Goal: Transaction & Acquisition: Purchase product/service

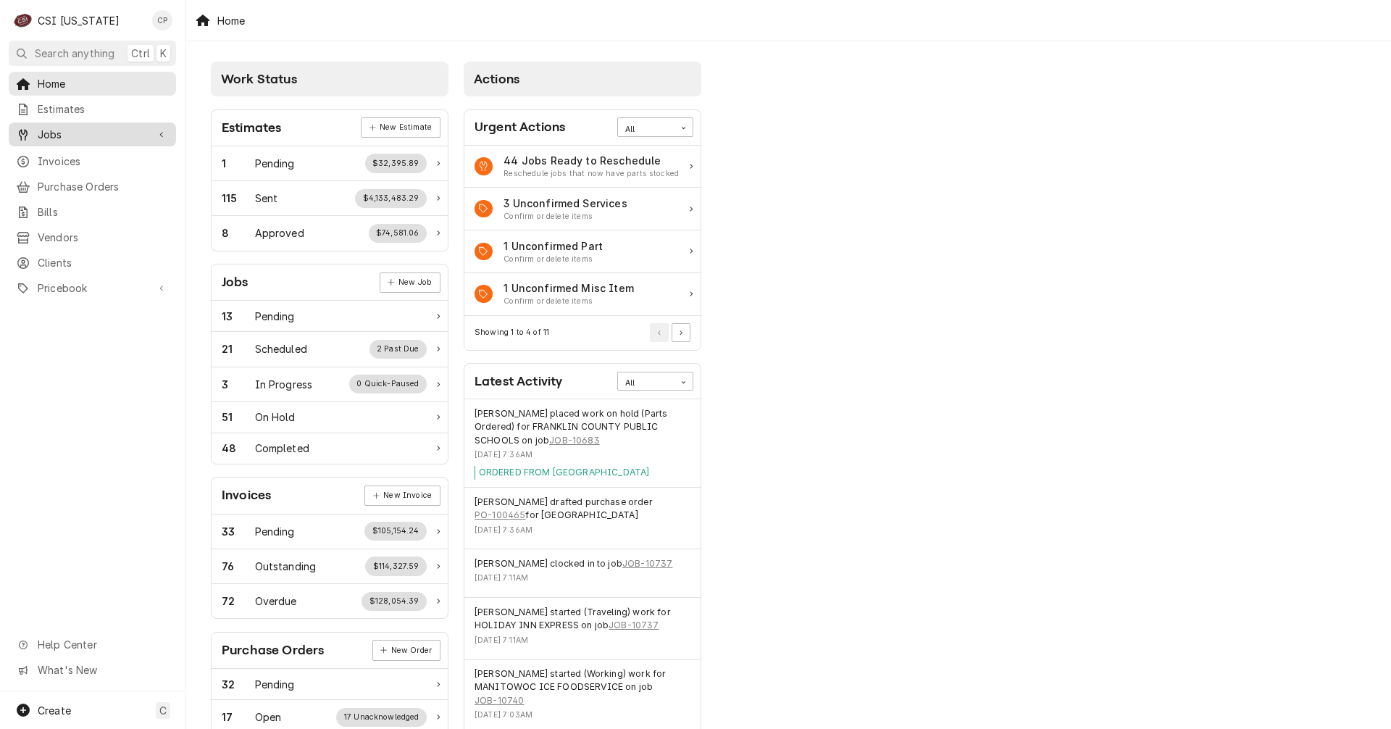
click at [56, 129] on span "Jobs" at bounding box center [92, 134] width 109 height 15
click at [50, 152] on span "Jobs" at bounding box center [103, 159] width 131 height 15
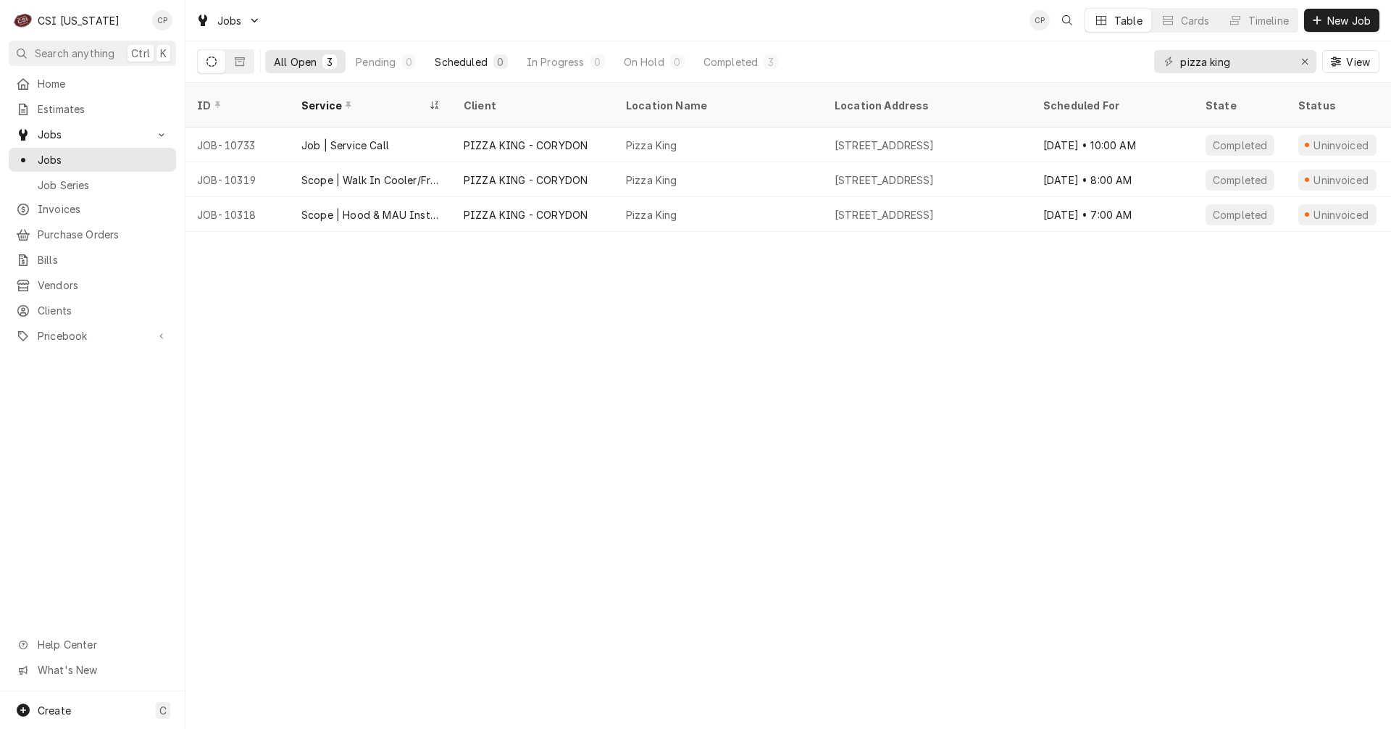
click at [474, 63] on div "Scheduled" at bounding box center [461, 61] width 52 height 15
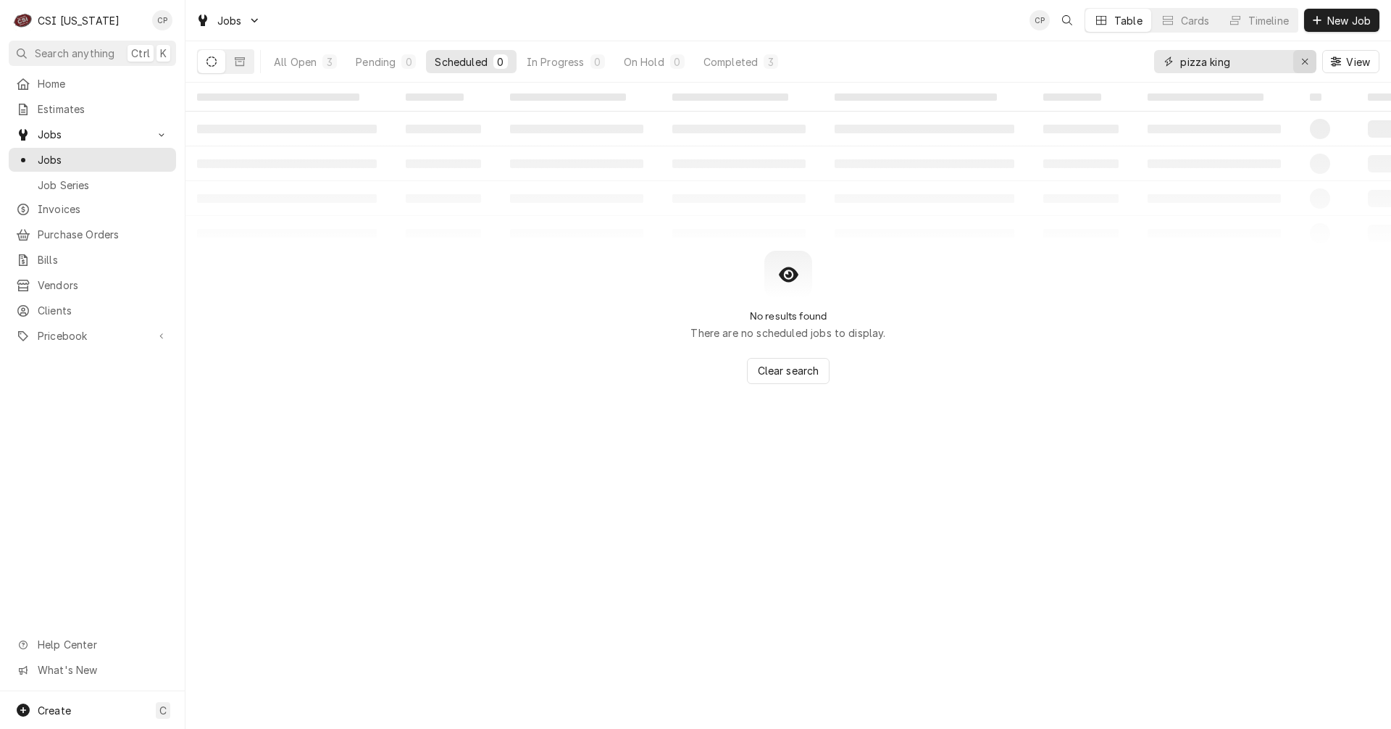
click at [1304, 64] on icon "Erase input" at bounding box center [1305, 62] width 8 height 10
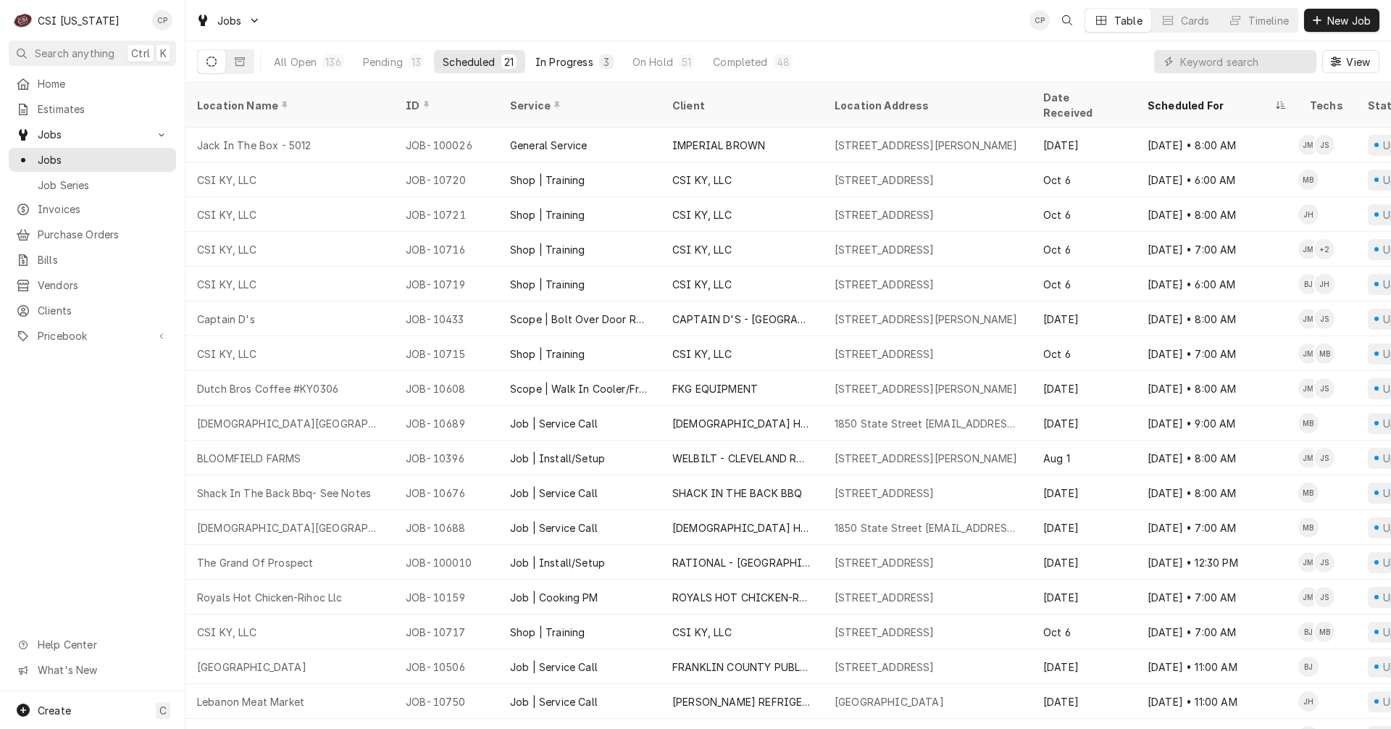
click at [565, 58] on div "In Progress" at bounding box center [564, 61] width 58 height 15
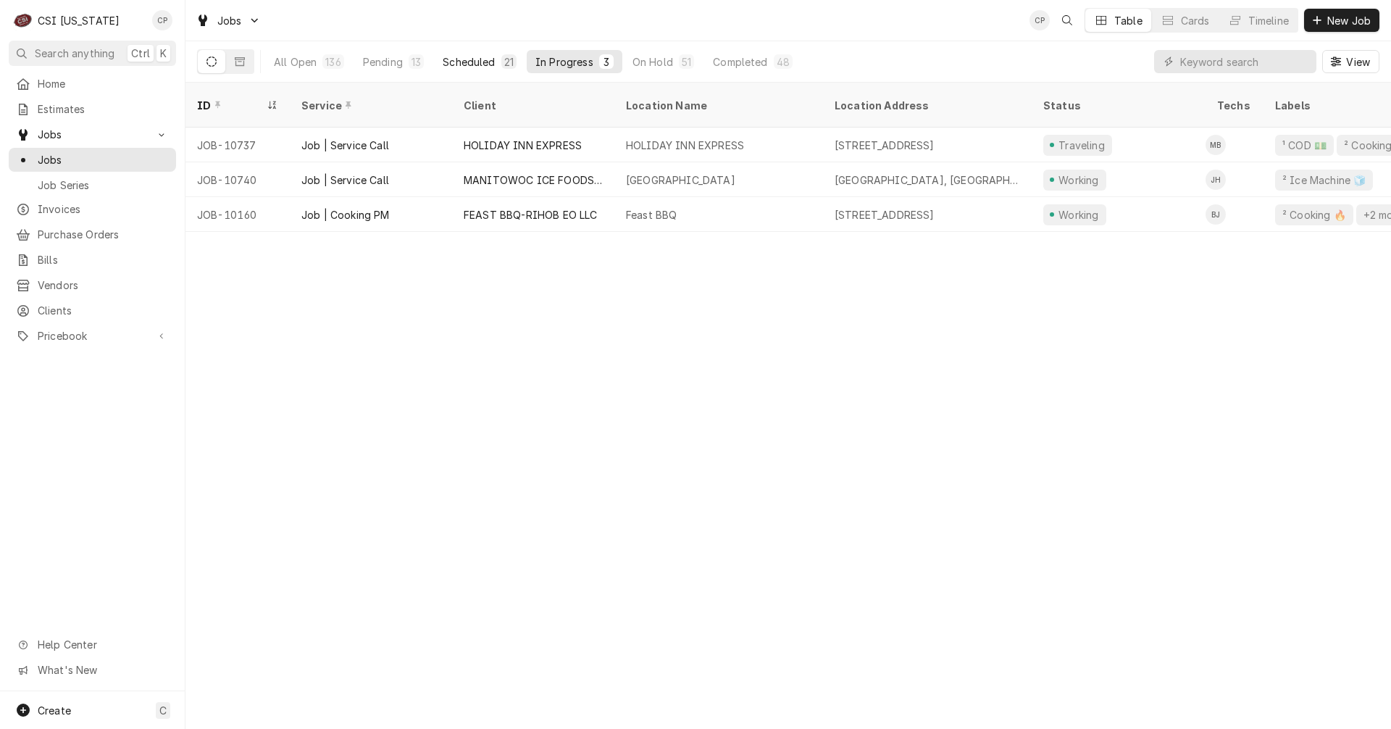
click at [483, 62] on div "Scheduled" at bounding box center [469, 61] width 52 height 15
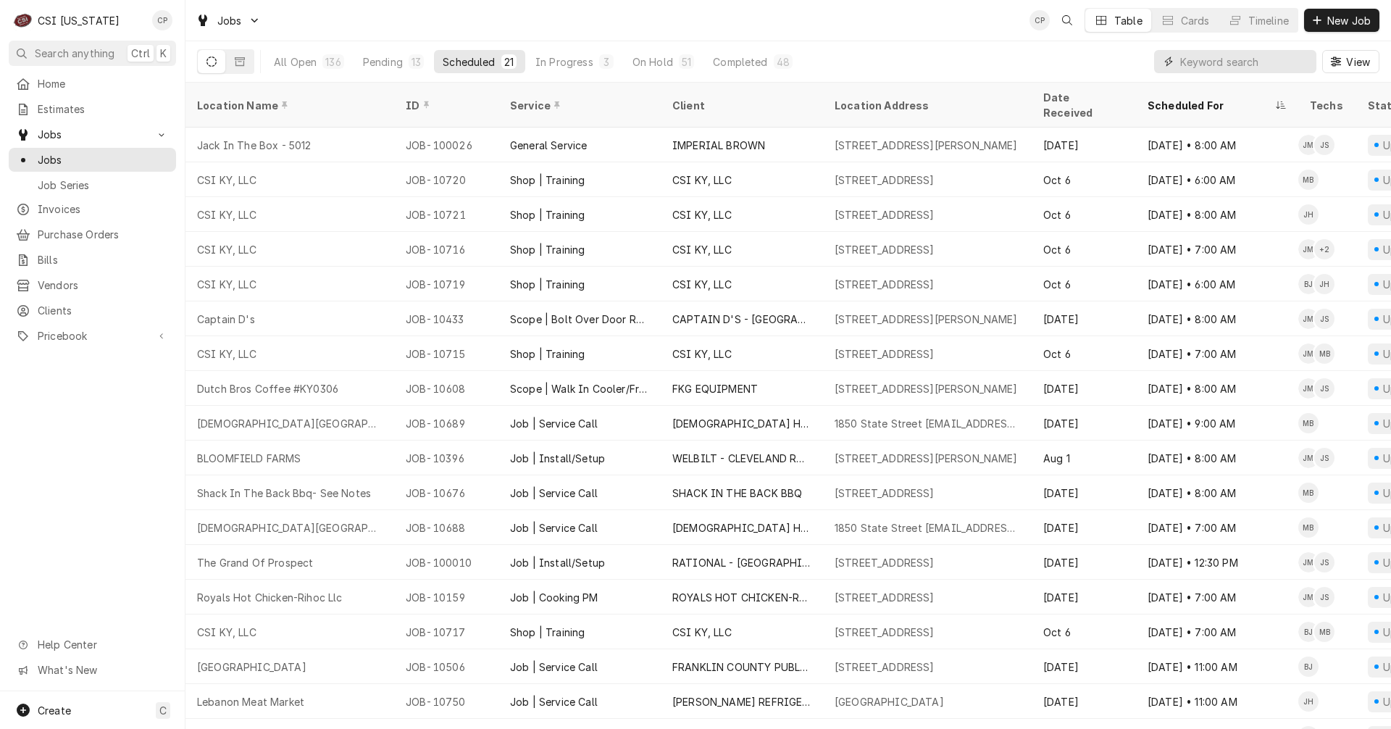
click at [1225, 57] on input "Dynamic Content Wrapper" at bounding box center [1244, 61] width 129 height 23
click at [1214, 64] on input "Dynamic Content Wrapper" at bounding box center [1244, 61] width 129 height 23
type input "corn"
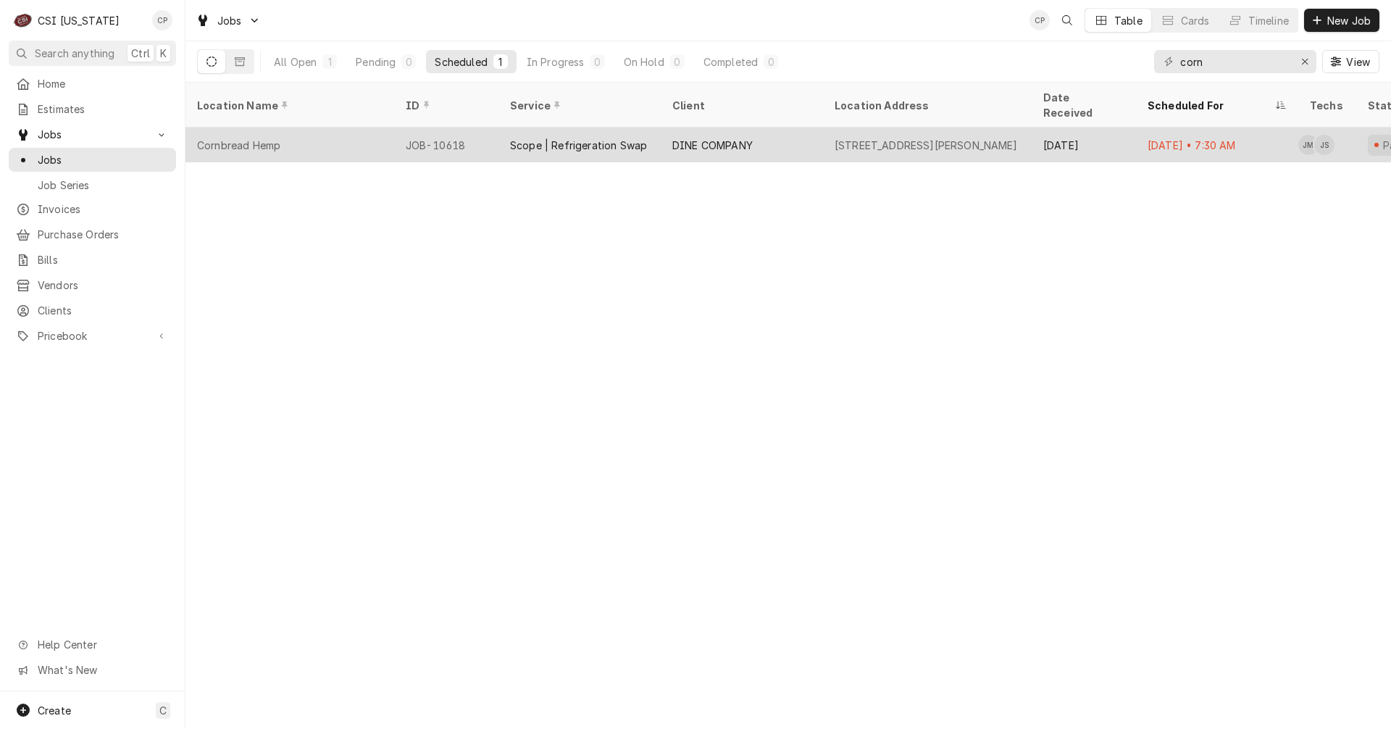
click at [715, 138] on div "DINE COMPANY" at bounding box center [712, 145] width 80 height 15
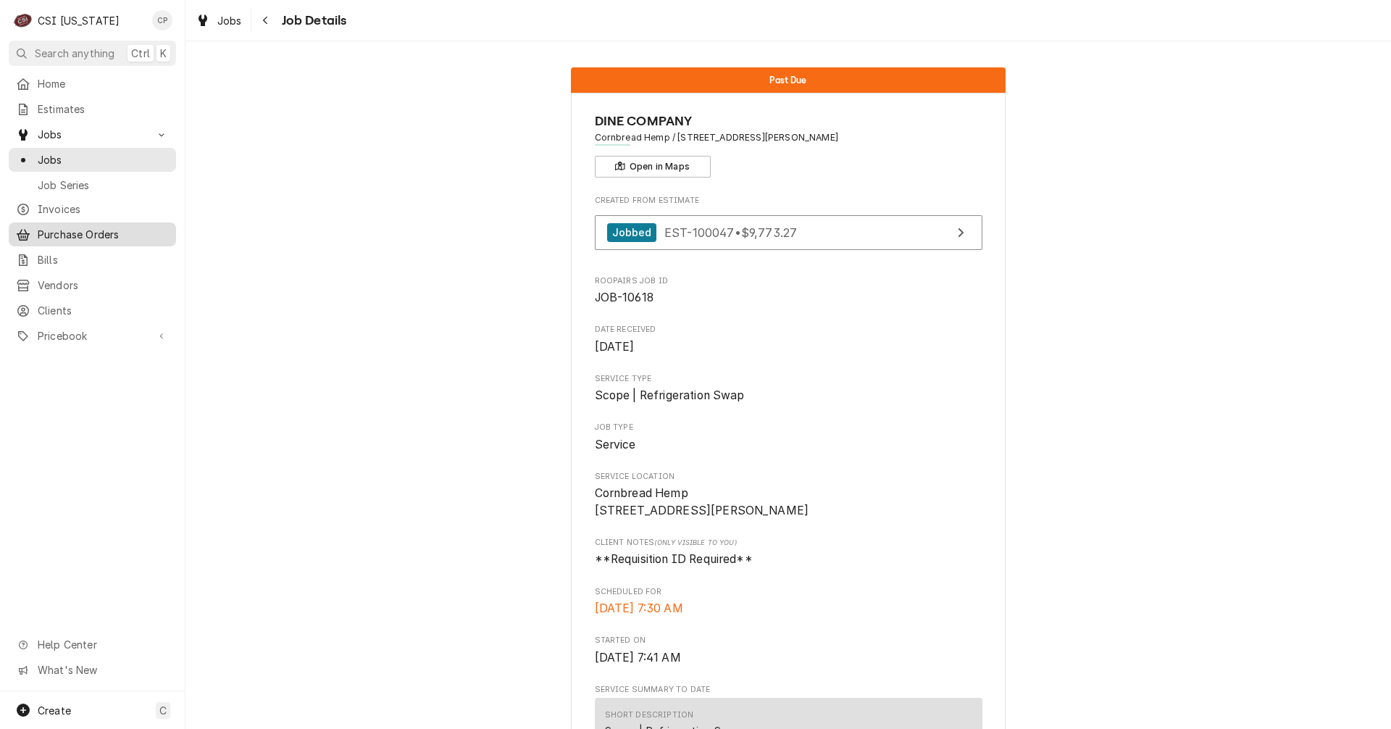
click at [88, 230] on span "Purchase Orders" at bounding box center [103, 234] width 131 height 15
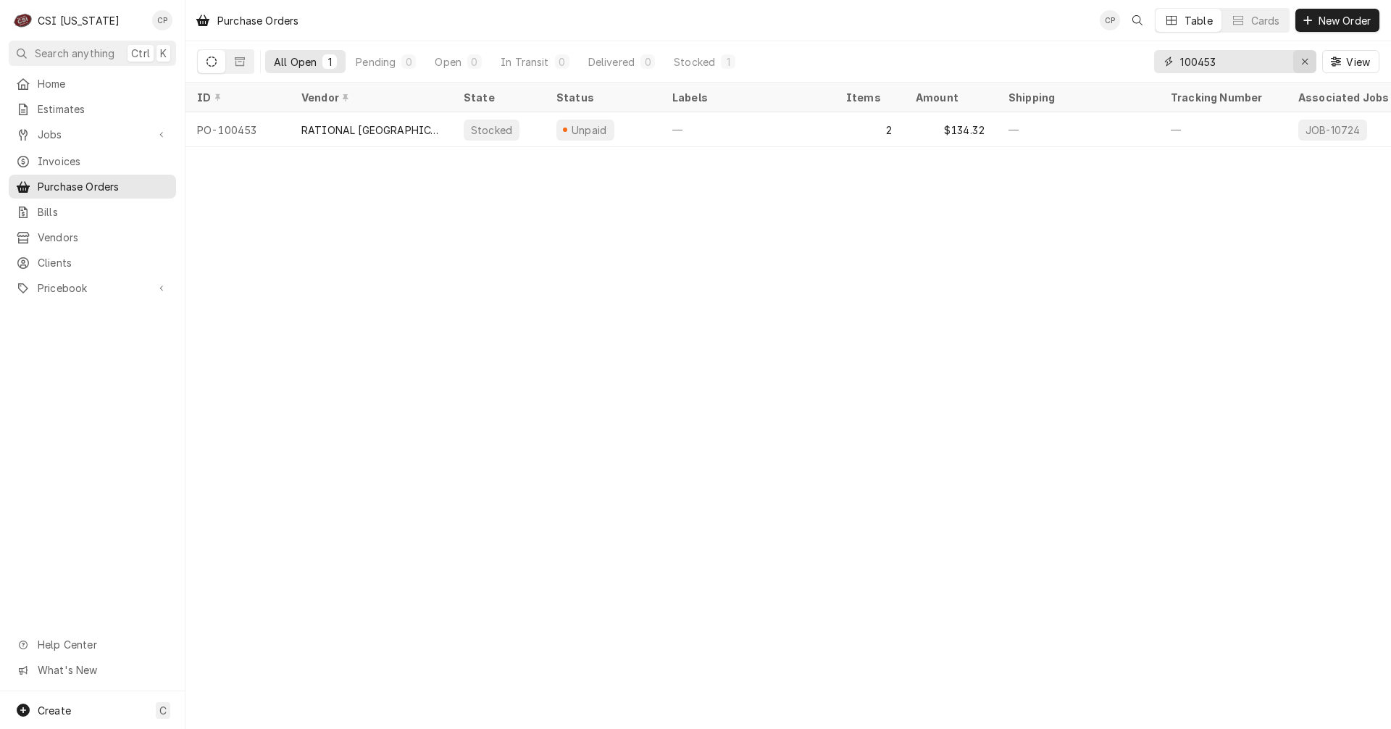
click at [1305, 63] on icon "Erase input" at bounding box center [1305, 62] width 8 height 10
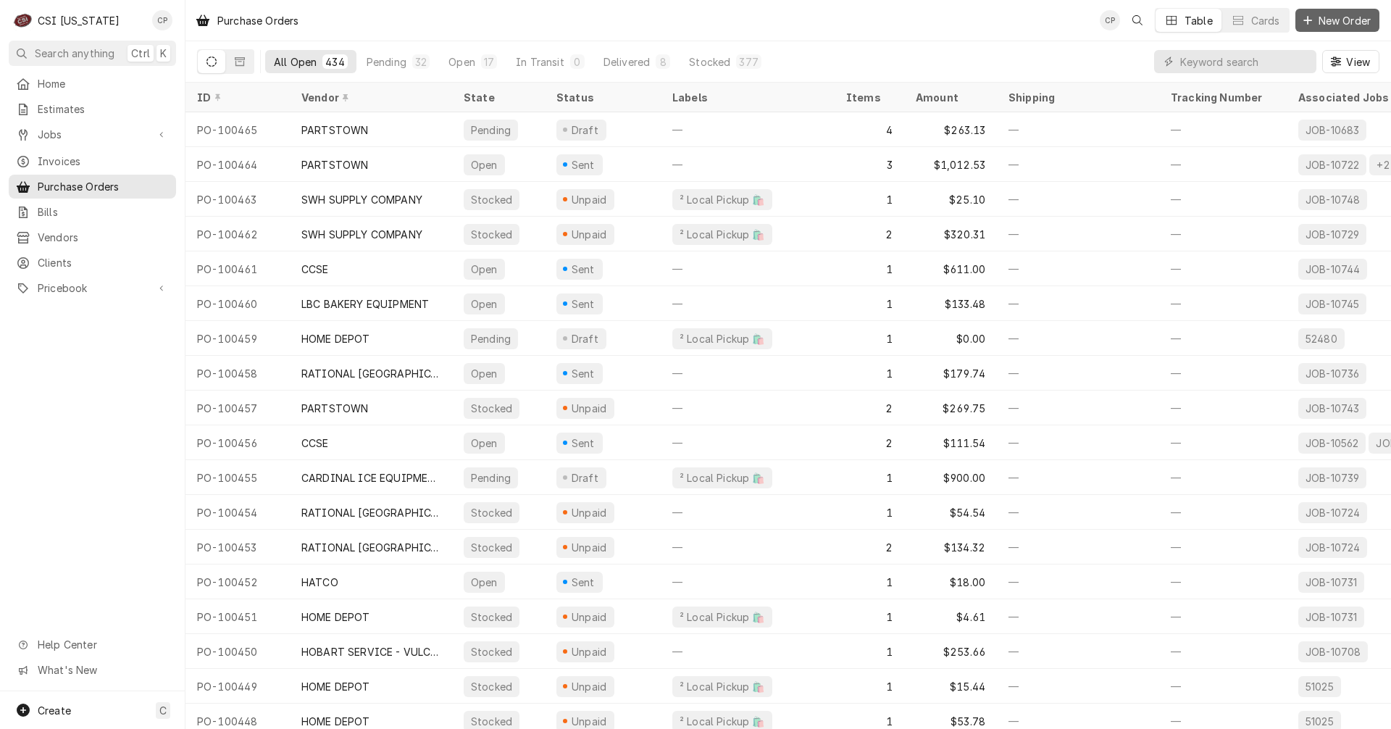
click at [1336, 20] on span "New Order" at bounding box center [1345, 20] width 58 height 15
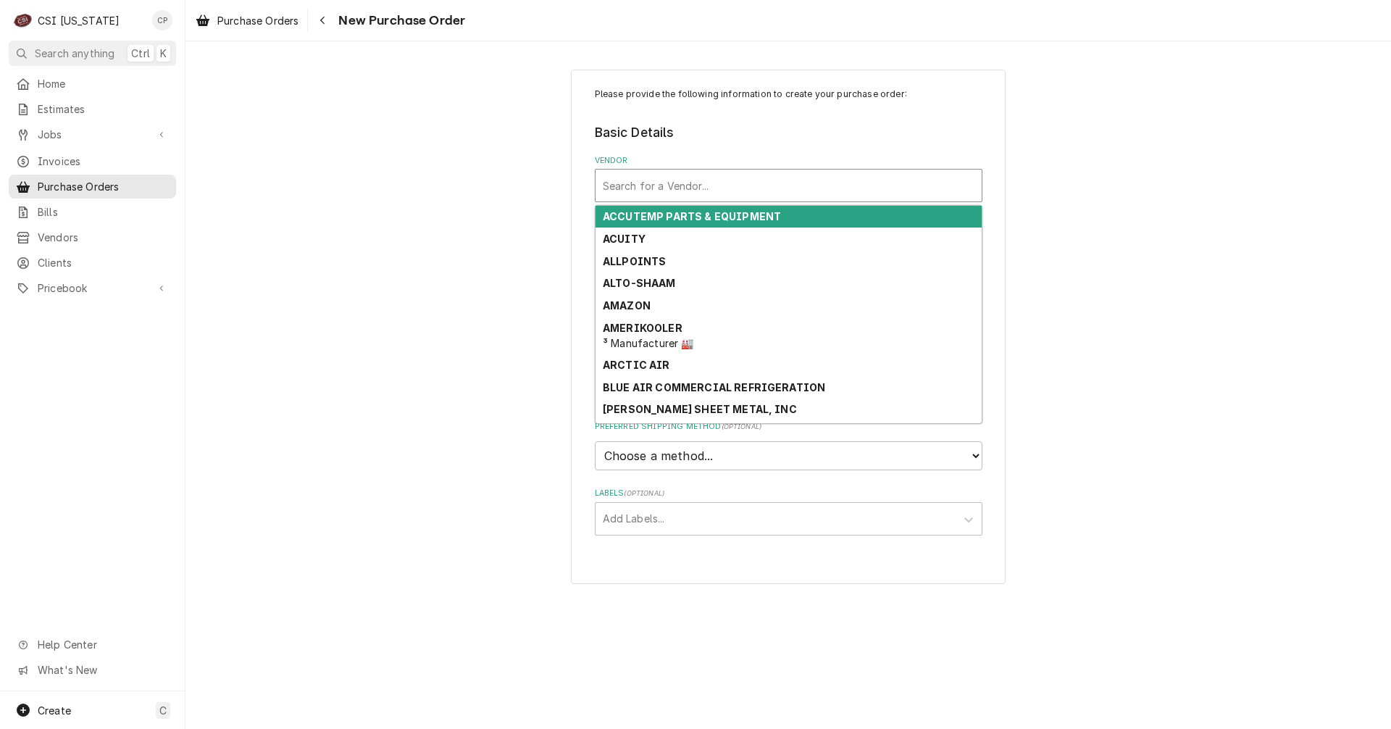
click at [679, 193] on div "Vendor" at bounding box center [789, 185] width 372 height 26
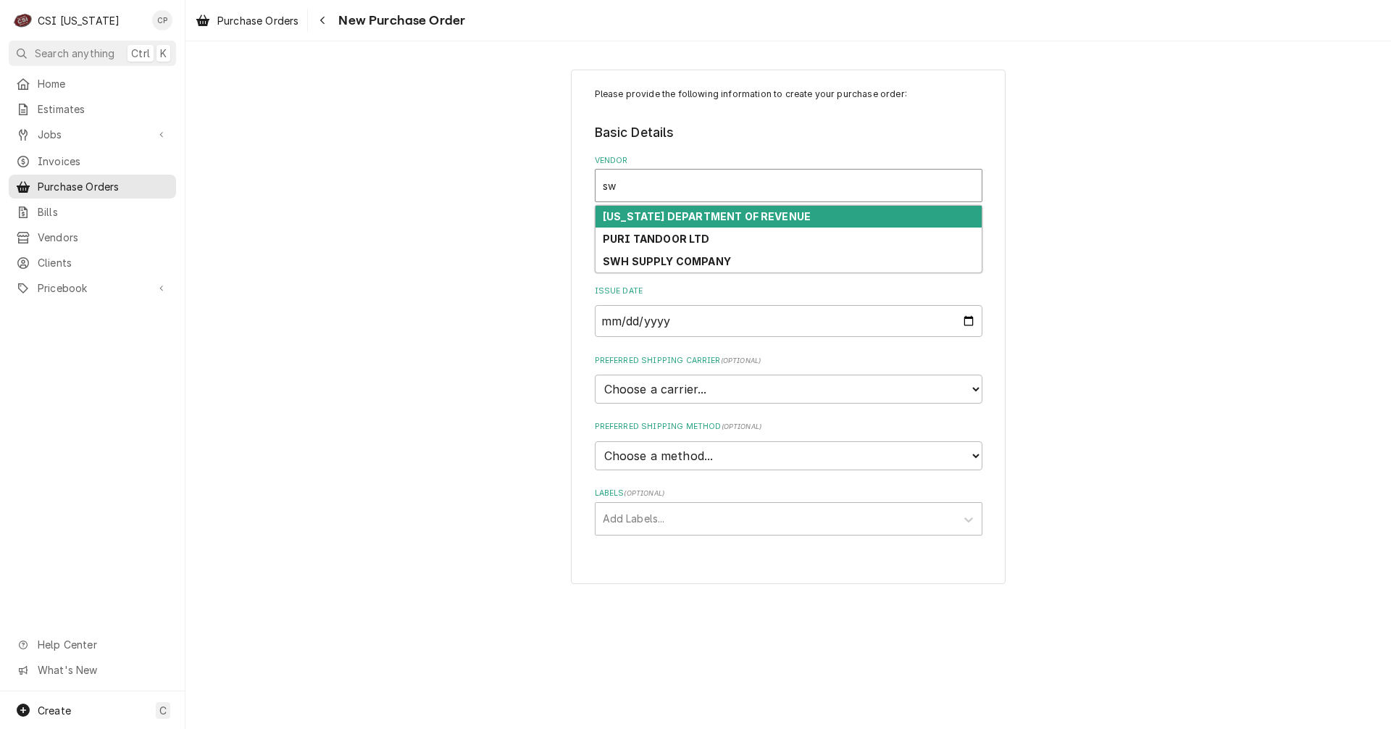
type input "swh"
click at [700, 220] on strong "SWH SUPPLY COMPANY" at bounding box center [667, 216] width 128 height 12
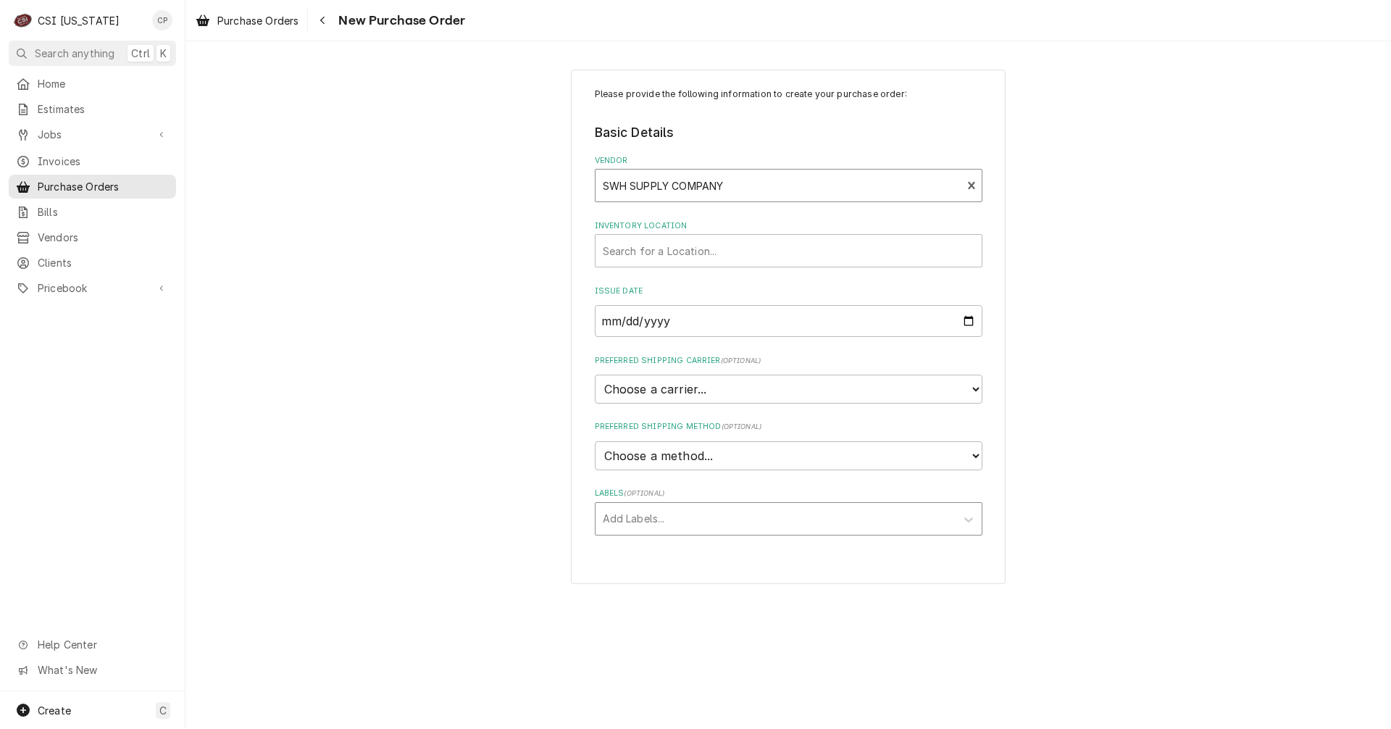
click at [722, 518] on div "Labels" at bounding box center [776, 519] width 346 height 26
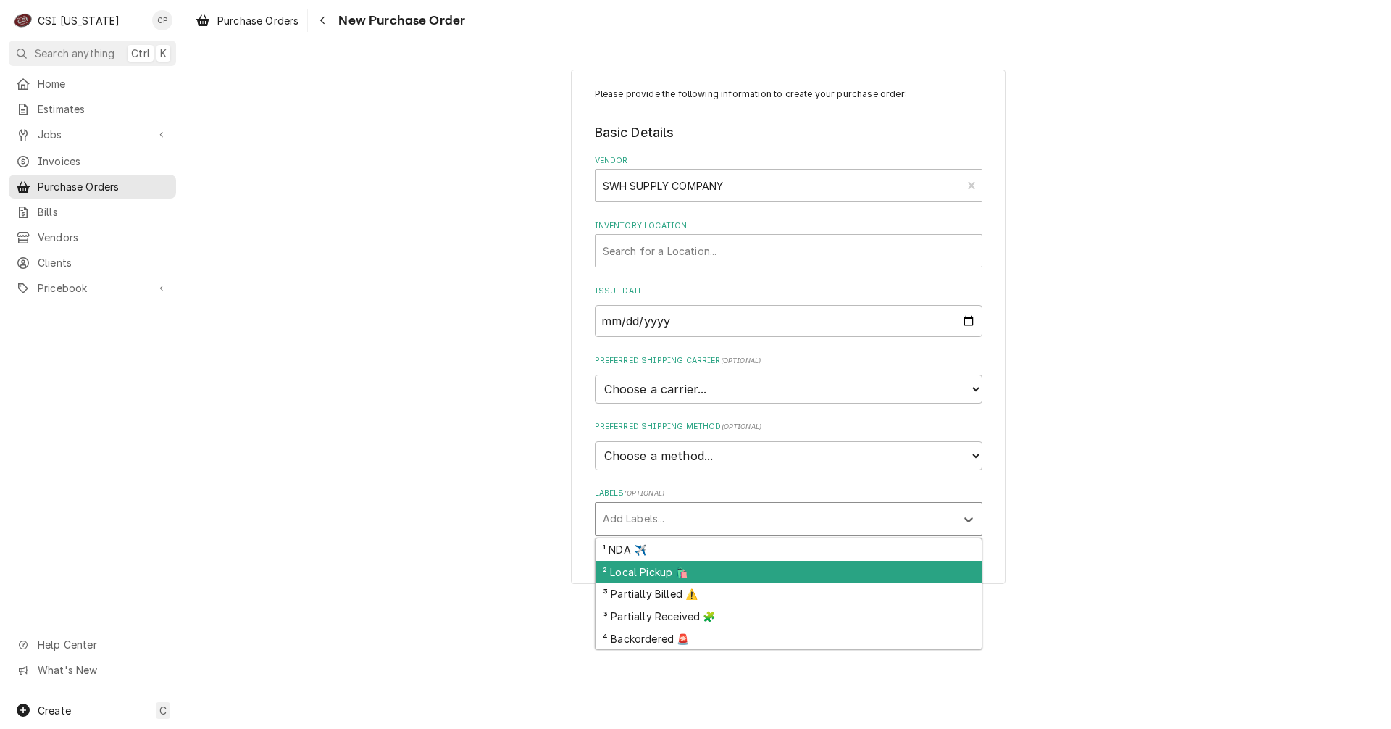
click at [631, 572] on div "² Local Pickup 🛍️" at bounding box center [789, 572] width 386 height 22
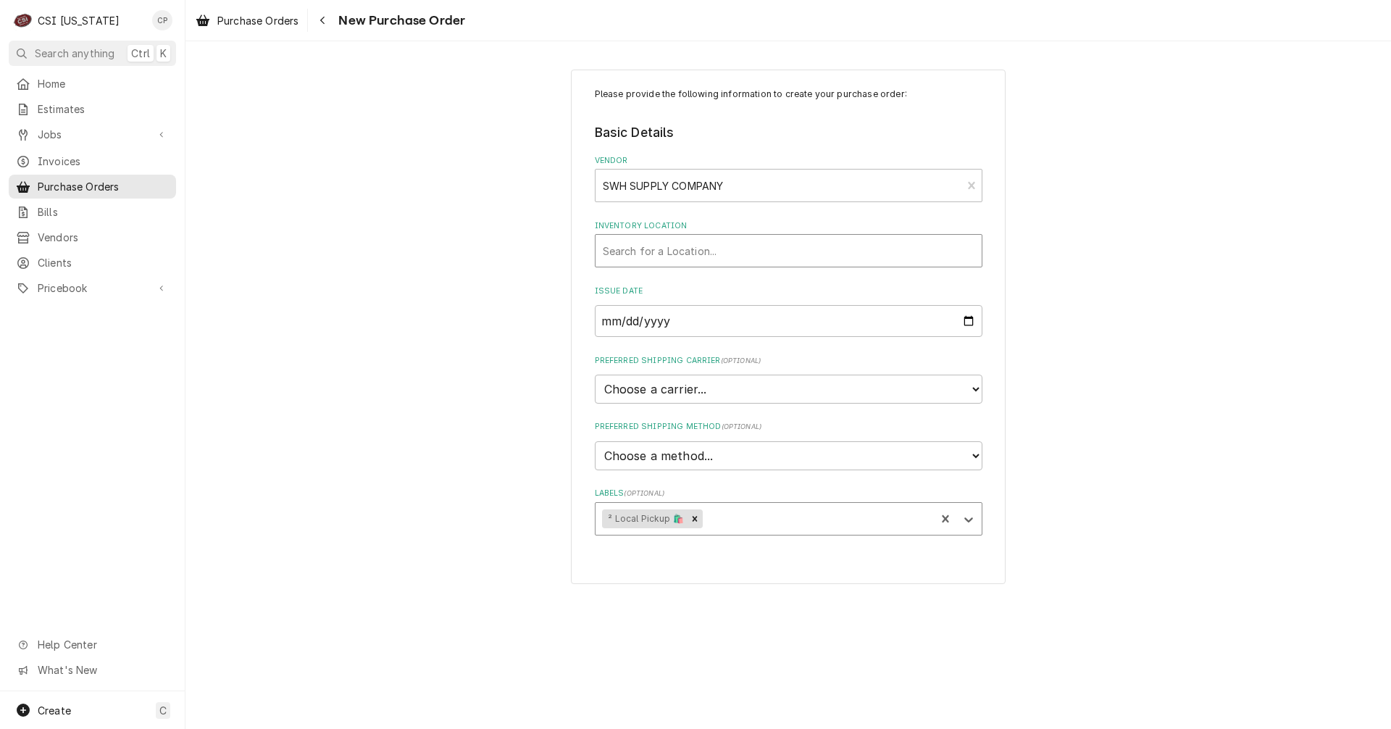
click at [641, 251] on div "Inventory Location" at bounding box center [789, 251] width 372 height 26
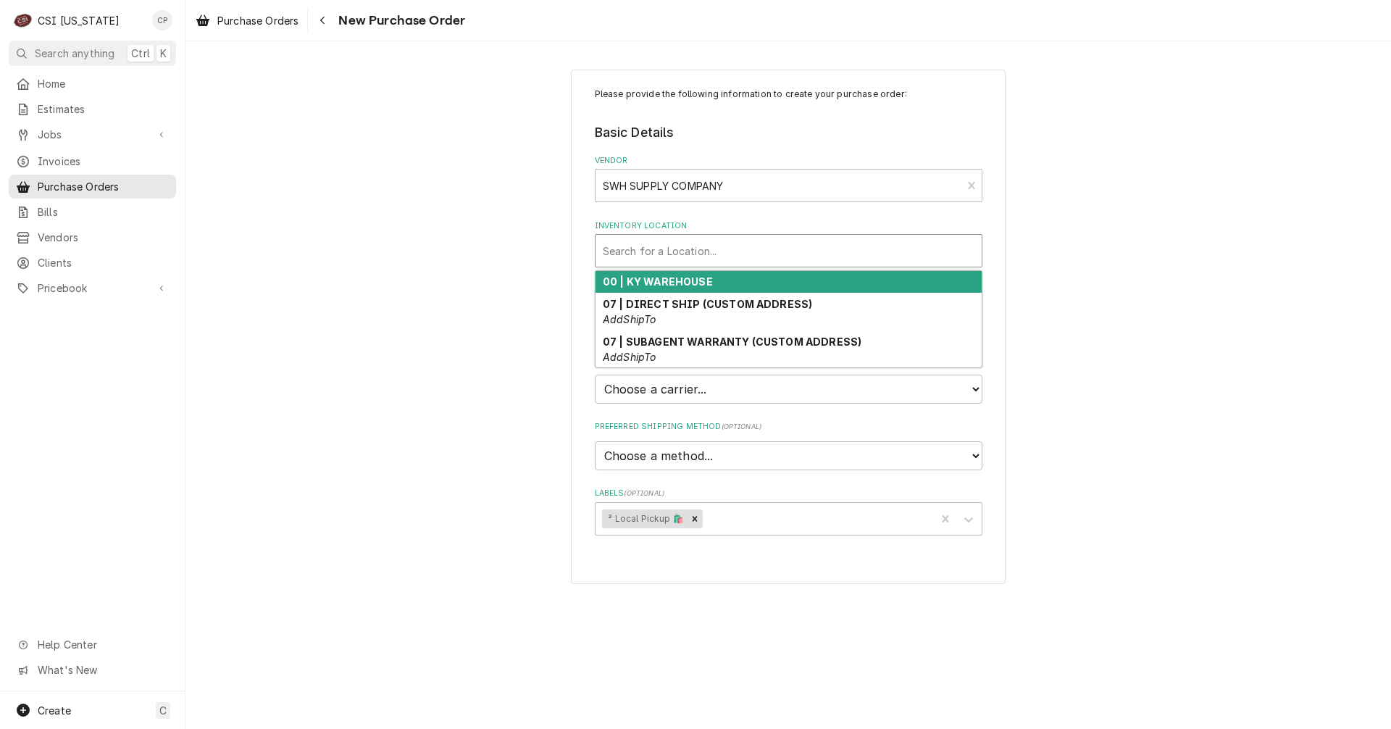
click at [649, 291] on div "00 | KY WAREHOUSE" at bounding box center [789, 282] width 386 height 22
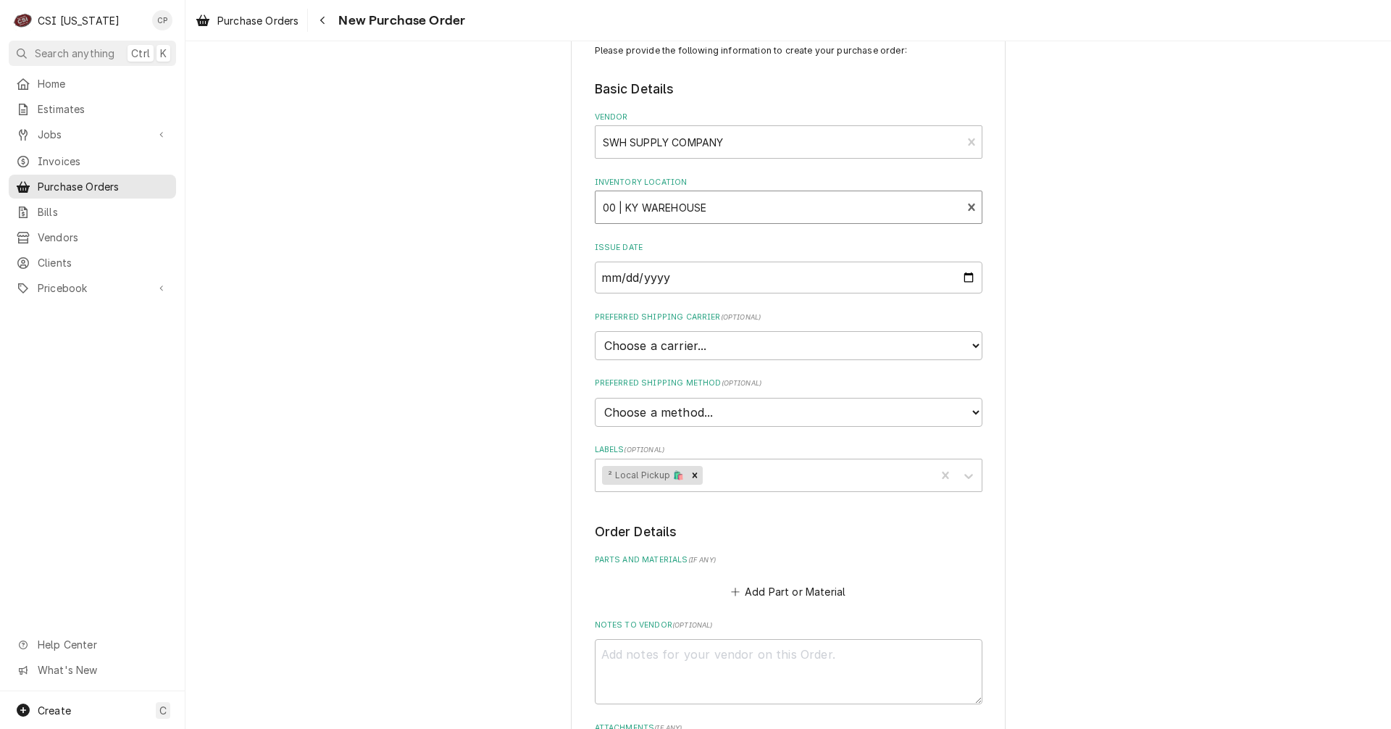
scroll to position [288, 0]
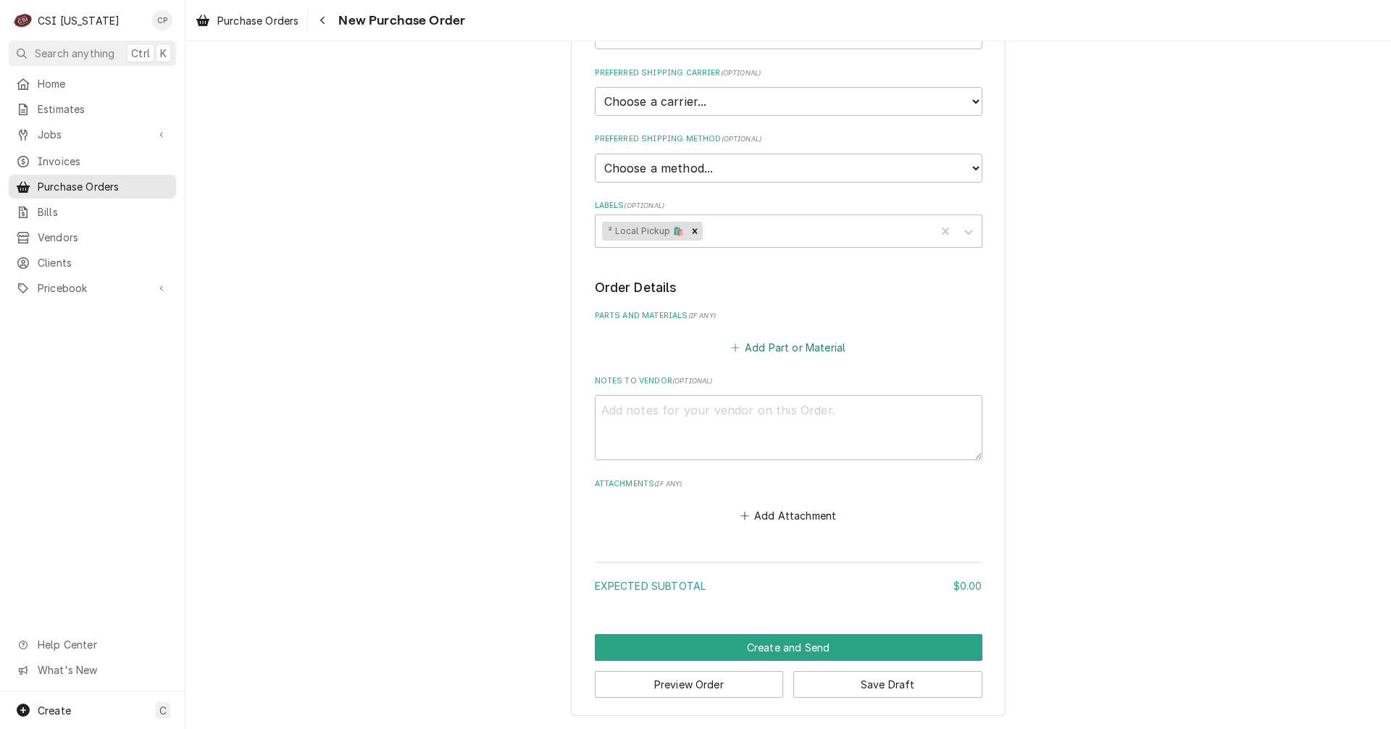
click at [762, 347] on button "Add Part or Material" at bounding box center [788, 347] width 120 height 20
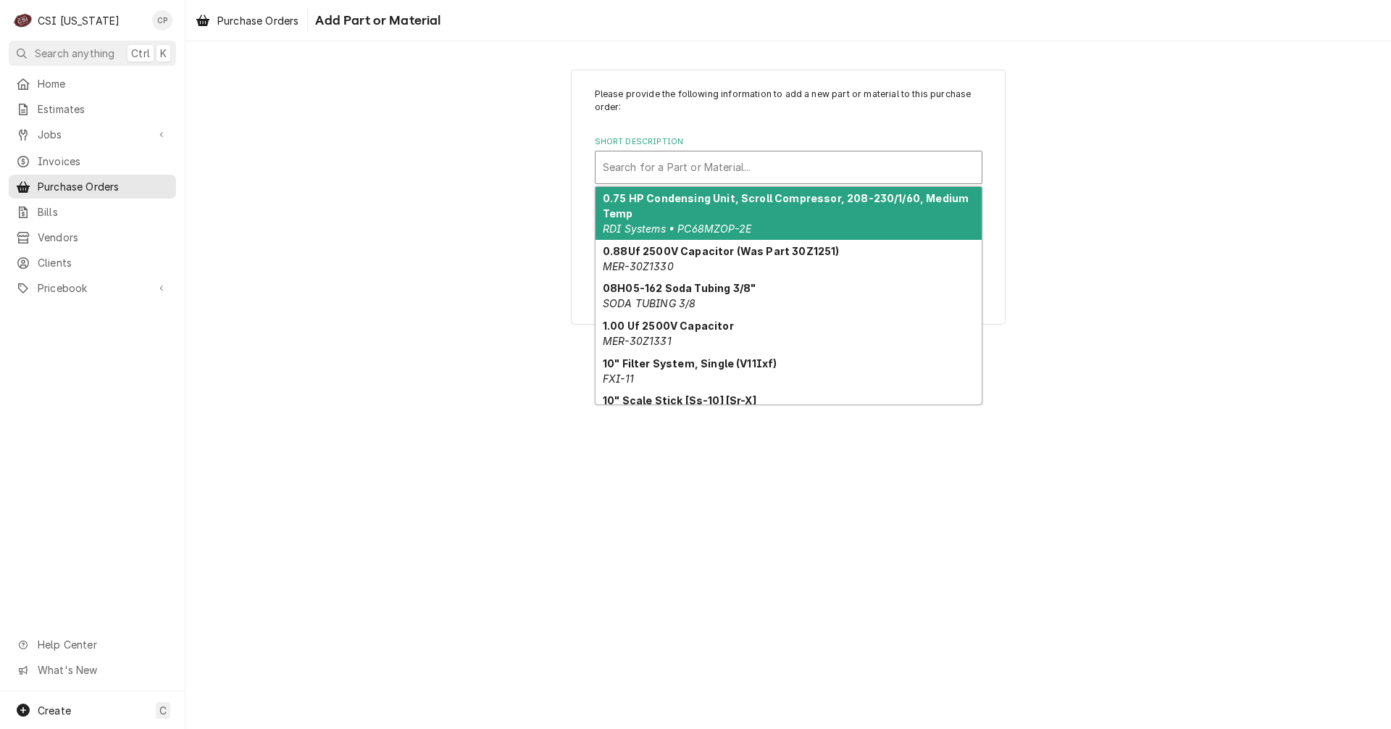
click at [730, 164] on div "Short Description" at bounding box center [789, 167] width 372 height 26
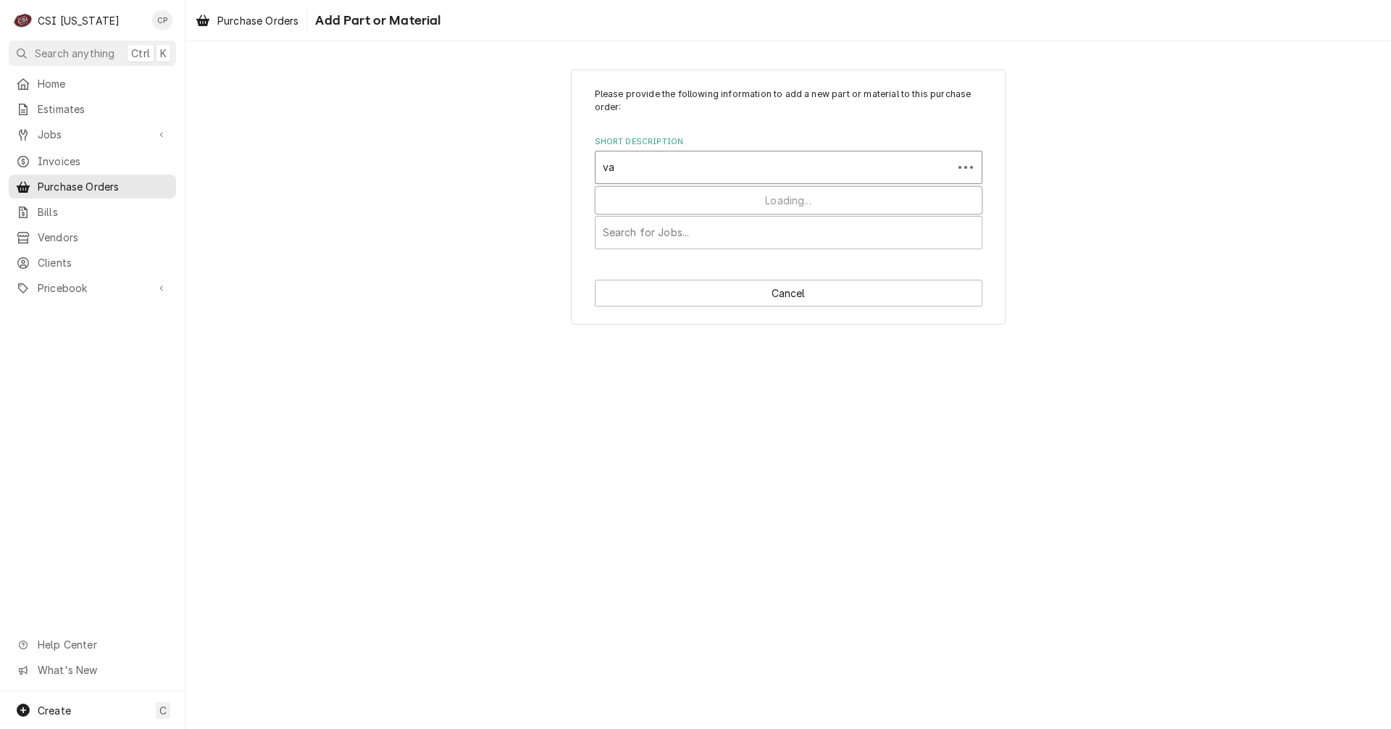
type input "vac"
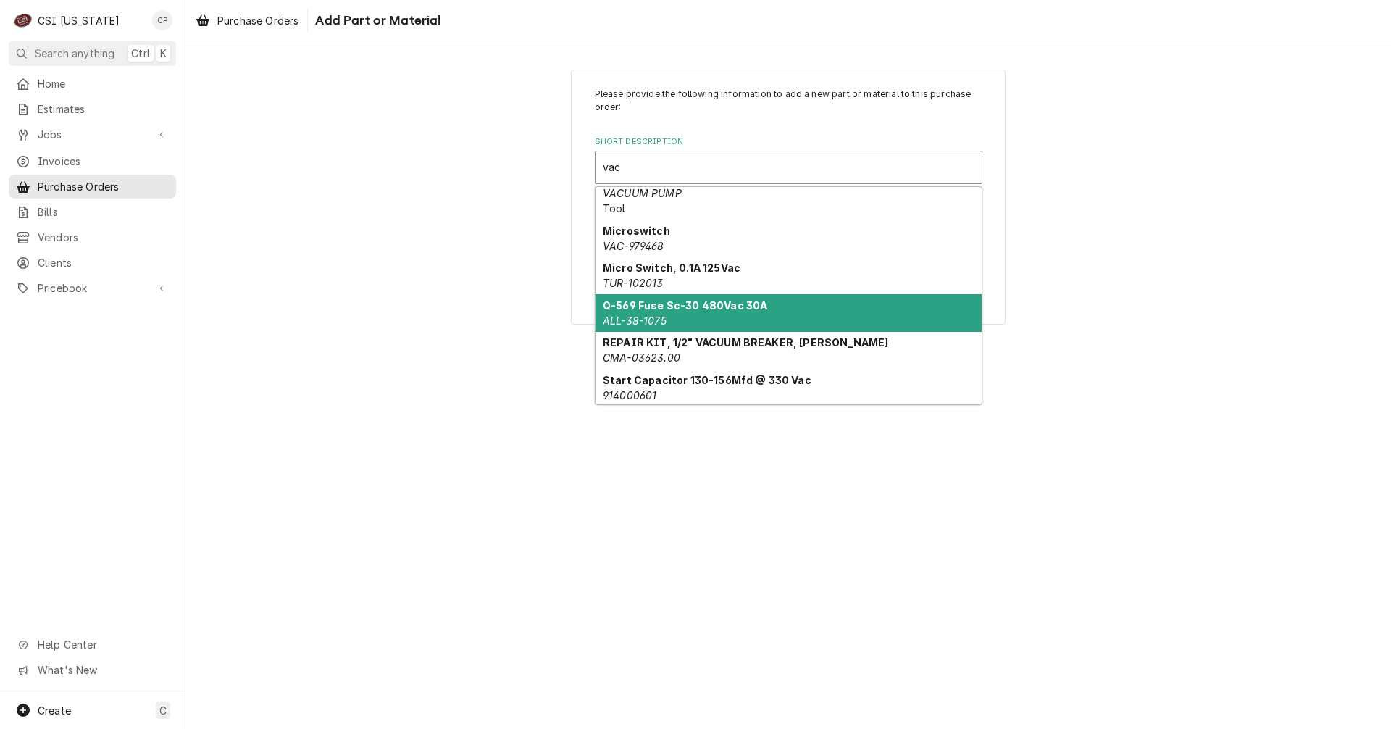
scroll to position [187, 0]
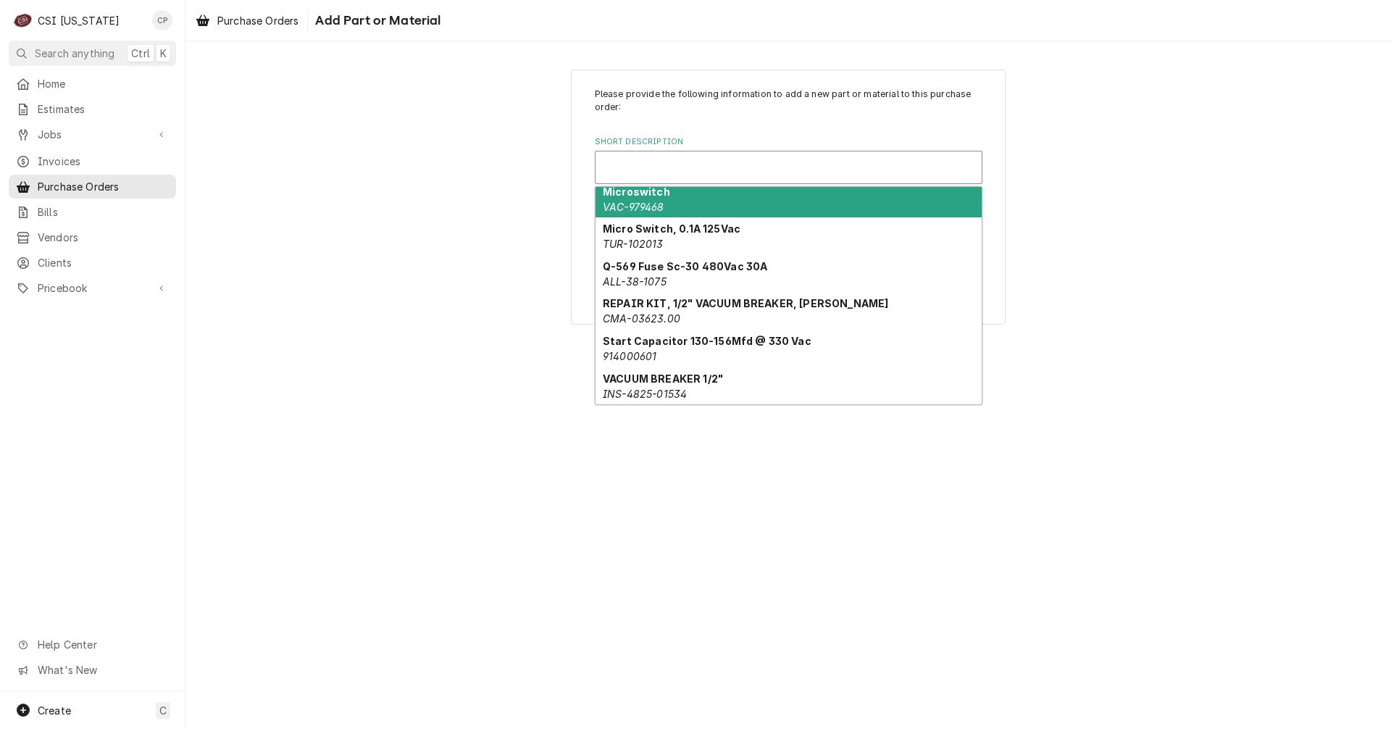
click at [659, 166] on div "Short Description" at bounding box center [789, 167] width 372 height 26
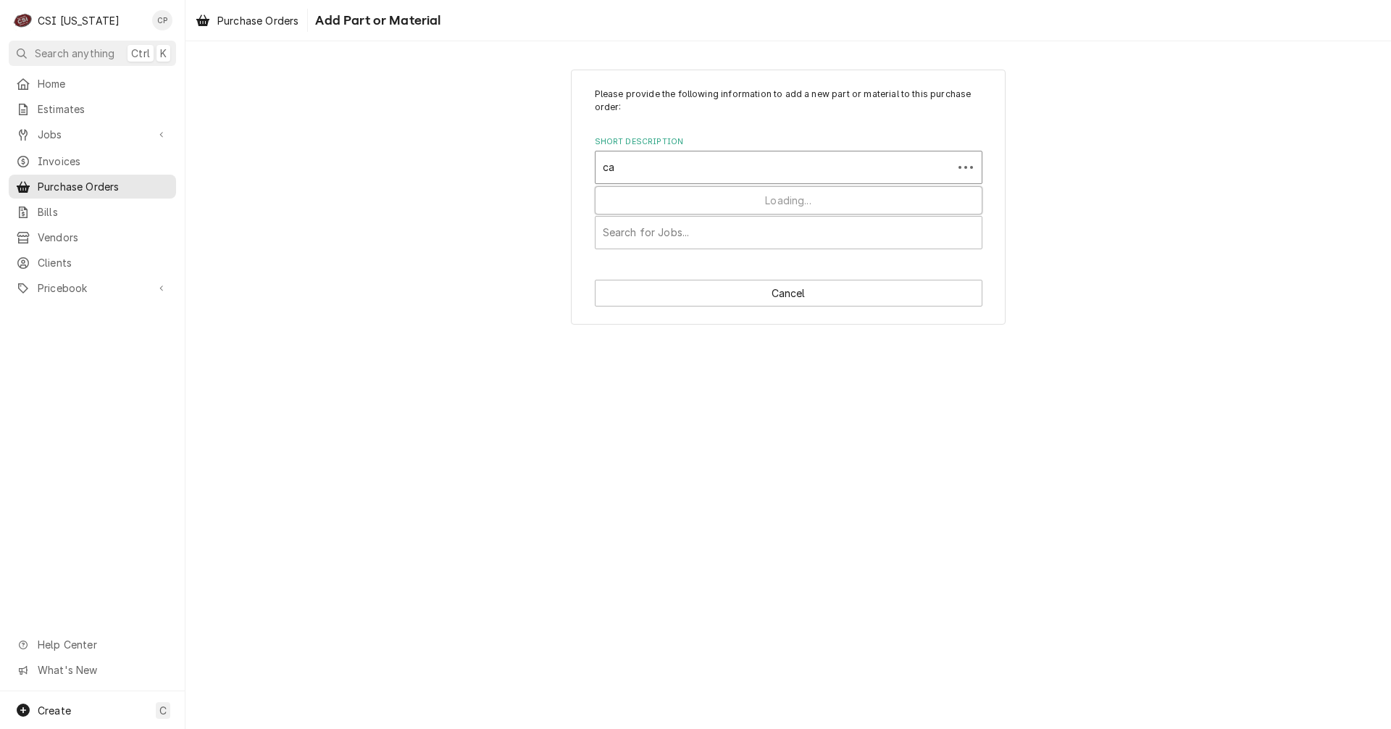
type input "c"
type input "vac pu"
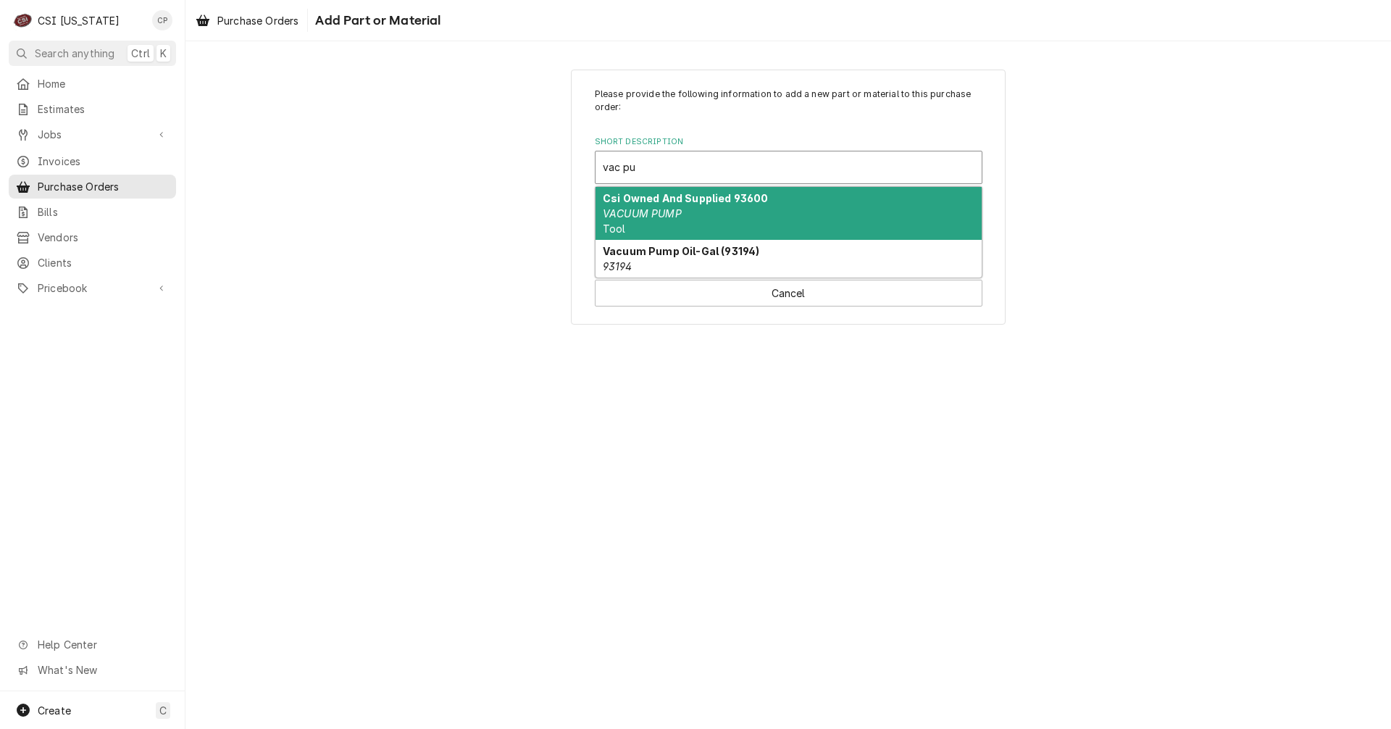
click at [686, 208] on div "Csi Owned And Supplied 93600 VACUUM PUMP Tool" at bounding box center [789, 213] width 386 height 53
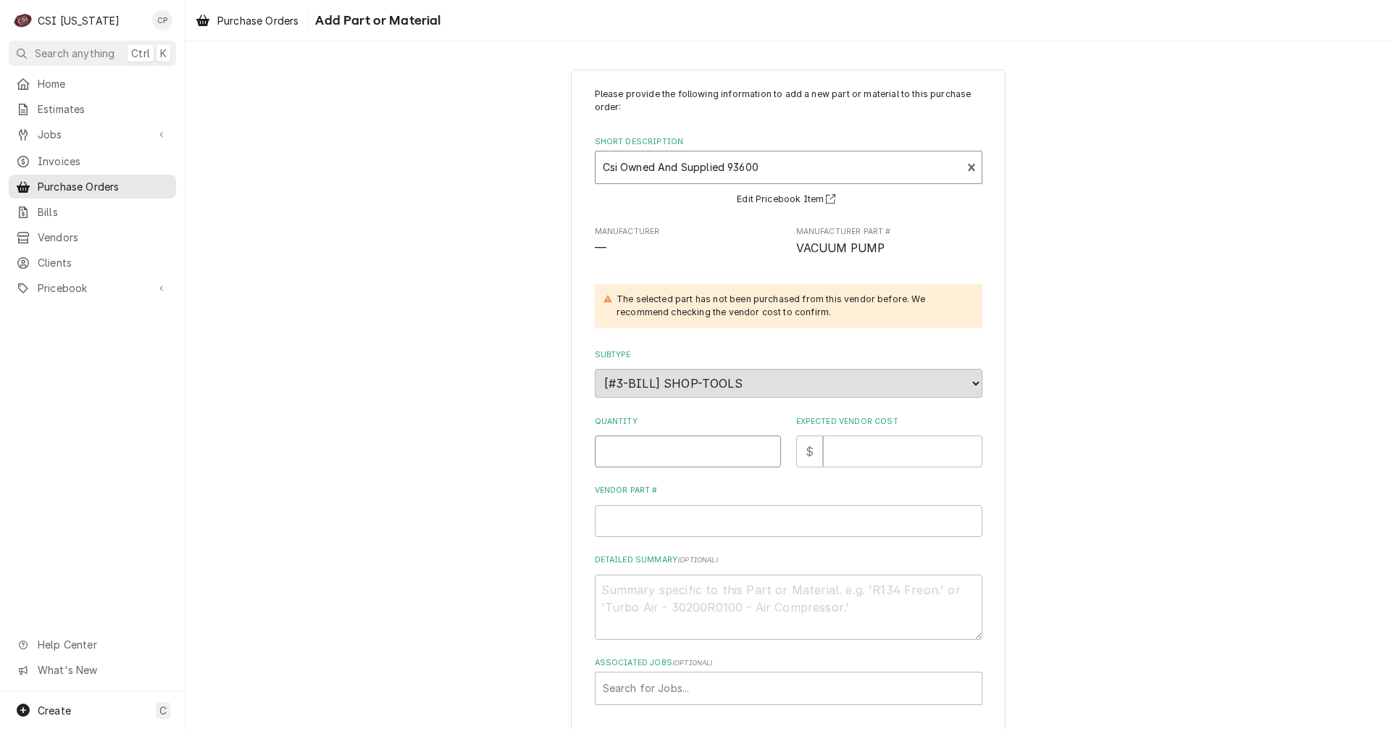
click at [649, 452] on input "Quantity" at bounding box center [688, 451] width 186 height 32
type textarea "x"
type input "1"
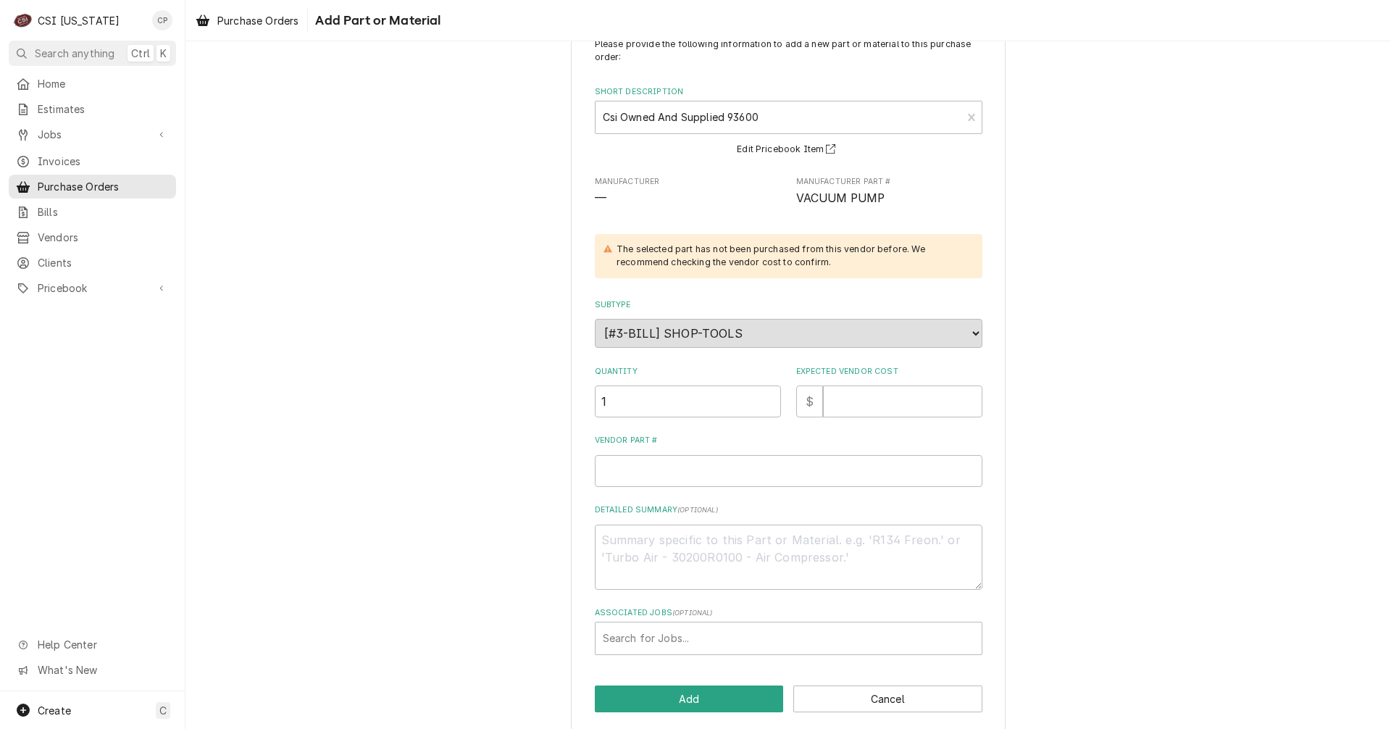
scroll to position [64, 0]
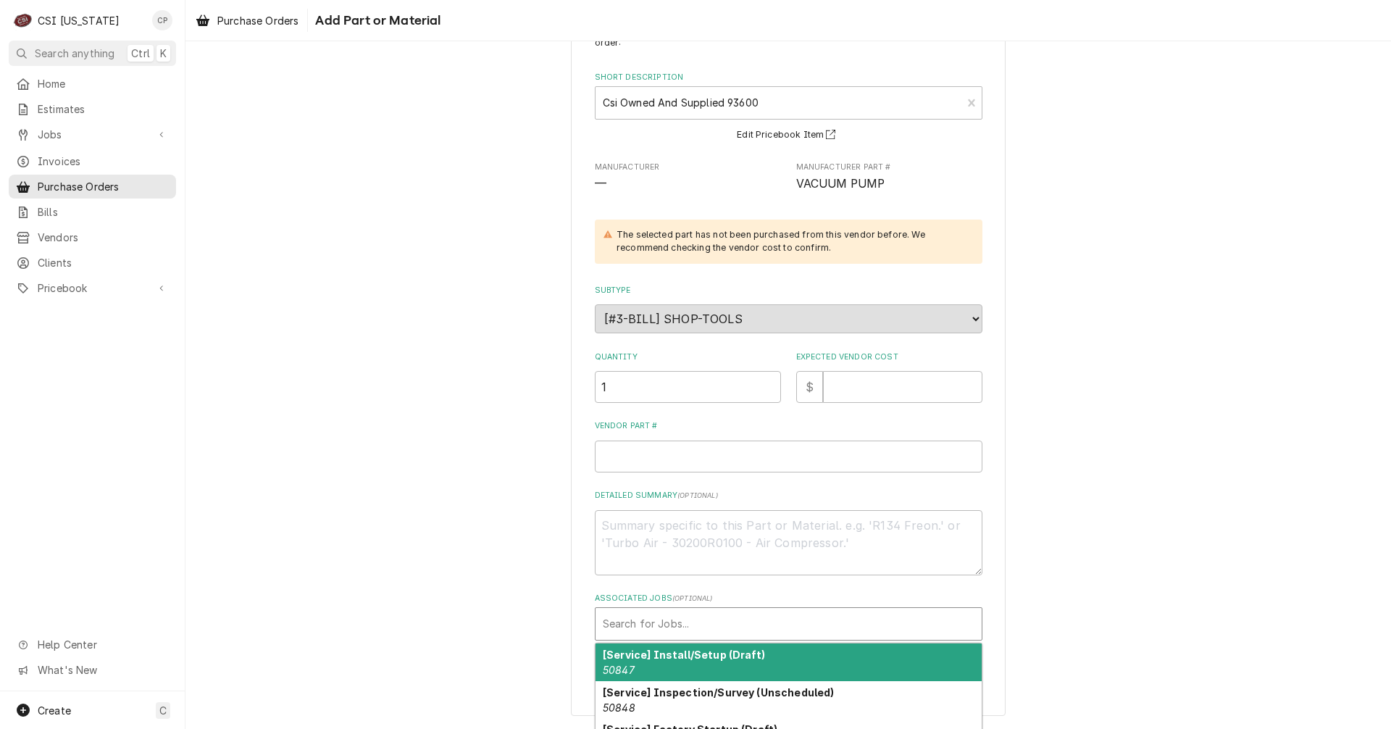
click at [735, 626] on div "Associated Jobs" at bounding box center [789, 624] width 372 height 26
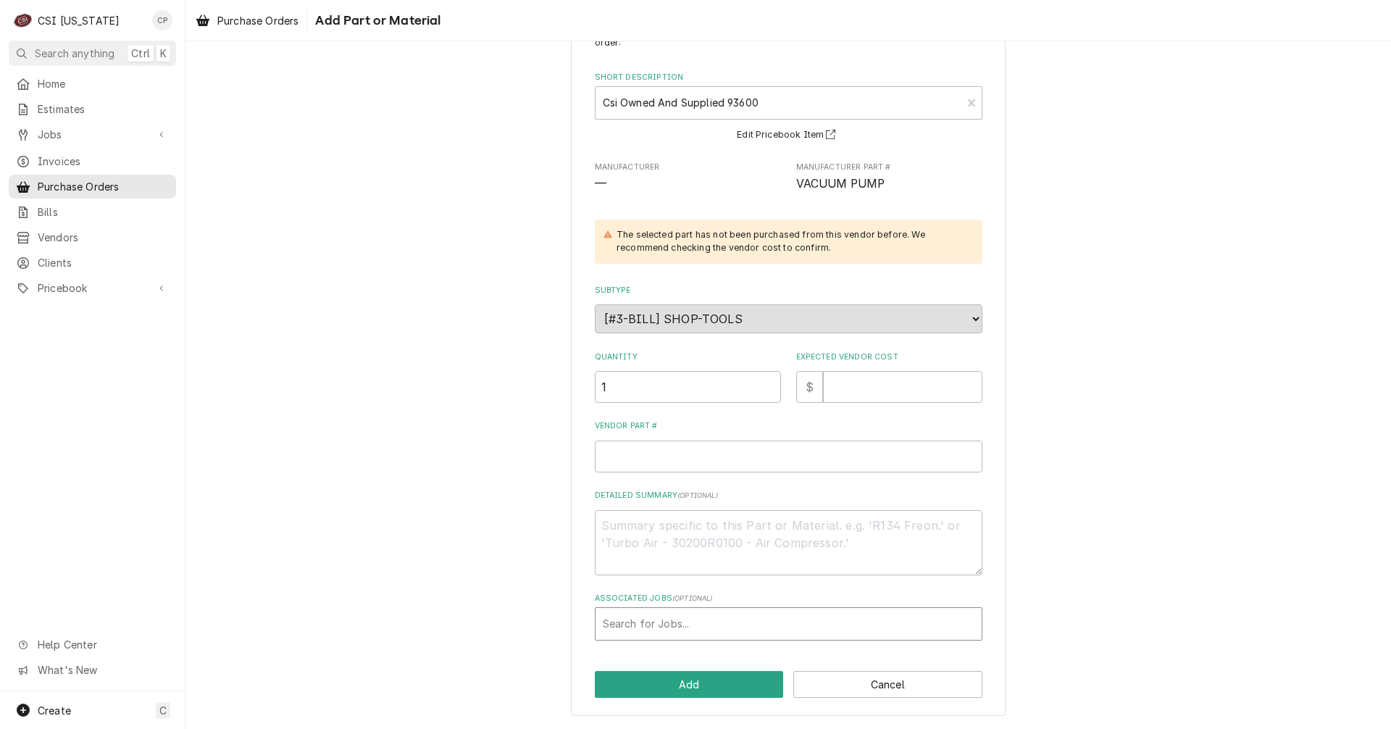
click at [649, 483] on div "Please provide the following information to add a new part or material to this …" at bounding box center [789, 331] width 388 height 617
click at [642, 622] on div "Search for Jobs..." at bounding box center [789, 623] width 388 height 33
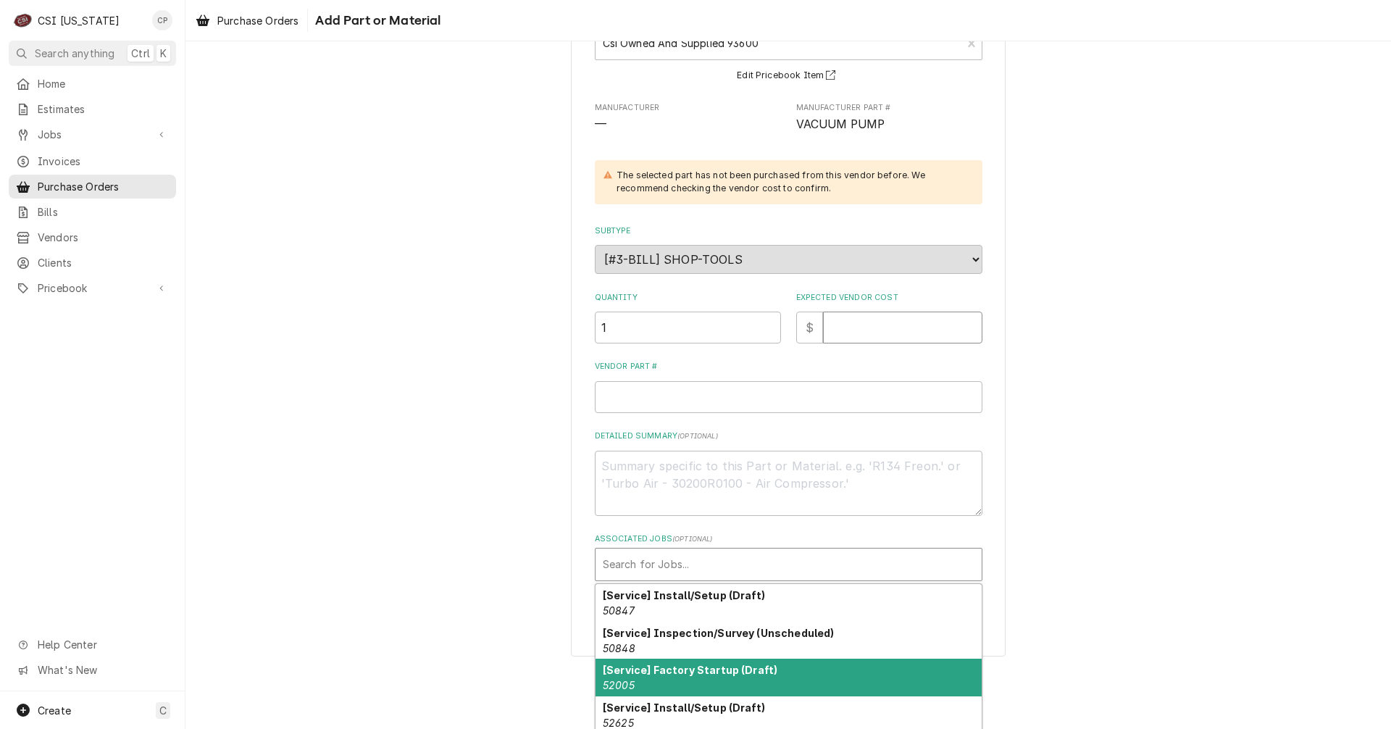
scroll to position [64, 0]
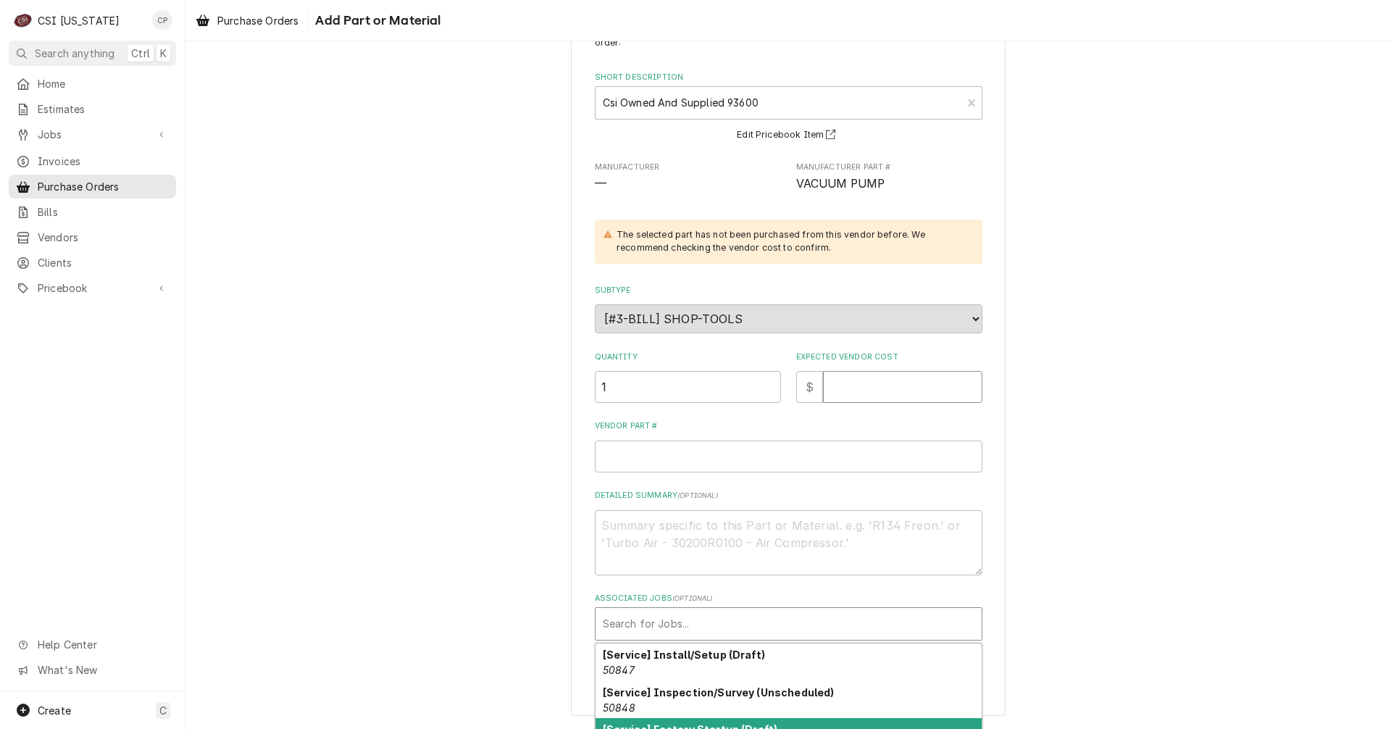
click at [860, 327] on div "Please provide the following information to add a new part or material to this …" at bounding box center [789, 331] width 388 height 617
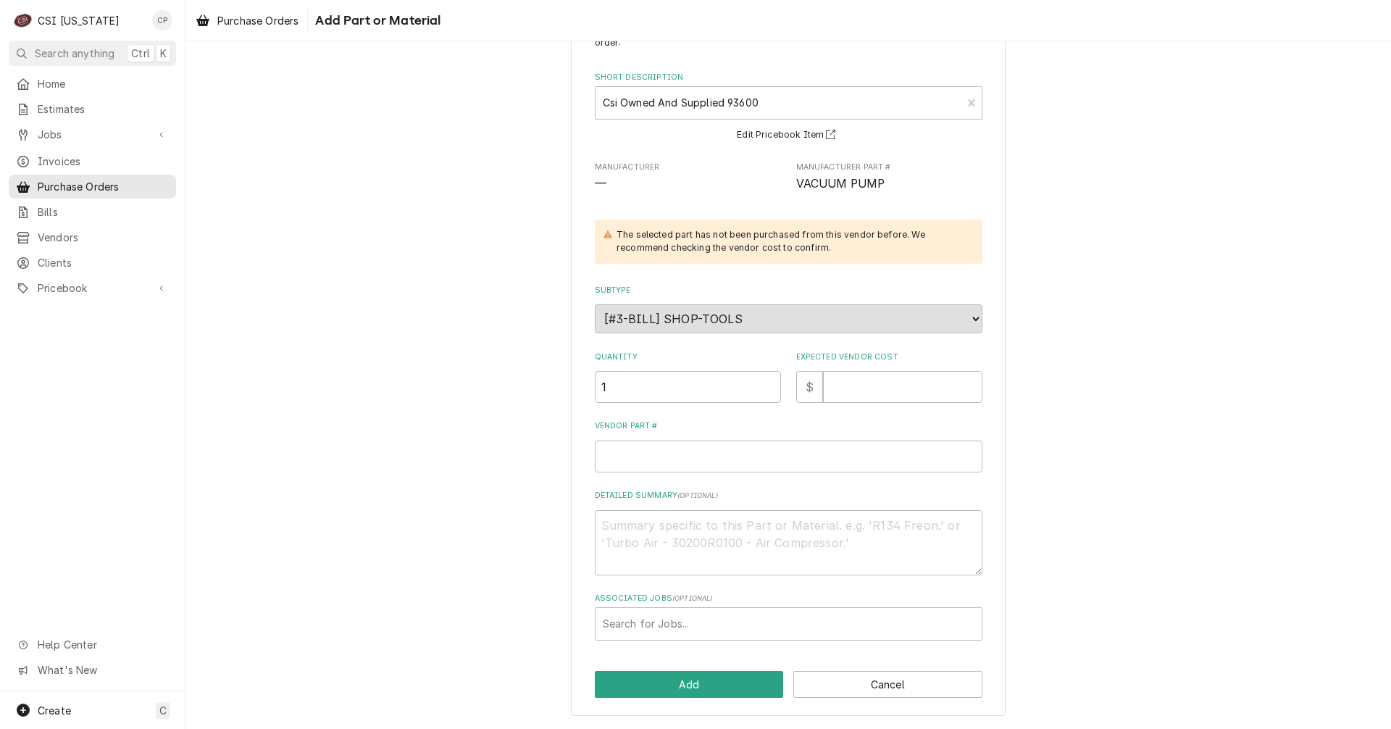
click at [398, 438] on div "Please provide the following information to add a new part or material to this …" at bounding box center [788, 360] width 1206 height 737
click at [633, 458] on input "Vendor Part #" at bounding box center [789, 457] width 388 height 32
click at [838, 388] on input "Expected Vendor Cost" at bounding box center [902, 387] width 159 height 32
type textarea "x"
type input "0"
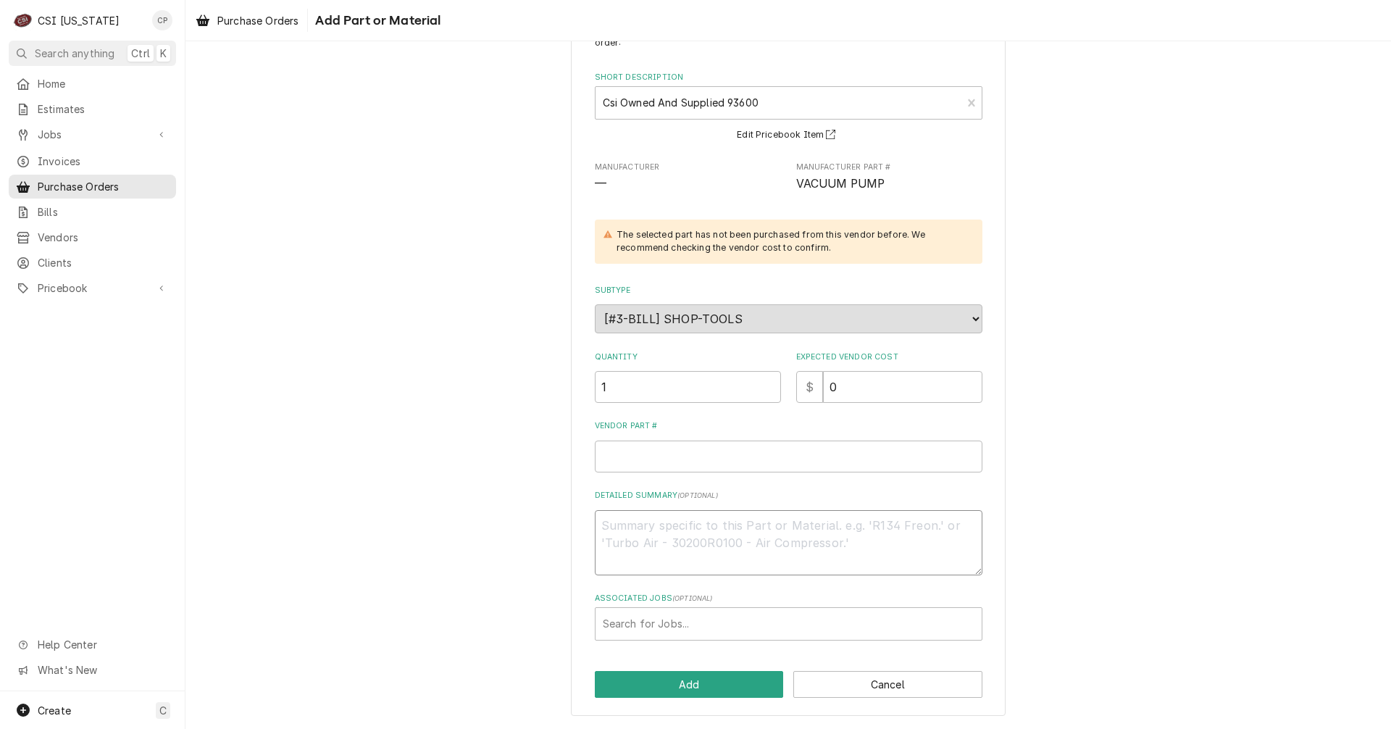
click at [643, 536] on textarea "Detailed Summary ( optional )" at bounding box center [789, 542] width 388 height 65
click at [683, 532] on textarea "Detailed Summary ( optional )" at bounding box center [789, 542] width 388 height 65
click at [696, 685] on button "Add" at bounding box center [689, 684] width 189 height 27
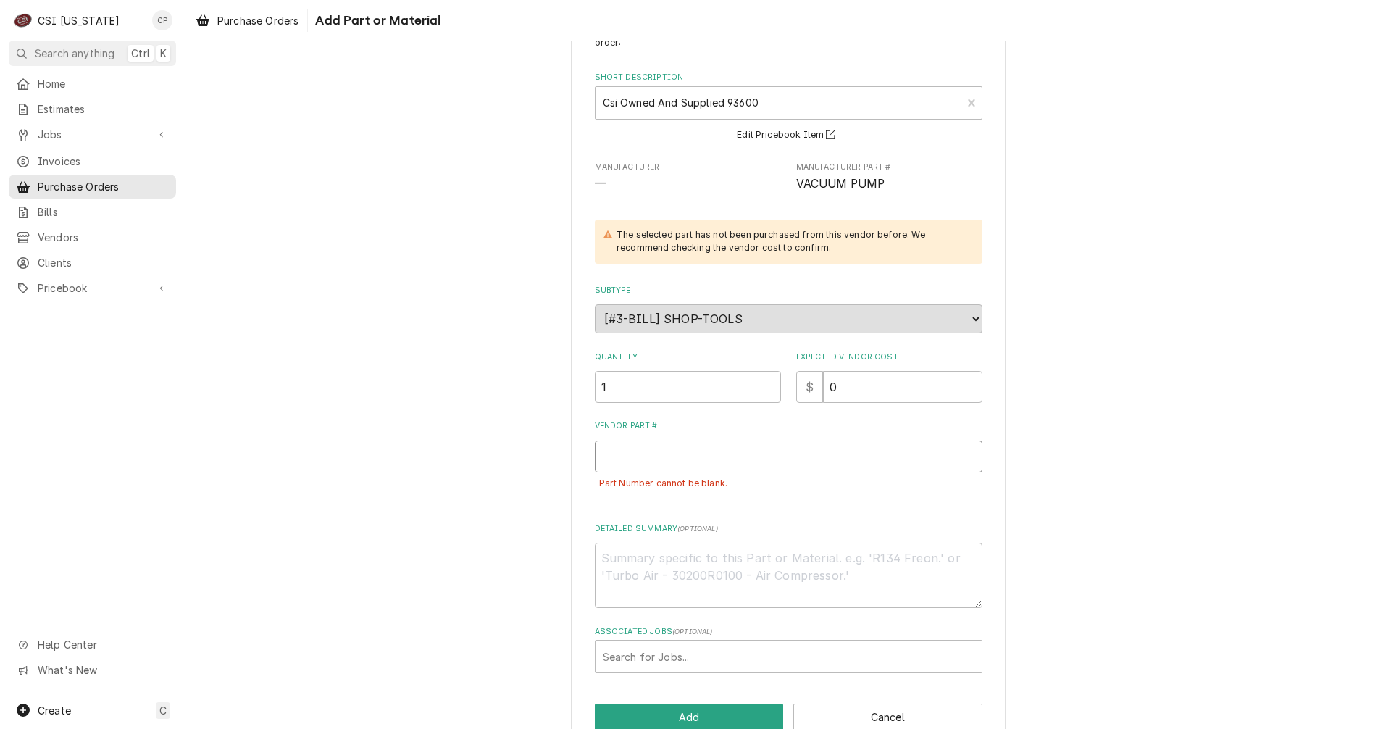
click at [656, 459] on input "Vendor Part #" at bounding box center [789, 457] width 388 height 32
click at [668, 459] on input "Vendor Part #" at bounding box center [789, 457] width 388 height 32
type textarea "x"
type input "0"
click at [539, 582] on div "Please provide the following information to add a new part or material to this …" at bounding box center [788, 377] width 1206 height 770
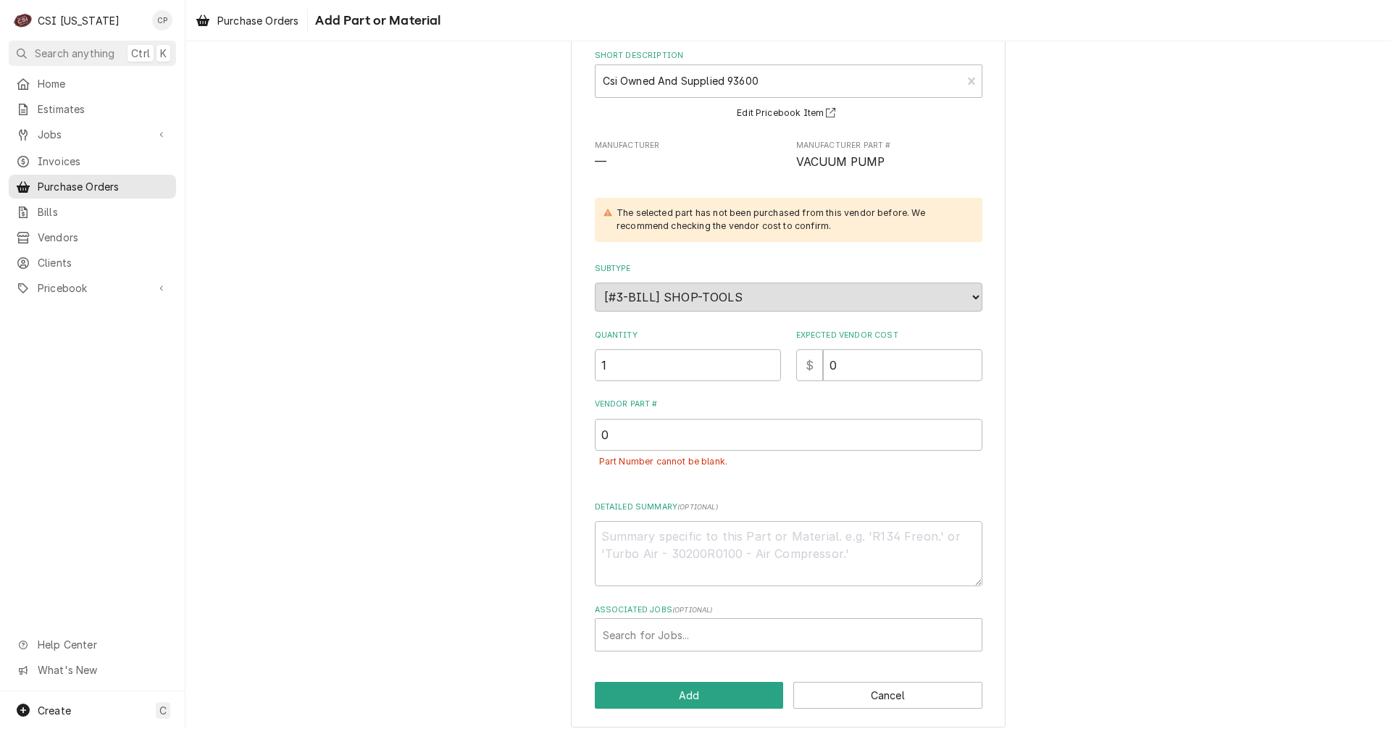
scroll to position [97, 0]
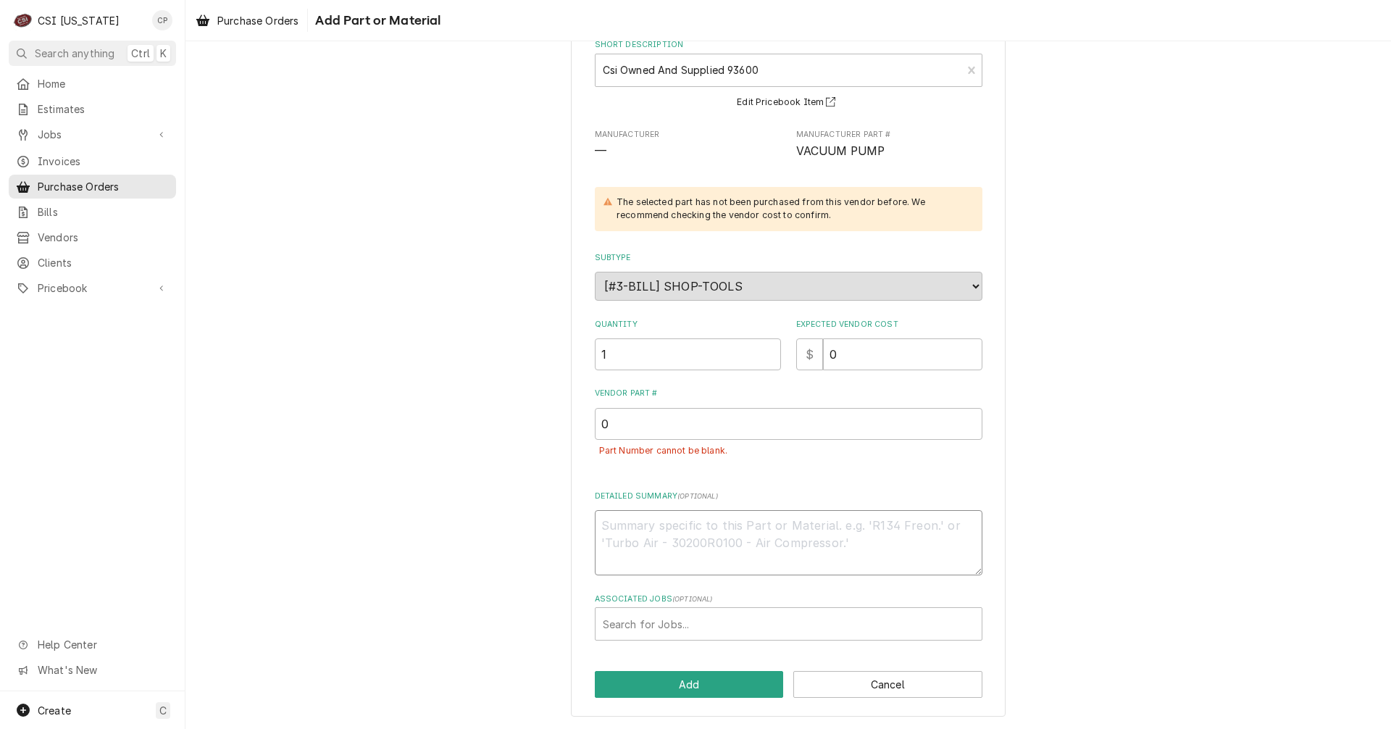
click at [732, 518] on textarea "Detailed Summary ( optional )" at bounding box center [789, 542] width 388 height 65
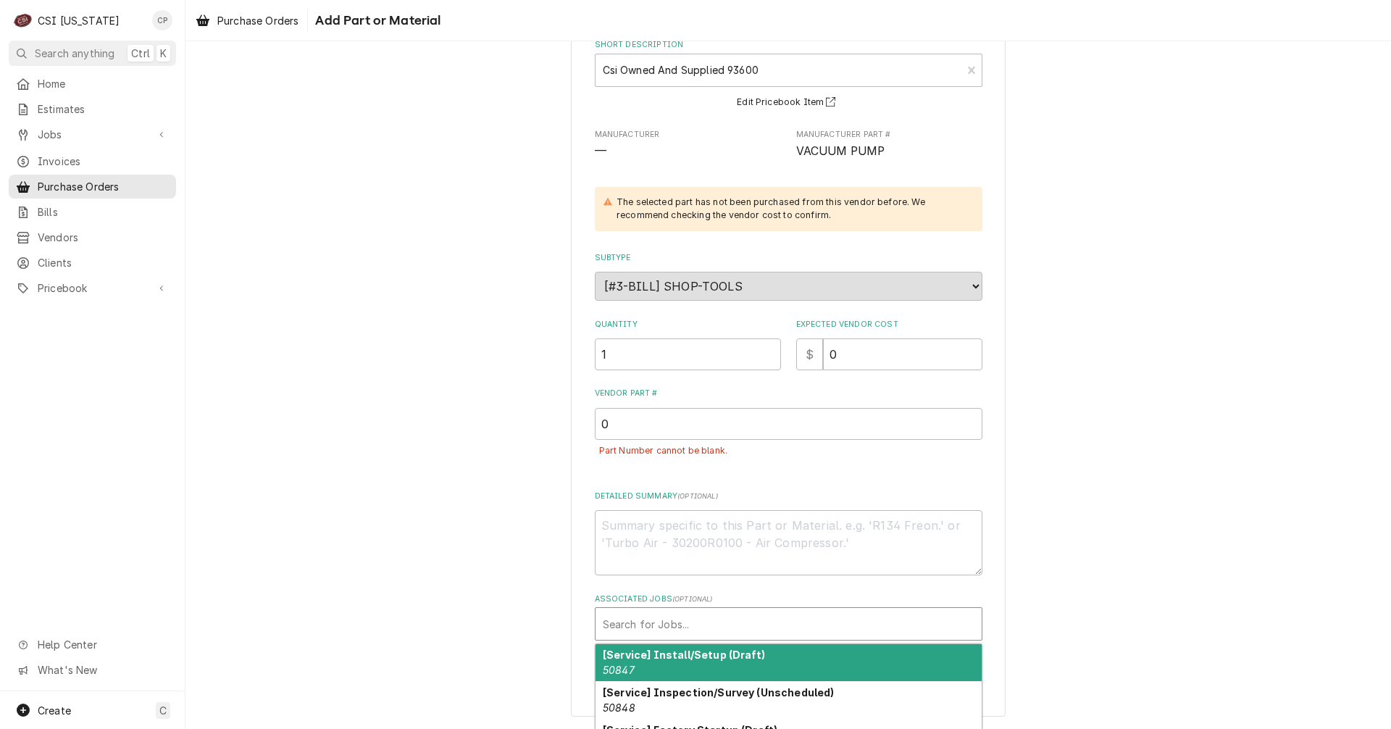
click at [680, 614] on div "Associated Jobs" at bounding box center [789, 624] width 372 height 26
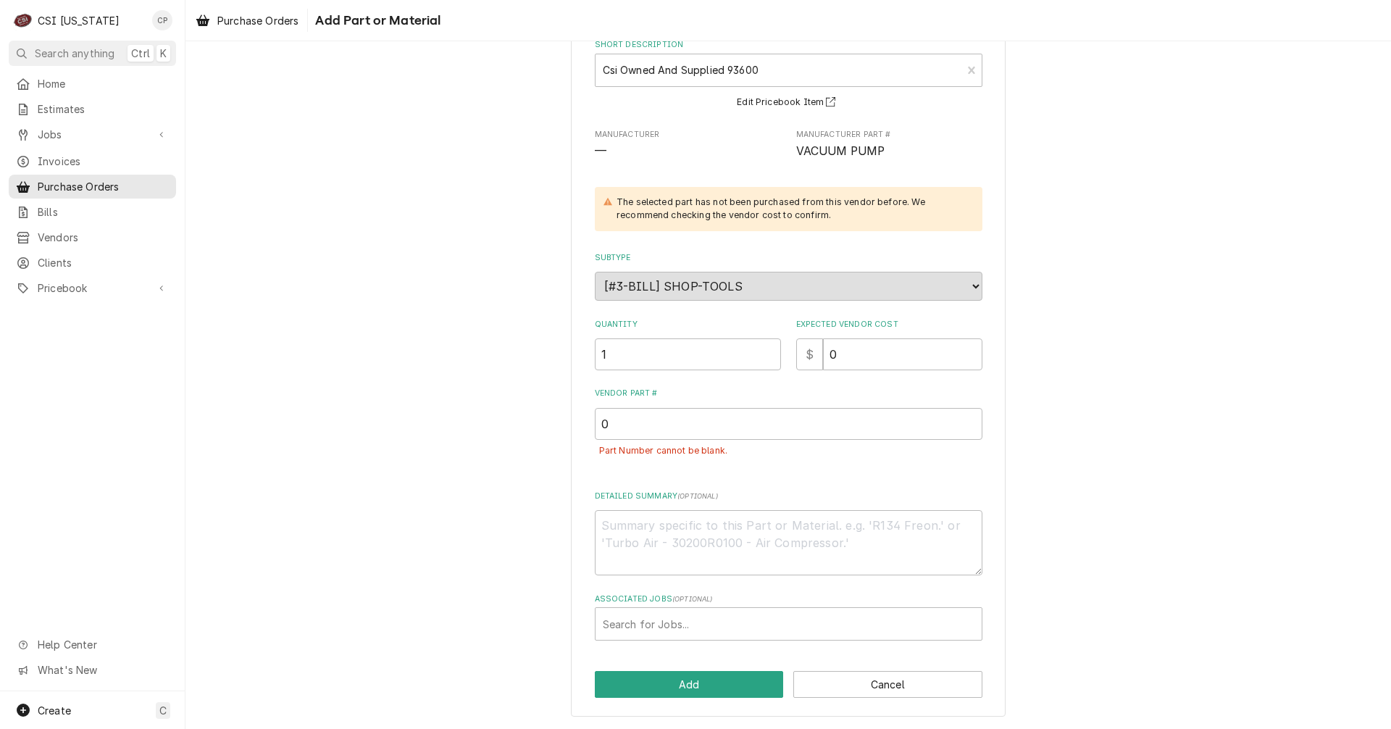
click at [497, 630] on div "Please provide the following information to add a new part or material to this …" at bounding box center [788, 344] width 1206 height 770
click at [670, 686] on button "Add" at bounding box center [689, 684] width 189 height 27
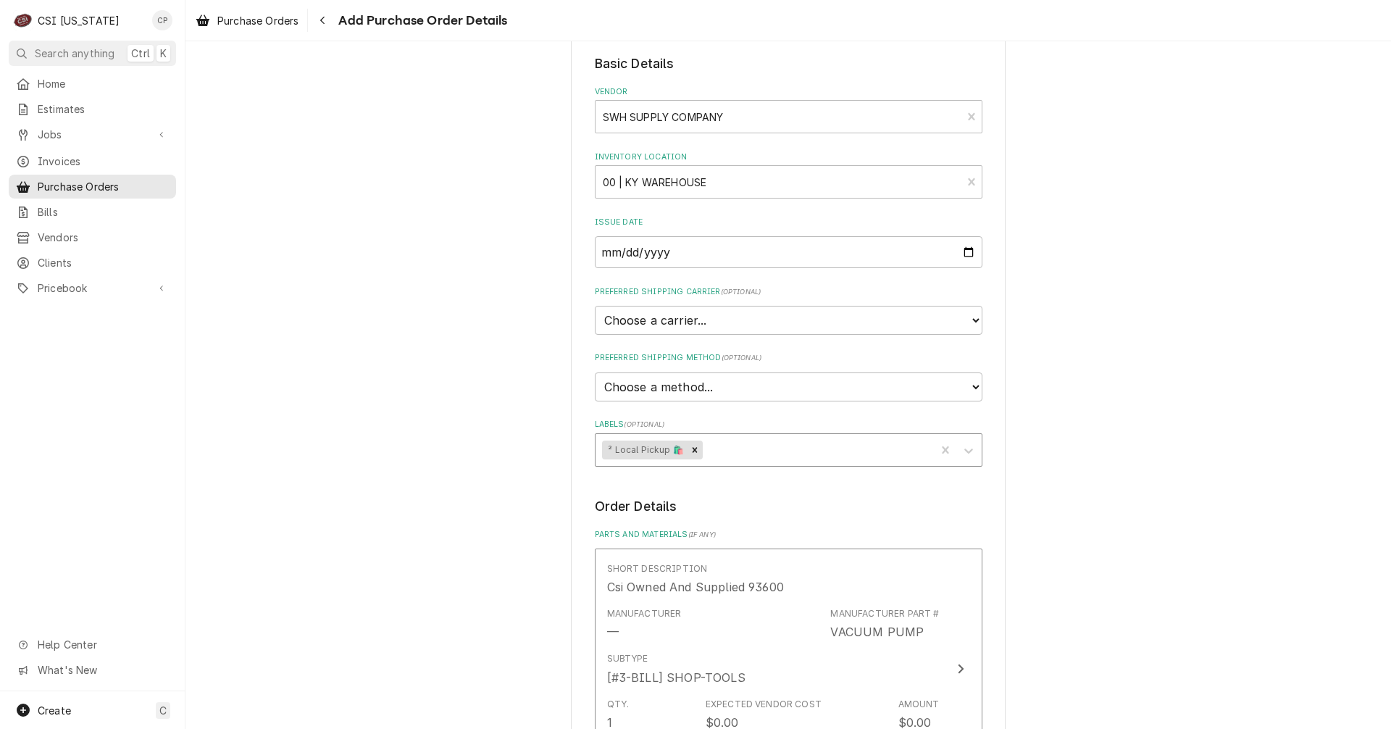
scroll to position [29, 0]
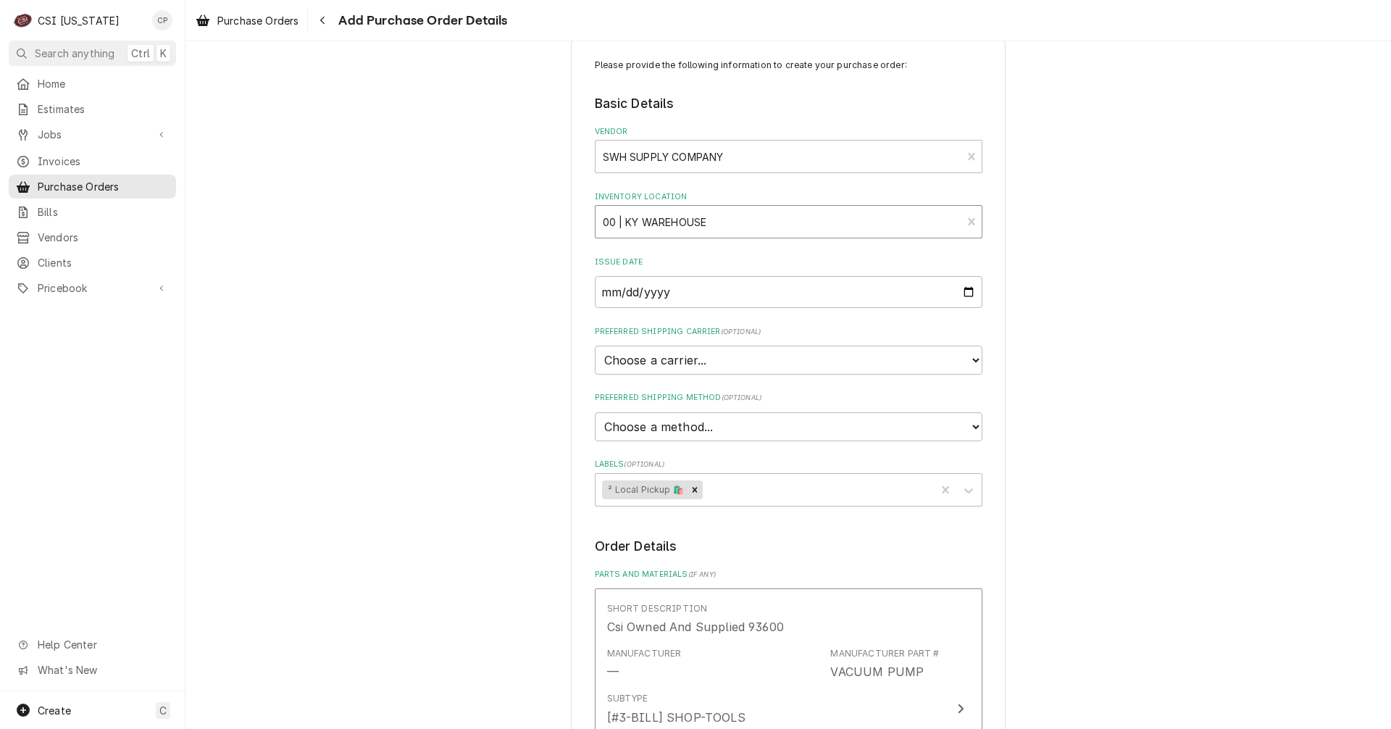
click at [733, 227] on div "Inventory Location" at bounding box center [779, 222] width 352 height 26
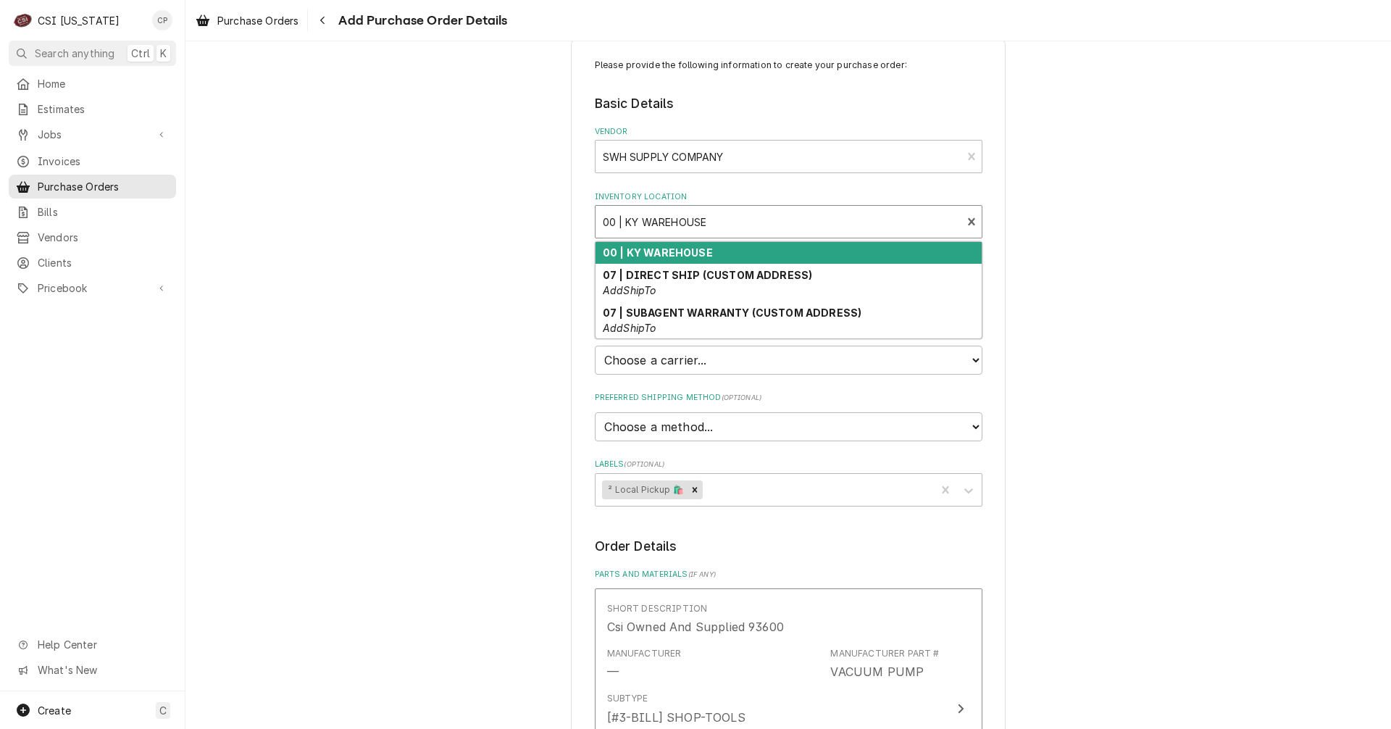
click at [668, 255] on strong "00 | KY WAREHOUSE" at bounding box center [658, 252] width 110 height 12
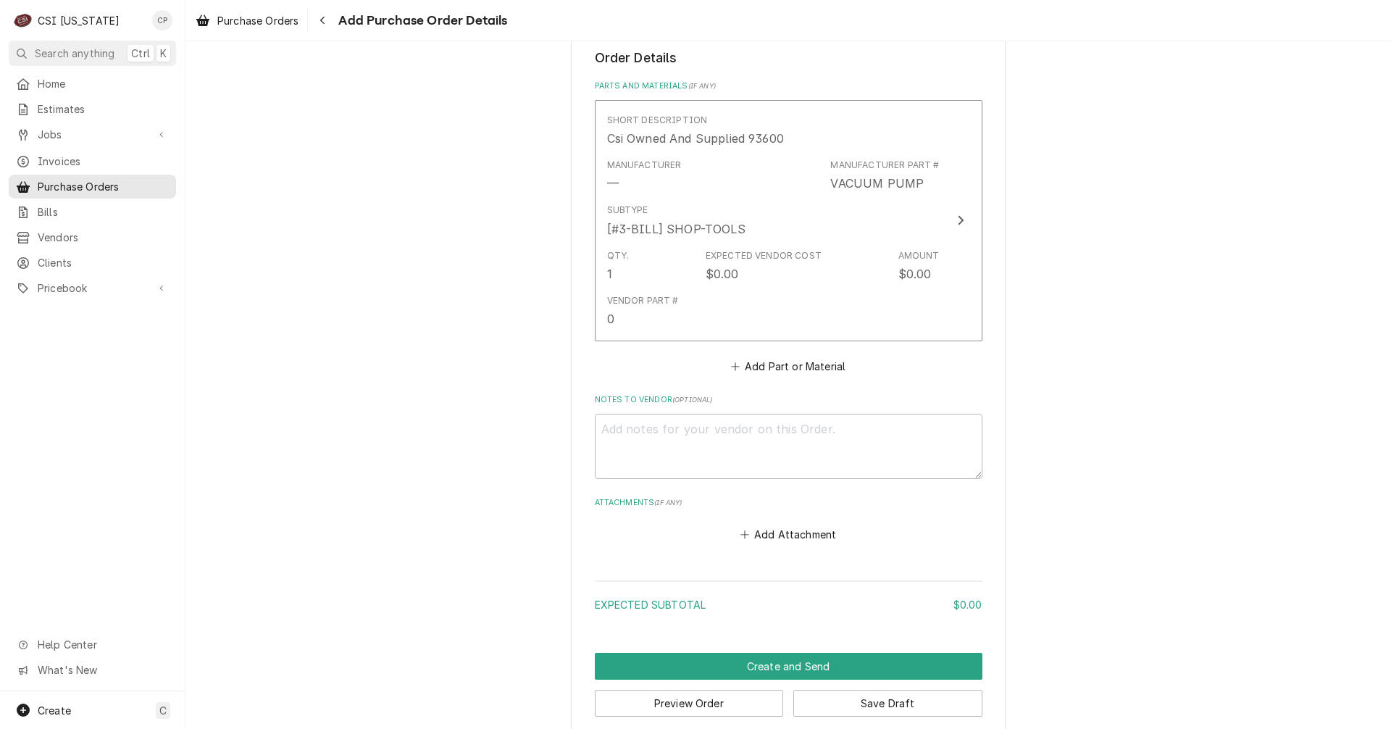
scroll to position [536, 0]
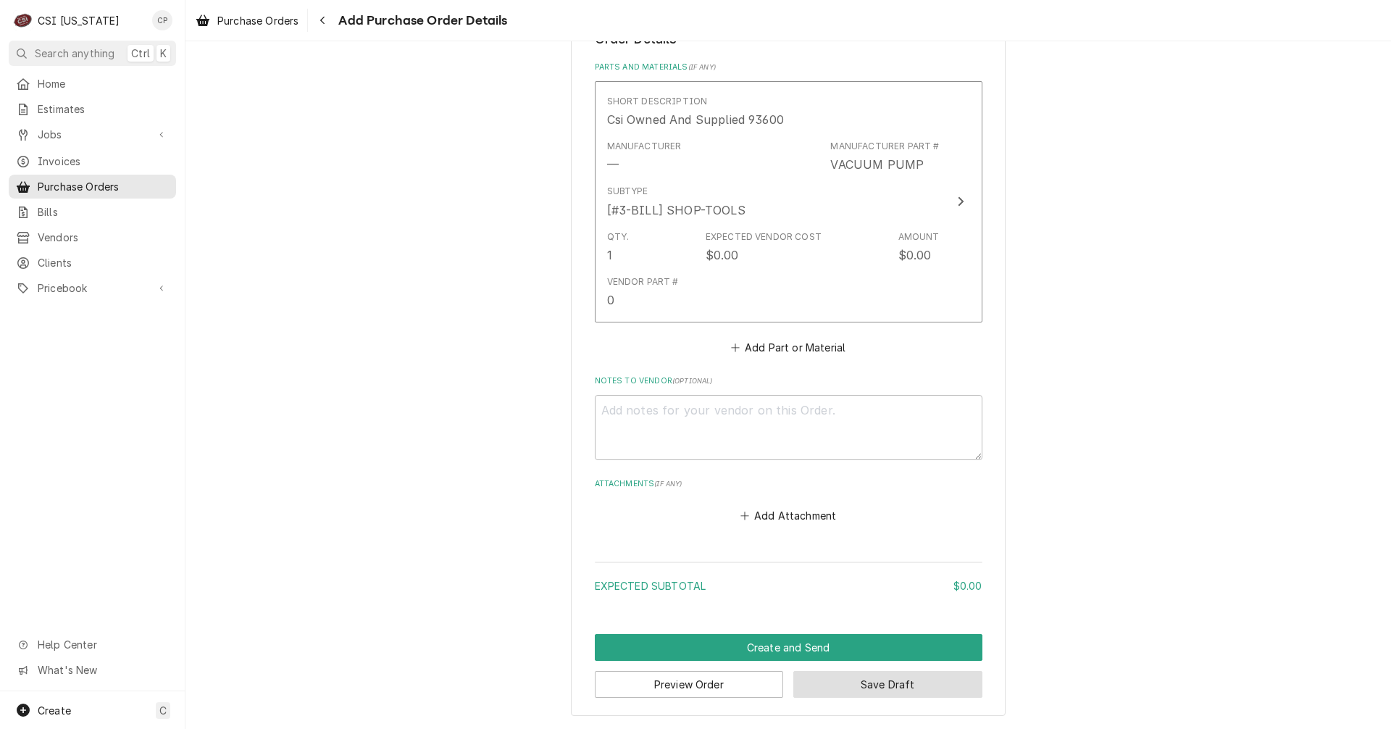
click at [888, 688] on button "Save Draft" at bounding box center [887, 684] width 189 height 27
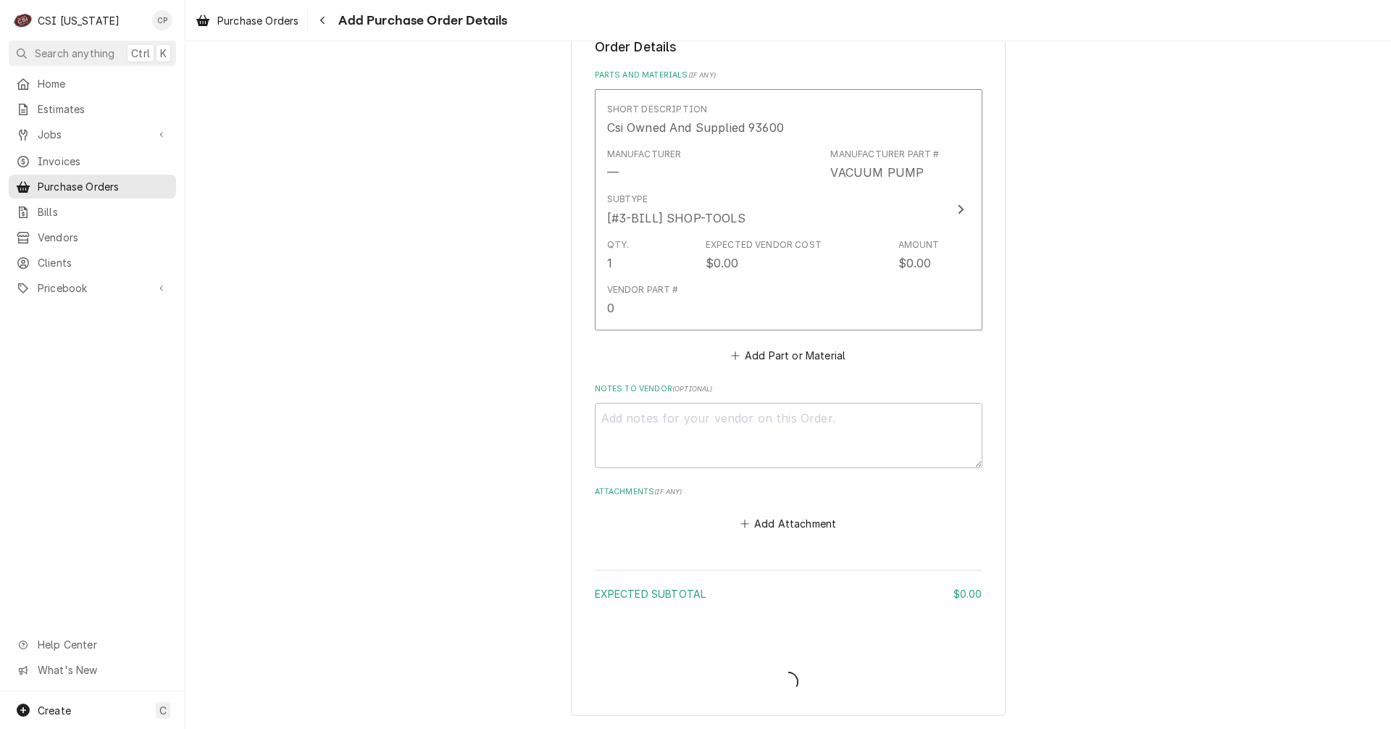
type textarea "x"
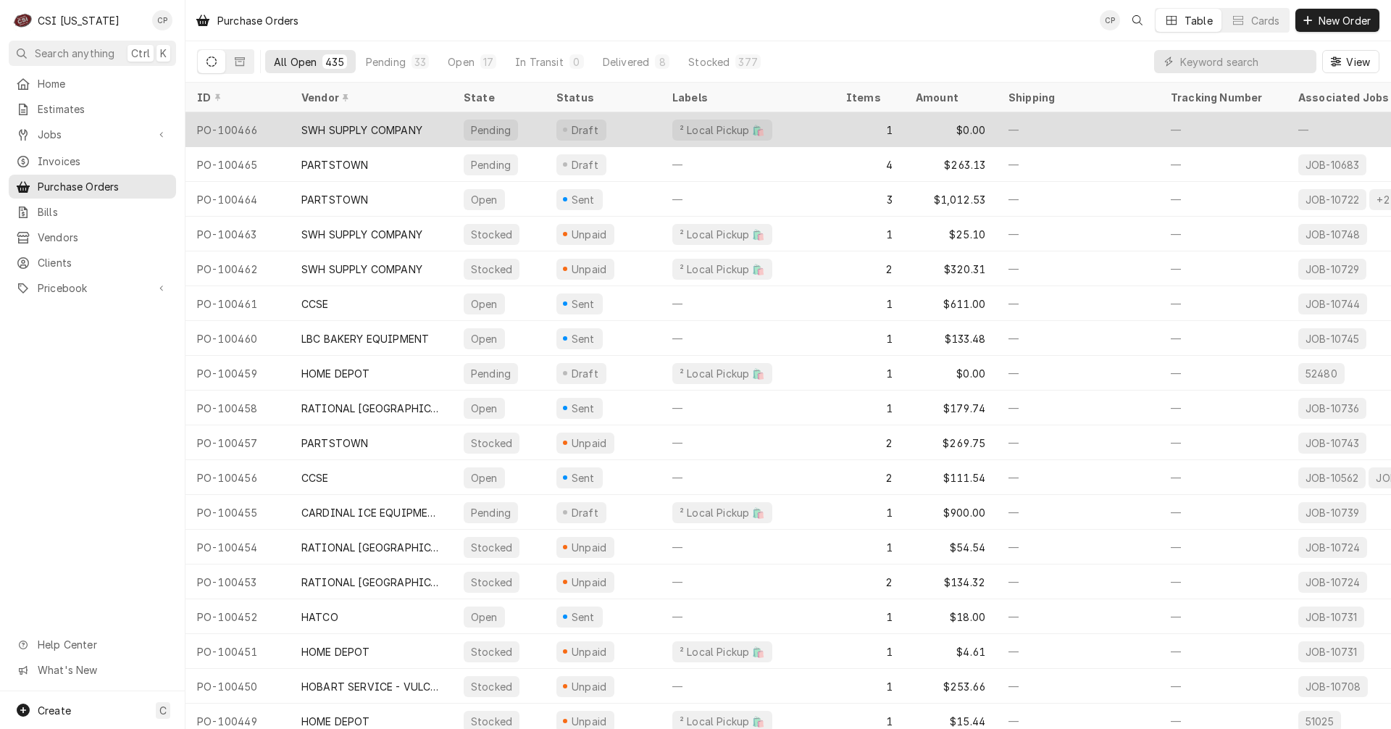
click at [395, 127] on div "SWH SUPPLY COMPANY" at bounding box center [361, 129] width 121 height 15
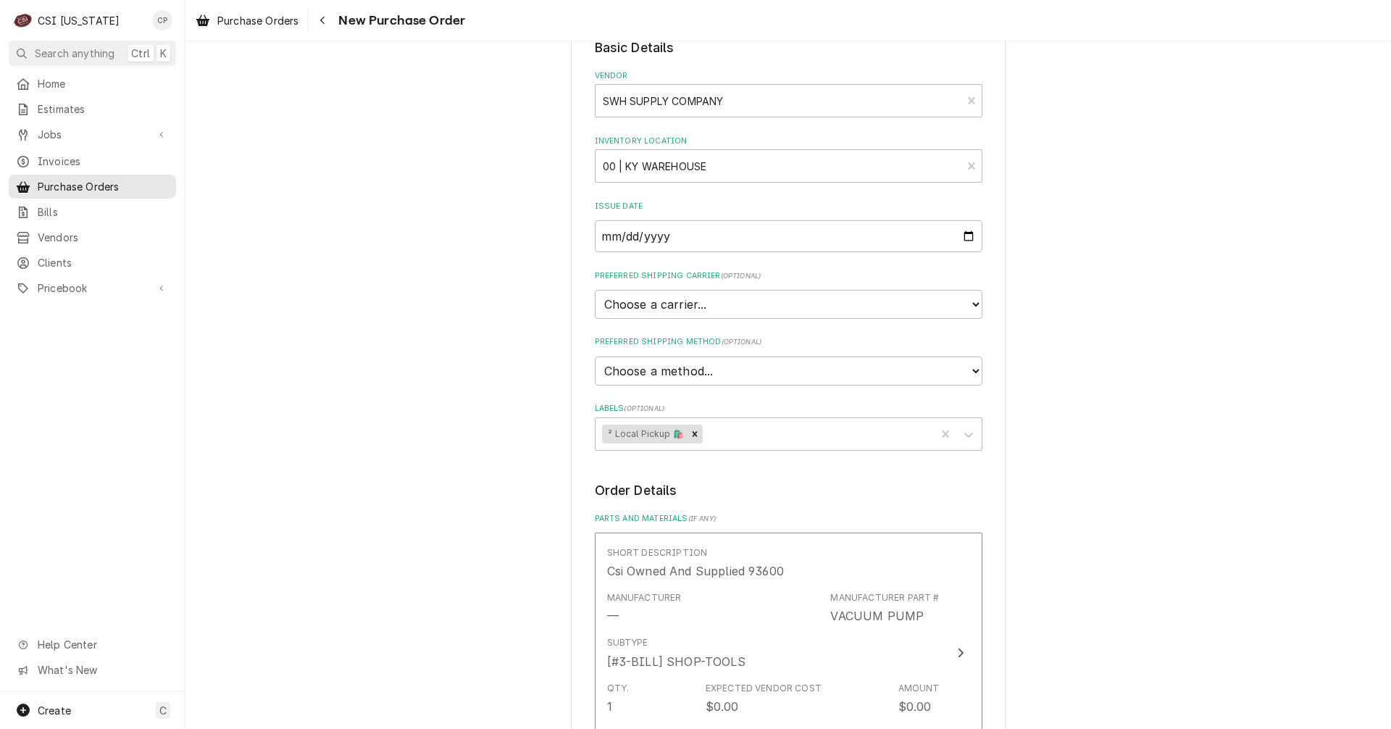
scroll to position [362, 0]
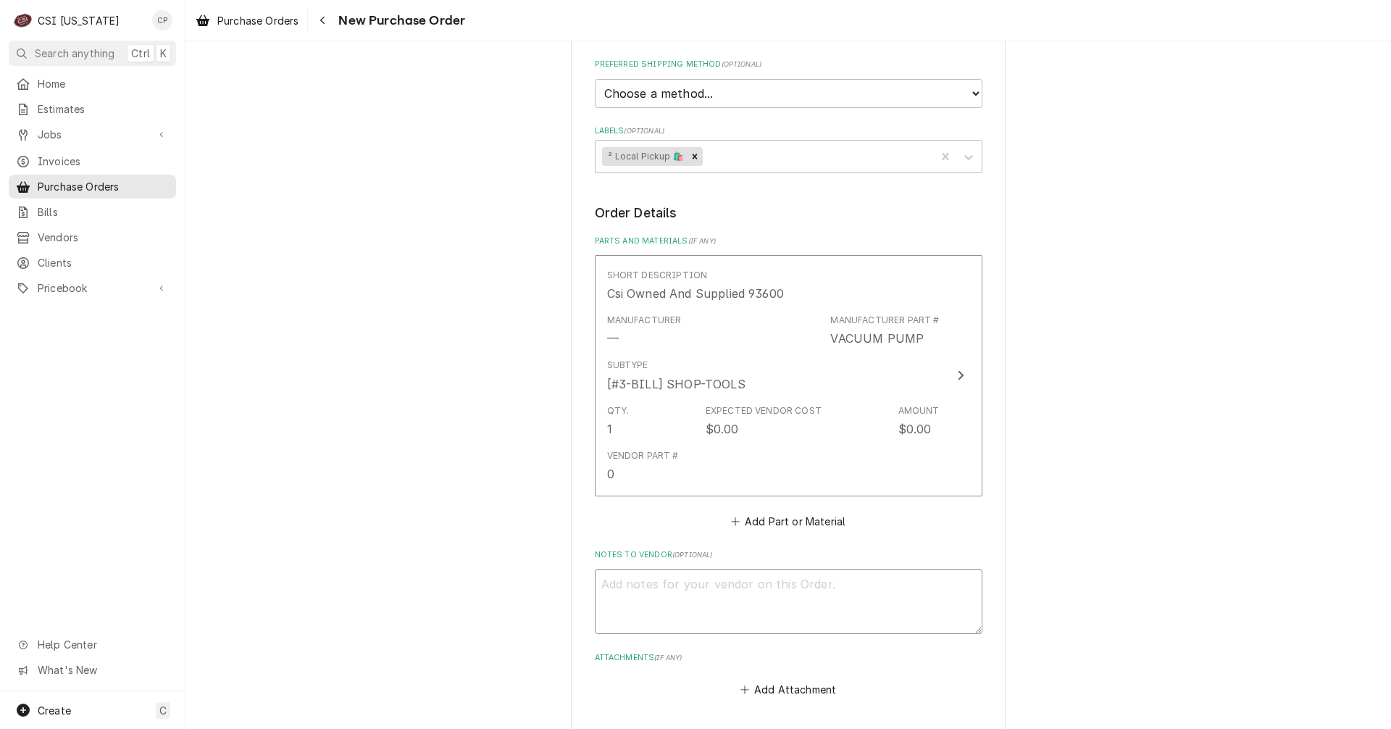
drag, startPoint x: 654, startPoint y: 583, endPoint x: 650, endPoint y: 576, distance: 8.5
click at [654, 583] on textarea "Notes to Vendor ( optional )" at bounding box center [789, 601] width 388 height 65
type textarea "x"
type textarea "T"
type textarea "x"
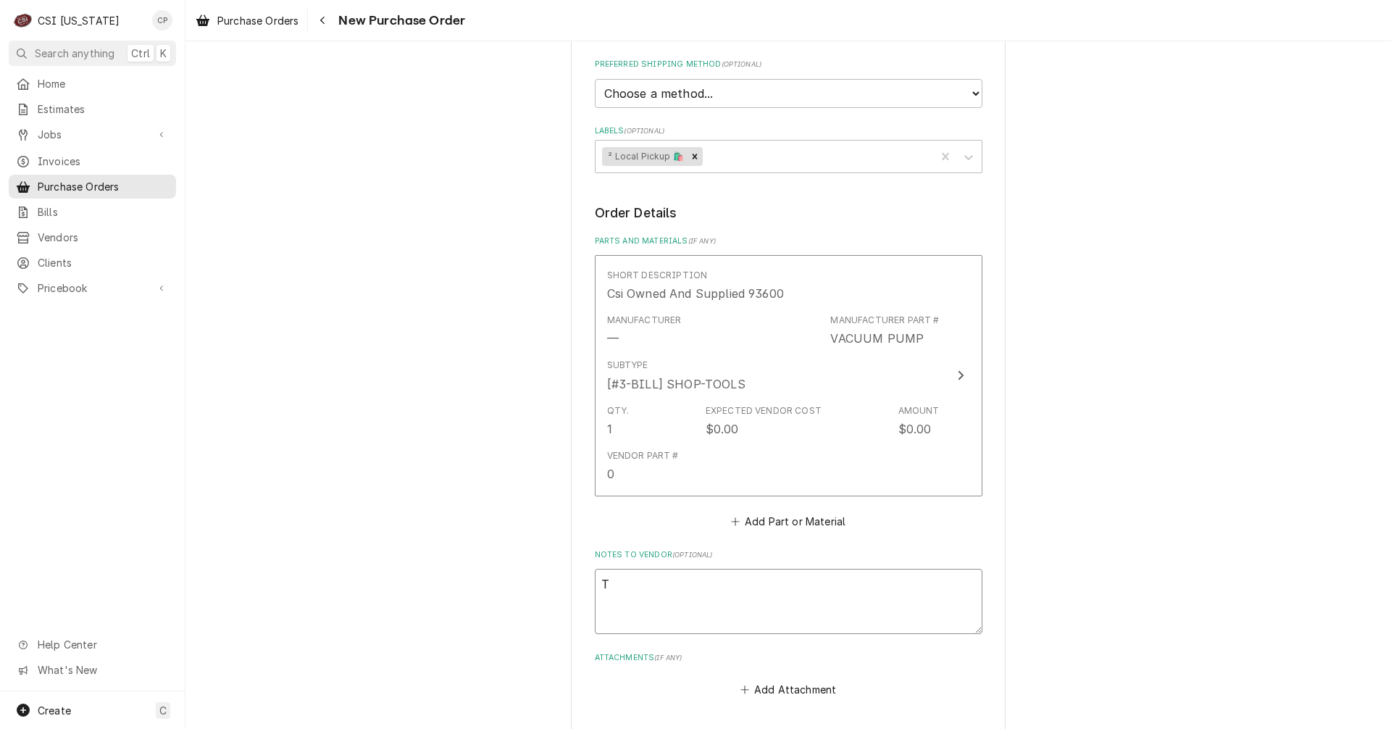
type textarea "Th"
type textarea "x"
type textarea "Thi"
type textarea "x"
type textarea "This"
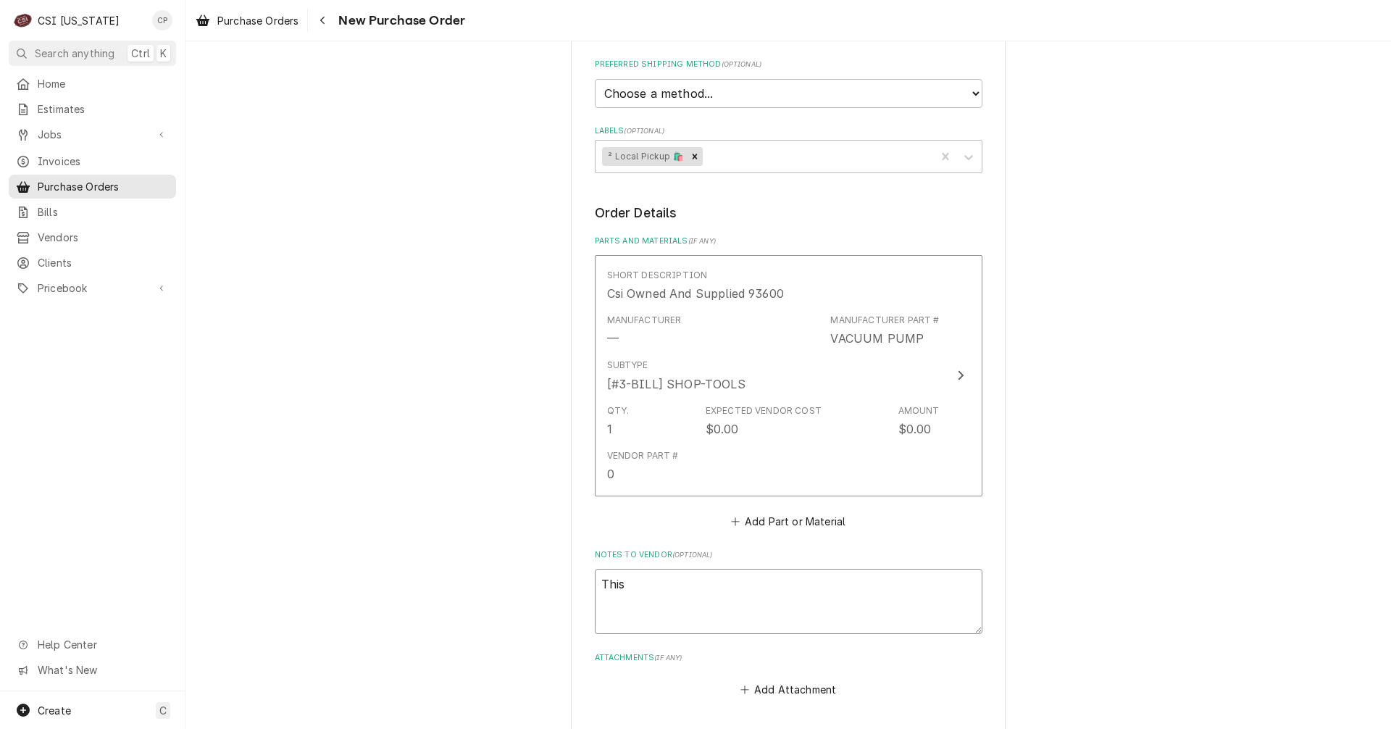
type textarea "x"
type textarea "This"
type textarea "x"
type textarea "This i"
type textarea "x"
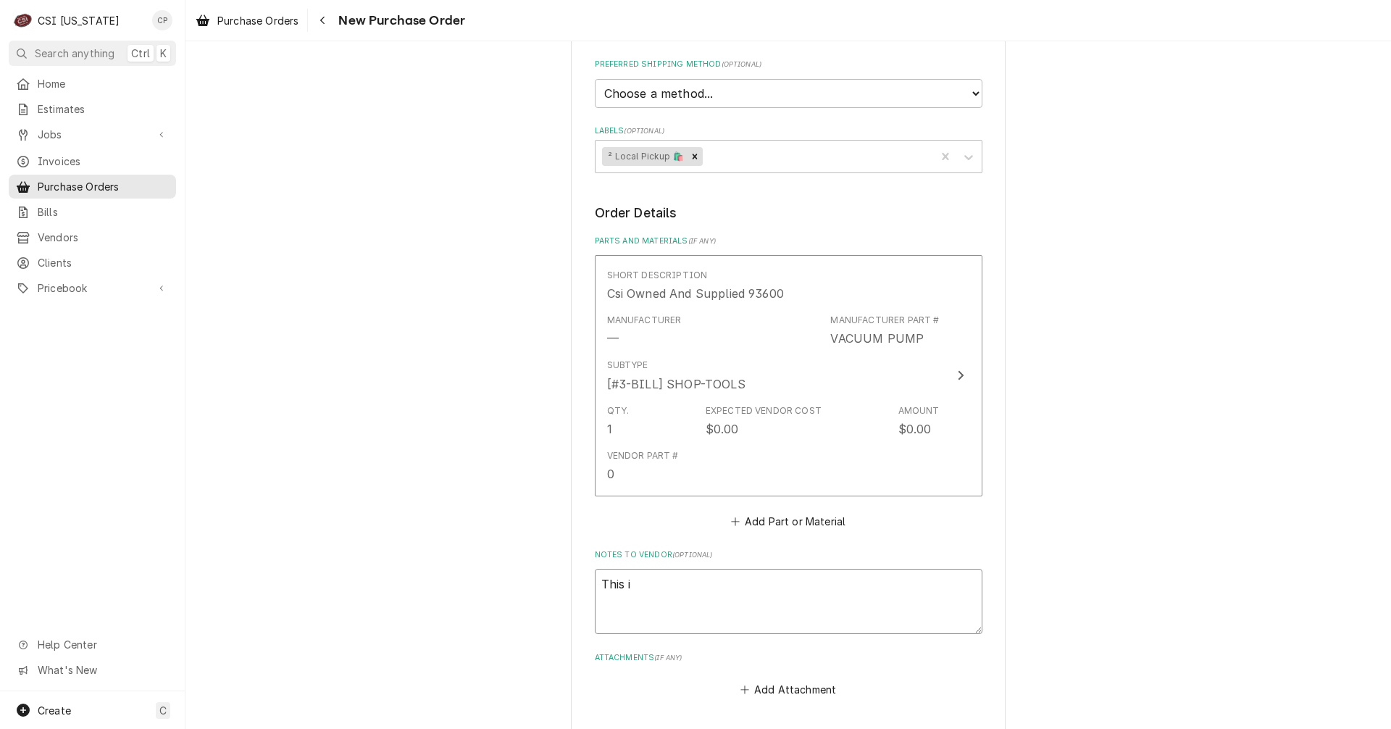
type textarea "This is"
type textarea "x"
type textarea "This is"
type textarea "x"
type textarea "This is t"
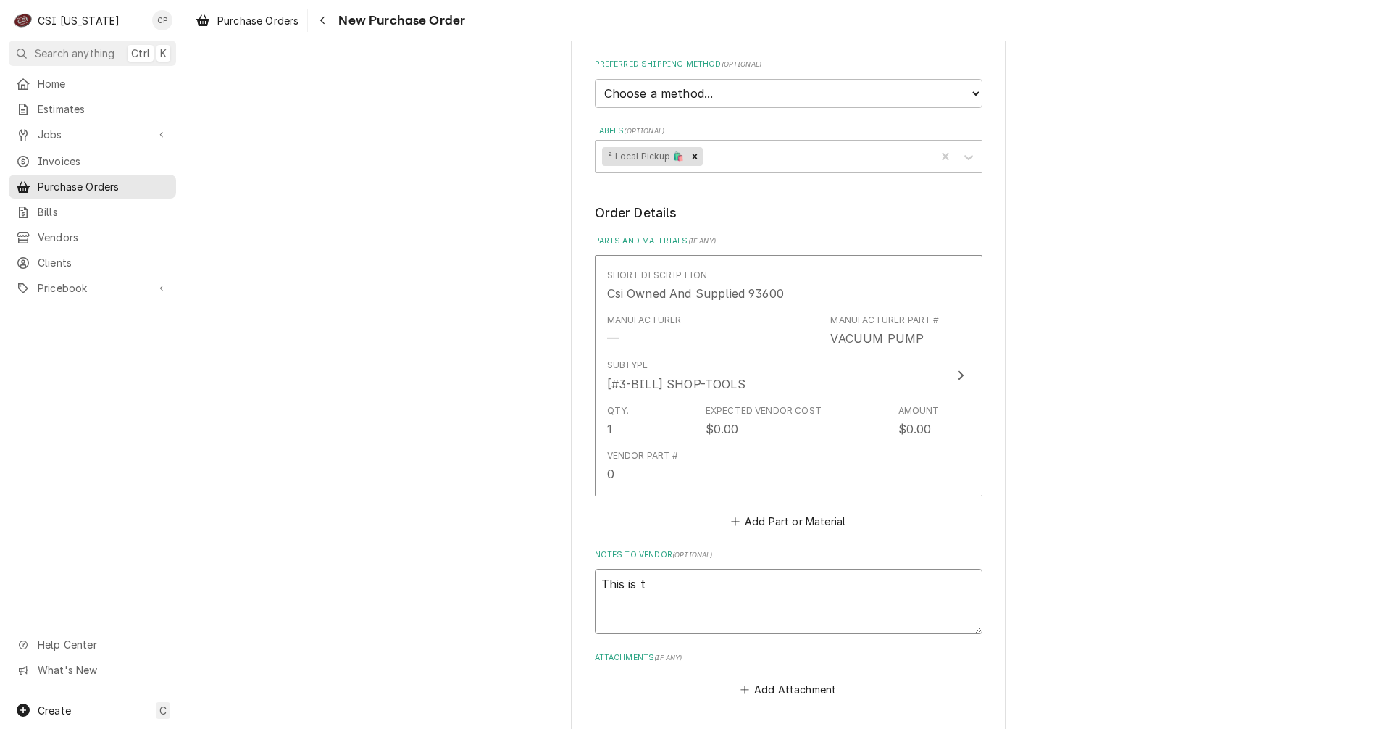
type textarea "x"
type textarea "This is to"
type textarea "x"
type textarea "This is to"
type textarea "x"
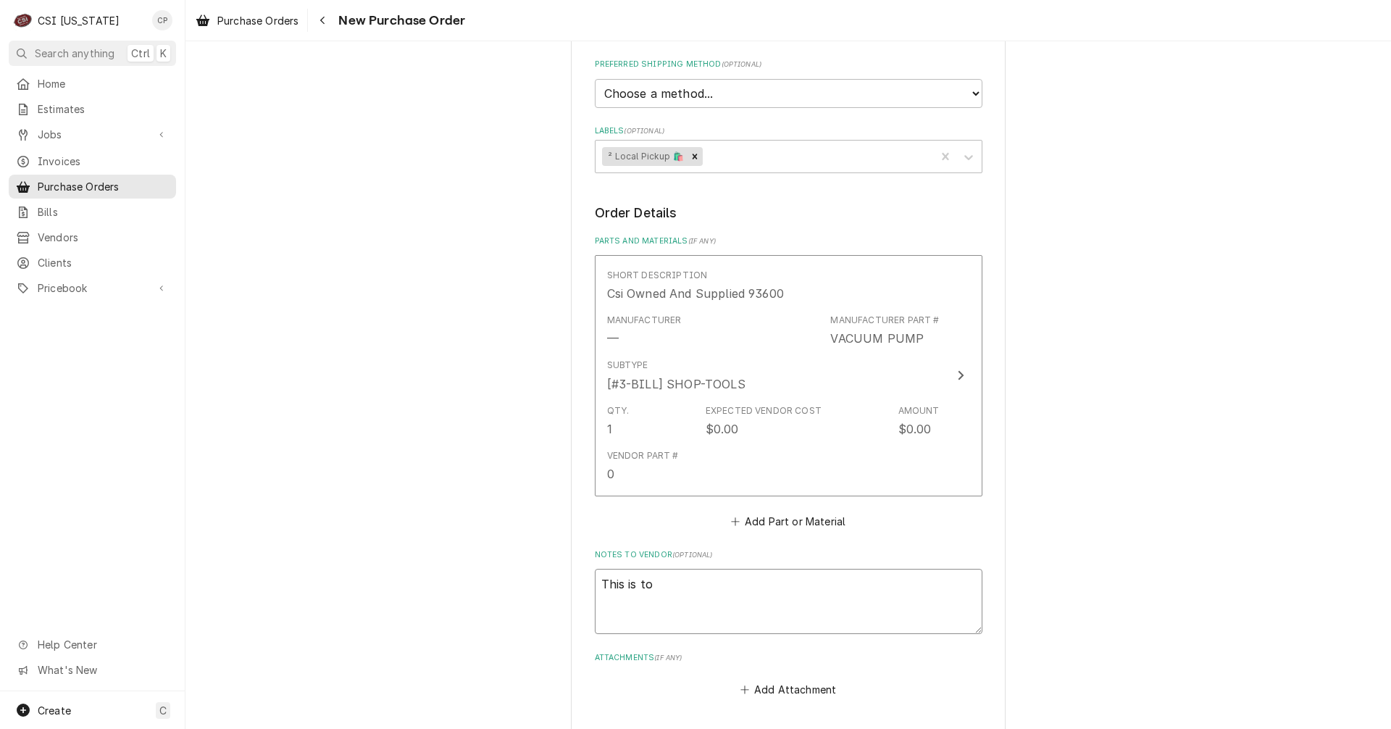
type textarea "This is to g"
type textarea "x"
type textarea "This is to go"
type textarea "x"
type textarea "This is to go"
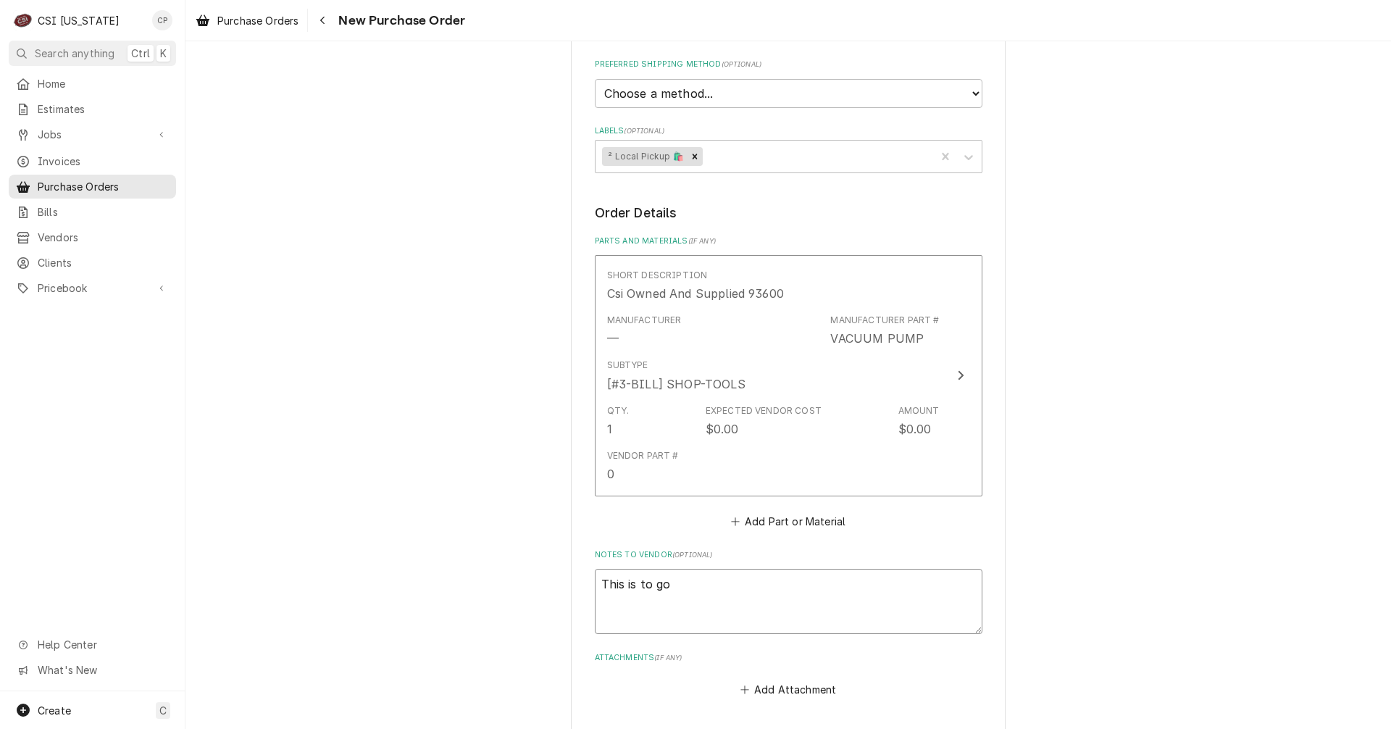
type textarea "x"
type textarea "This is to go o"
type textarea "x"
type textarea "This is to go on"
type textarea "x"
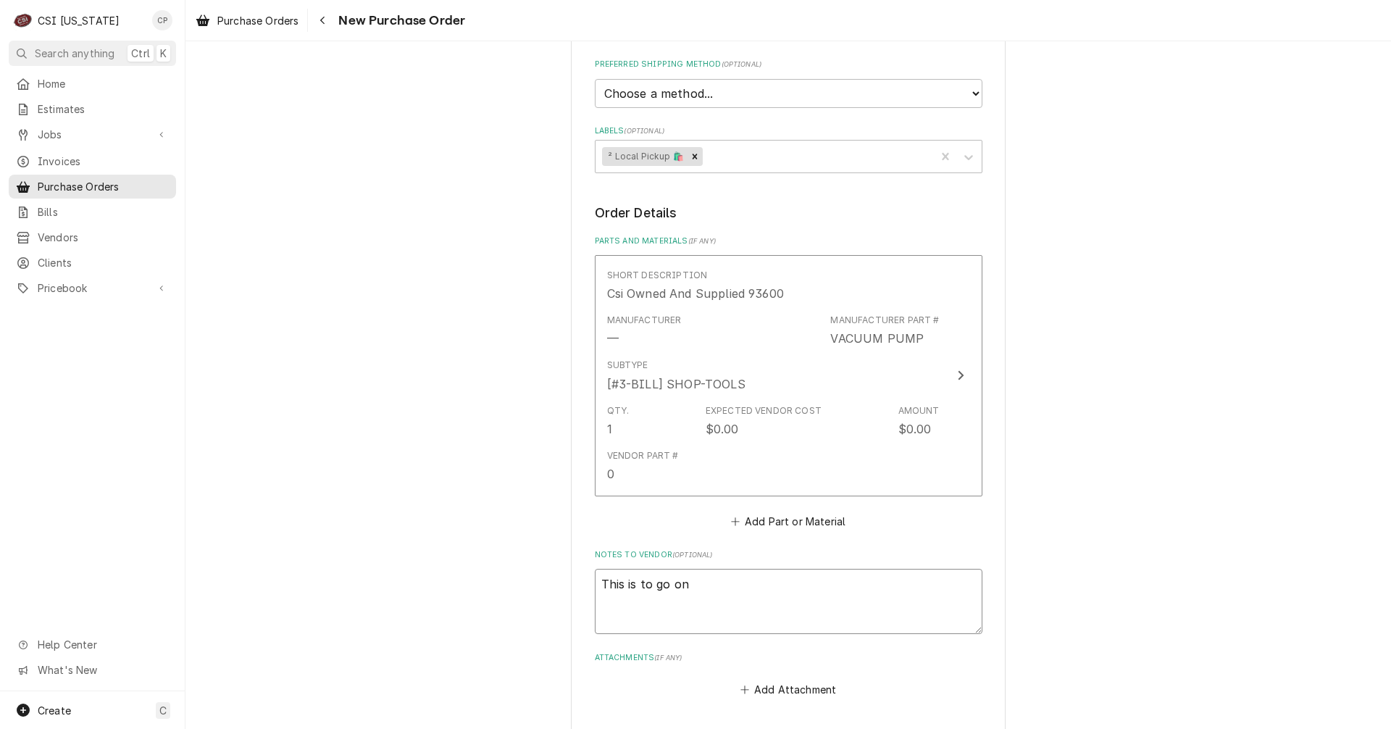
type textarea "This is to go on"
type textarea "x"
type textarea "This is to go on J"
type textarea "x"
type textarea "This is to go on Je"
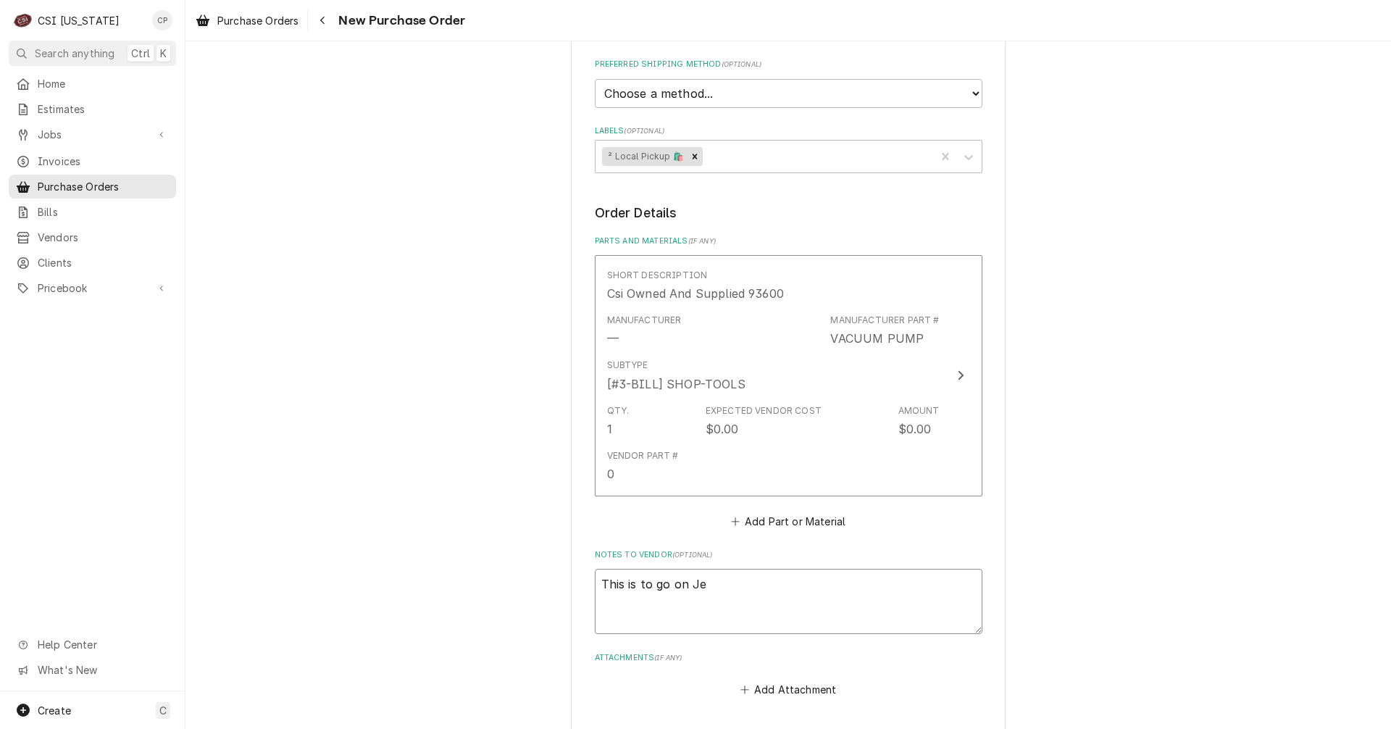
type textarea "x"
type textarea "This is to go on Jes"
type textarea "x"
type textarea "This is to go on Jesu"
type textarea "x"
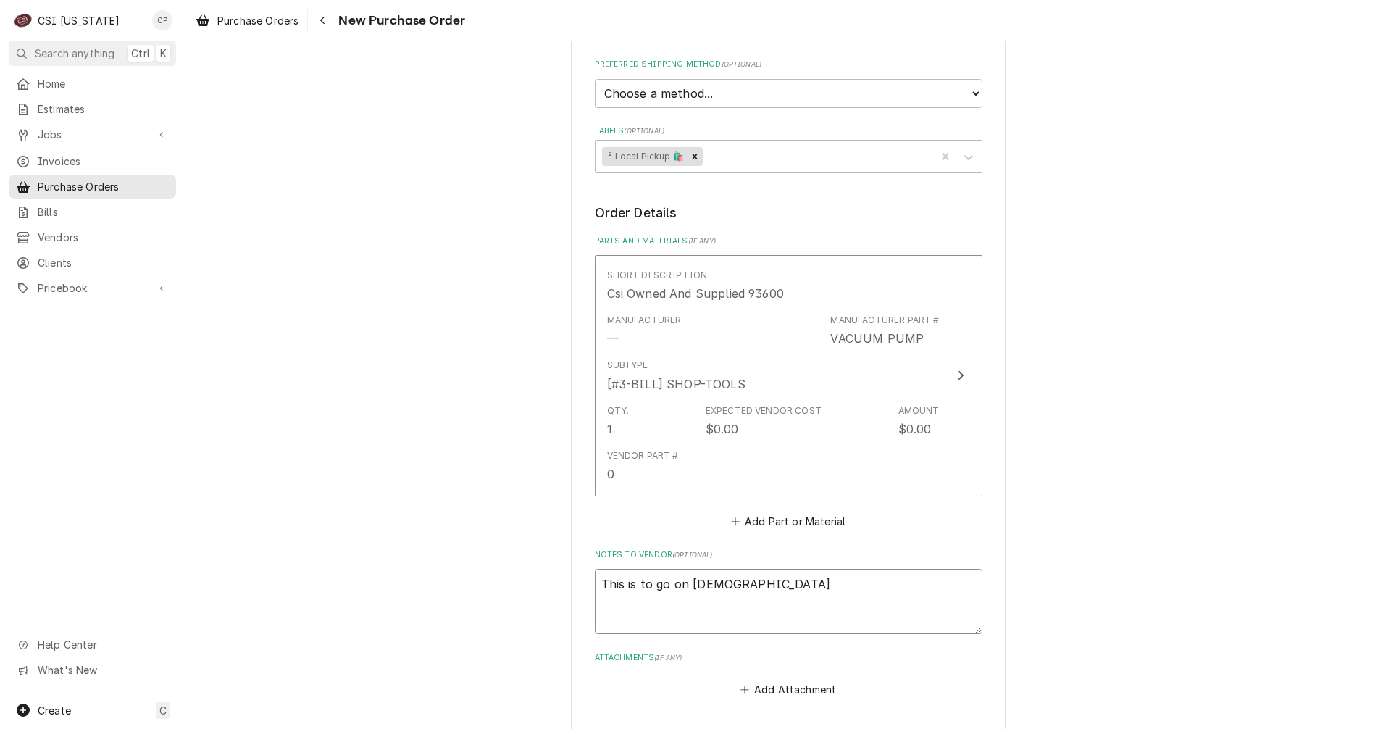
type textarea "This is to go on Jesue"
type textarea "x"
type textarea "This is to go on Jesu"
type textarea "x"
type textarea "This is to go on Jesus"
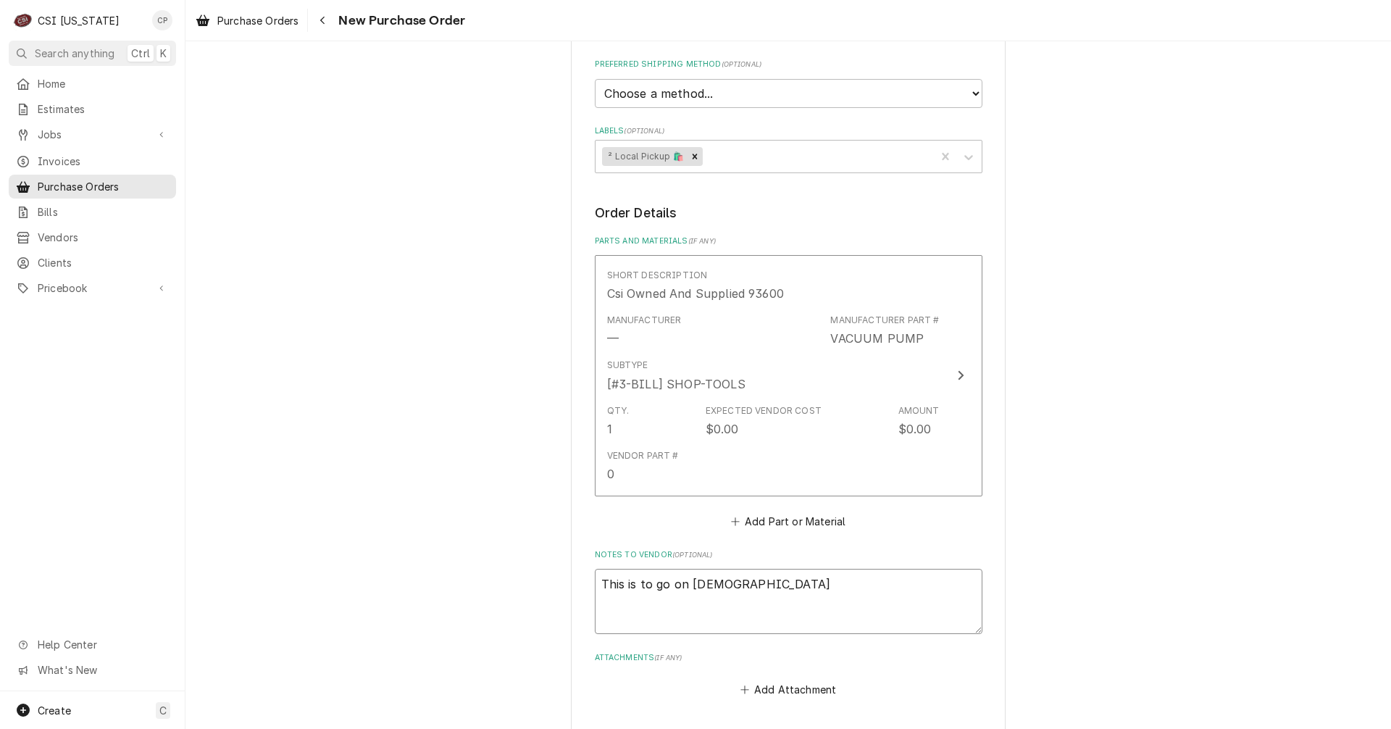
type textarea "x"
type textarea "This is to go on Jesus"
type textarea "x"
type textarea "This is to go on Jesus"
type textarea "x"
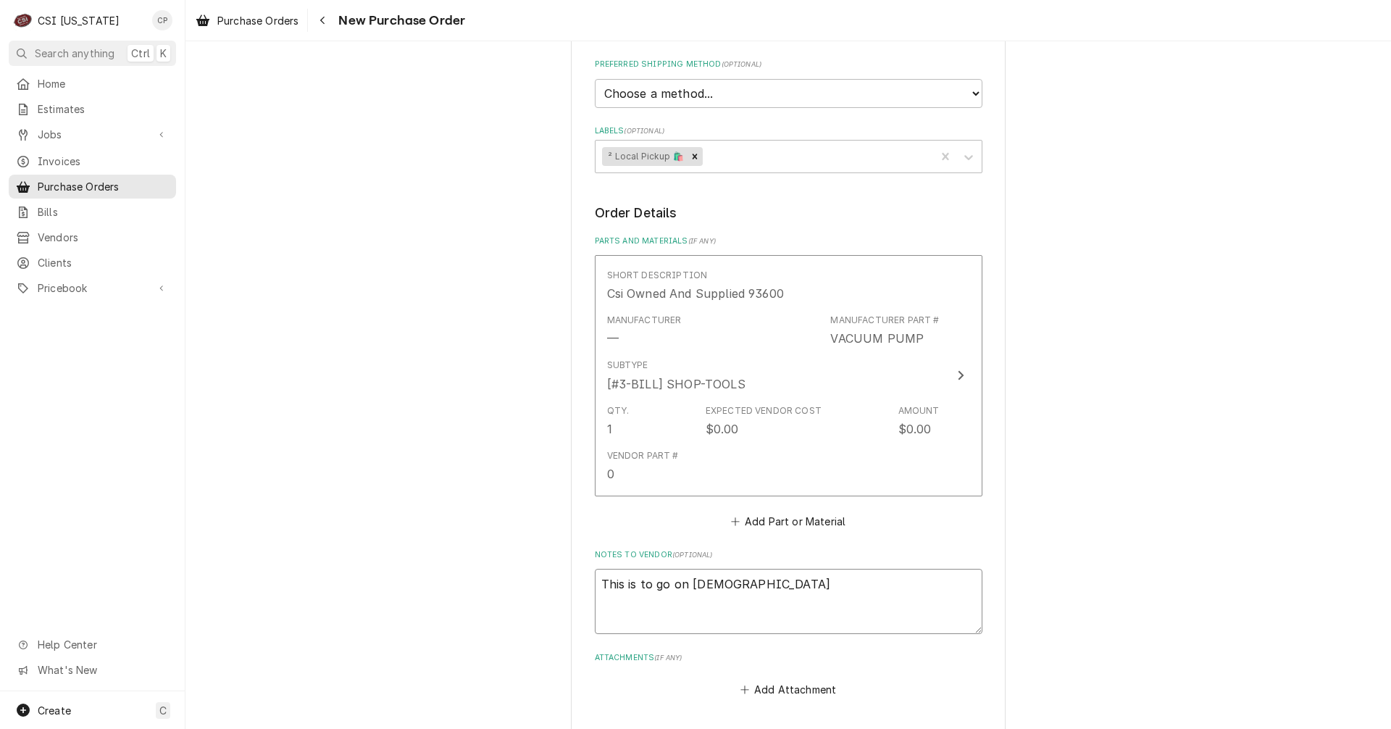
type textarea "This is to go on Jesus'"
type textarea "x"
type textarea "This is to go on Jesus's"
type textarea "x"
type textarea "This is to go on Jesus's"
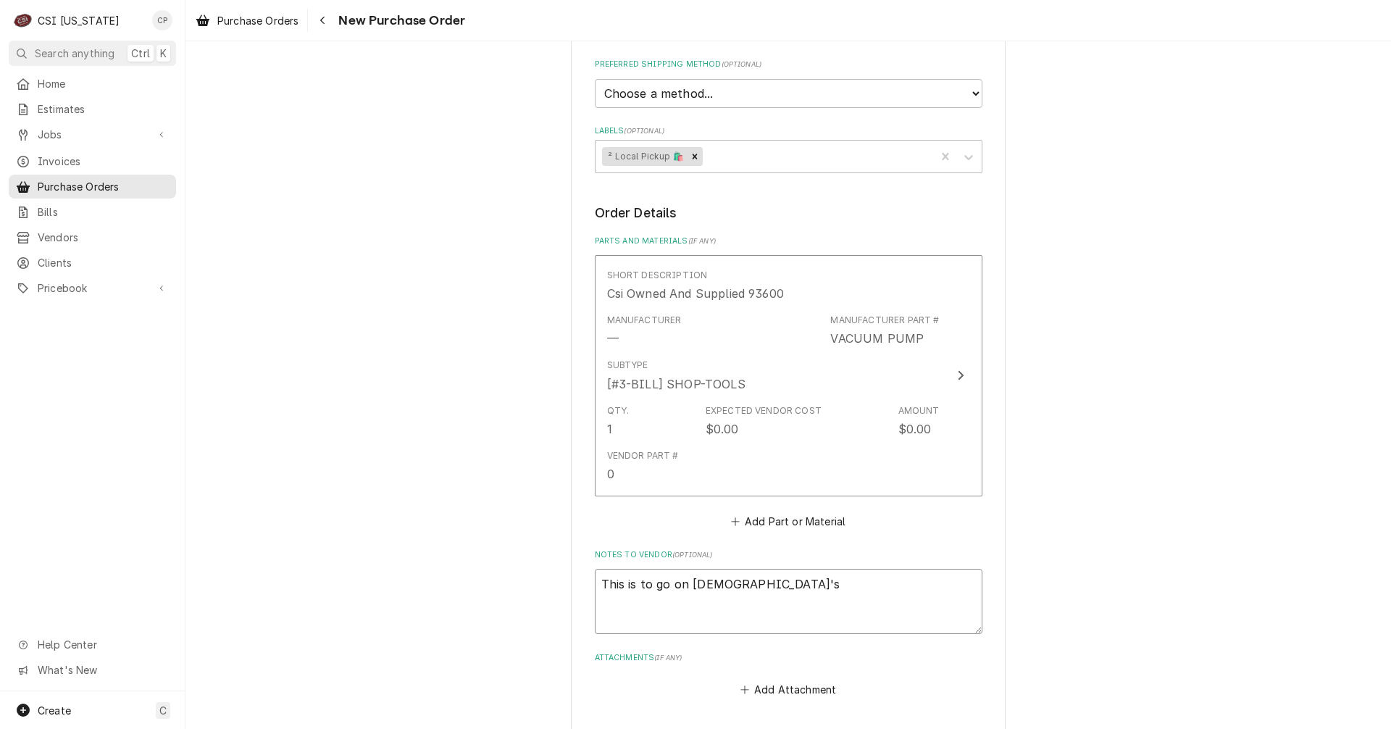
type textarea "x"
type textarea "This is to go on Jesus's T"
type textarea "x"
type textarea "This is to go on Jesus's Tr"
type textarea "x"
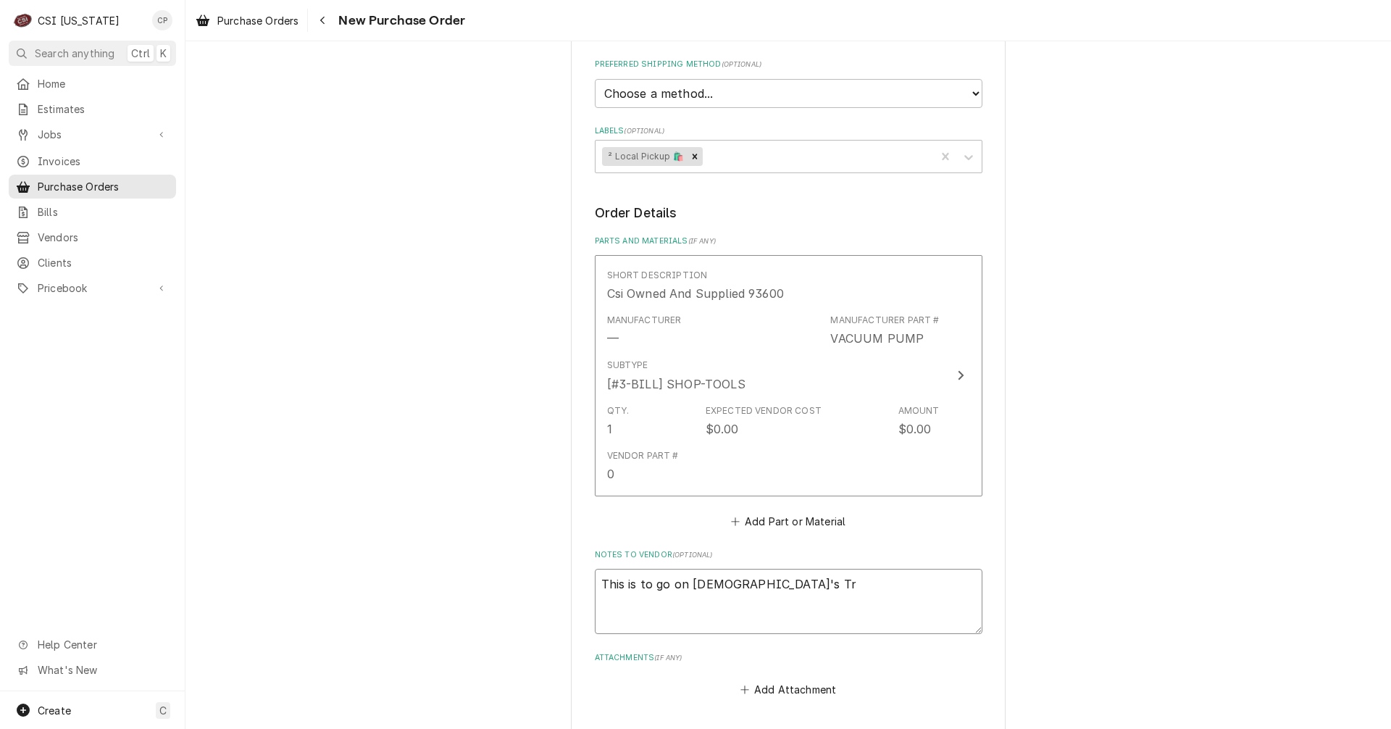
type textarea "This is to go on Jesus's Tru"
type textarea "x"
type textarea "This is to go on Jesus's Truc"
type textarea "x"
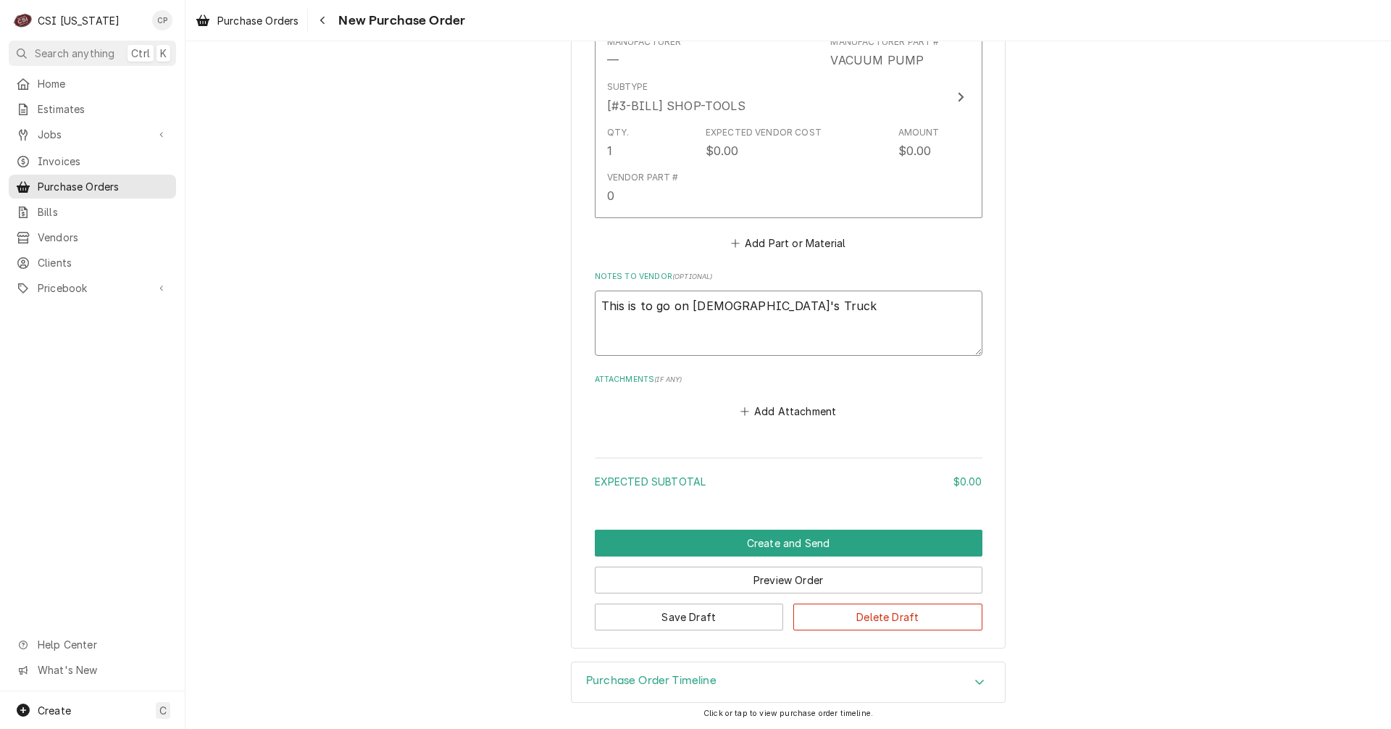
scroll to position [641, 0]
type textarea "This is to go on Jesus's Truck"
click at [693, 619] on button "Save Draft" at bounding box center [689, 616] width 189 height 27
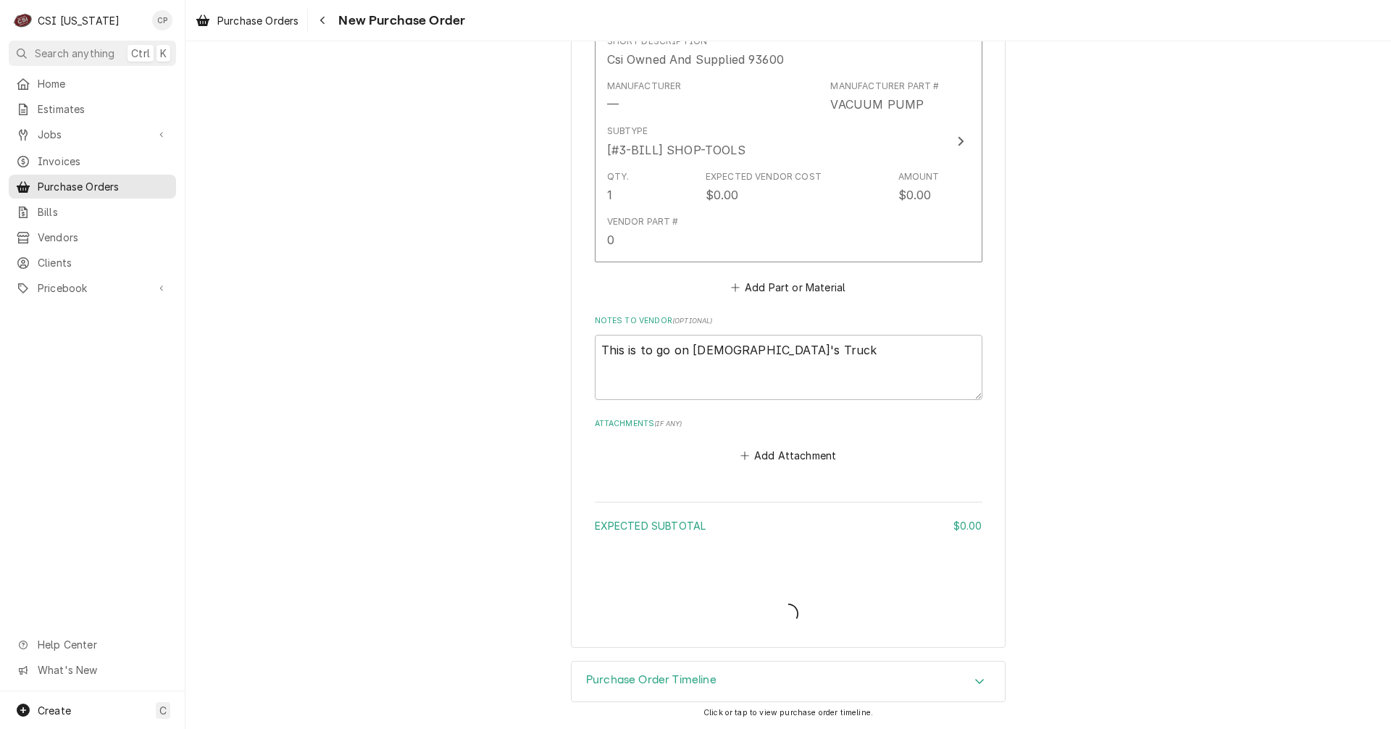
scroll to position [596, 0]
type textarea "x"
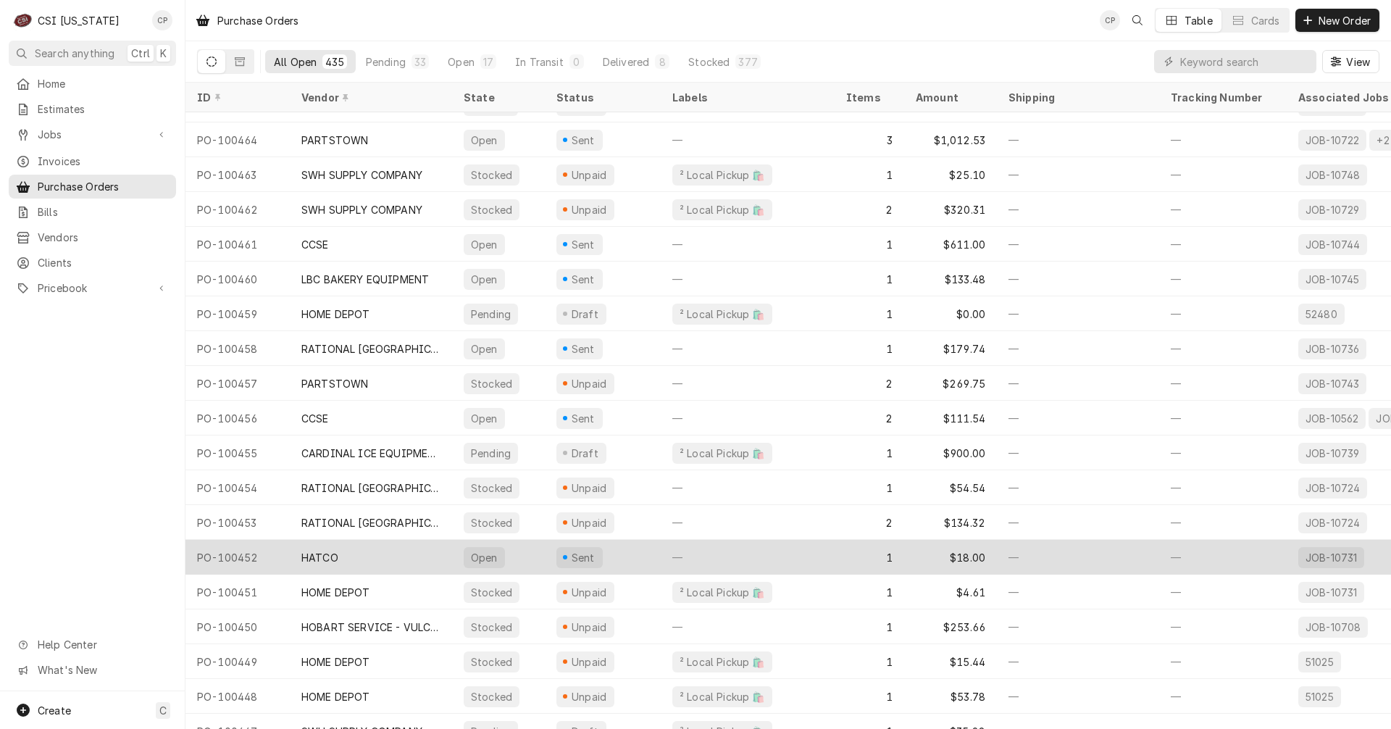
scroll to position [72, 0]
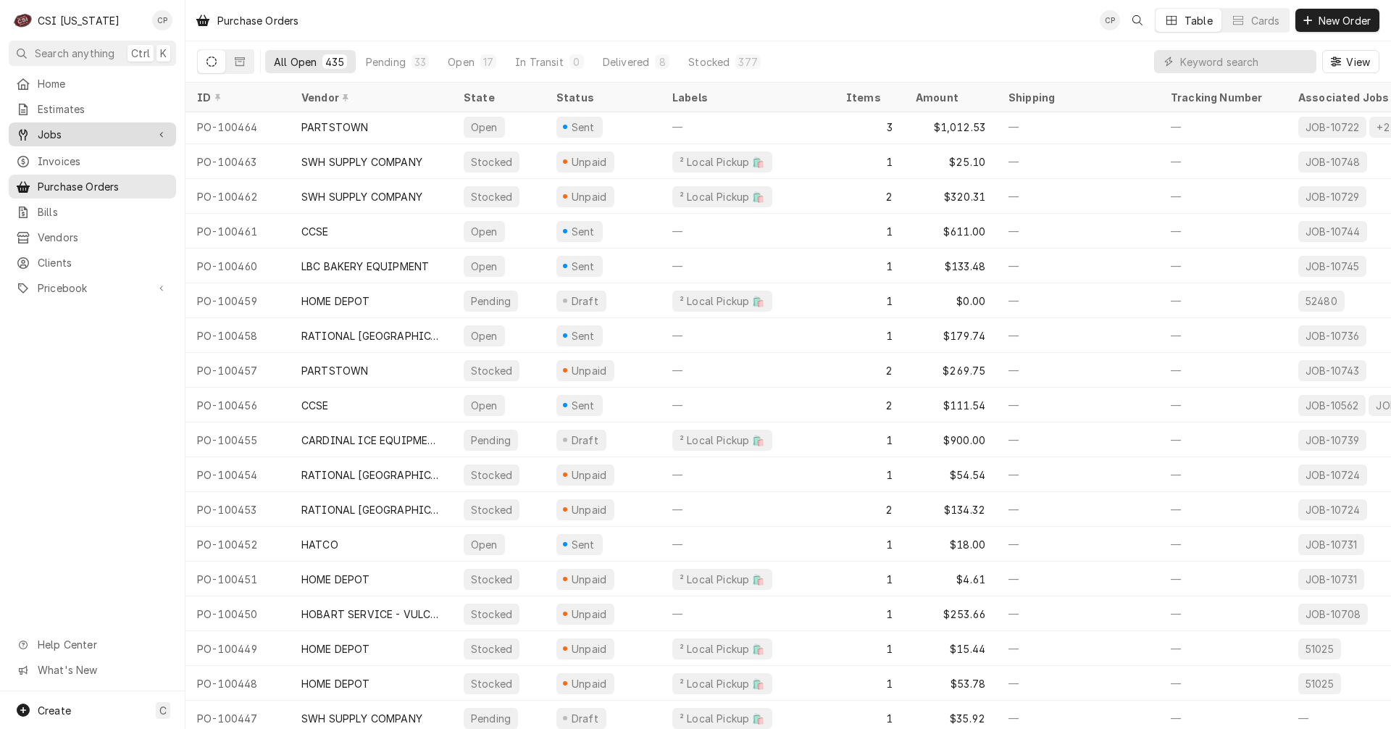
click at [88, 130] on span "Jobs" at bounding box center [92, 134] width 109 height 15
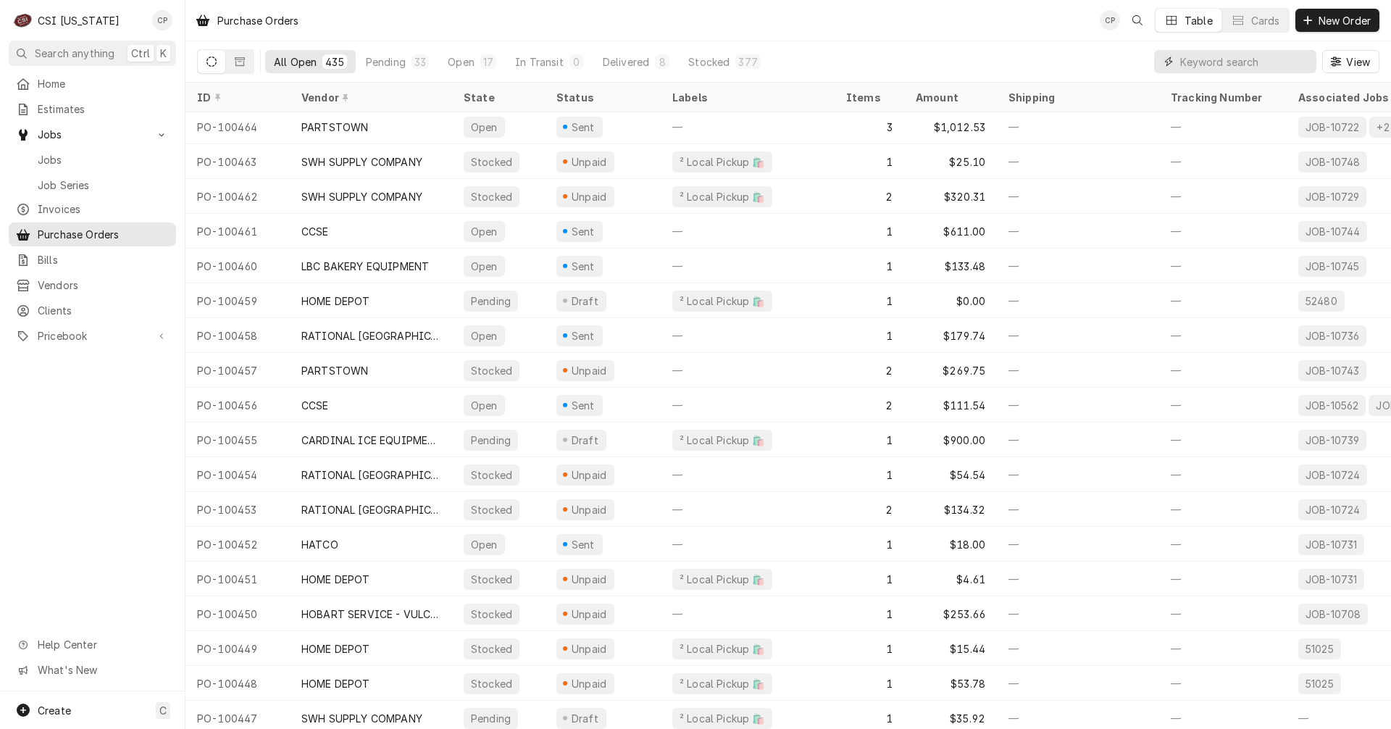
click at [1214, 64] on input "Dynamic Content Wrapper" at bounding box center [1244, 61] width 129 height 23
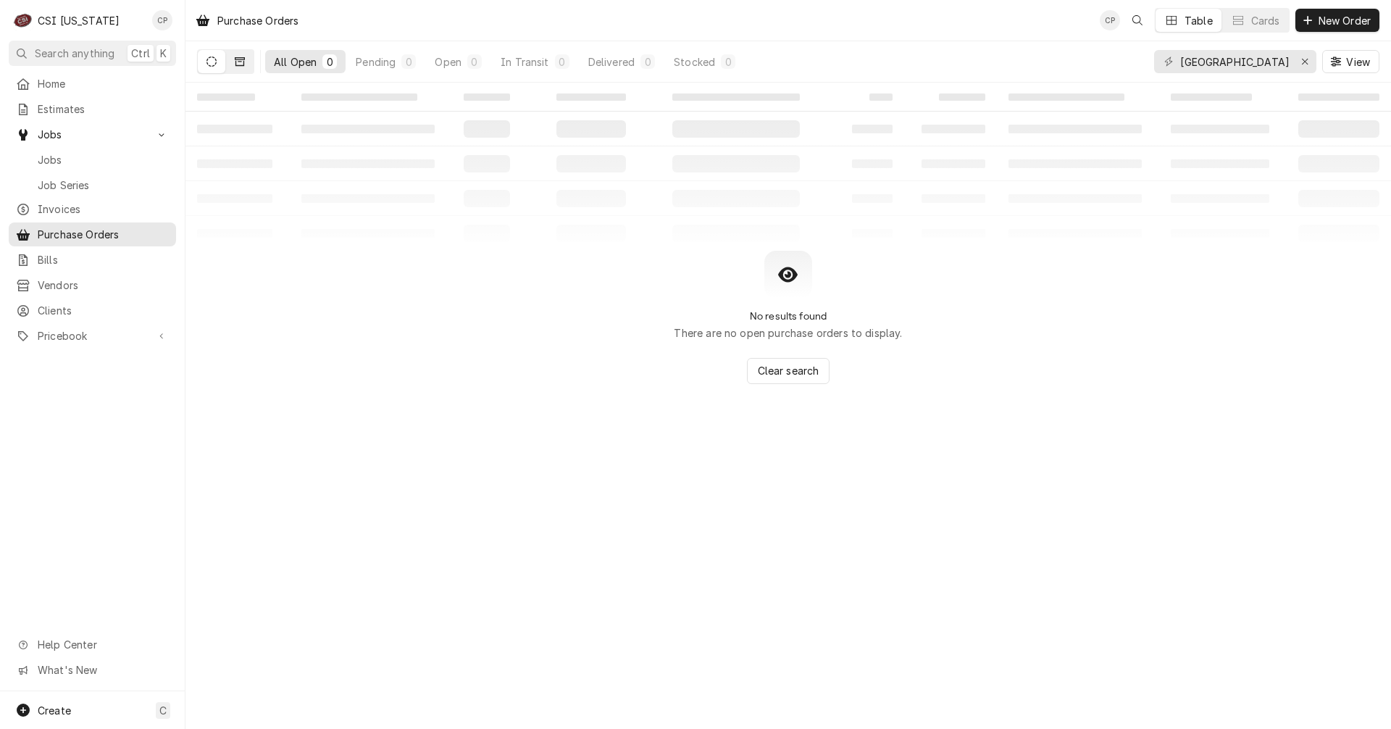
click at [245, 64] on button "Dynamic Content Wrapper" at bounding box center [240, 61] width 28 height 23
click at [1272, 58] on input "[GEOGRAPHIC_DATA][US_STATE]" at bounding box center [1234, 61] width 109 height 23
type input "[GEOGRAPHIC_DATA][US_STATE]"
click at [209, 62] on icon "Dynamic Content Wrapper" at bounding box center [212, 62] width 10 height 10
click at [1306, 60] on icon "Erase input" at bounding box center [1305, 62] width 6 height 6
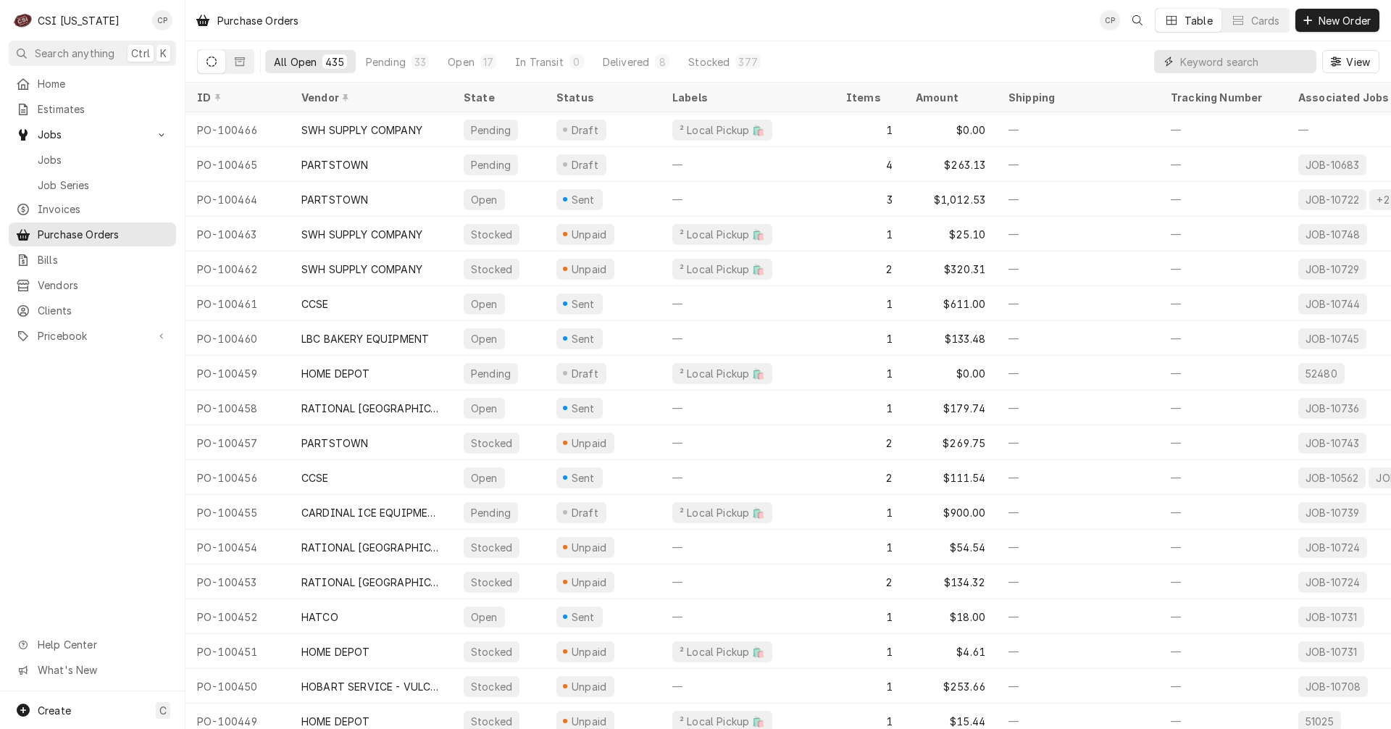
paste input "10462"
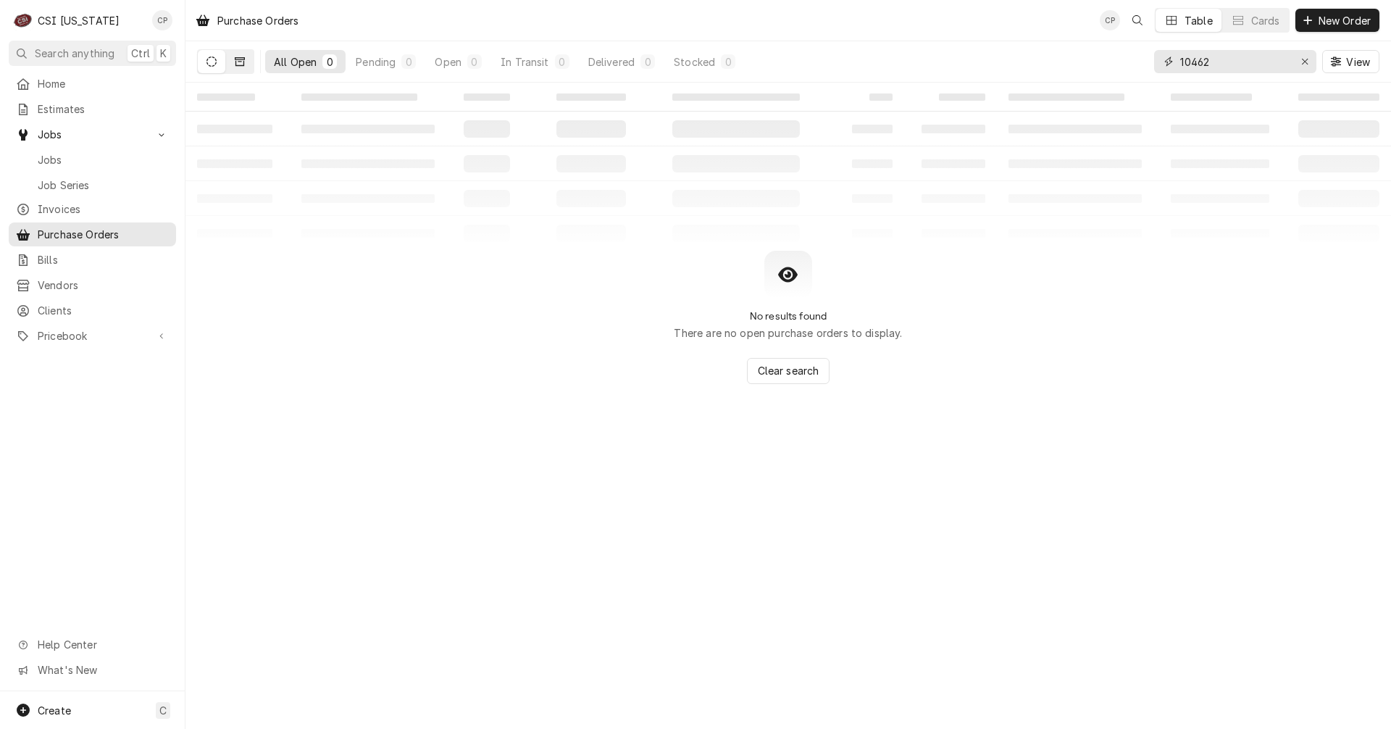
type input "10462"
click at [241, 59] on icon "Dynamic Content Wrapper" at bounding box center [240, 62] width 10 height 10
click at [59, 129] on span "Jobs" at bounding box center [92, 134] width 109 height 15
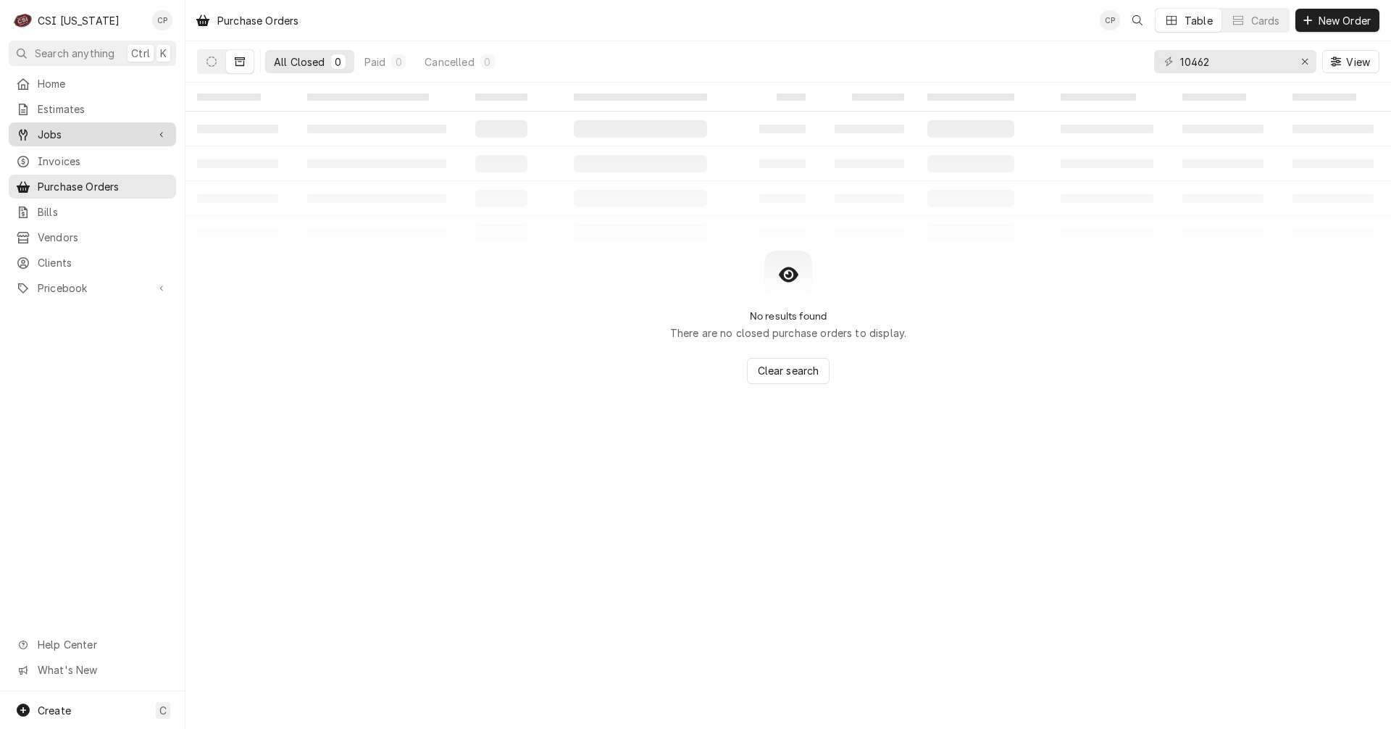
click at [53, 135] on span "Jobs" at bounding box center [92, 134] width 109 height 15
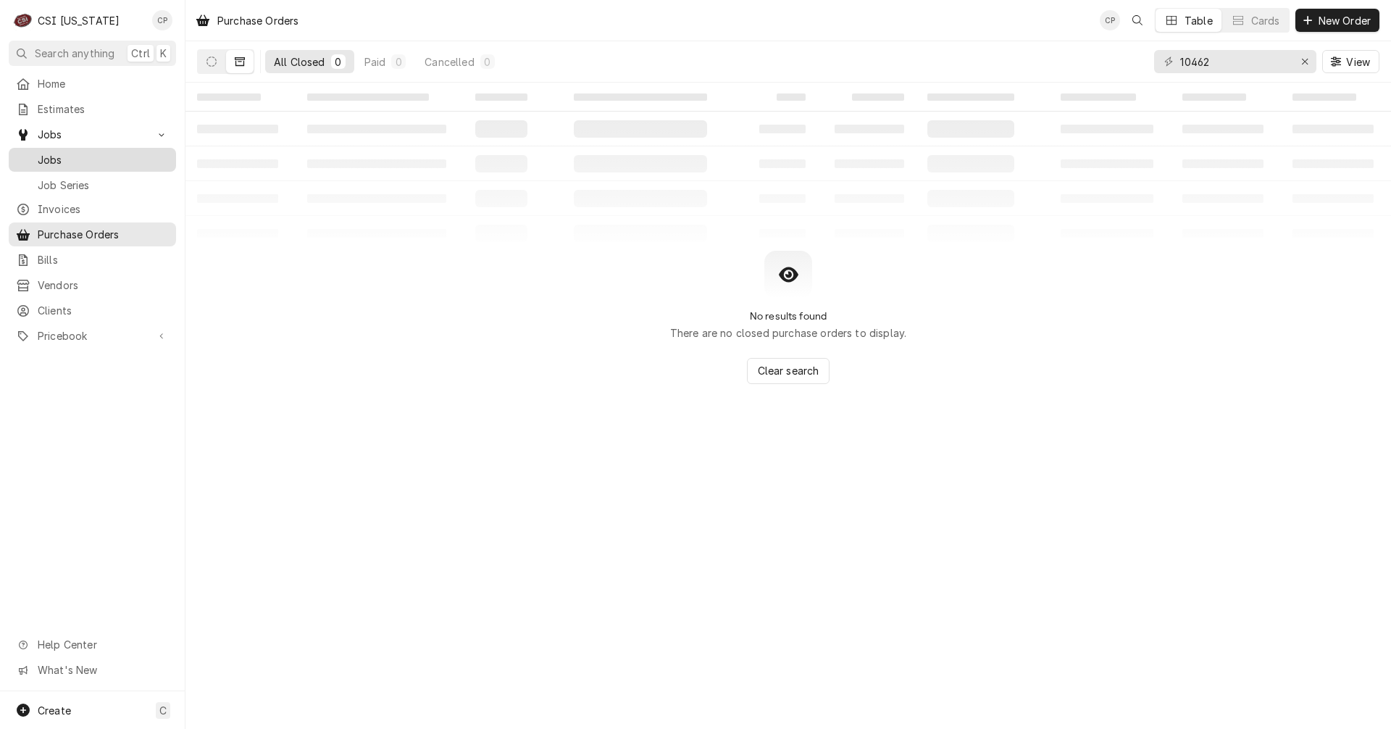
click at [61, 152] on span "Jobs" at bounding box center [103, 159] width 131 height 15
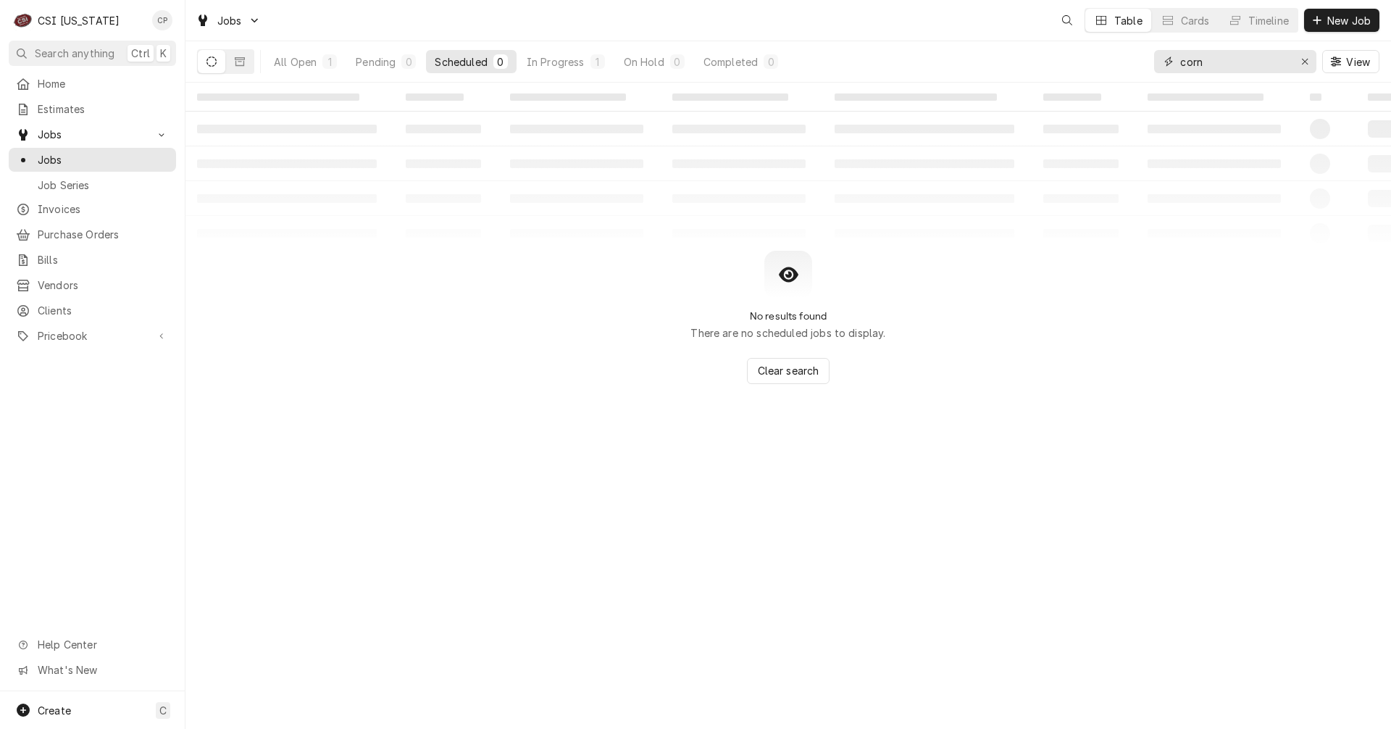
drag, startPoint x: 1222, startPoint y: 65, endPoint x: 1159, endPoint y: 58, distance: 62.7
click at [1152, 57] on div "All Open 1 Pending 0 Scheduled 0 In Progress 1 On Hold 0 Completed 0 corn View" at bounding box center [788, 61] width 1183 height 41
paste input "10462"
type input "10462"
click at [735, 63] on div "Completed" at bounding box center [731, 61] width 54 height 15
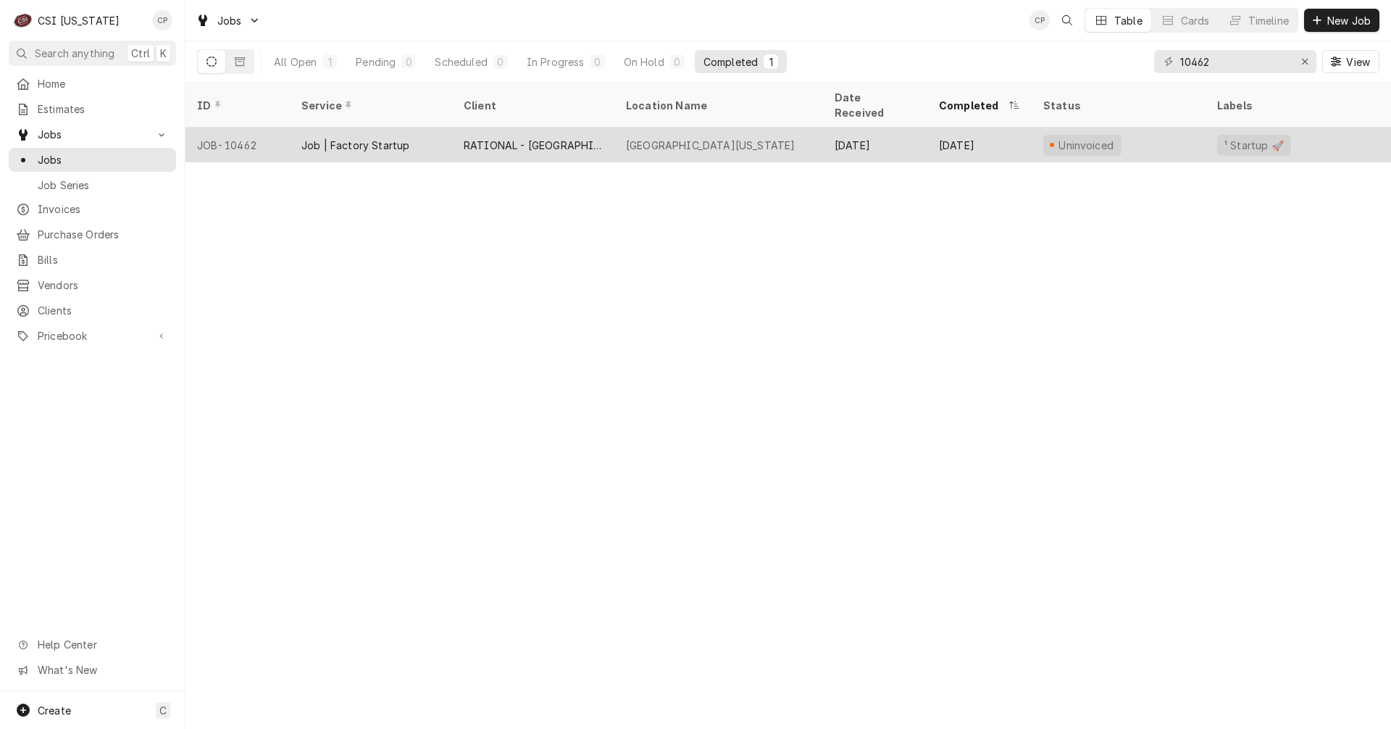
click at [476, 138] on div "RATIONAL - USA" at bounding box center [533, 145] width 139 height 15
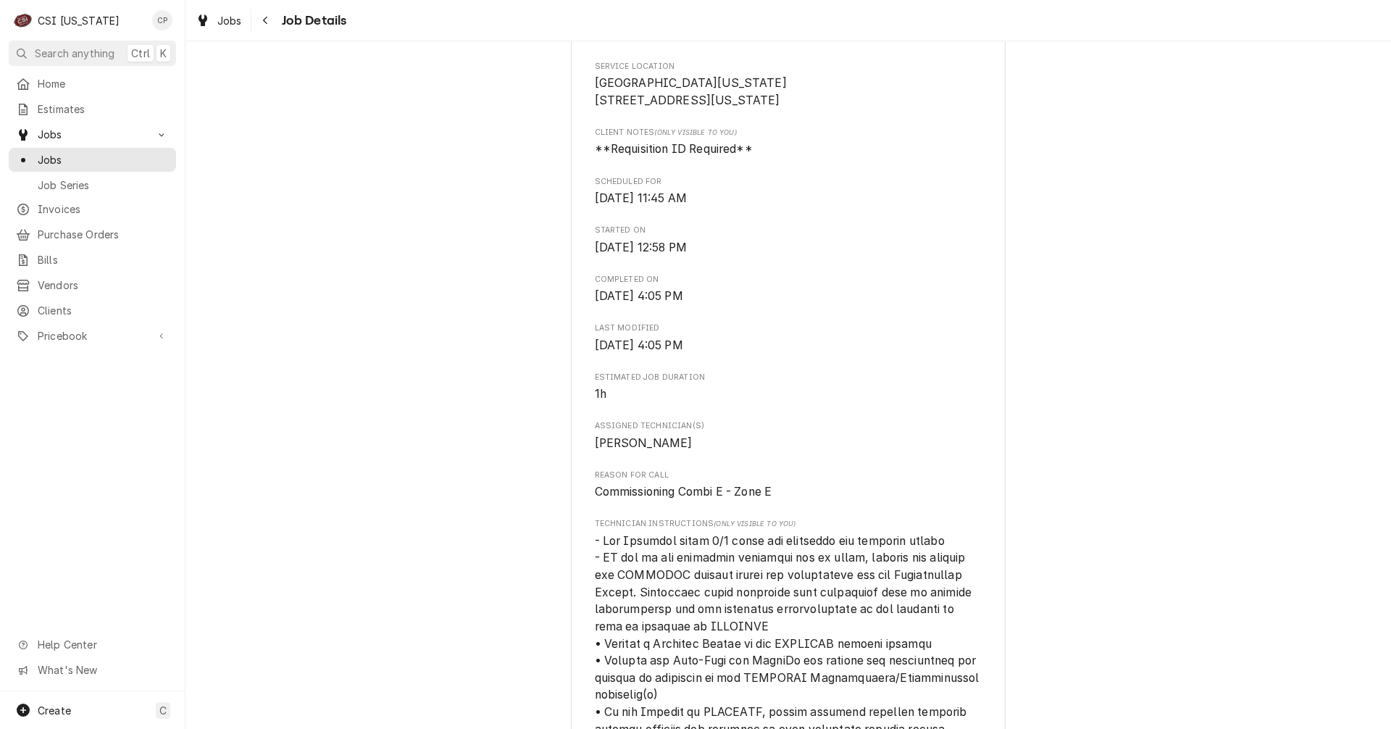
scroll to position [507, 0]
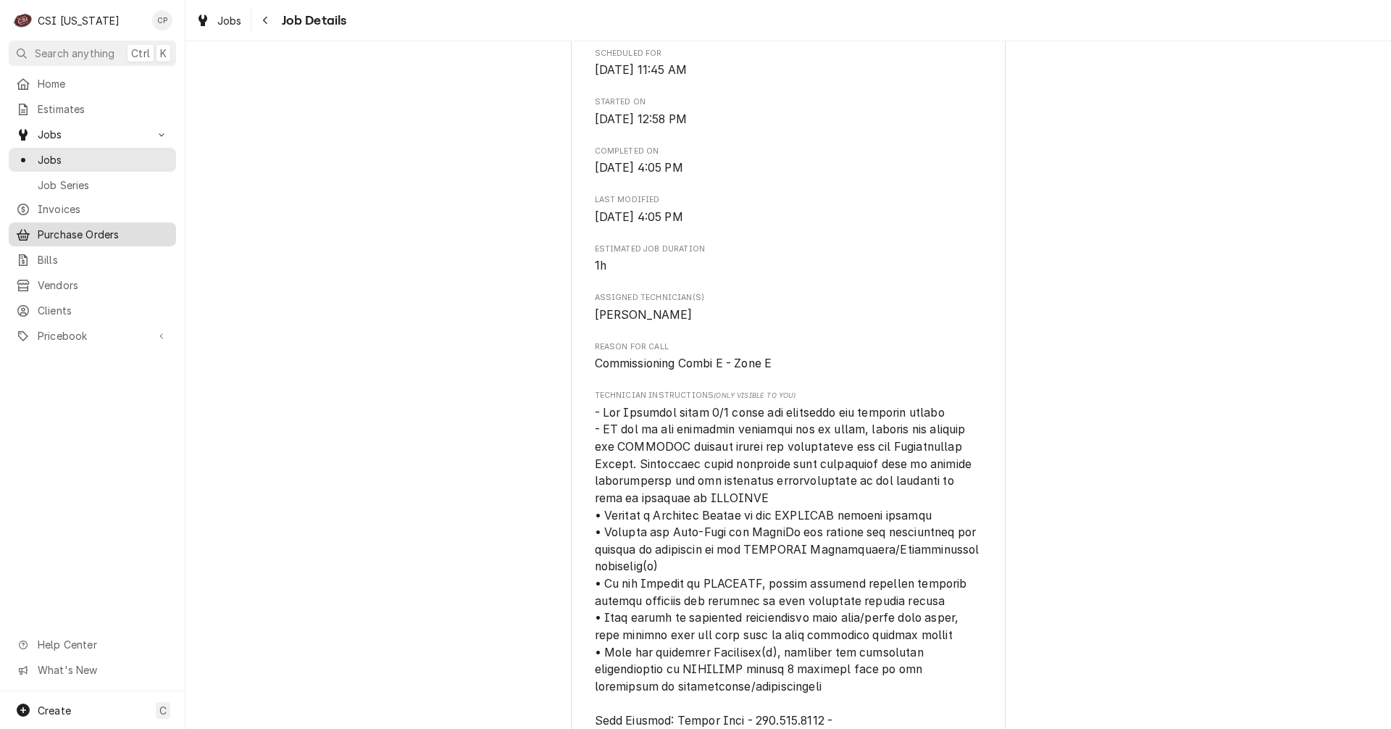
click at [67, 227] on span "Purchase Orders" at bounding box center [103, 234] width 131 height 15
click at [57, 152] on span "Jobs" at bounding box center [103, 159] width 131 height 15
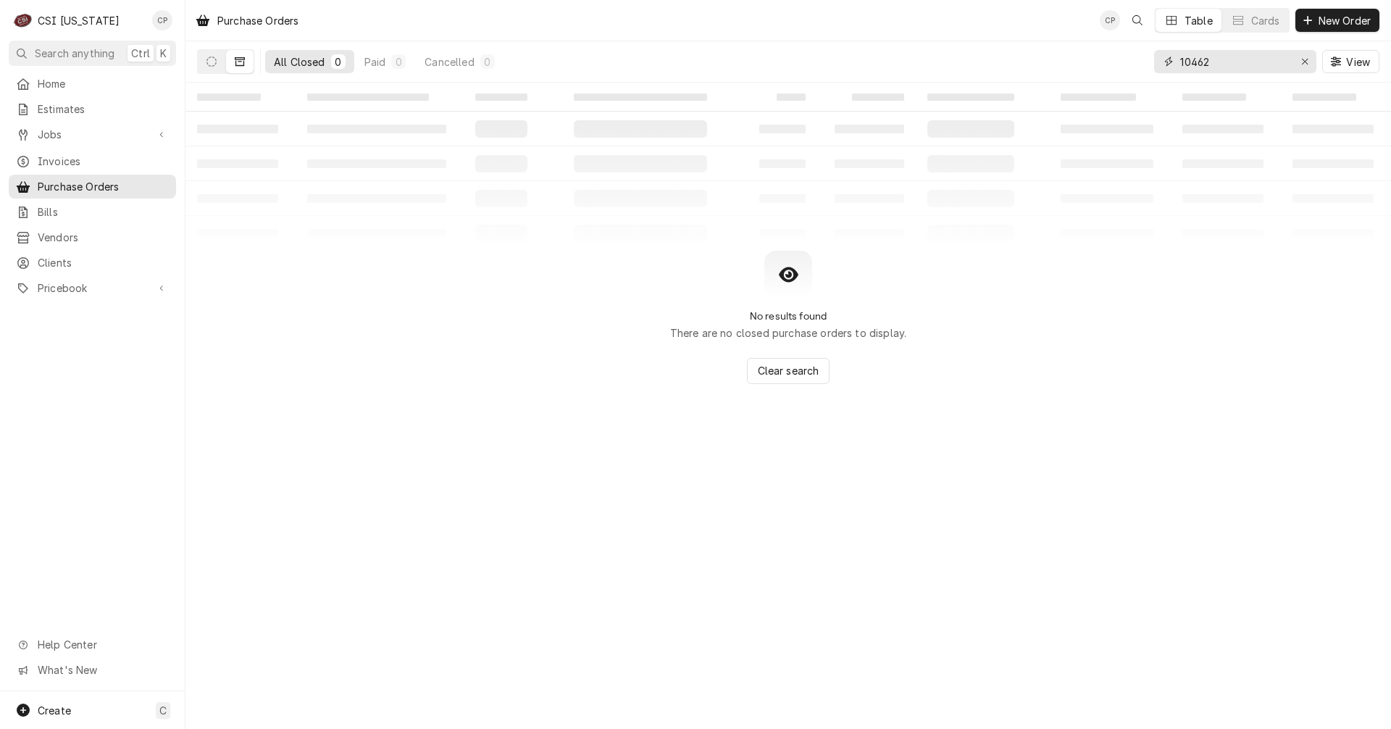
click at [1310, 64] on div "Erase input" at bounding box center [1305, 61] width 14 height 14
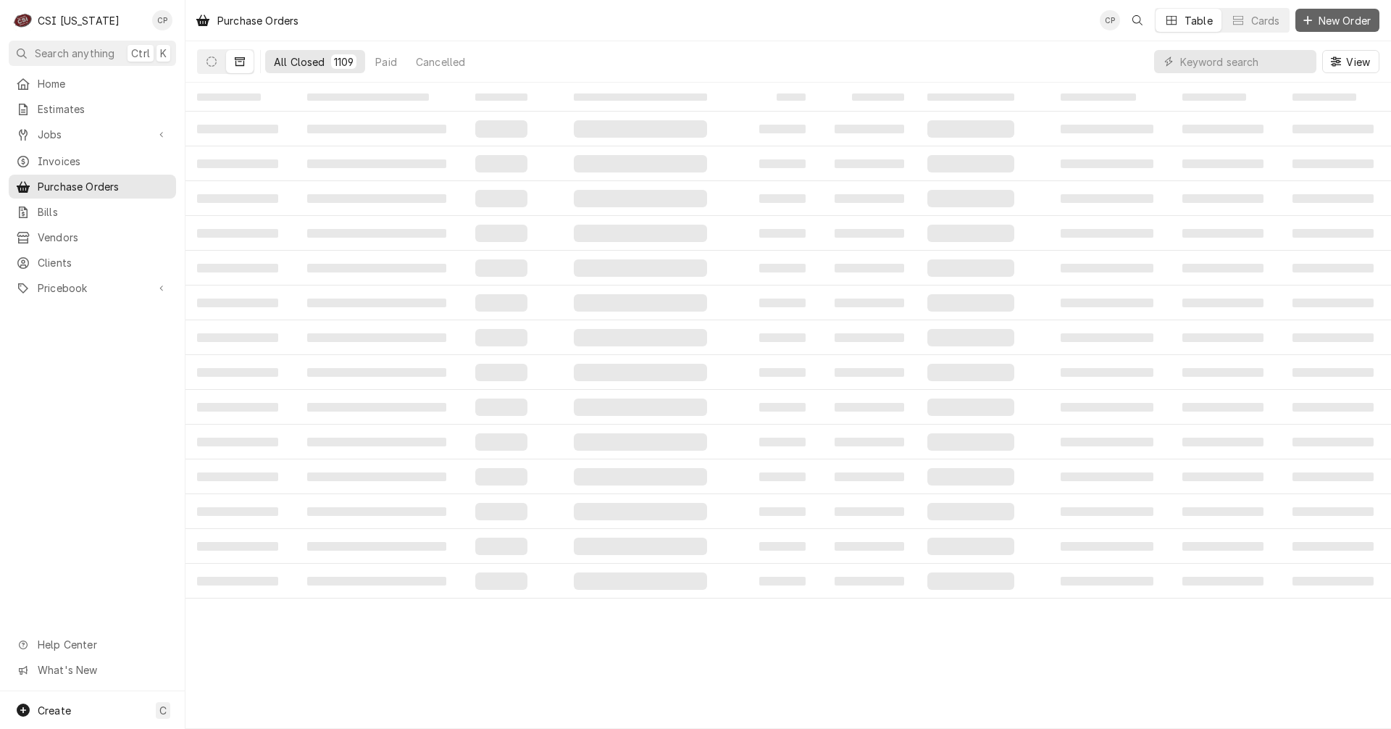
click at [1339, 26] on span "New Order" at bounding box center [1345, 20] width 58 height 15
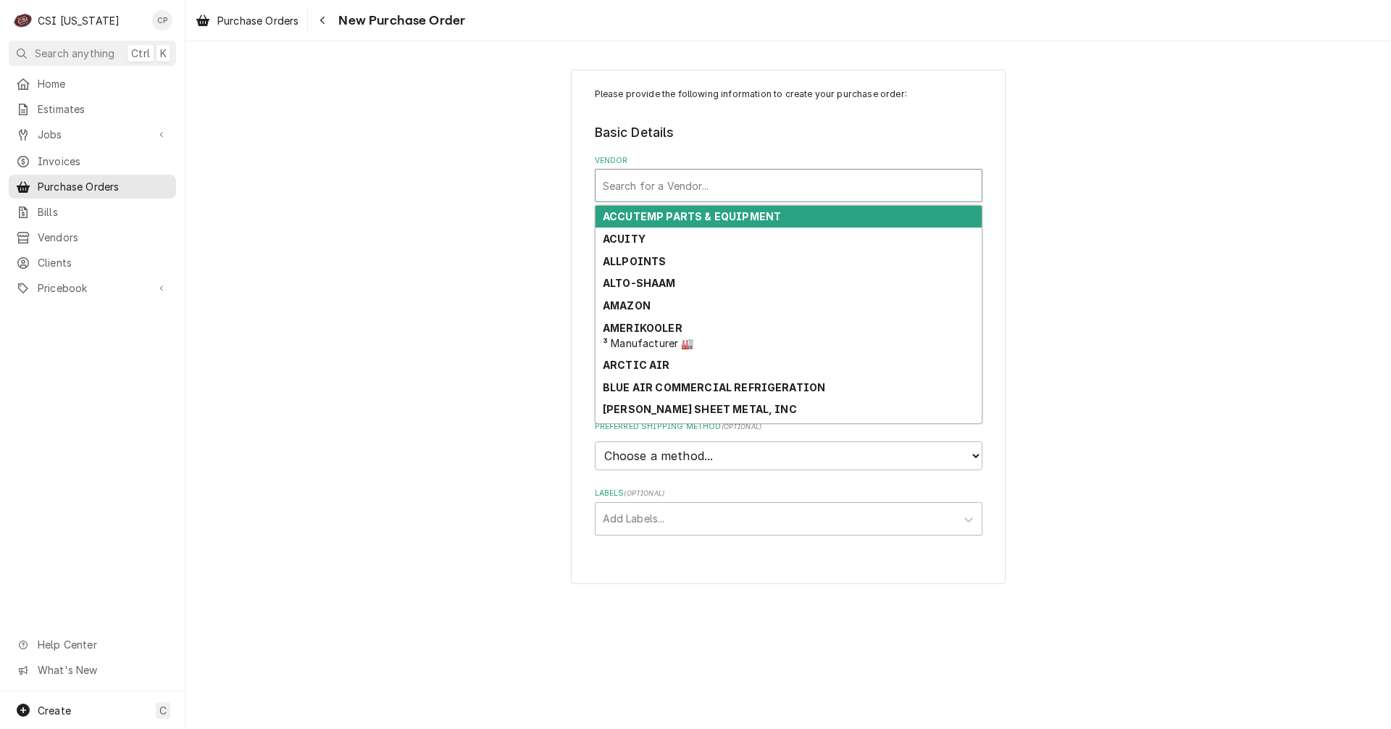
click at [667, 190] on div "Vendor" at bounding box center [789, 185] width 372 height 26
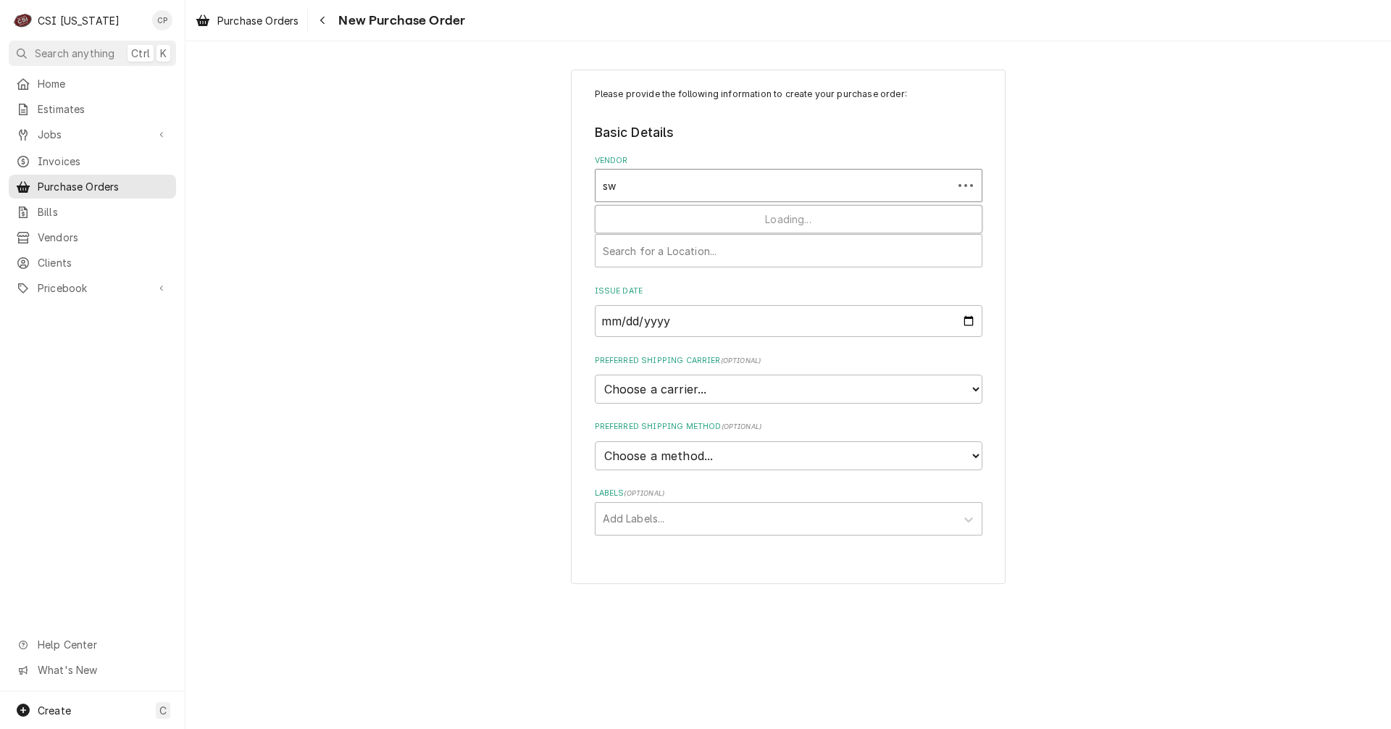
type input "swh"
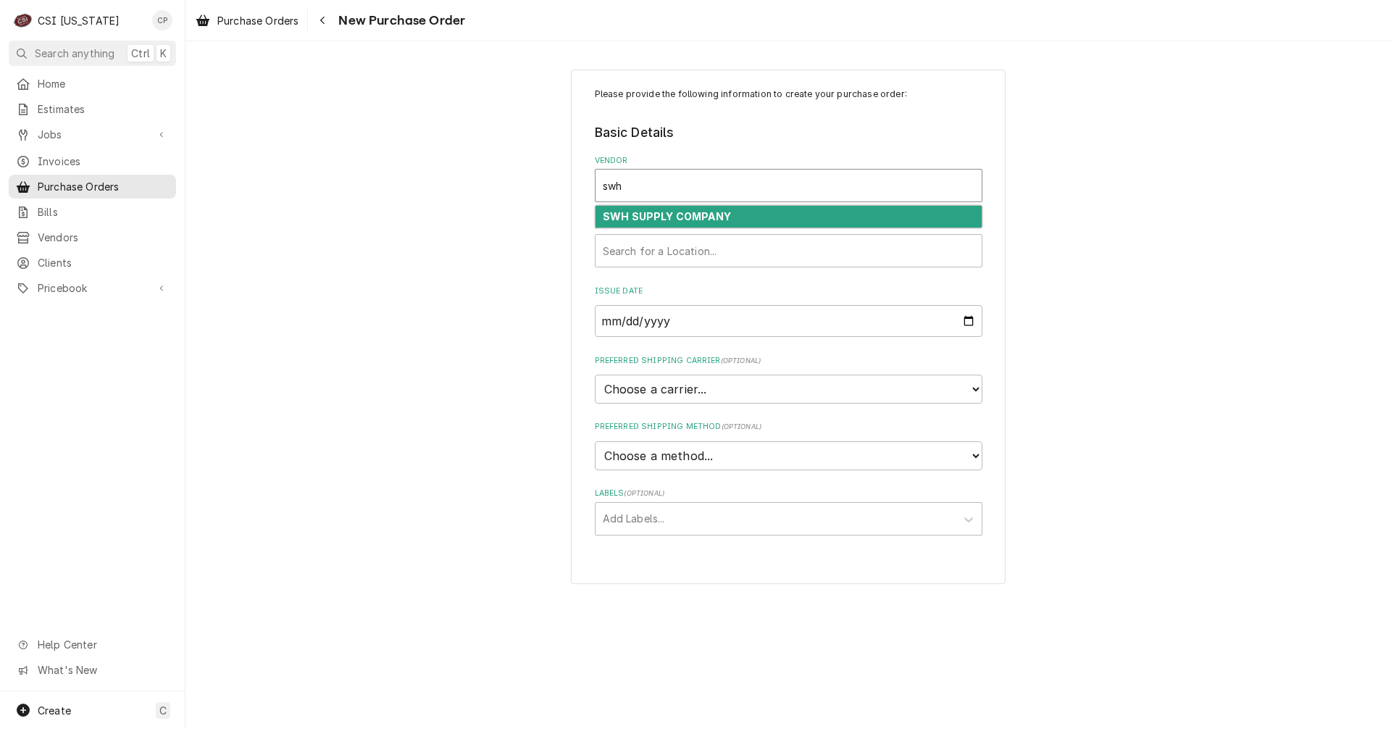
click at [692, 214] on strong "SWH SUPPLY COMPANY" at bounding box center [667, 216] width 128 height 12
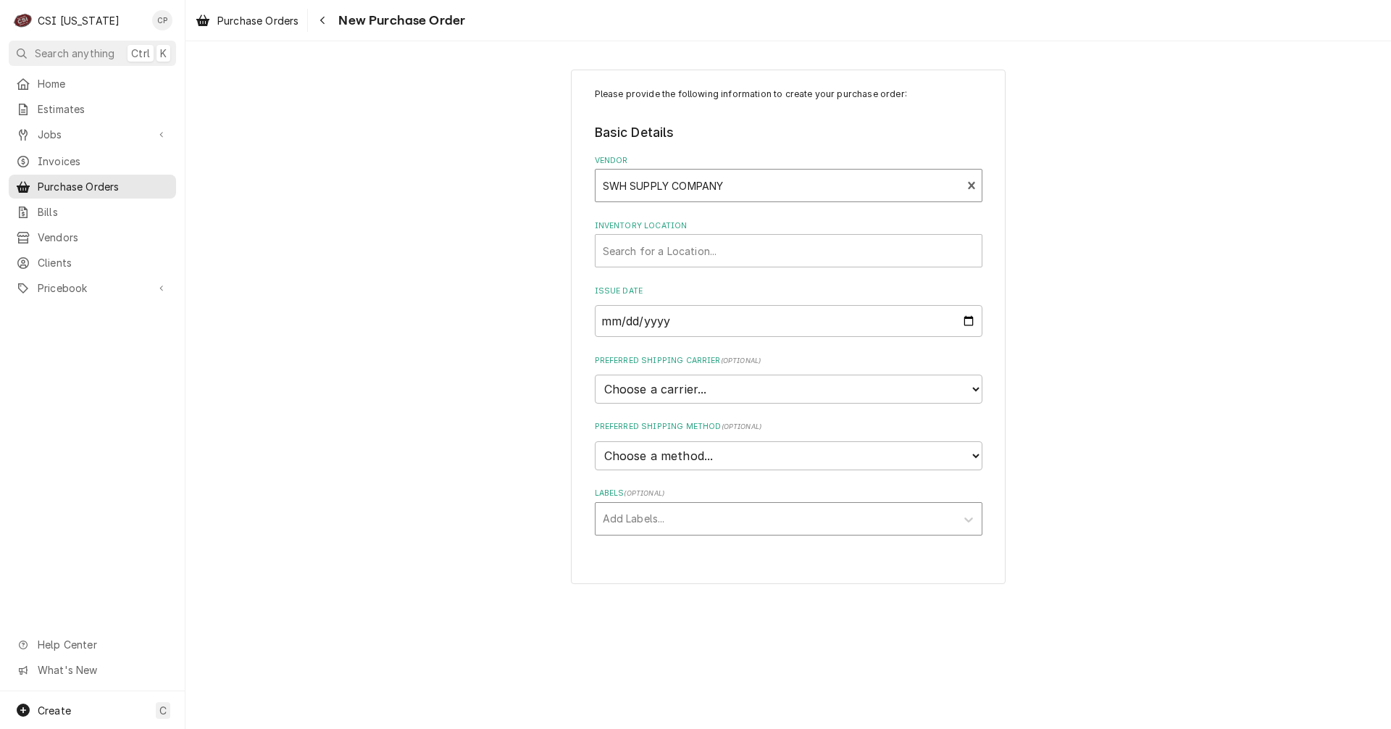
click at [655, 522] on div "Labels" at bounding box center [776, 519] width 346 height 26
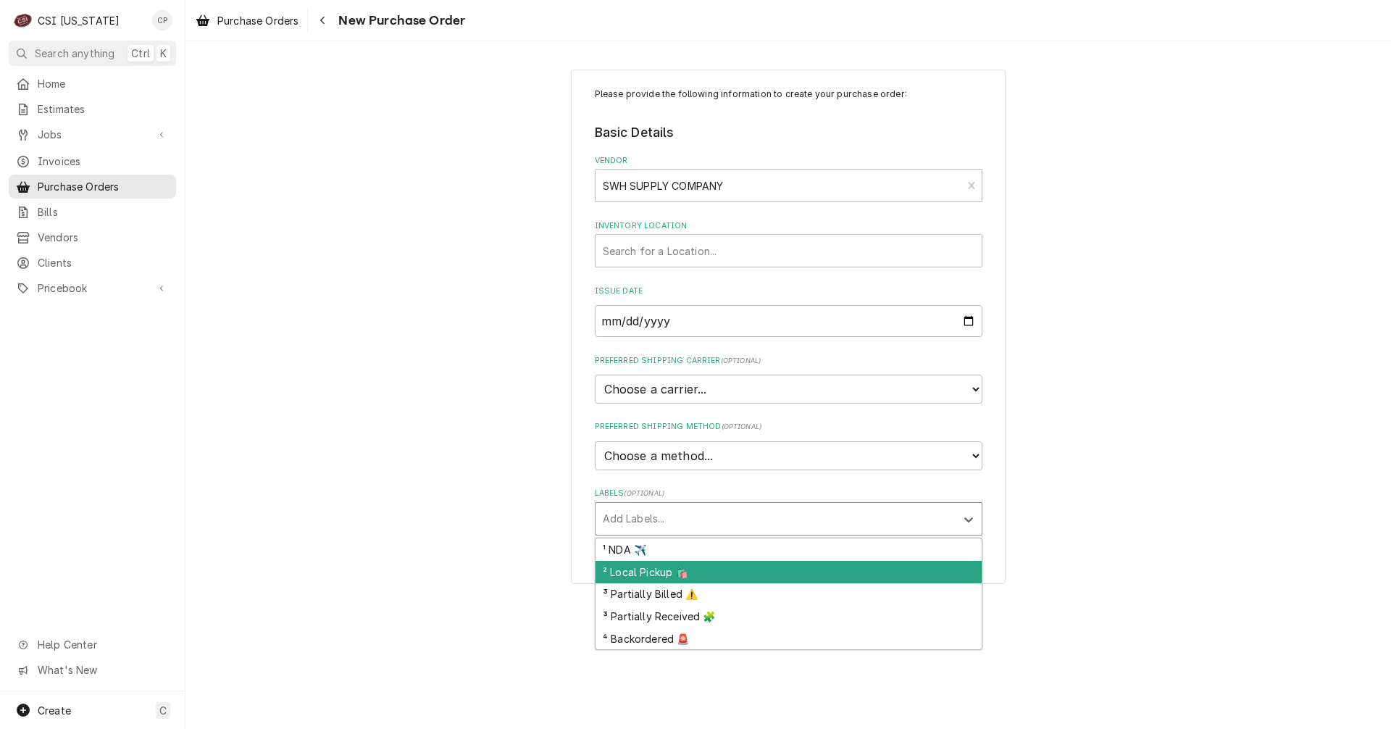
click at [664, 572] on div "² Local Pickup 🛍️" at bounding box center [789, 572] width 386 height 22
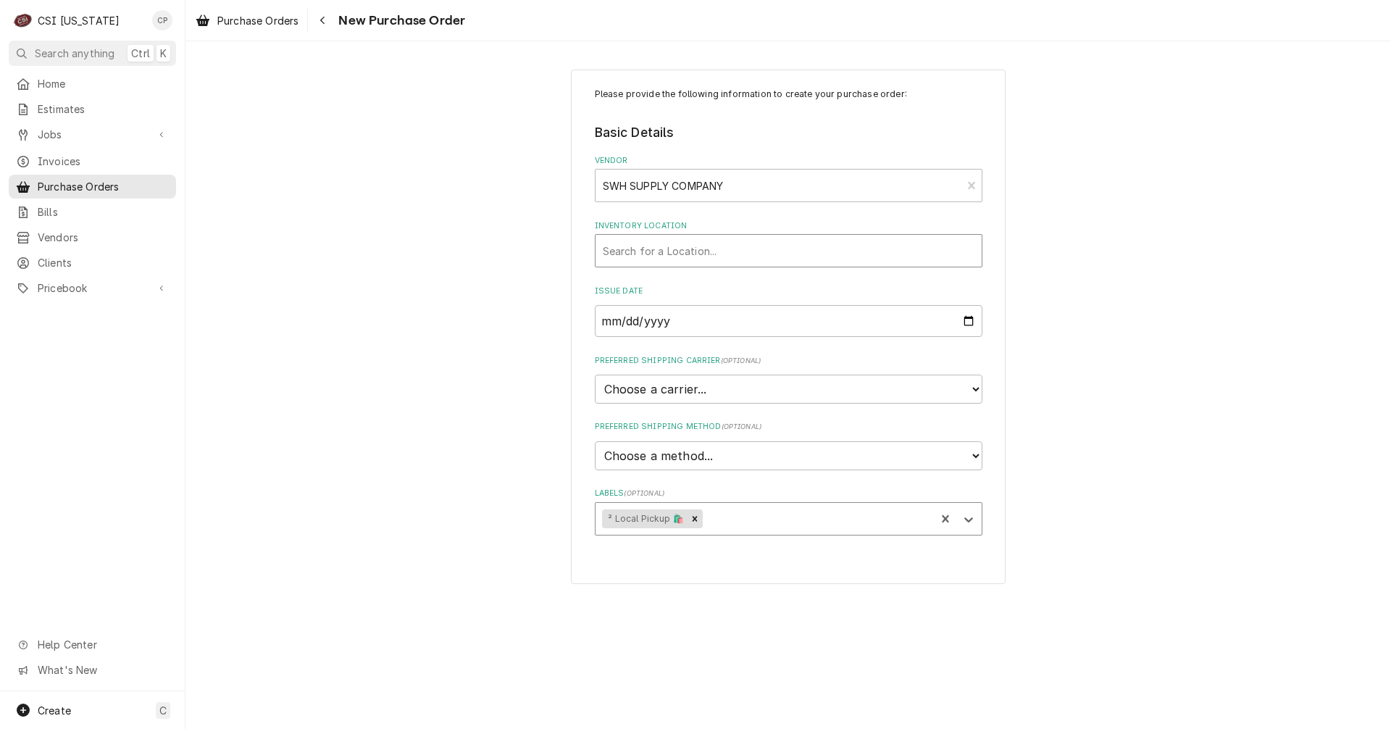
click at [646, 247] on div "Inventory Location" at bounding box center [789, 251] width 372 height 26
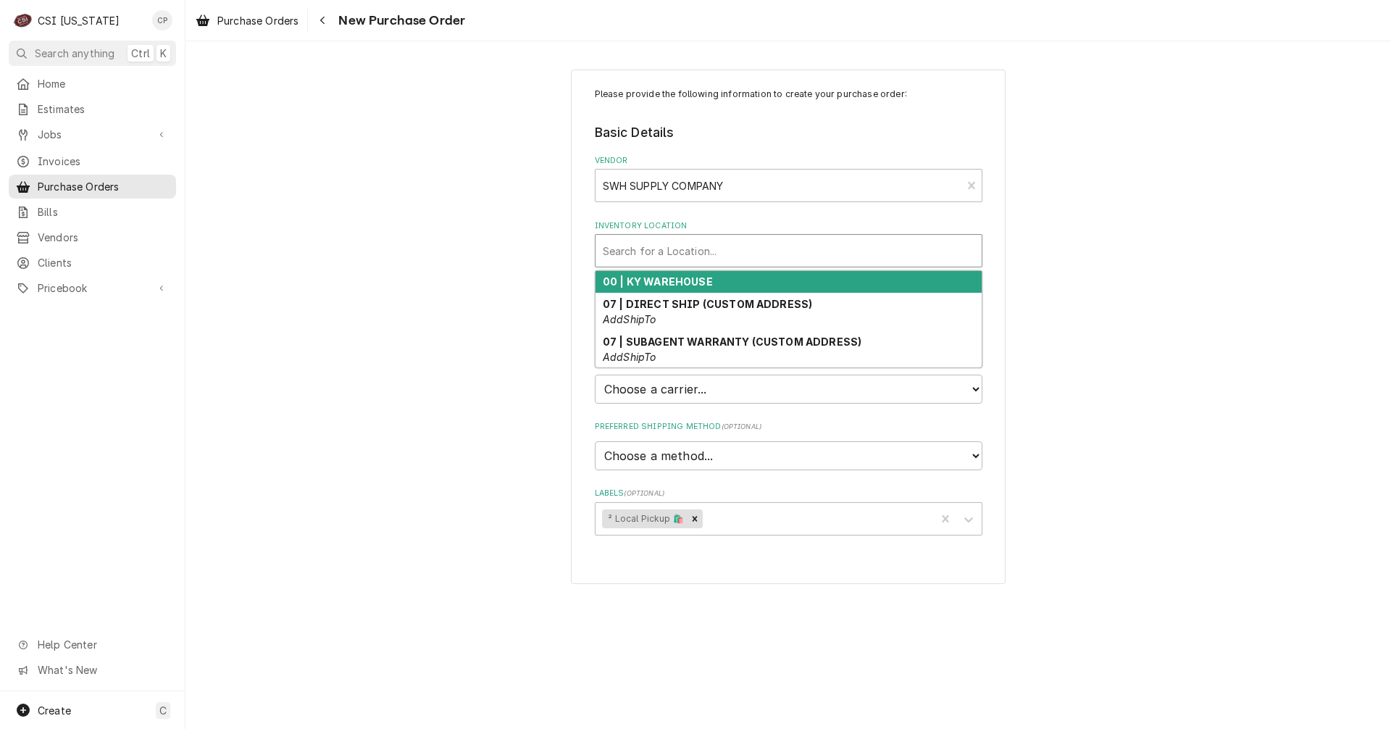
click at [654, 281] on strong "00 | KY WAREHOUSE" at bounding box center [658, 281] width 110 height 12
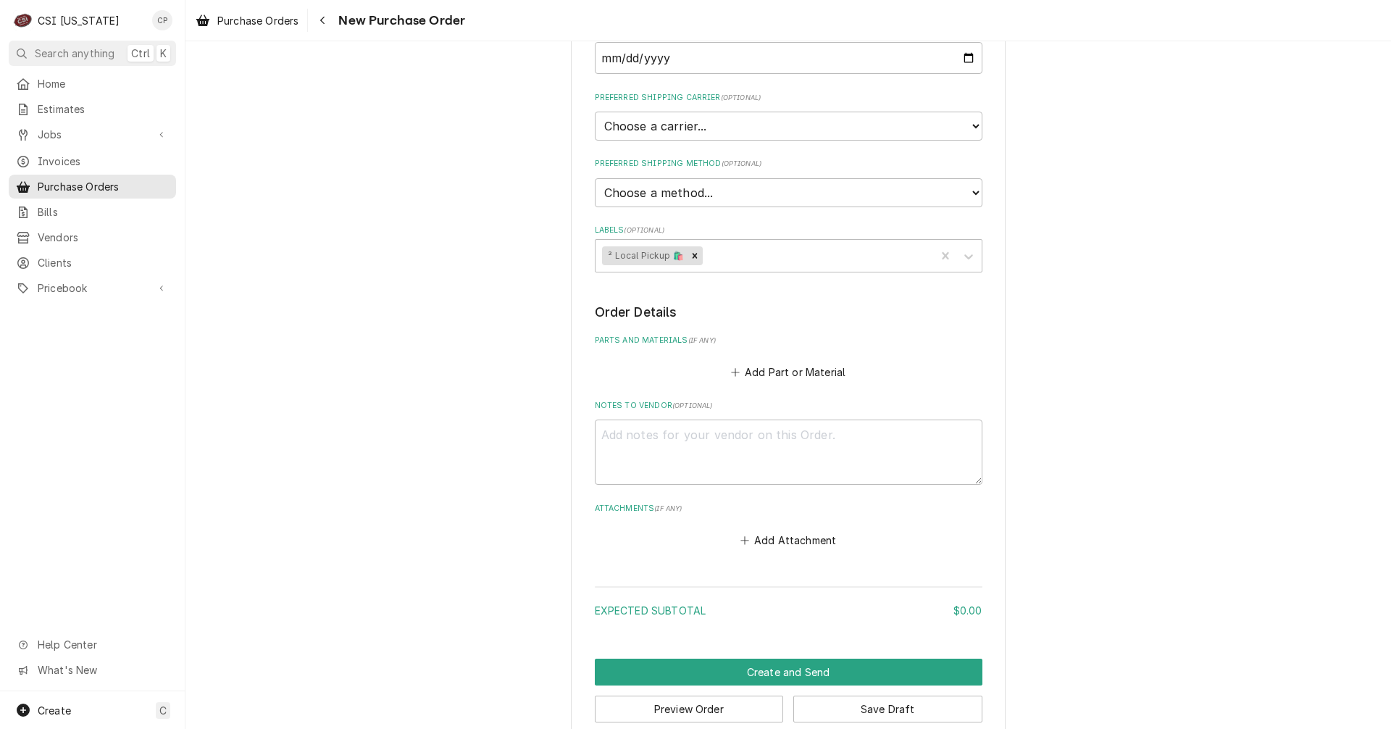
scroll to position [288, 0]
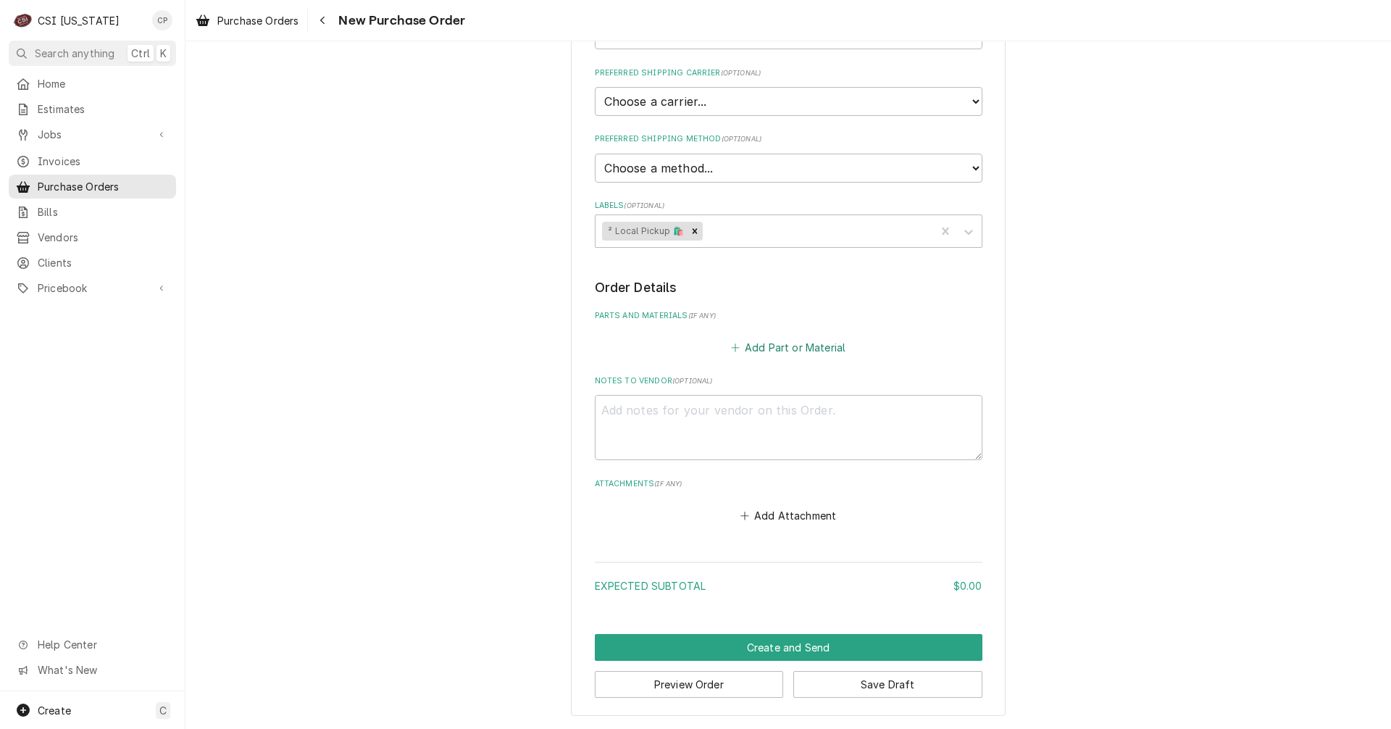
click at [784, 341] on button "Add Part or Material" at bounding box center [788, 347] width 120 height 20
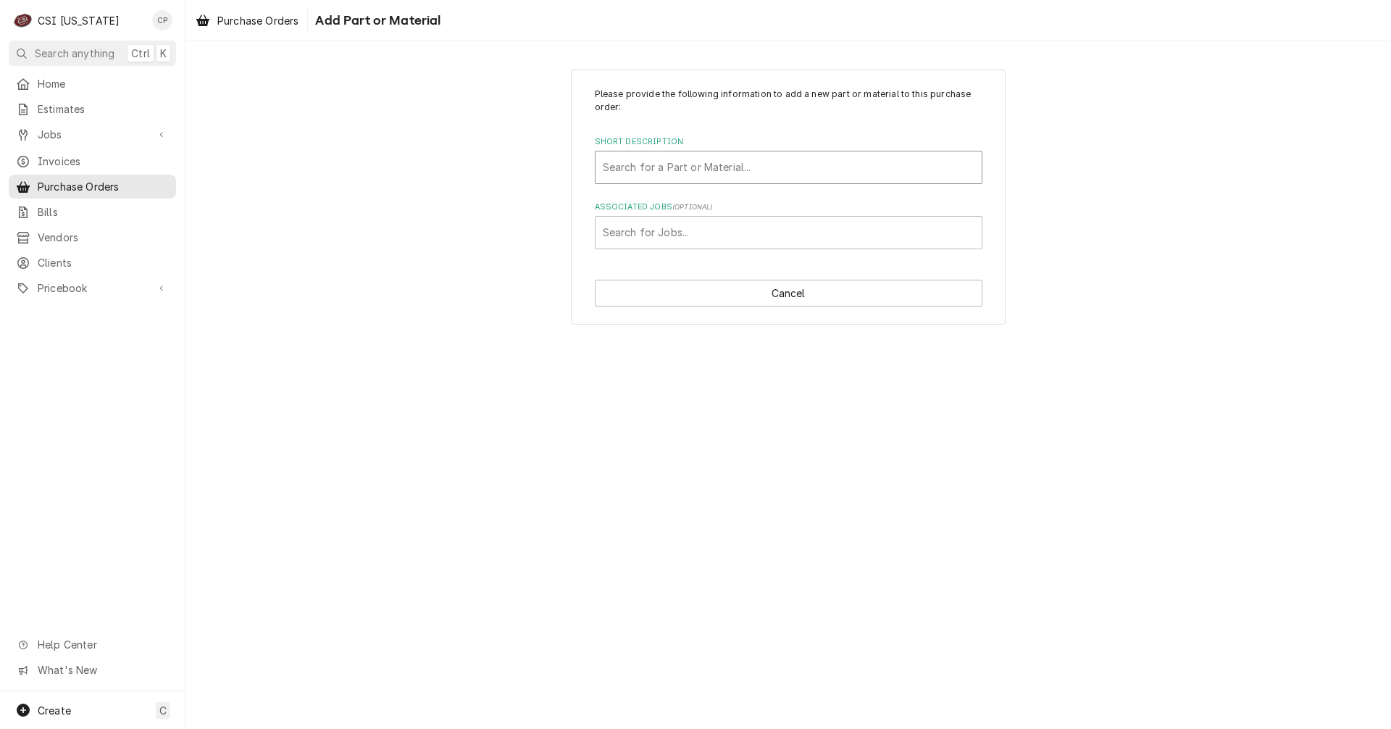
click at [683, 159] on div "Short Description" at bounding box center [789, 167] width 372 height 26
type input "mis"
click at [666, 166] on div "Short Description" at bounding box center [789, 167] width 372 height 26
type input "drain pump"
drag, startPoint x: 666, startPoint y: 164, endPoint x: 610, endPoint y: 165, distance: 55.8
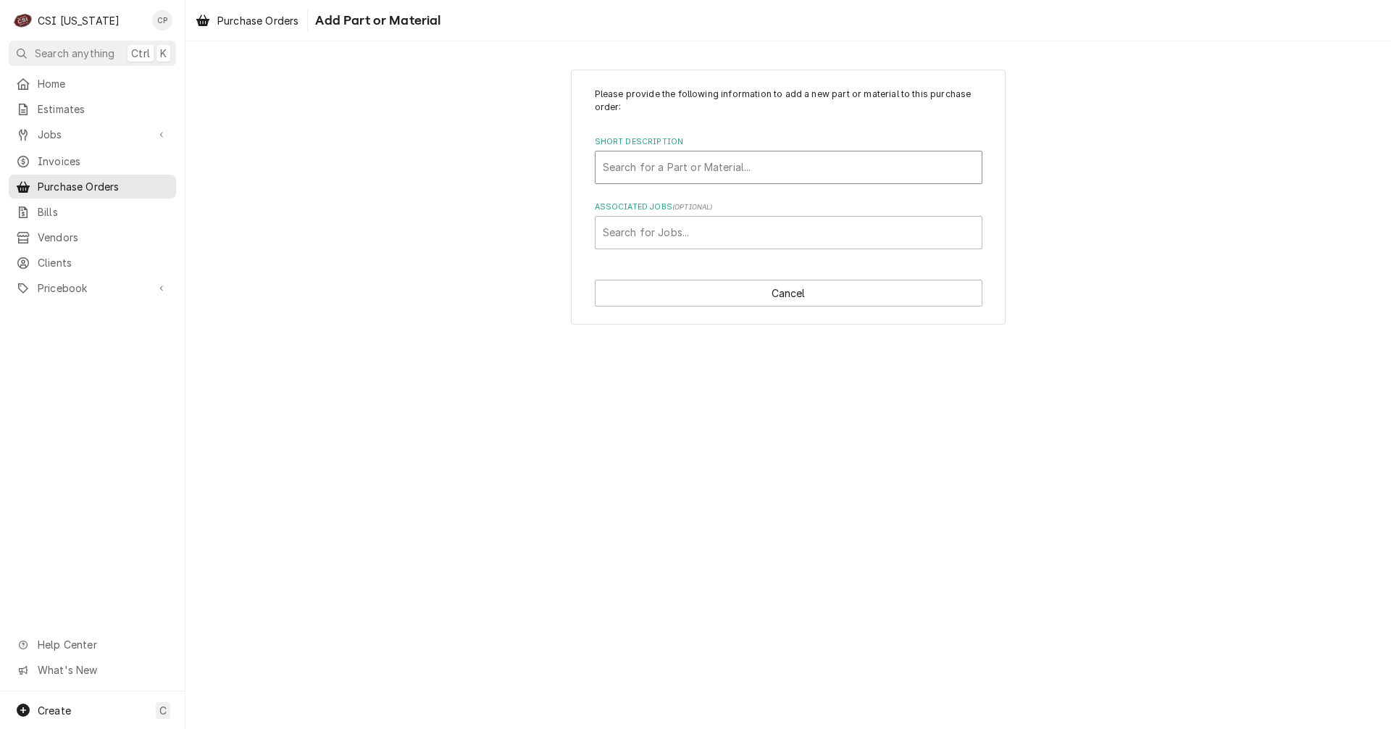
click at [612, 166] on div "Short Description" at bounding box center [789, 167] width 372 height 26
type input "mis"
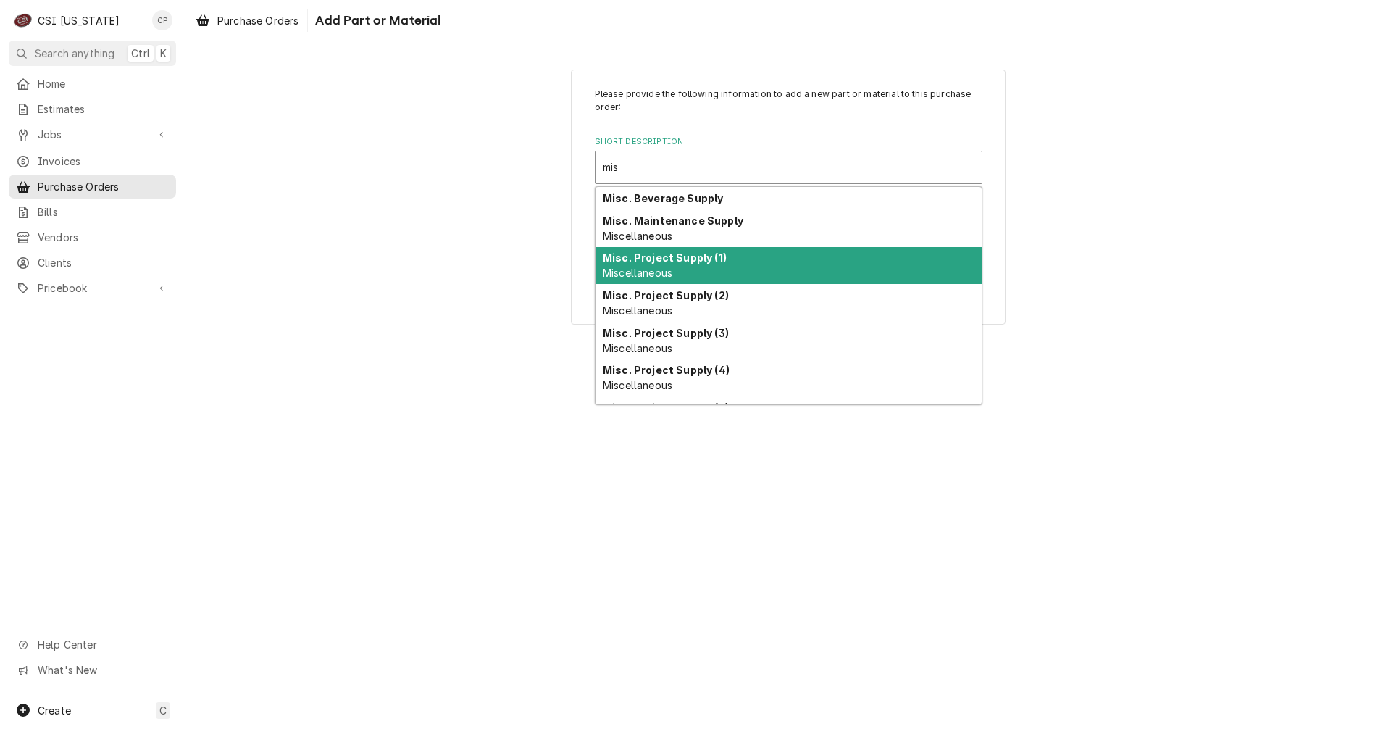
click at [656, 264] on strong "Misc. Project Supply (1)" at bounding box center [665, 257] width 124 height 12
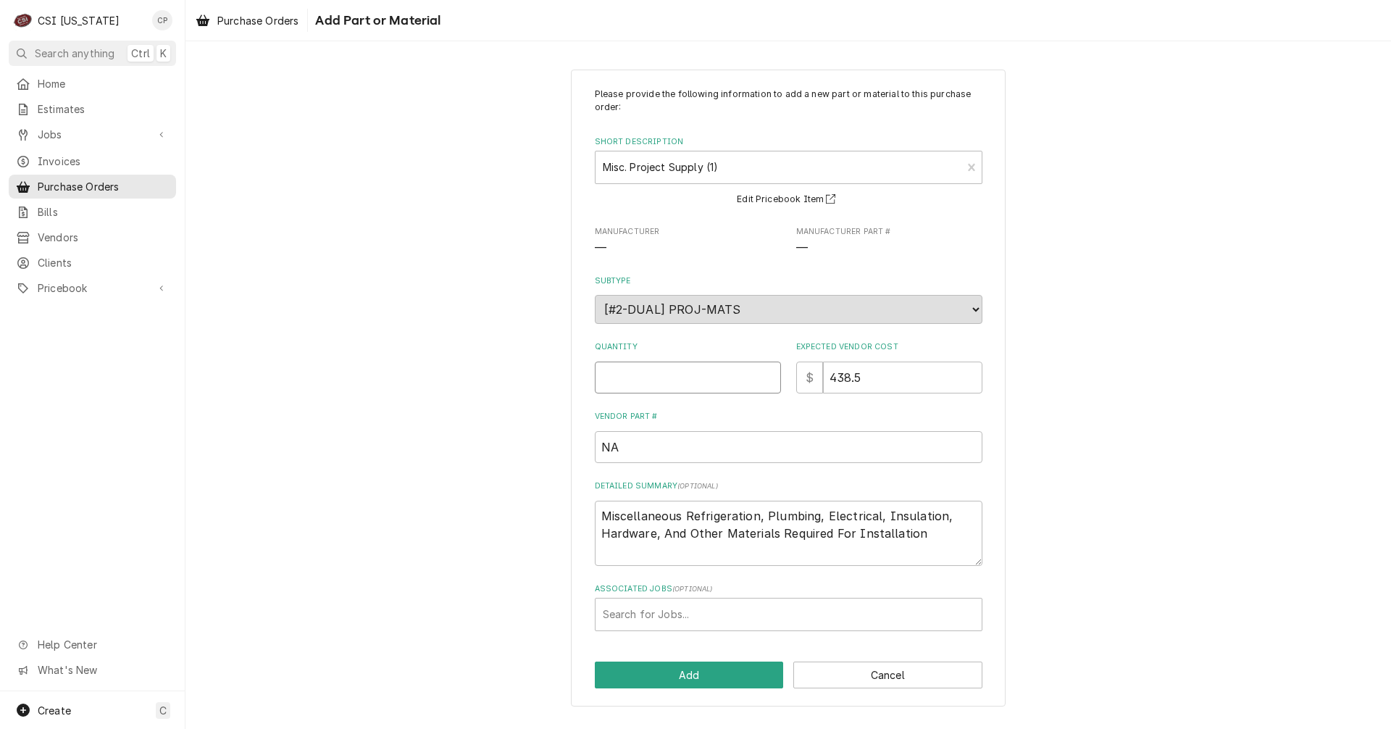
click at [684, 380] on input "Quantity" at bounding box center [688, 378] width 186 height 32
type textarea "x"
type input "1"
drag, startPoint x: 892, startPoint y: 381, endPoint x: 700, endPoint y: 367, distance: 192.5
click at [700, 367] on div "Quantity 1 Expected Vendor Cost $ 438.5" at bounding box center [789, 366] width 388 height 51
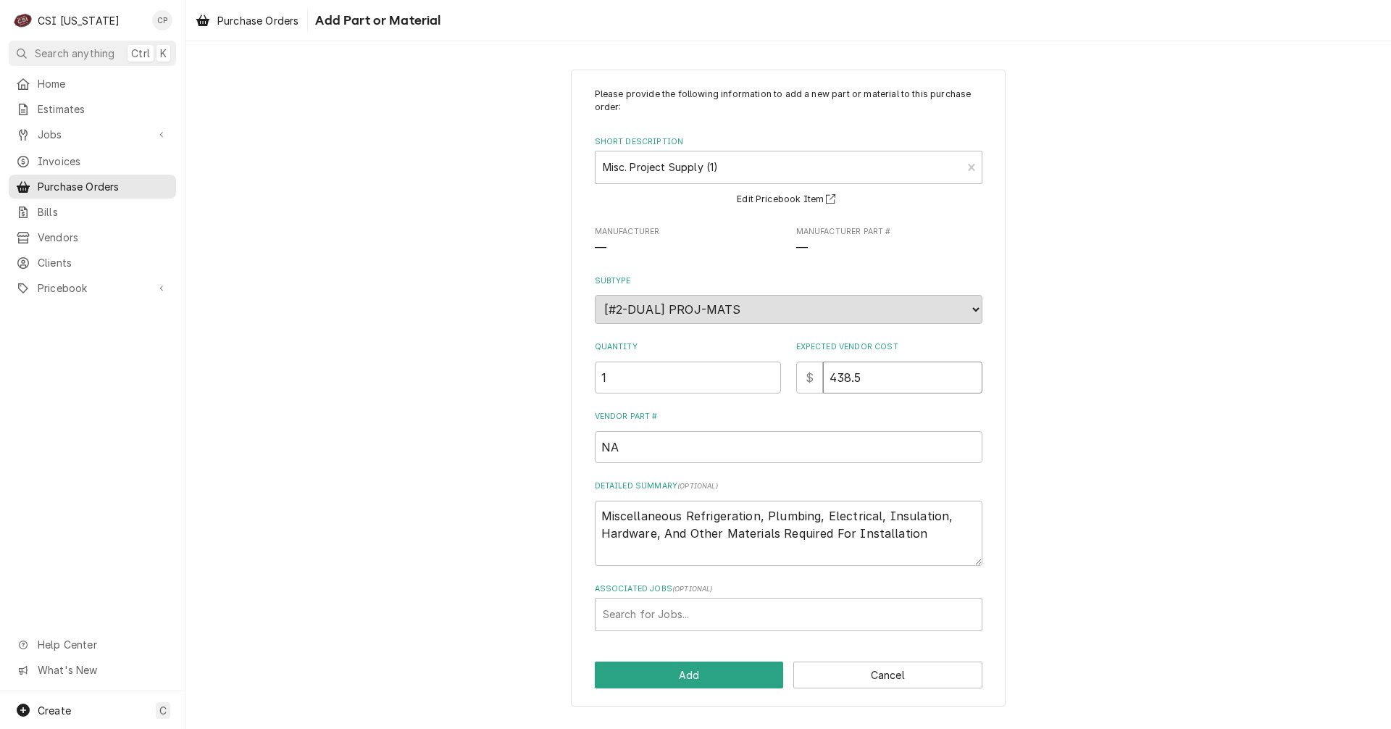
type textarea "x"
type input "0"
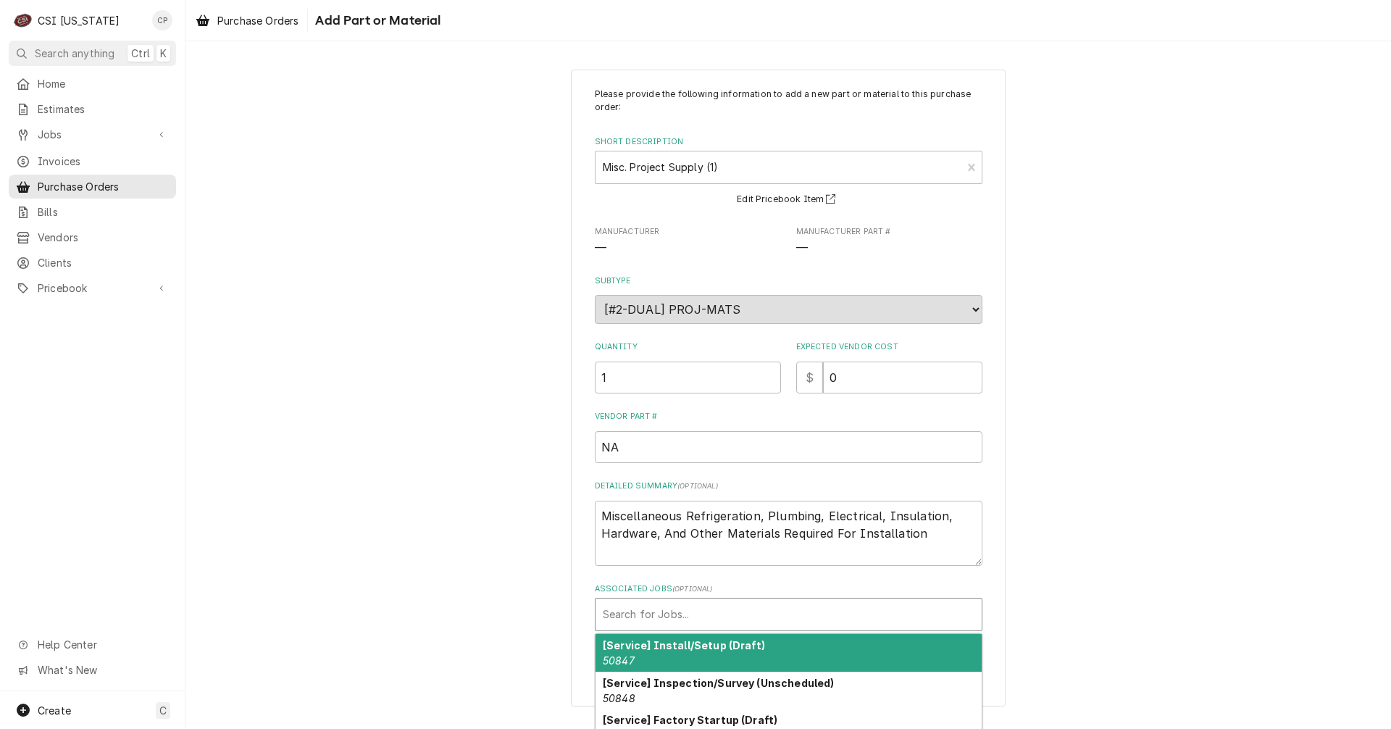
click at [733, 614] on div "Associated Jobs" at bounding box center [789, 614] width 372 height 26
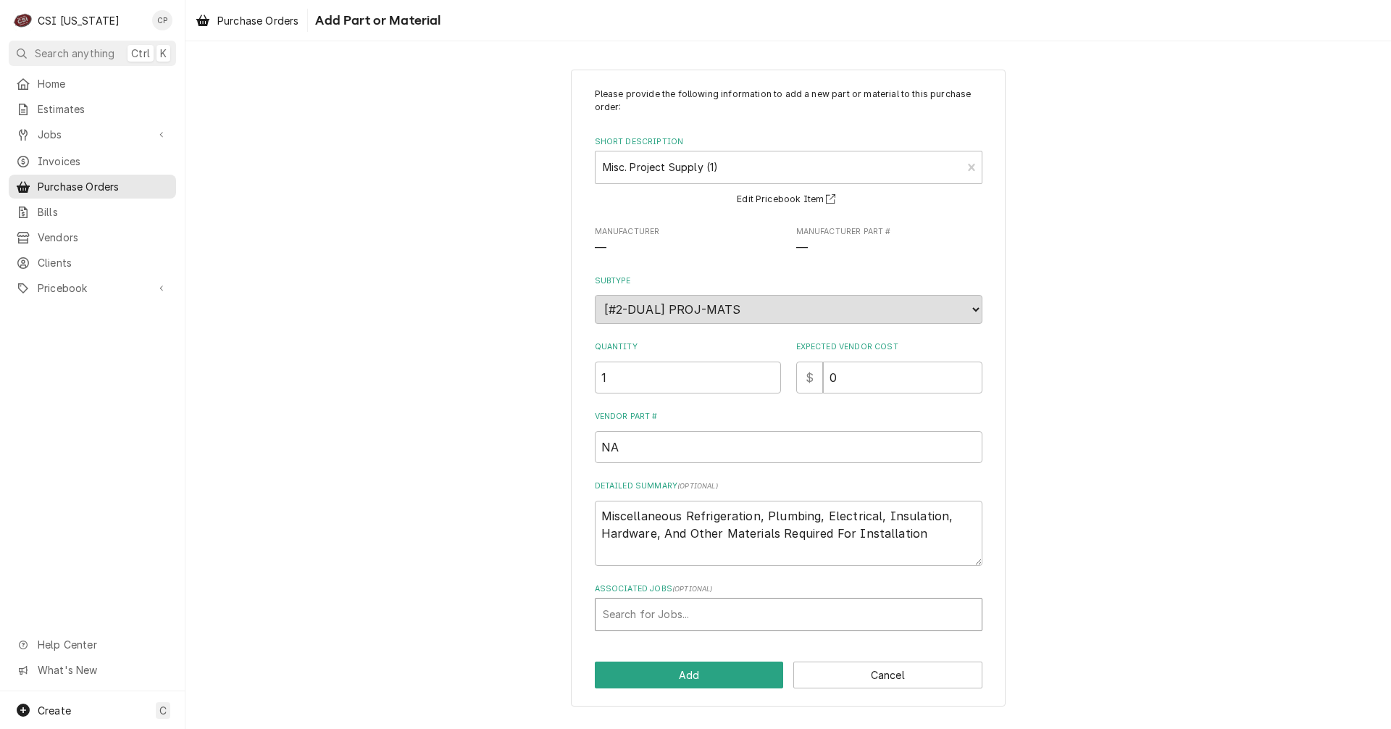
click at [735, 614] on div "Associated Jobs" at bounding box center [789, 614] width 372 height 26
drag, startPoint x: 933, startPoint y: 538, endPoint x: 576, endPoint y: 499, distance: 359.4
click at [576, 499] on div "Please provide the following information to add a new part or material to this …" at bounding box center [788, 389] width 435 height 638
type textarea "x"
type textarea "D"
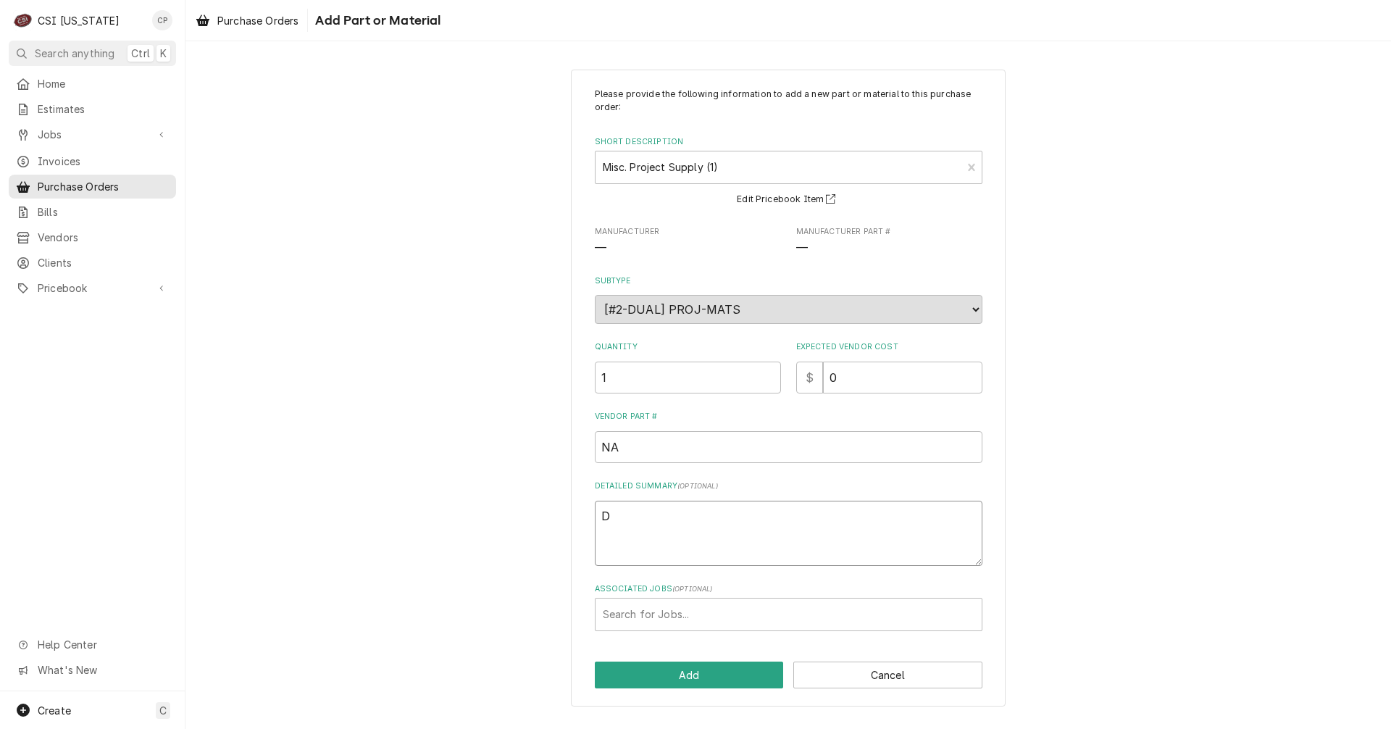
type textarea "x"
type textarea "De"
type textarea "x"
type textarea "Der"
type textarea "x"
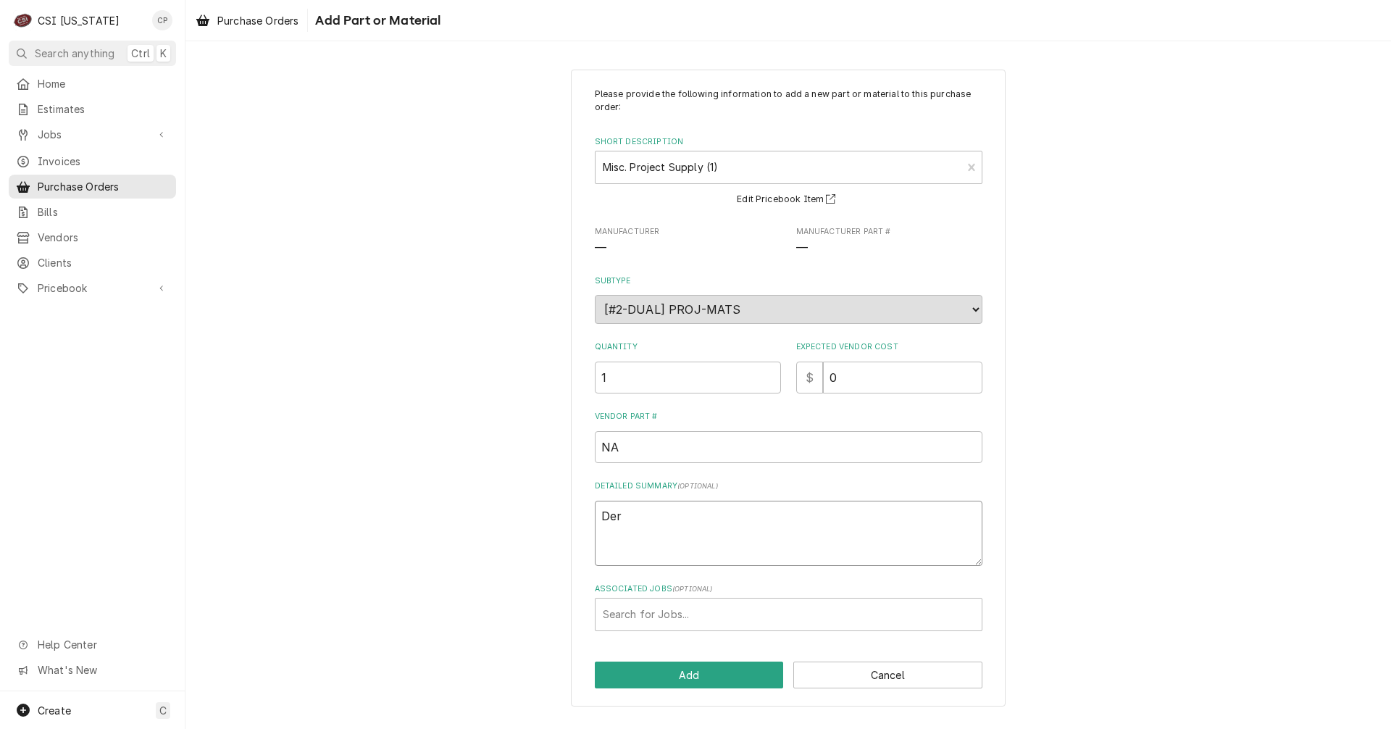
type textarea "De"
type textarea "x"
type textarea "D"
type textarea "x"
type textarea "Dr"
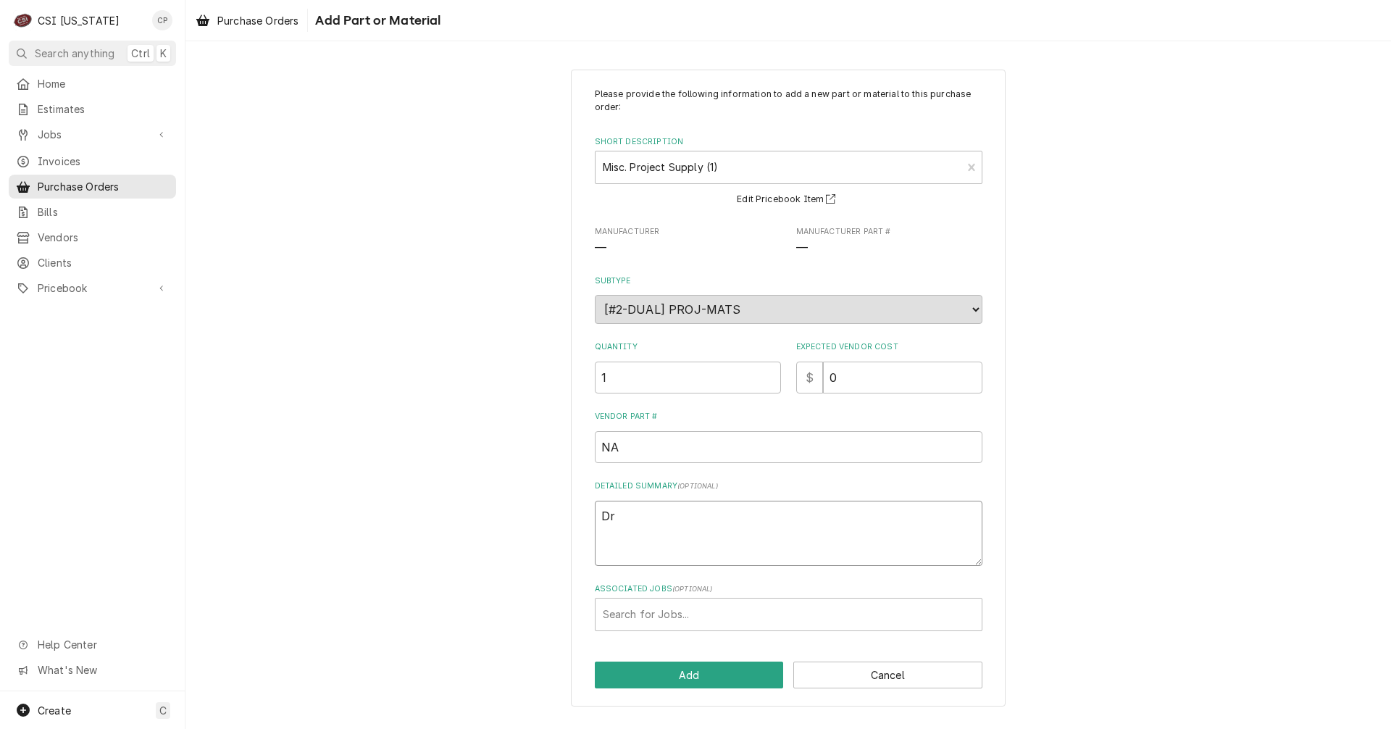
type textarea "x"
type textarea "Dra"
type textarea "x"
type textarea "Drai"
type textarea "x"
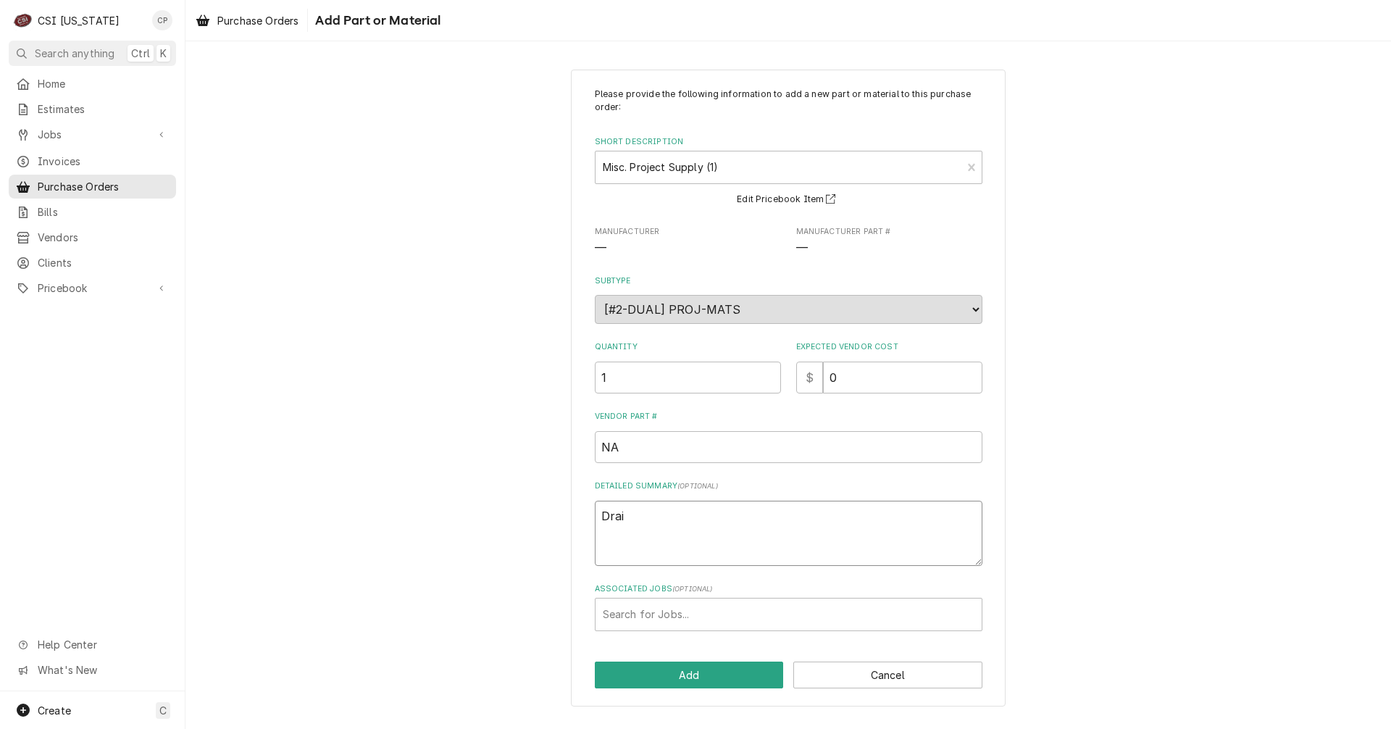
type textarea "Drain"
type textarea "x"
type textarea "Drain"
type textarea "x"
type textarea "Drain p"
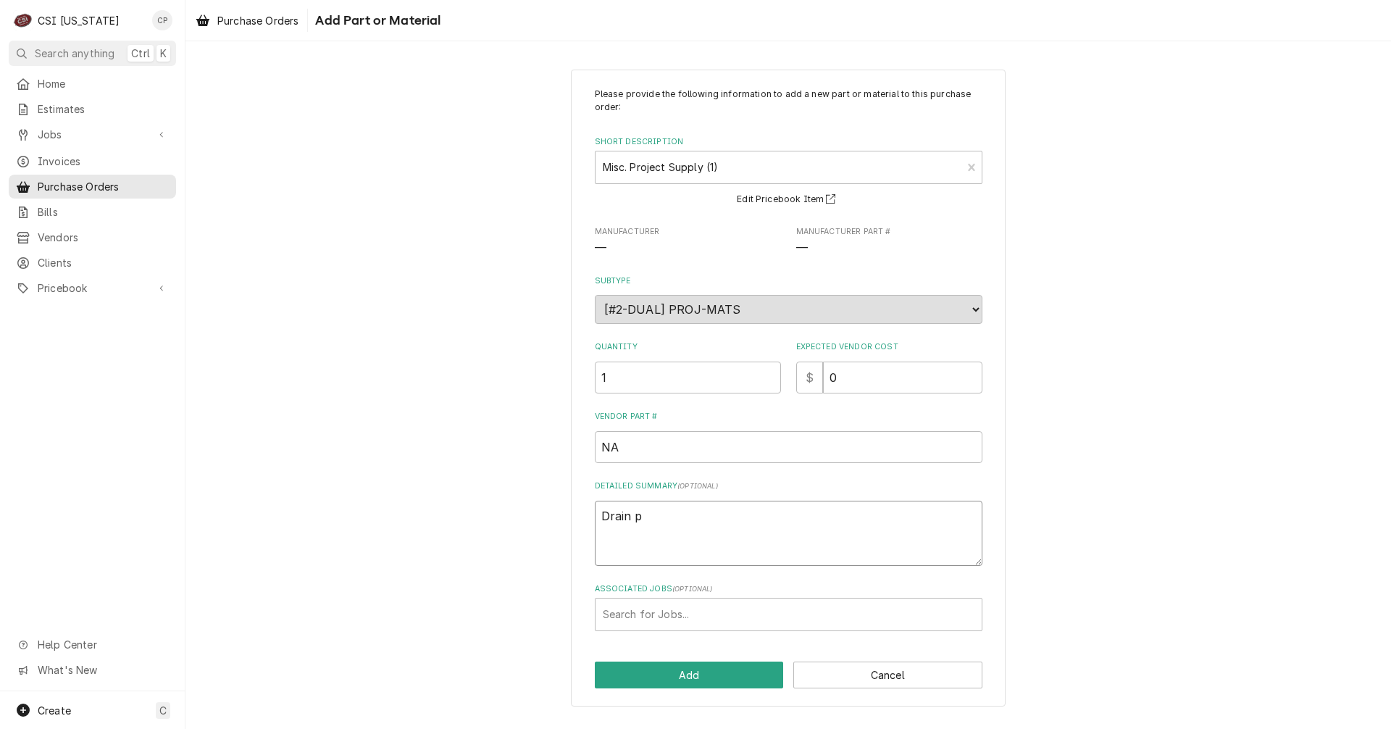
type textarea "x"
type textarea "Drain pu"
type textarea "x"
type textarea "Drain pum"
type textarea "x"
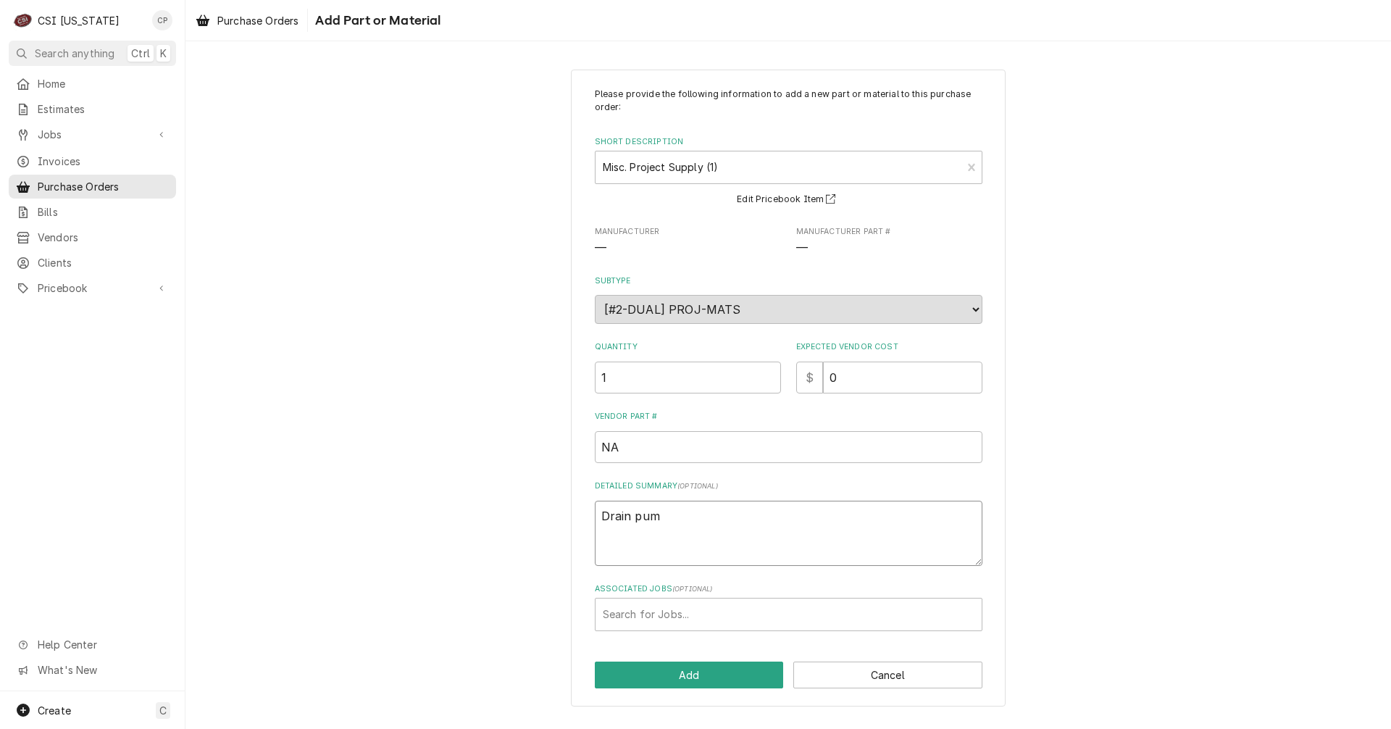
type textarea "Drain pump"
type textarea "x"
type textarea "Drain pump"
type textarea "x"
type textarea "Drain pump f"
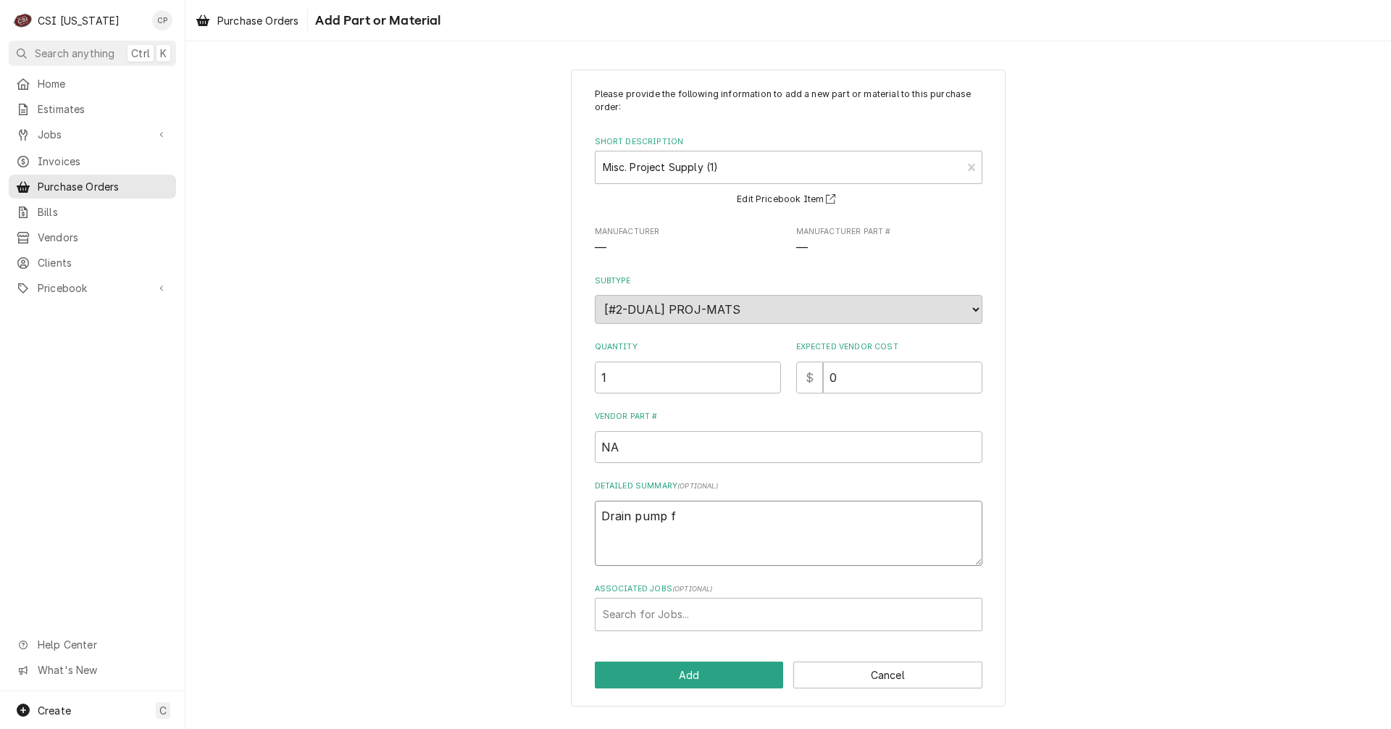
type textarea "x"
type textarea "Drain pump fo"
type textarea "x"
type textarea "Drain pump for"
type textarea "x"
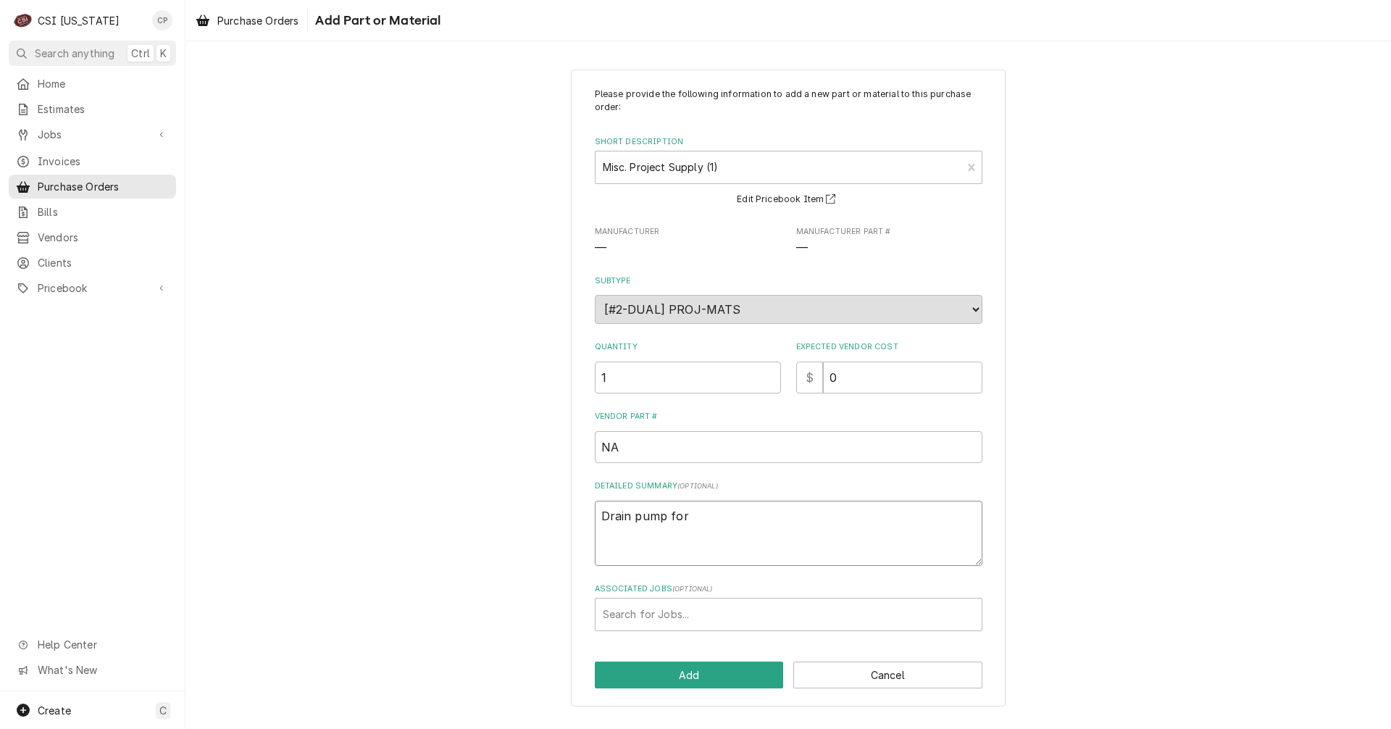
type textarea "Drain pump for"
type textarea "x"
type textarea "Drain pump for t"
type textarea "x"
type textarea "Drain pump for th"
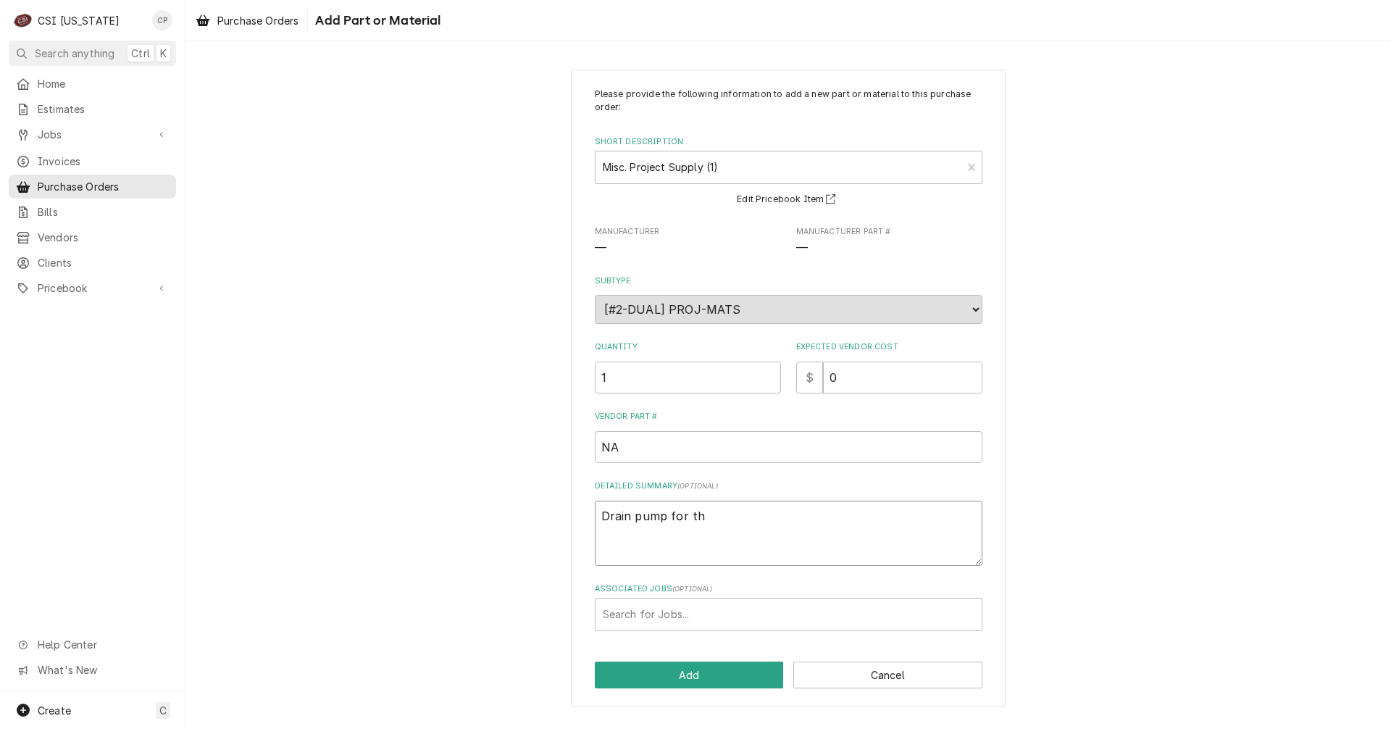
type textarea "x"
type textarea "Drain pump for the"
type textarea "x"
type textarea "Drain pump for the"
type textarea "x"
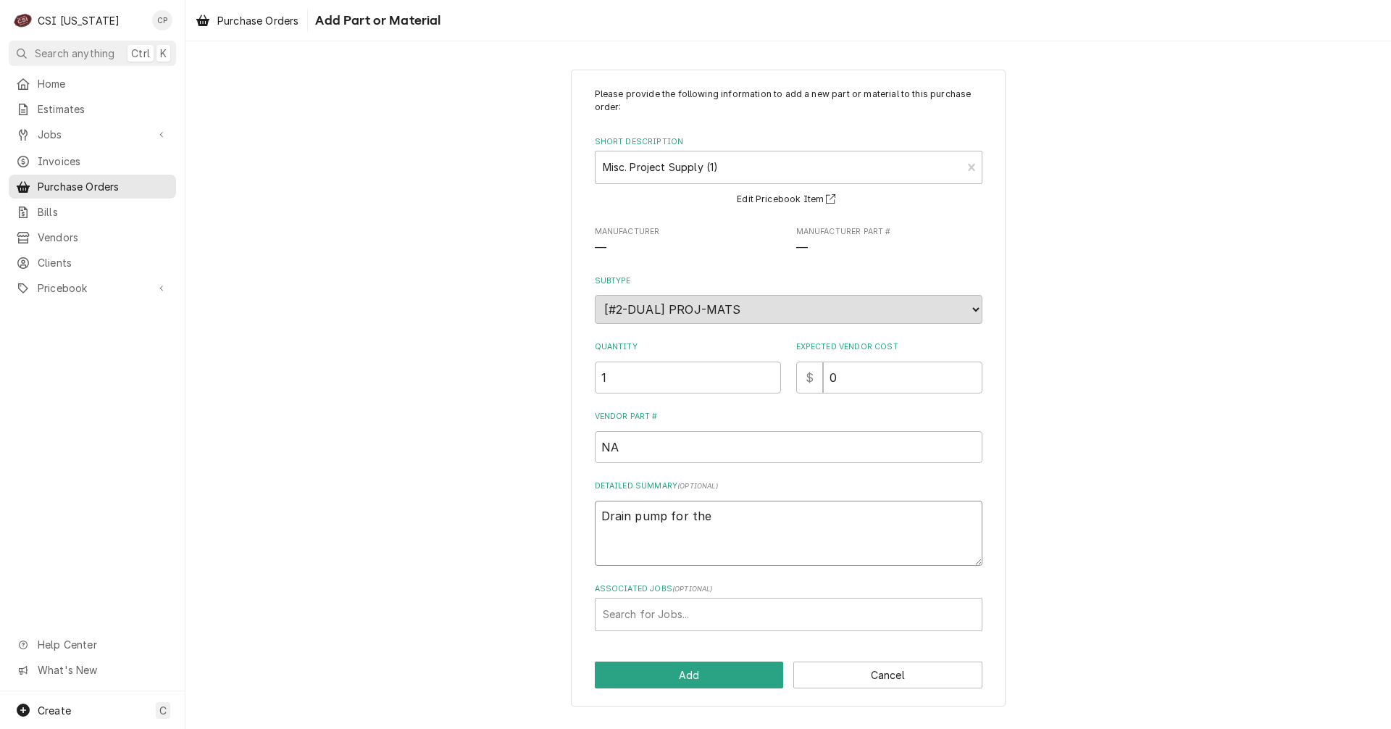
type textarea "Drain pump for the V"
type textarea "x"
type textarea "Drain pump for the Va"
type textarea "x"
type textarea "Drain pump for the Vac"
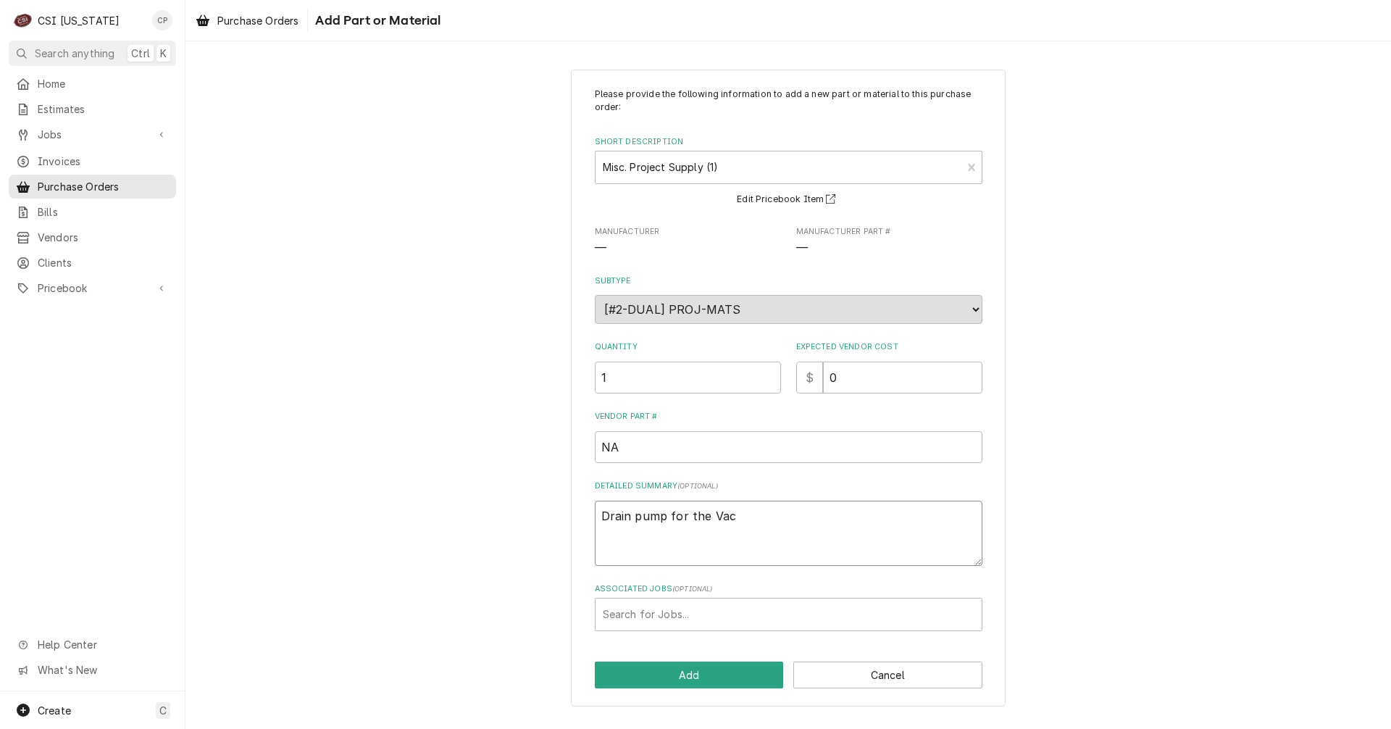
type textarea "x"
type textarea "Drain pump for the Vacc"
type textarea "x"
type textarea "Drain pump for the Vaccu"
type textarea "x"
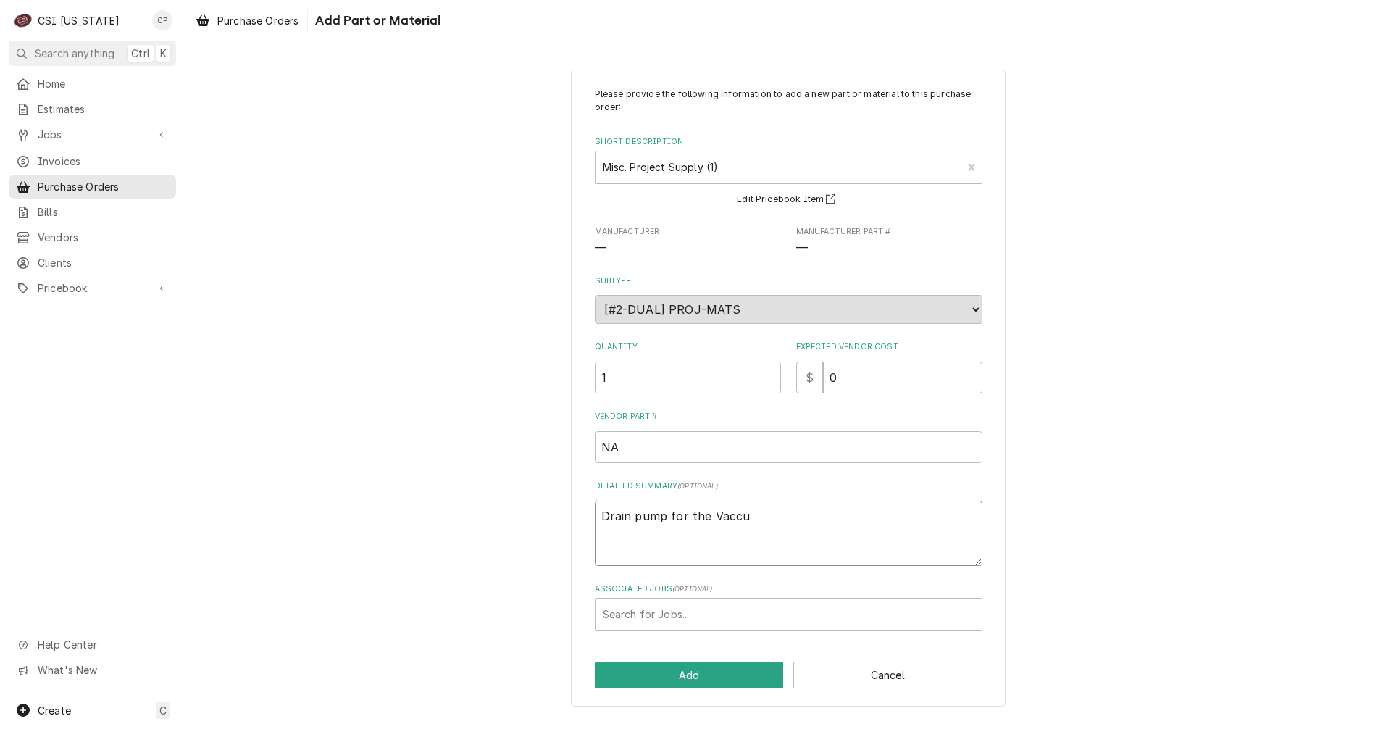
type textarea "Drain pump for the Vaccum"
type textarea "x"
type textarea "Drain pump for the Vaccume"
type textarea "x"
type textarea "Drain pump for the Vaccum"
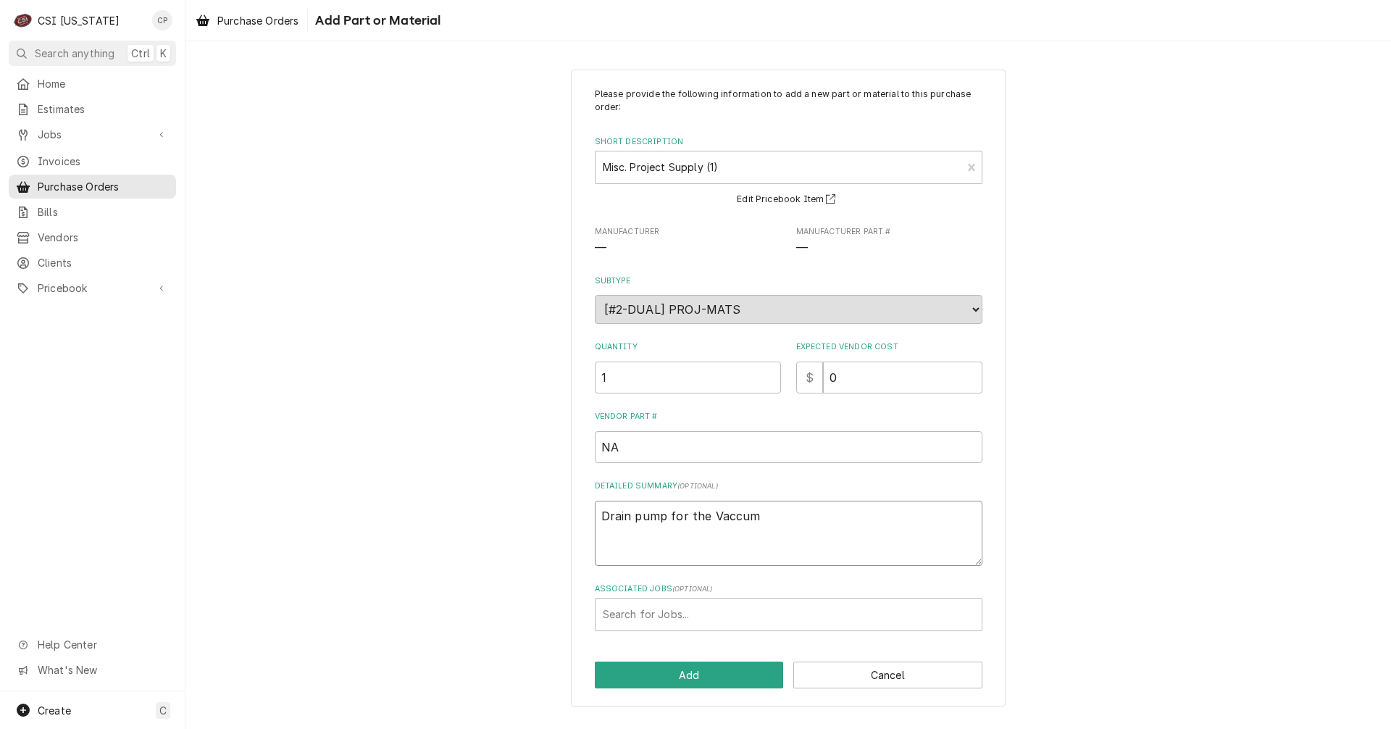
type textarea "x"
type textarea "Drain pump for the Vaccum"
type textarea "x"
type textarea "Drain pump for the Vaccum p"
type textarea "x"
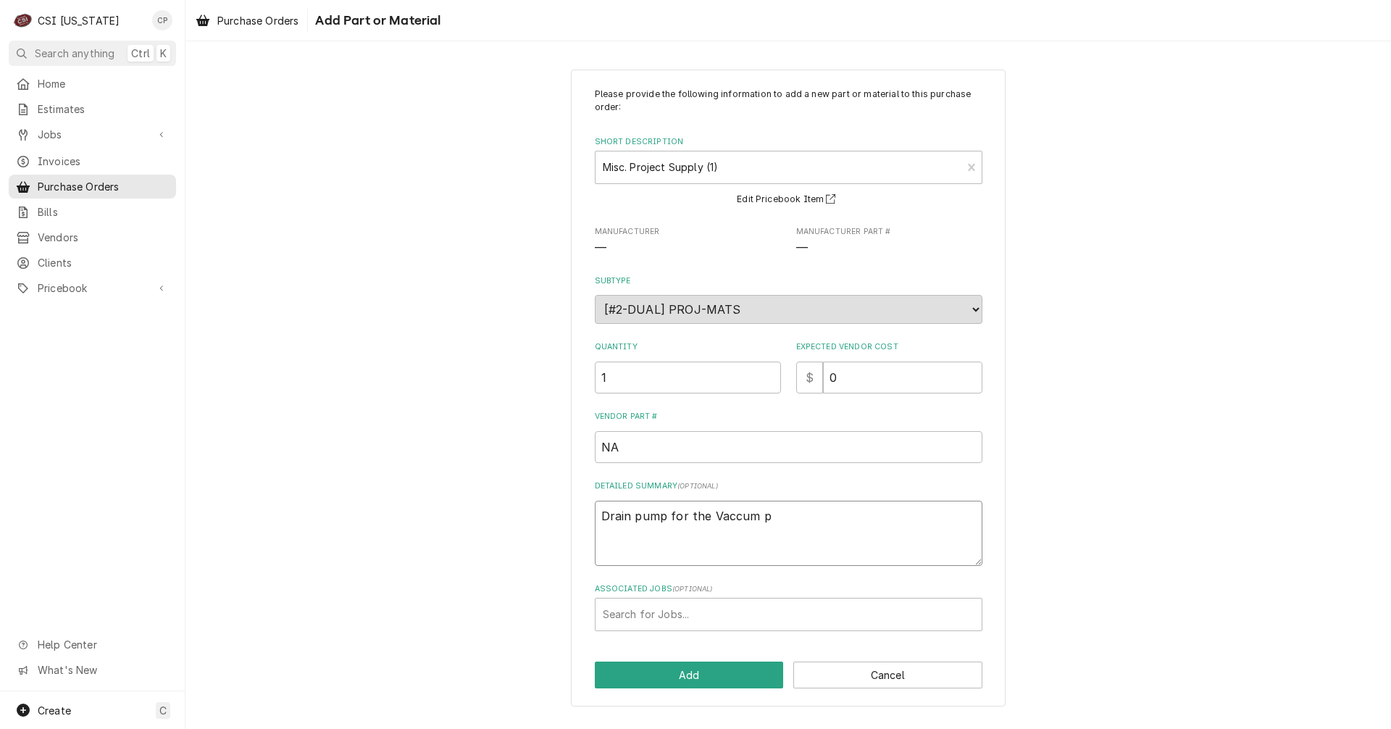
type textarea "Drain pump for the Vaccum pu"
type textarea "x"
type textarea "Drain pump for the Vaccum pum"
type textarea "x"
type textarea "Drain pump for the Vaccum pump"
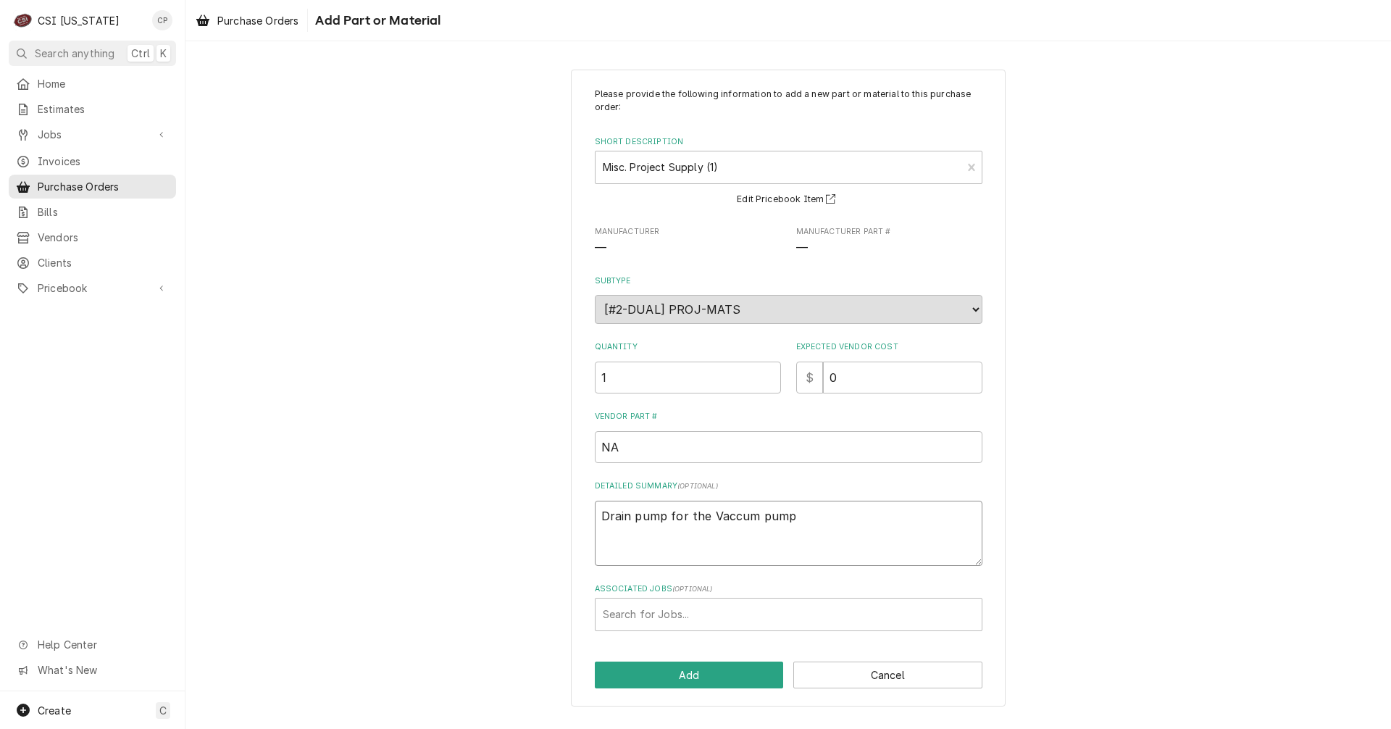
type textarea "x"
type textarea "Drain pump for the Vaccum pump"
type textarea "x"
type textarea "Drain pump for the Vaccum pump f"
type textarea "x"
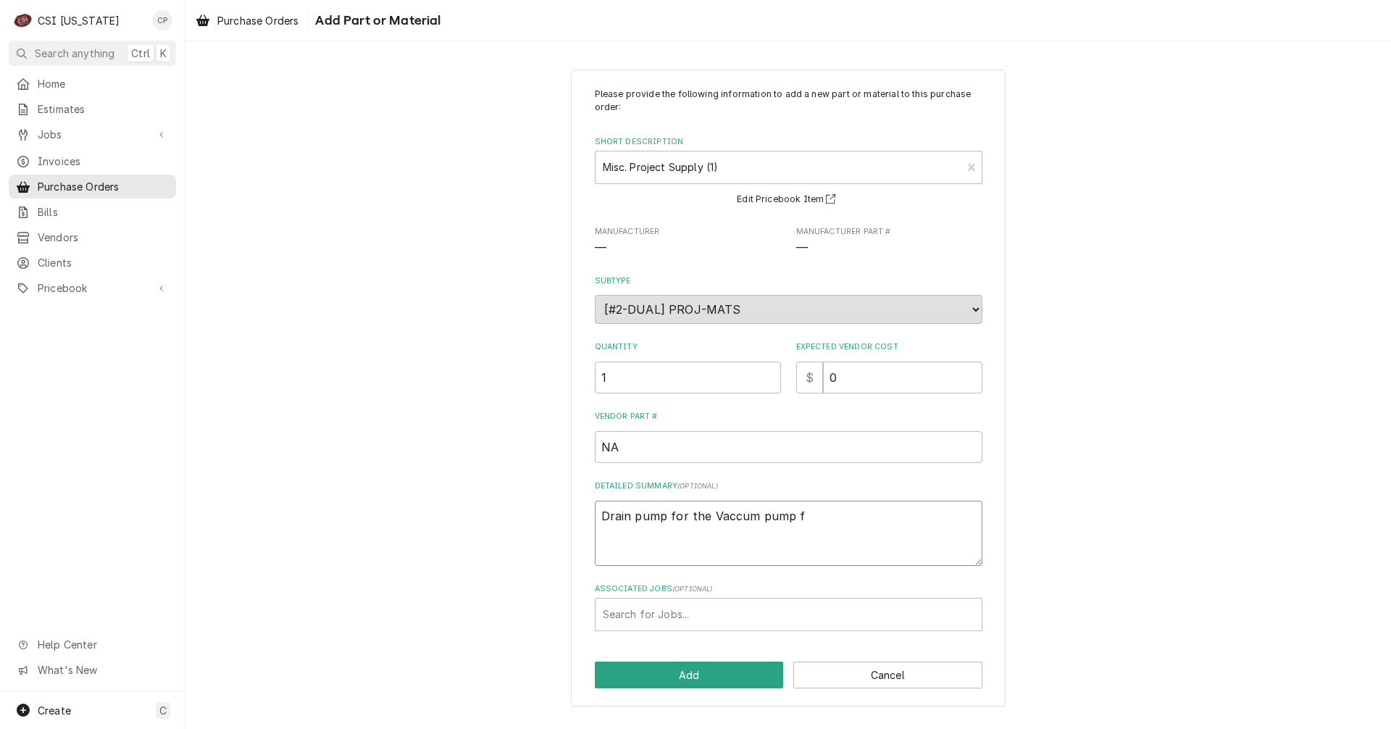
type textarea "Drain pump for the Vaccum pump fo"
type textarea "x"
type textarea "Drain pump for the Vaccum pump for"
type textarea "x"
type textarea "Drain pump for the Vaccum pump for"
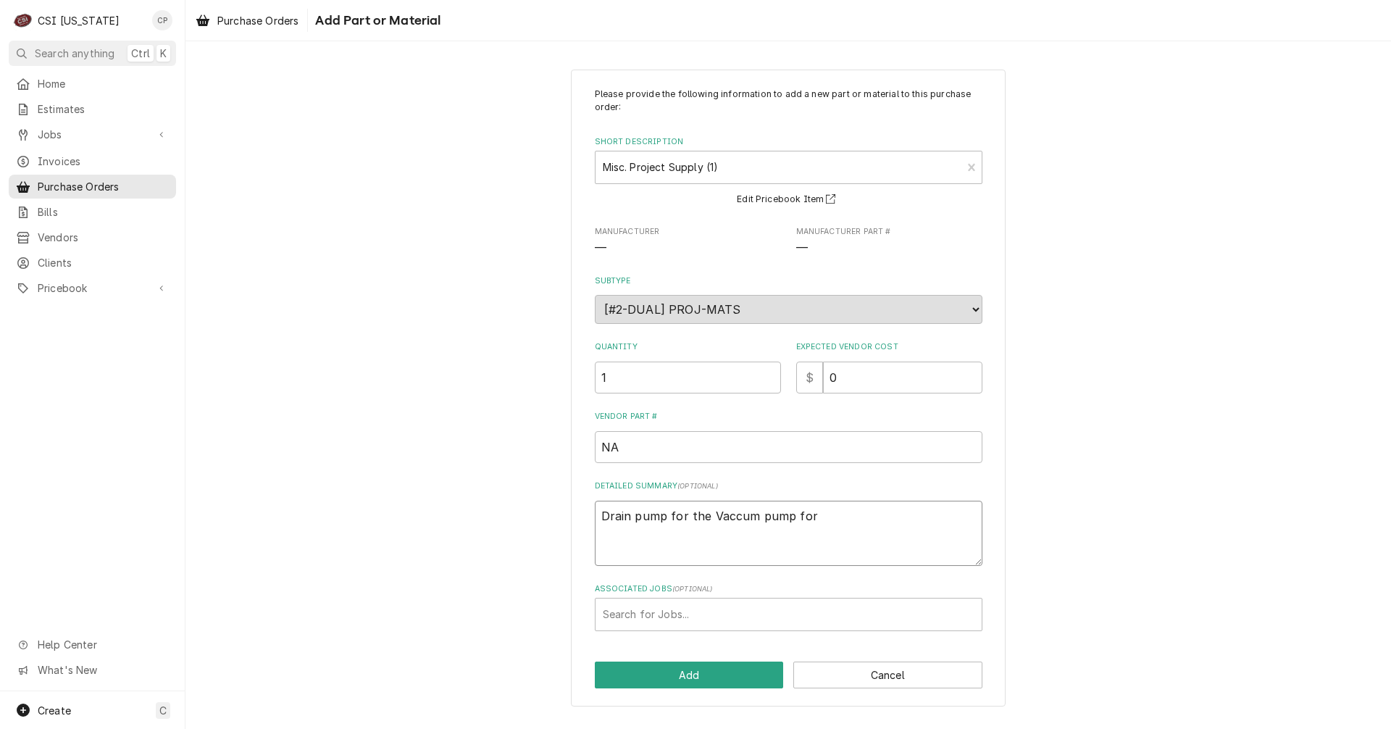
type textarea "x"
type textarea "Drain pump for the Vaccum pump for C"
type textarea "x"
type textarea "Drain pump for the Vaccum pump for CS"
type textarea "x"
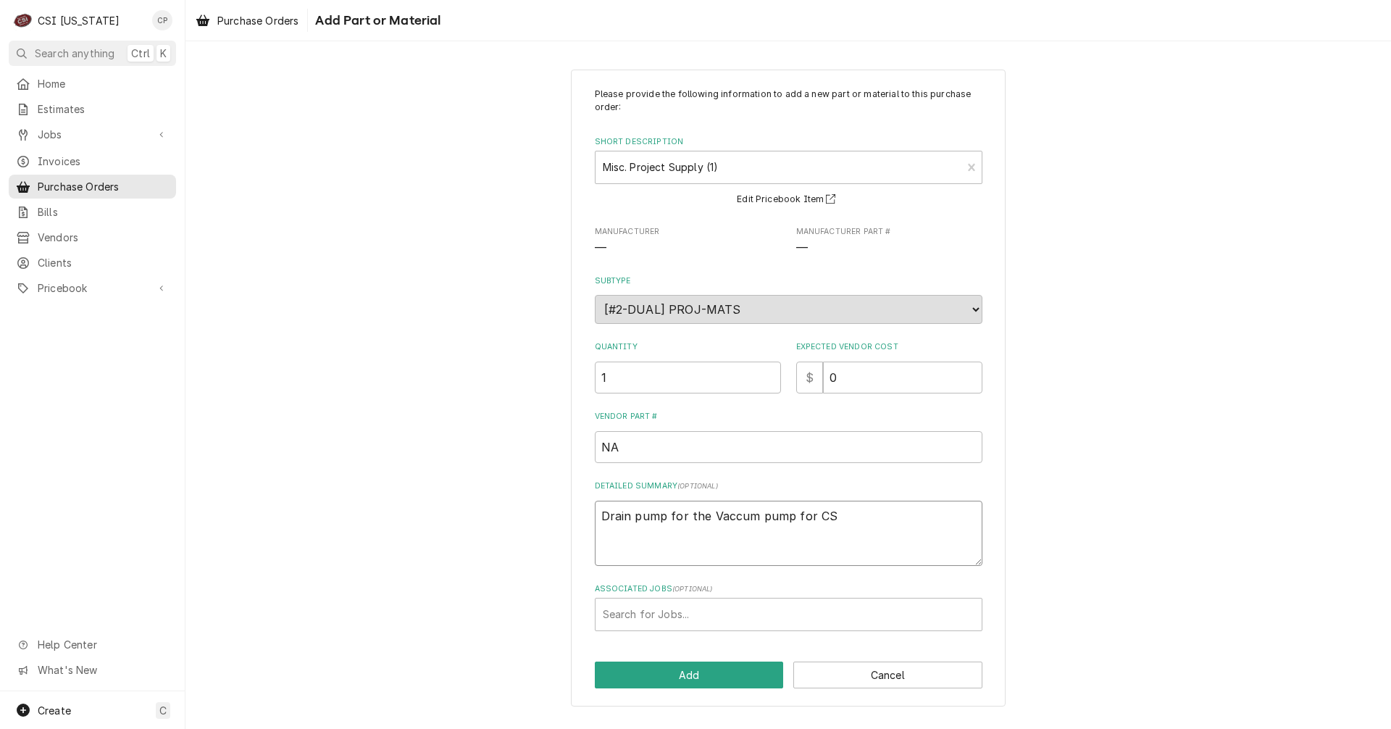
type textarea "Drain pump for the Vaccum pump for CSI"
type textarea "x"
type textarea "Drain pump for the Vaccum pump for CSI"
type textarea "x"
type textarea "Drain pump for the Vaccum pump for CSI o"
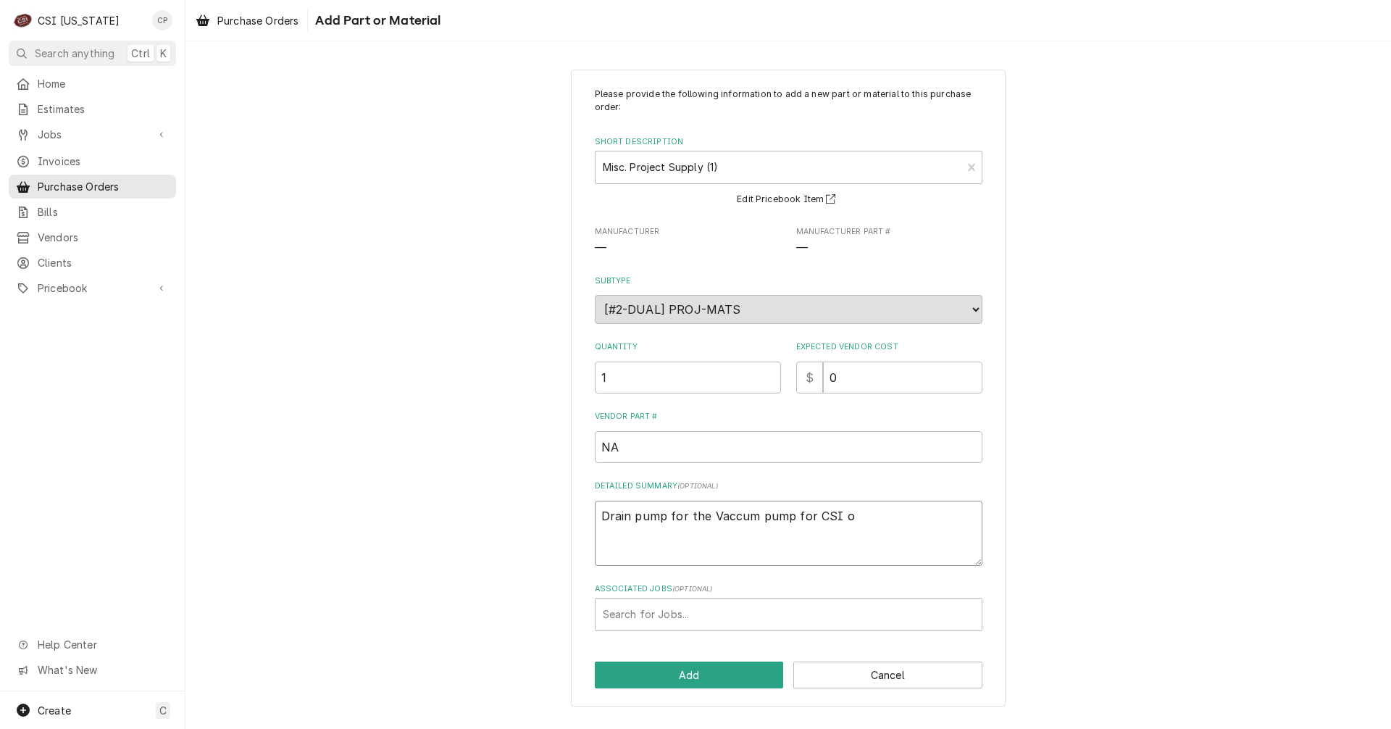
type textarea "x"
type textarea "Drain pump for the Vaccum pump for CSI ow"
type textarea "x"
type textarea "Drain pump for the Vaccum pump for CSI owe"
type textarea "x"
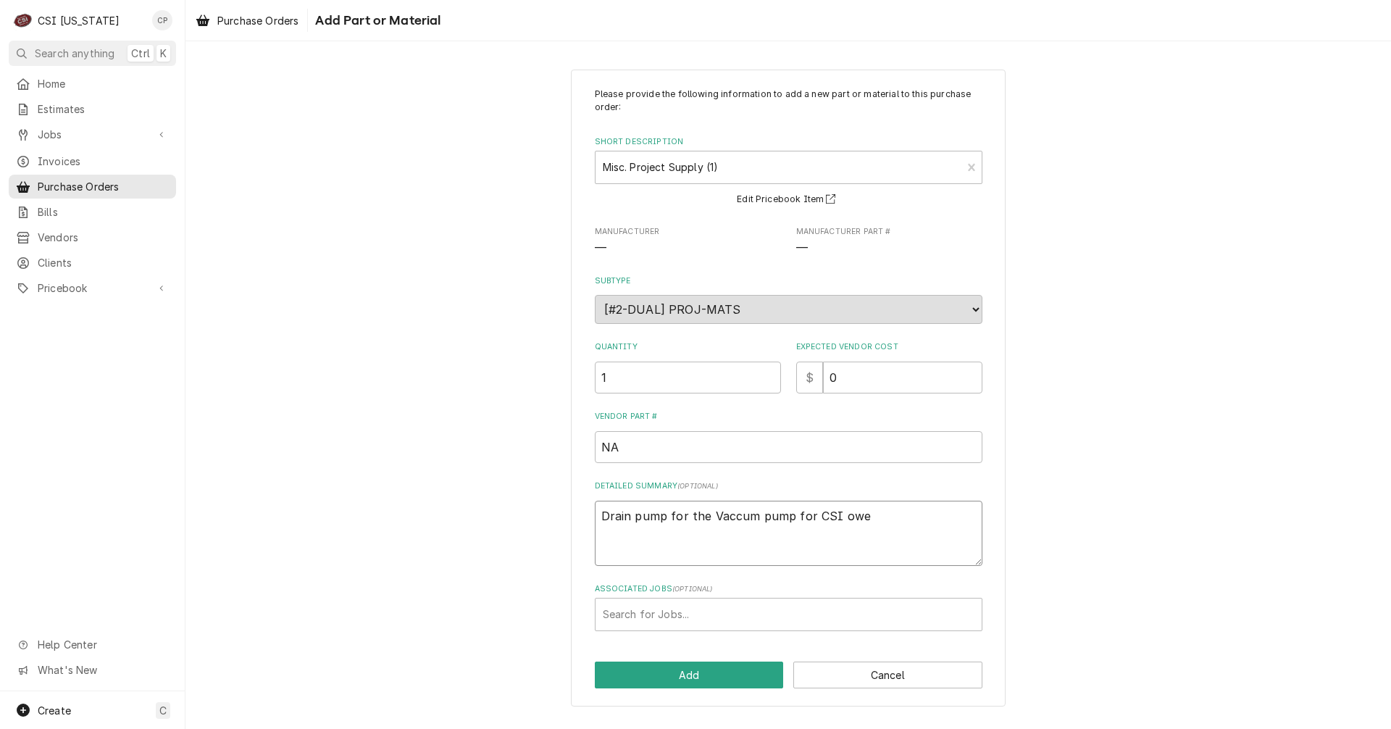
type textarea "Drain pump for the Vaccum pump for CSI owen"
type textarea "x"
type textarea "Drain pump for the Vaccum pump for CSI owend"
type textarea "x"
type textarea "Drain pump for the Vaccum pump for CSI owend"
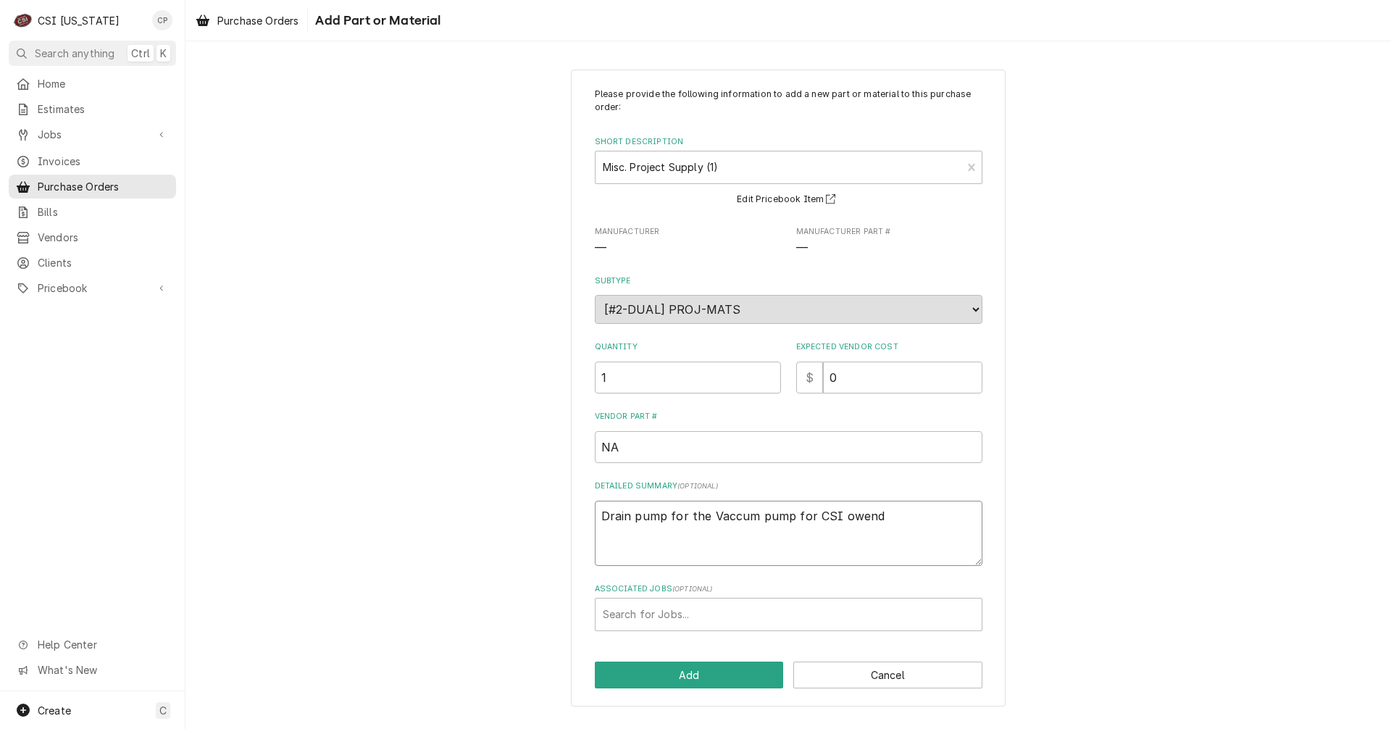
type textarea "x"
type textarea "Drain pump for the Vaccum pump for CSI owend"
type textarea "x"
type textarea "Drain pump for the Vaccum pump for CSI owen"
type textarea "x"
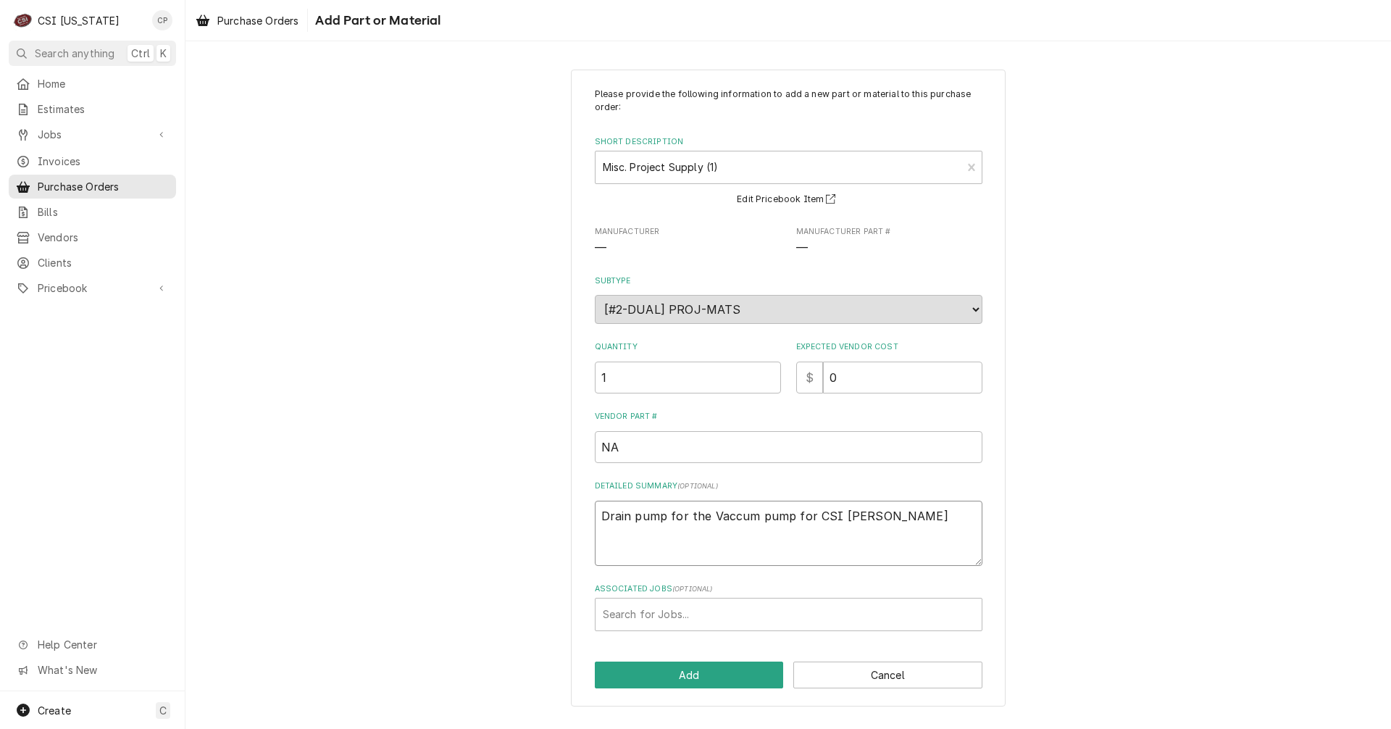
type textarea "Drain pump for the Vaccum pump for CSI owe"
type textarea "x"
type textarea "Drain pump for the Vaccum pump for CSI ow"
type textarea "x"
type textarea "Drain pump for the Vaccum pump for CSI own"
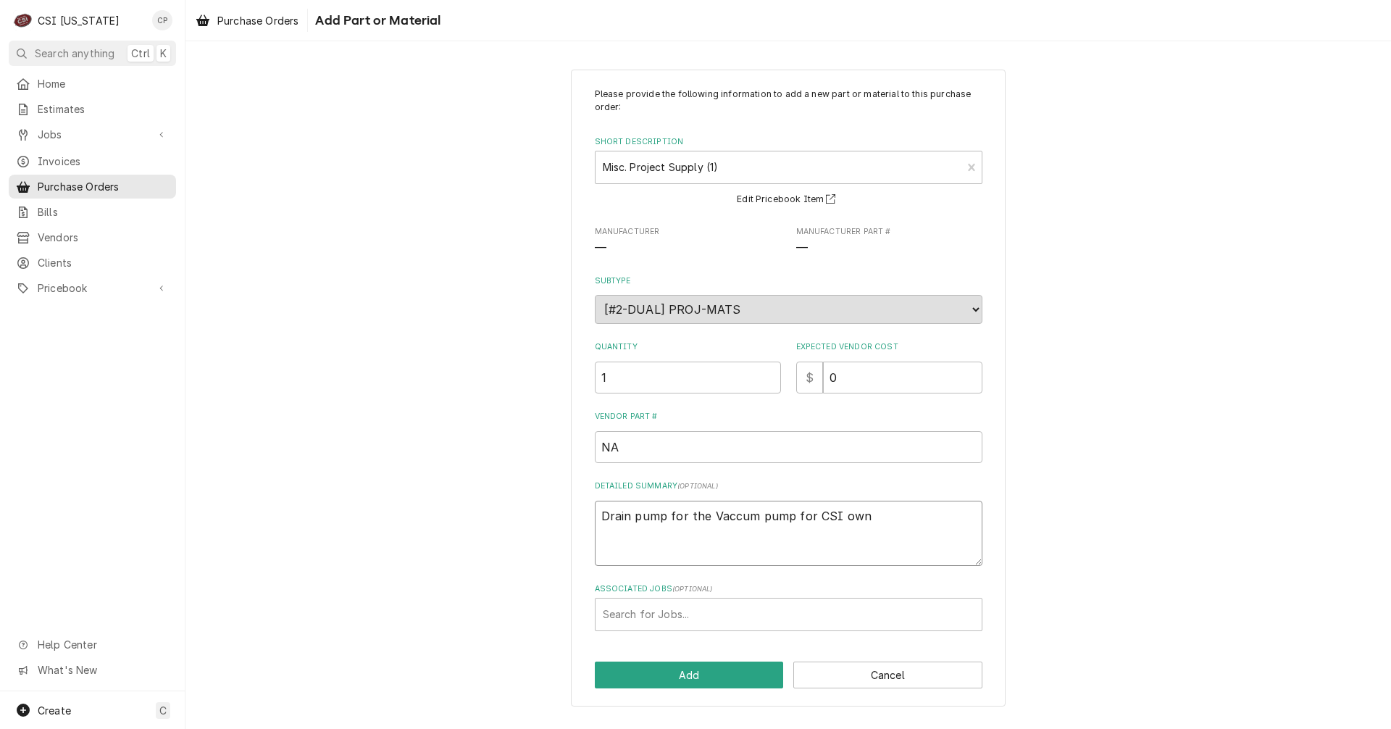
type textarea "x"
type textarea "Drain pump for the Vaccum pump for CSI owne"
type textarea "x"
type textarea "Drain pump for the Vaccum pump for CSI owned"
type textarea "x"
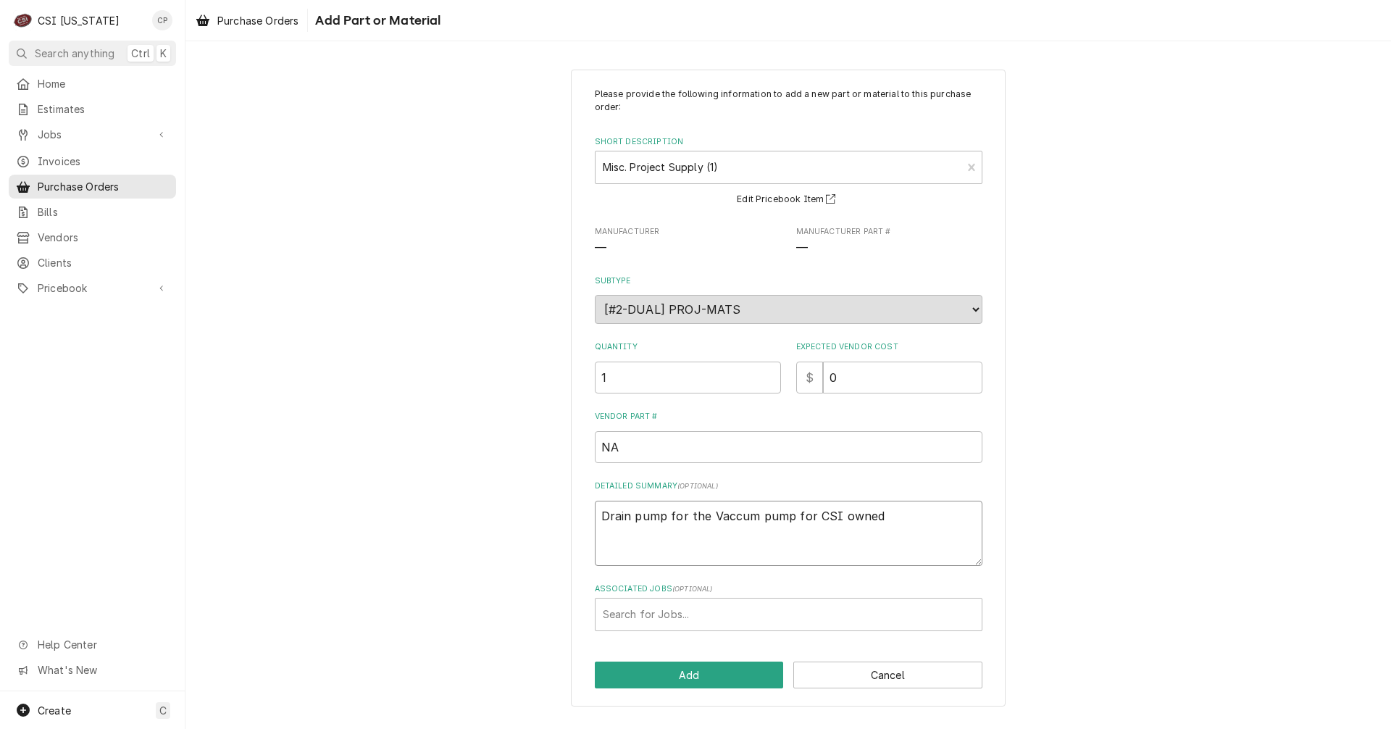
type textarea "Drain pump for the Vaccum pump for CSI owned"
type textarea "x"
type textarea "Drain pump for the Vaccum pump for CSI owned t"
type textarea "x"
type textarea "Drain pump for the Vaccum pump for CSI owned to"
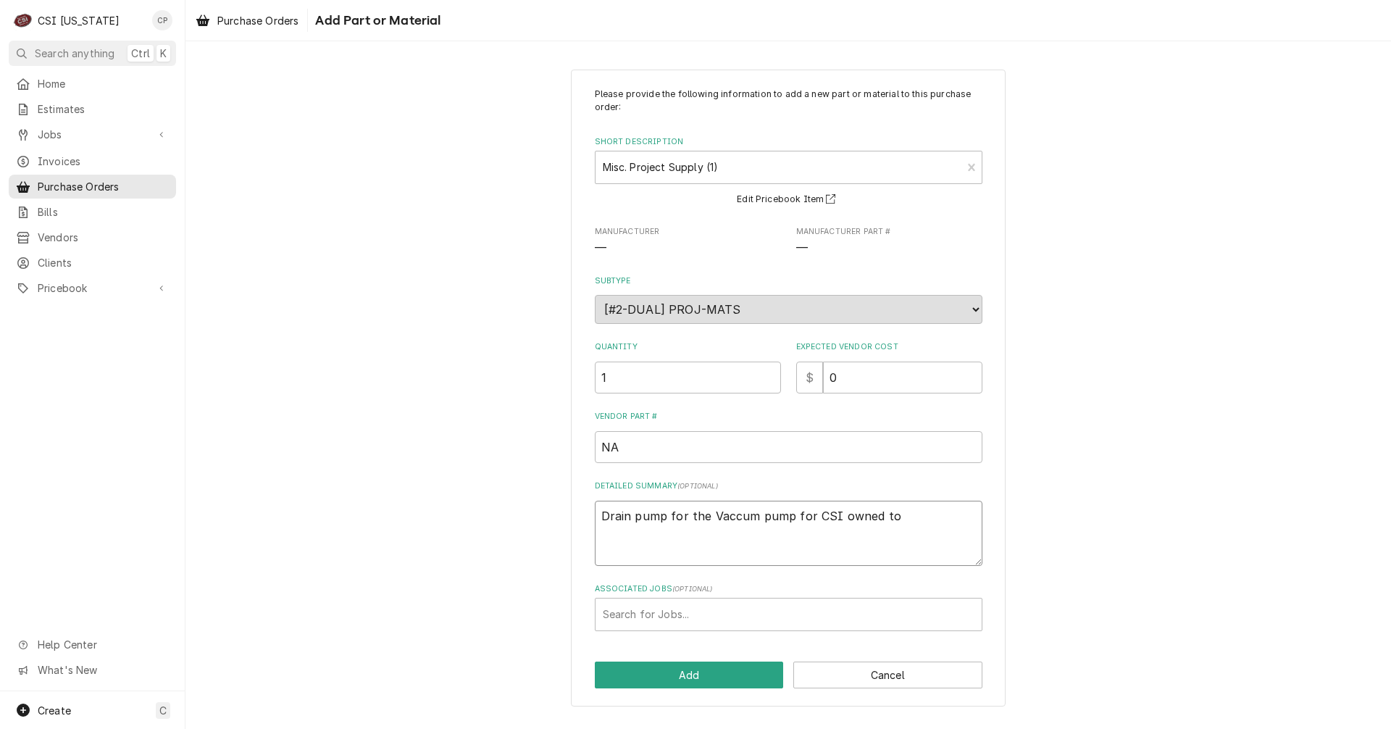
type textarea "x"
type textarea "Drain pump for the Vaccum pump for CSI owned too"
type textarea "x"
type textarea "Drain pump for the Vaccum pump for CSI owned tool"
type textarea "x"
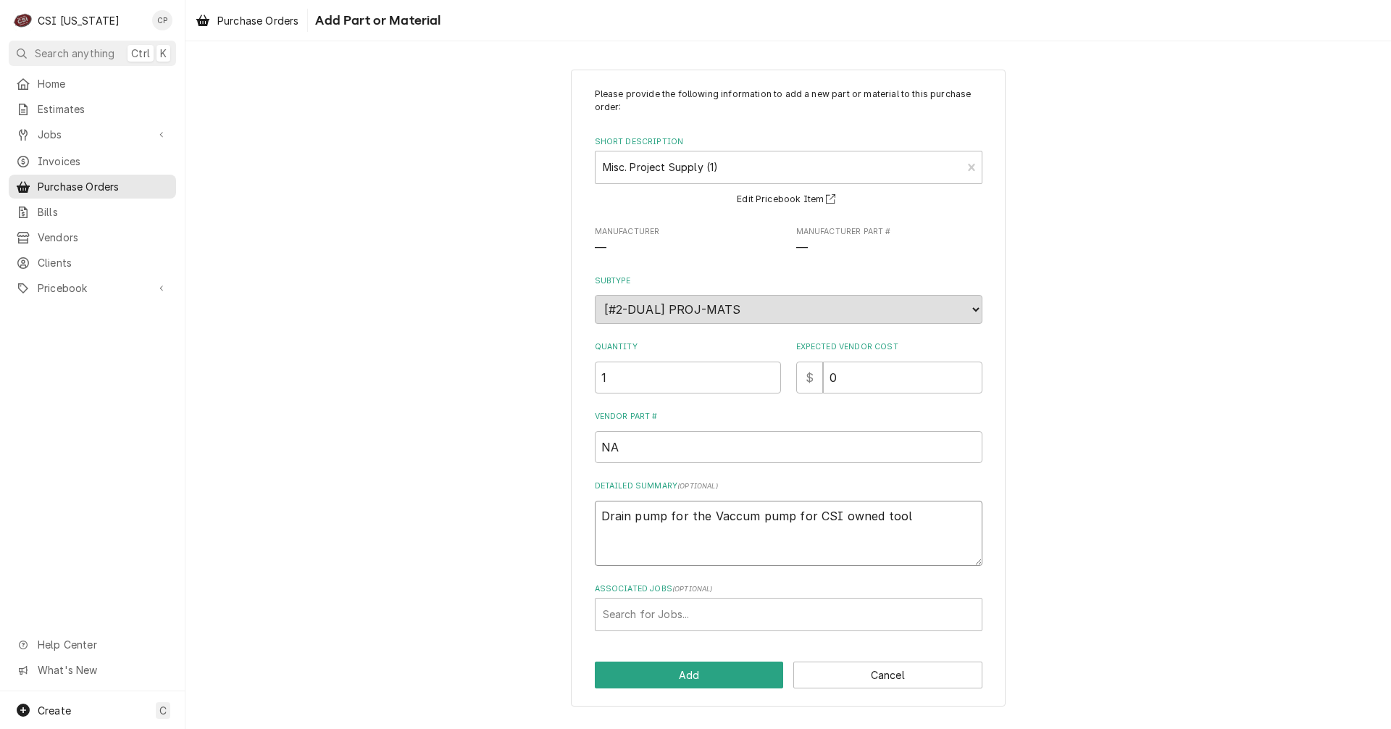
type textarea "Drain pump for the Vaccum pump for CSI owned tools"
type textarea "x"
type textarea "Drain pump for the Vacuum pump for CSI owned tools"
click at [744, 677] on button "Add" at bounding box center [689, 675] width 189 height 27
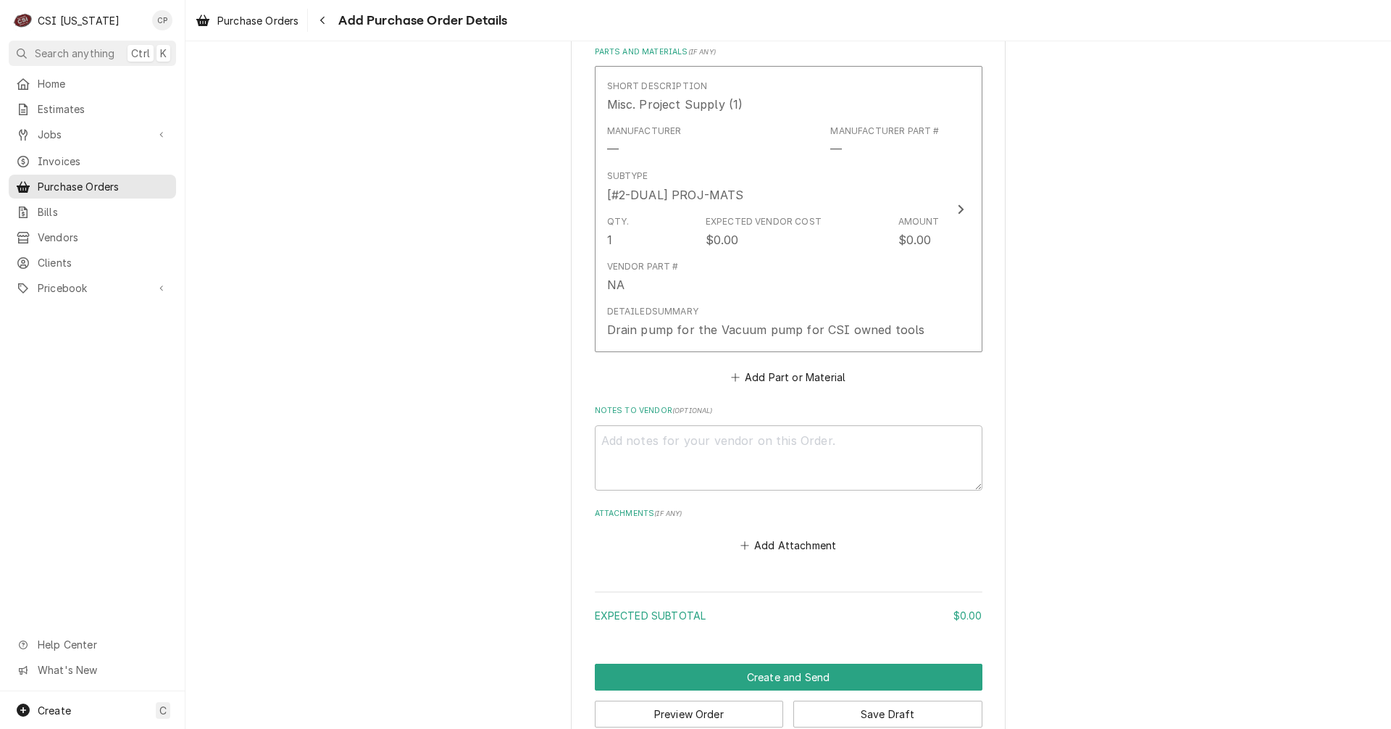
scroll to position [577, 0]
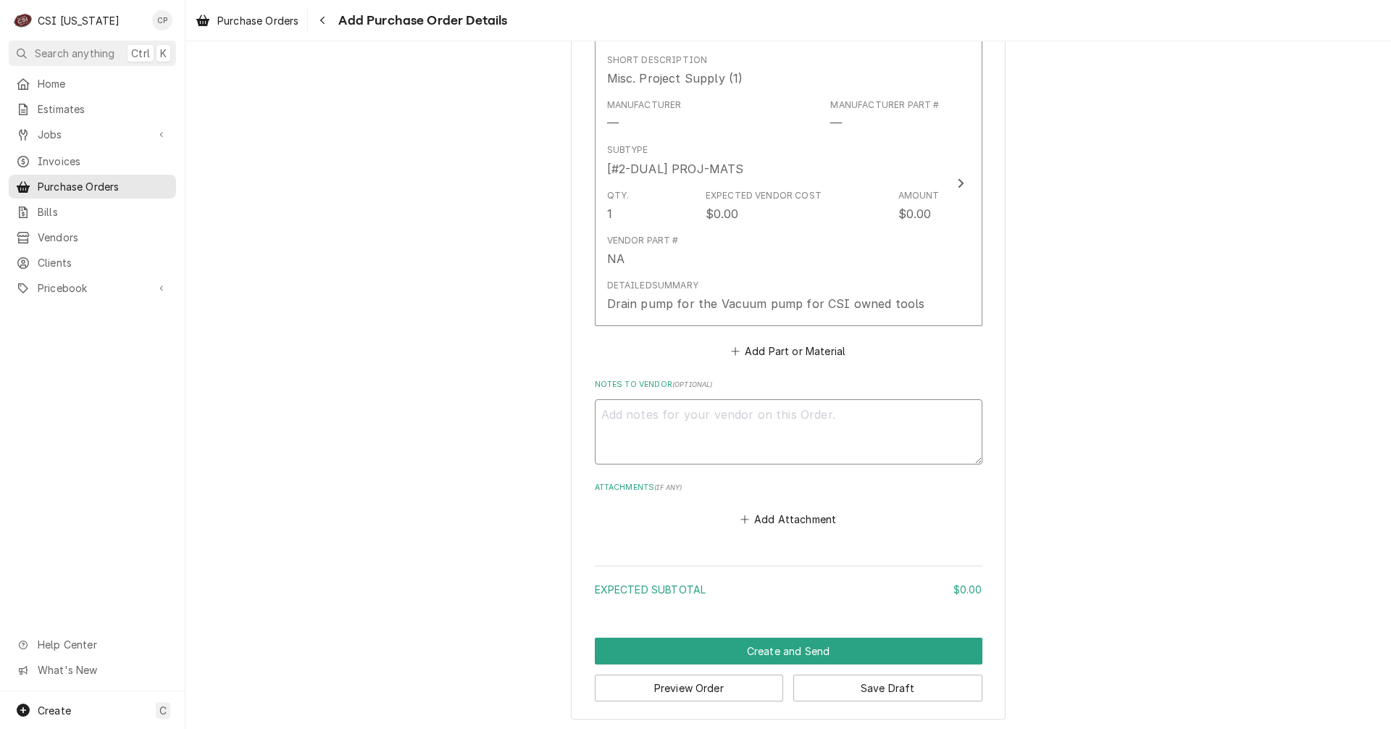
click at [719, 417] on textarea "Notes to Vendor ( optional )" at bounding box center [789, 431] width 388 height 65
type textarea "x"
type textarea "F"
type textarea "x"
type textarea "Fo"
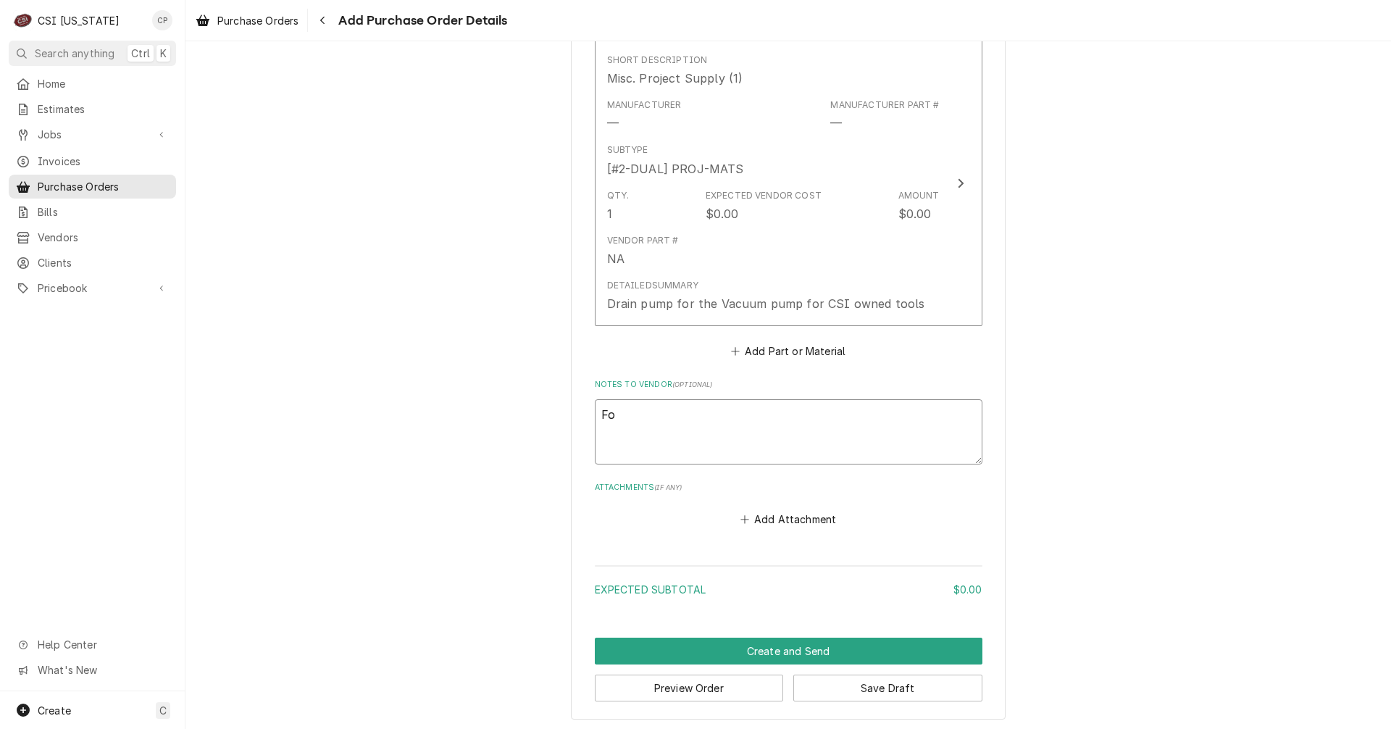
type textarea "x"
type textarea "For"
type textarea "x"
type textarea "For"
type textarea "x"
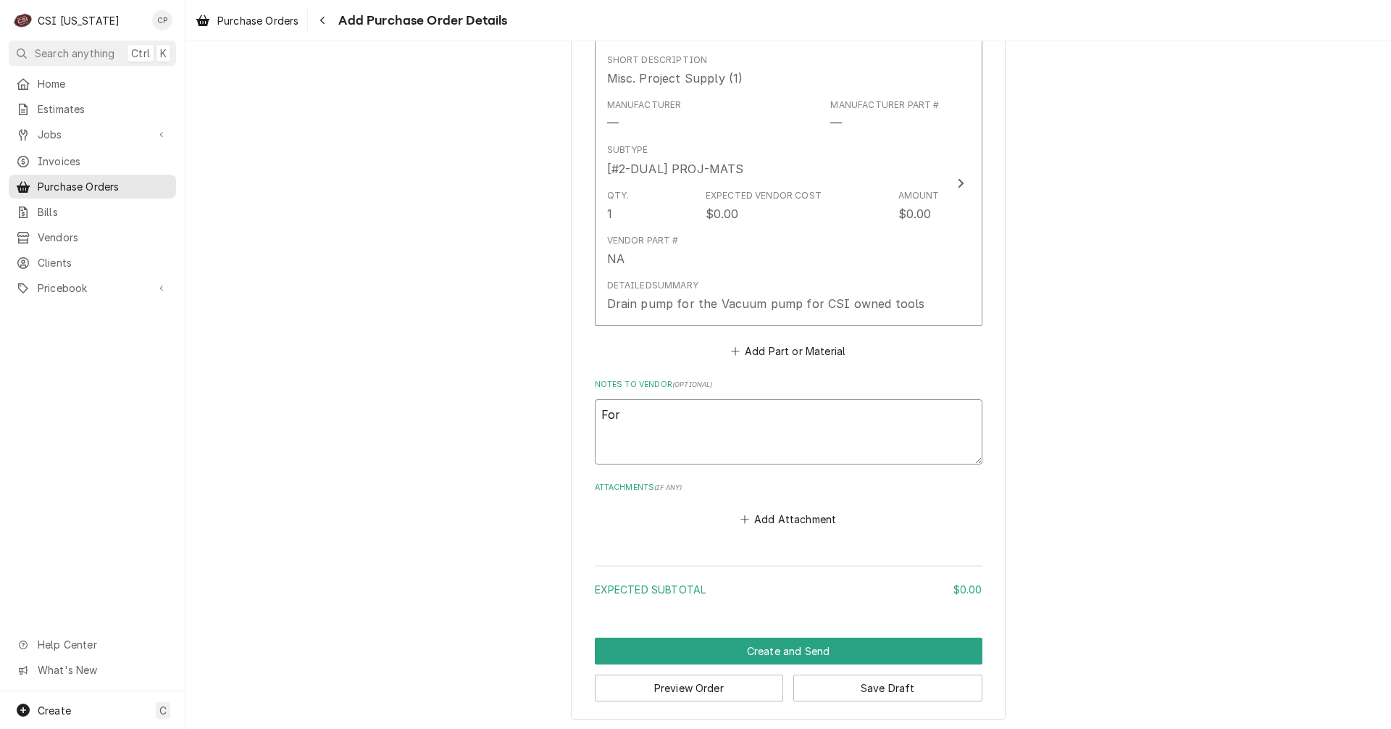
type textarea "For J"
type textarea "x"
type textarea "For Je"
type textarea "x"
type textarea "For Jes"
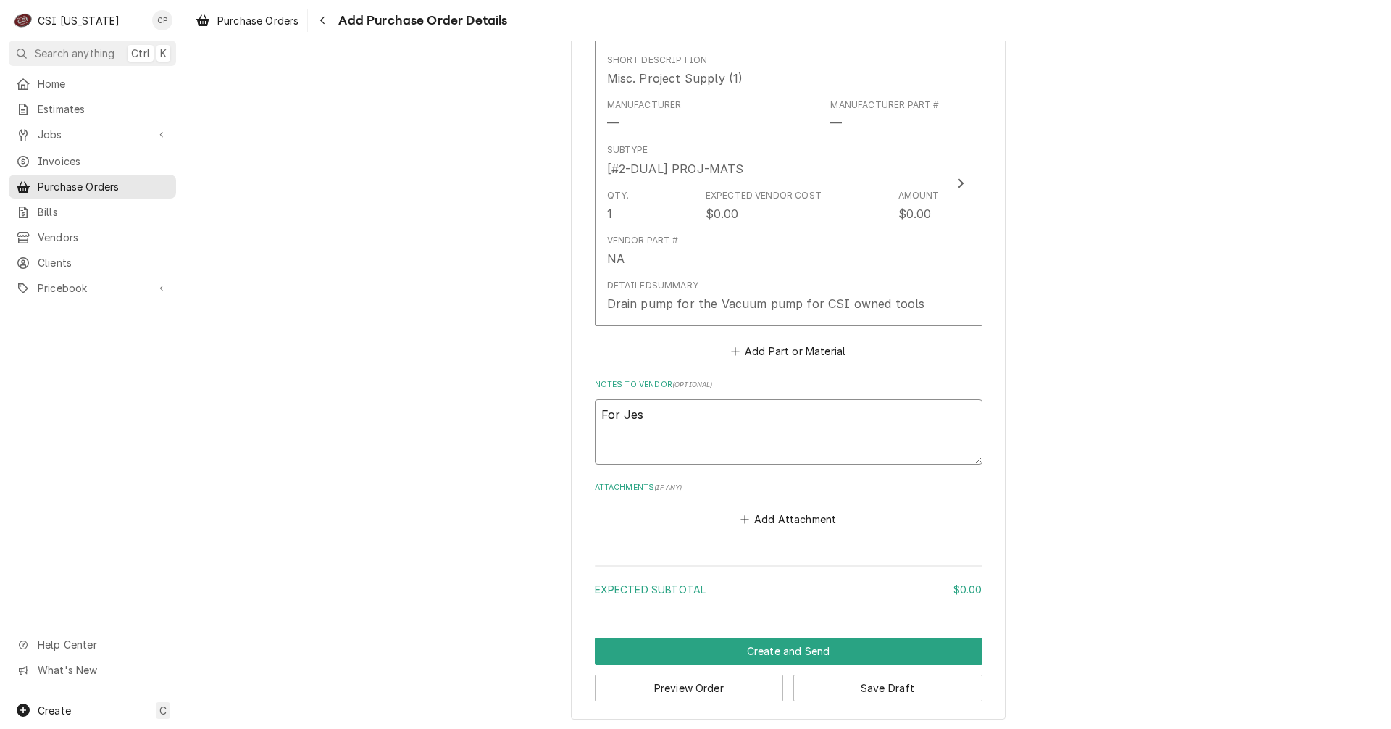
type textarea "x"
type textarea "For Jesu"
type textarea "x"
type textarea "For Jesus"
type textarea "x"
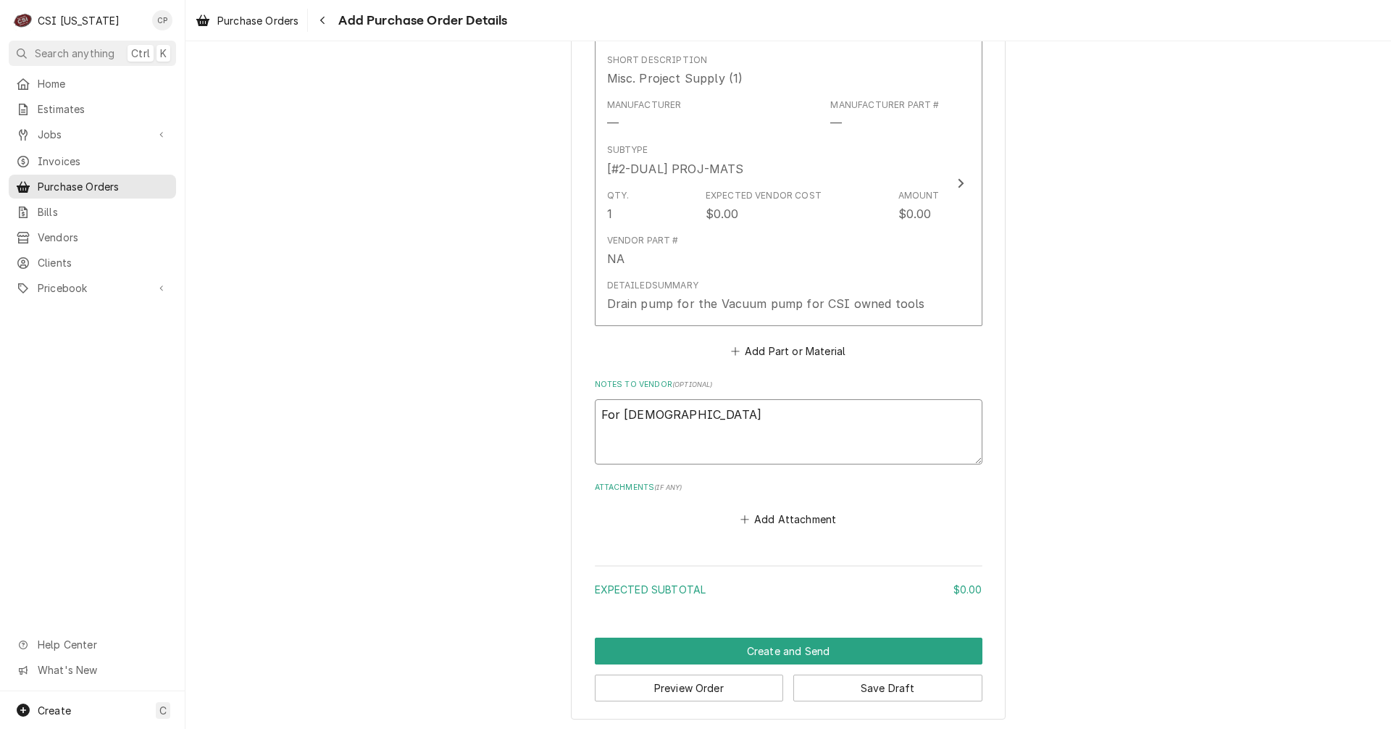
type textarea "For Jesus'"
type textarea "x"
type textarea "For Jesus's"
type textarea "x"
type textarea "For Jesus's"
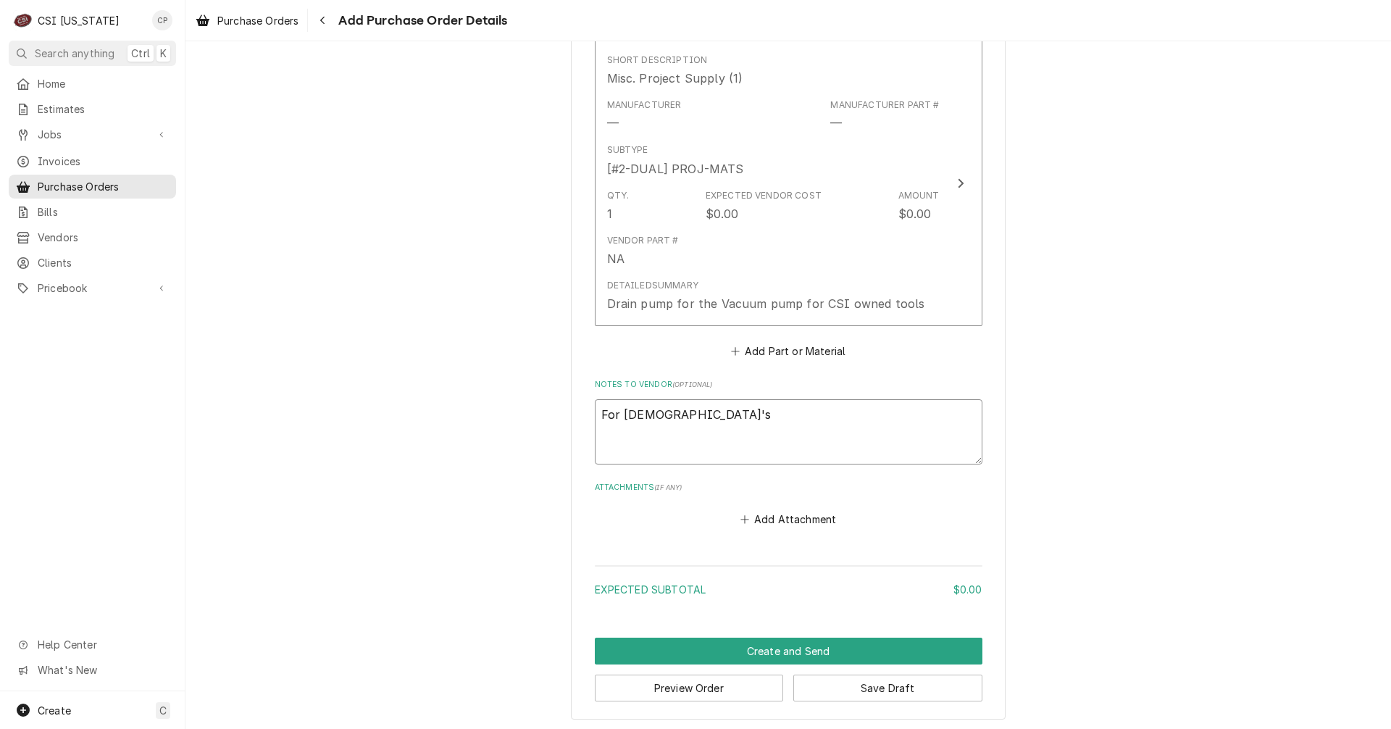
type textarea "x"
type textarea "For Jesus's t"
type textarea "x"
type textarea "For Jesus's tr"
type textarea "x"
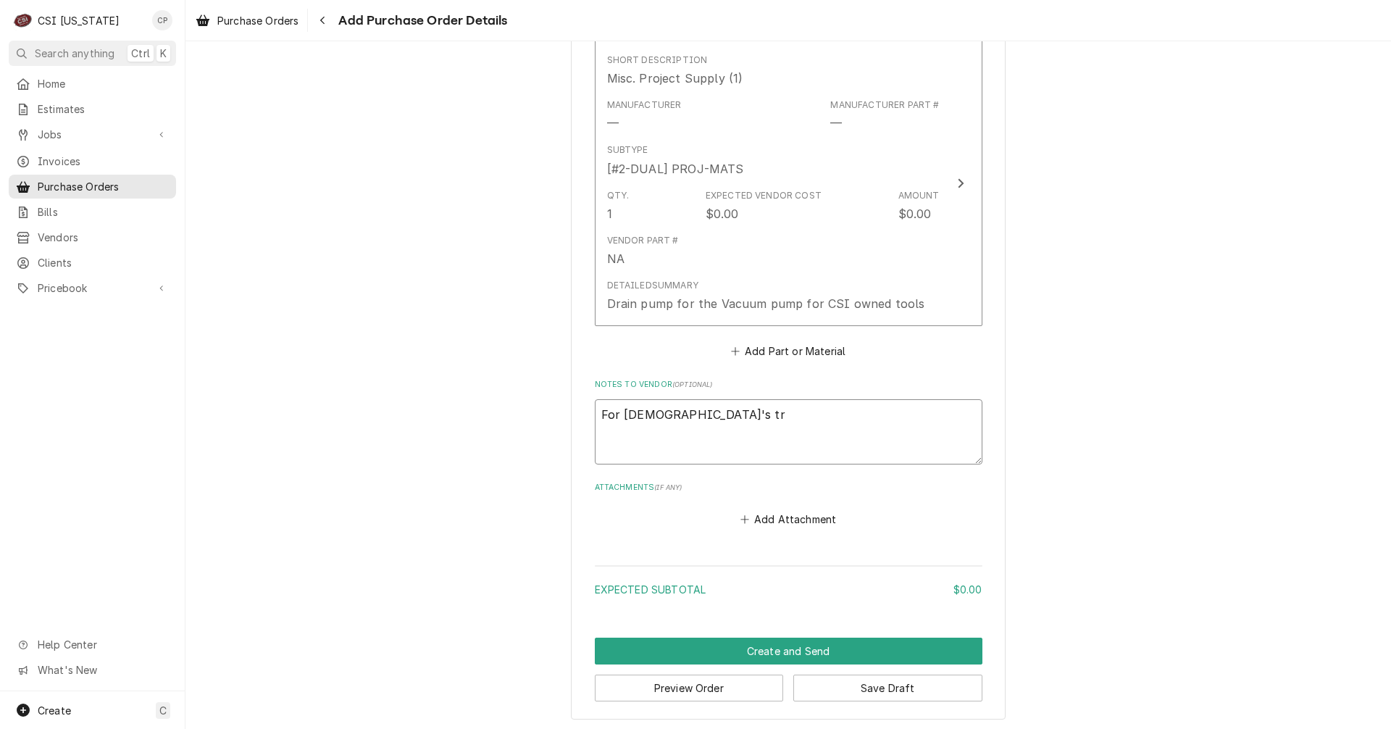
type textarea "For Jesus's tru"
type textarea "x"
type textarea "For Jesus's truc"
type textarea "x"
type textarea "For Jesus's truck"
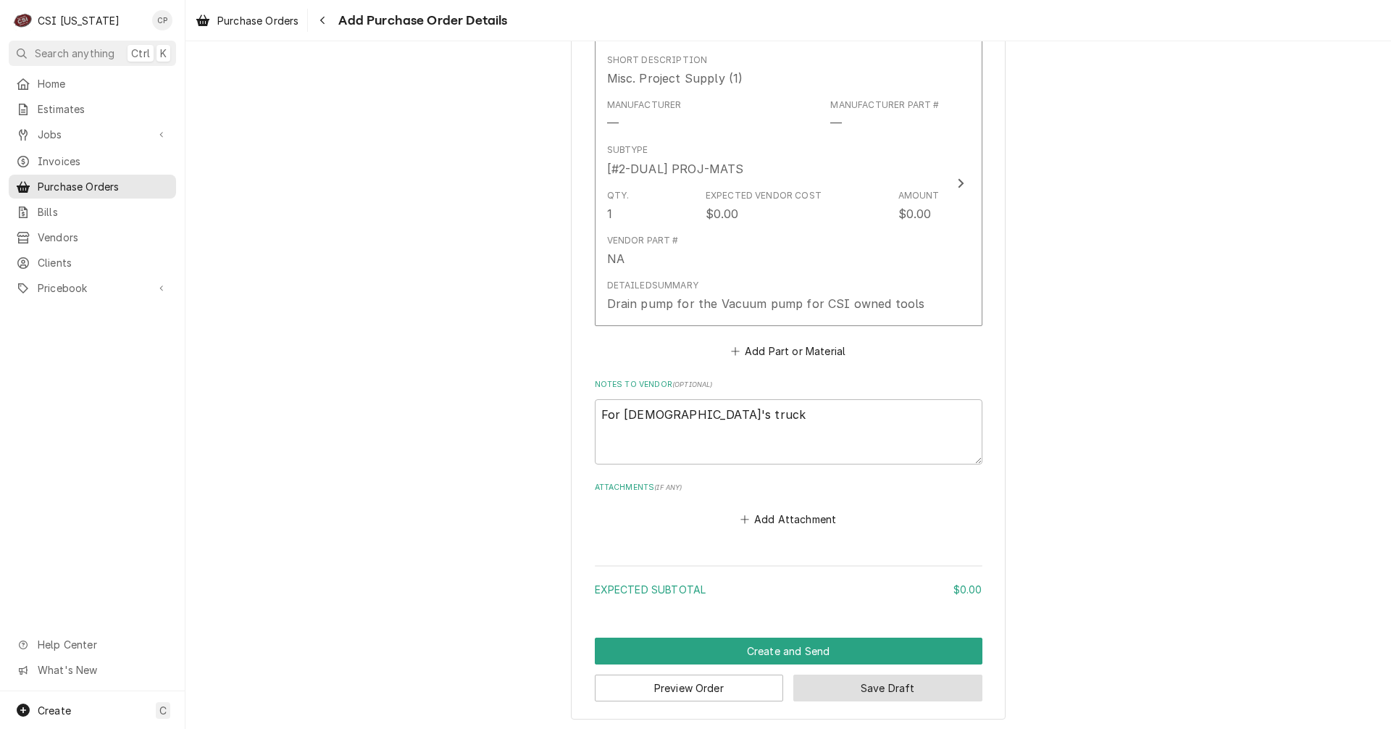
click at [883, 691] on button "Save Draft" at bounding box center [887, 688] width 189 height 27
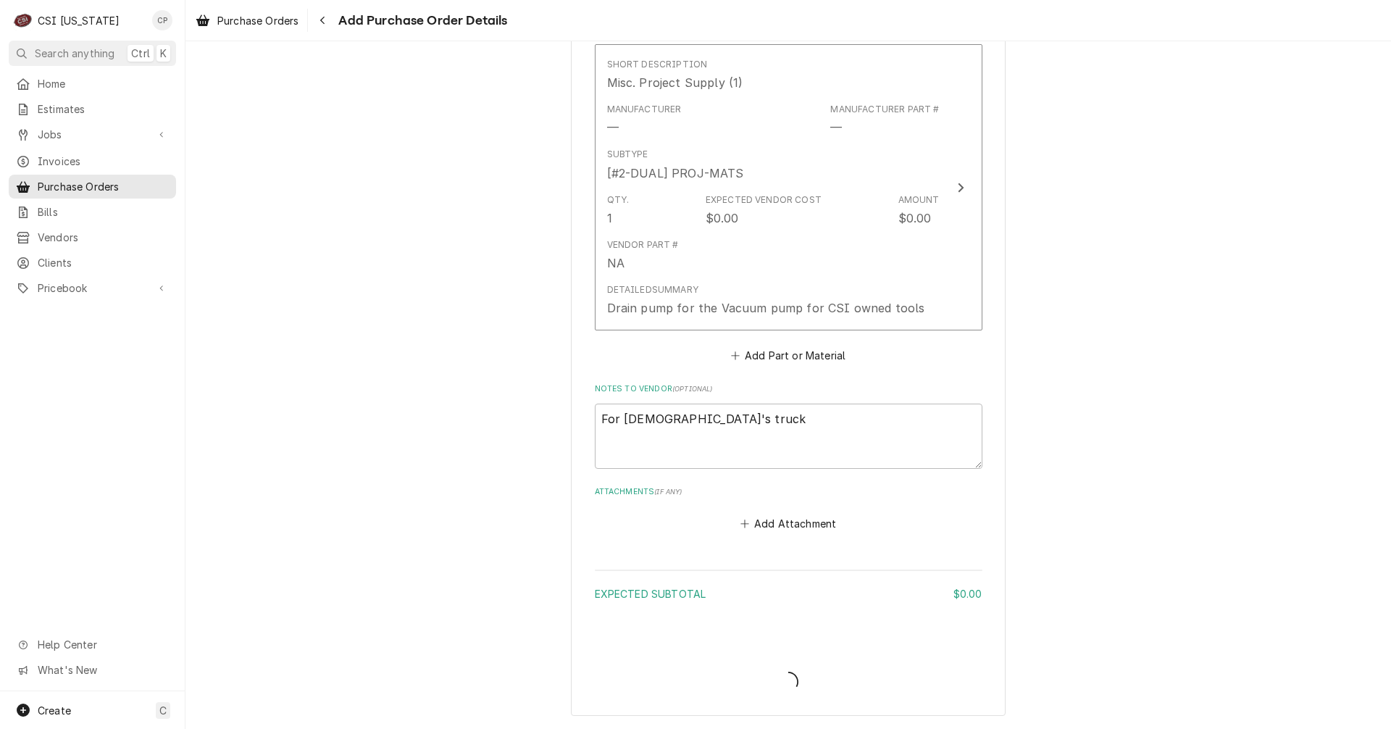
type textarea "x"
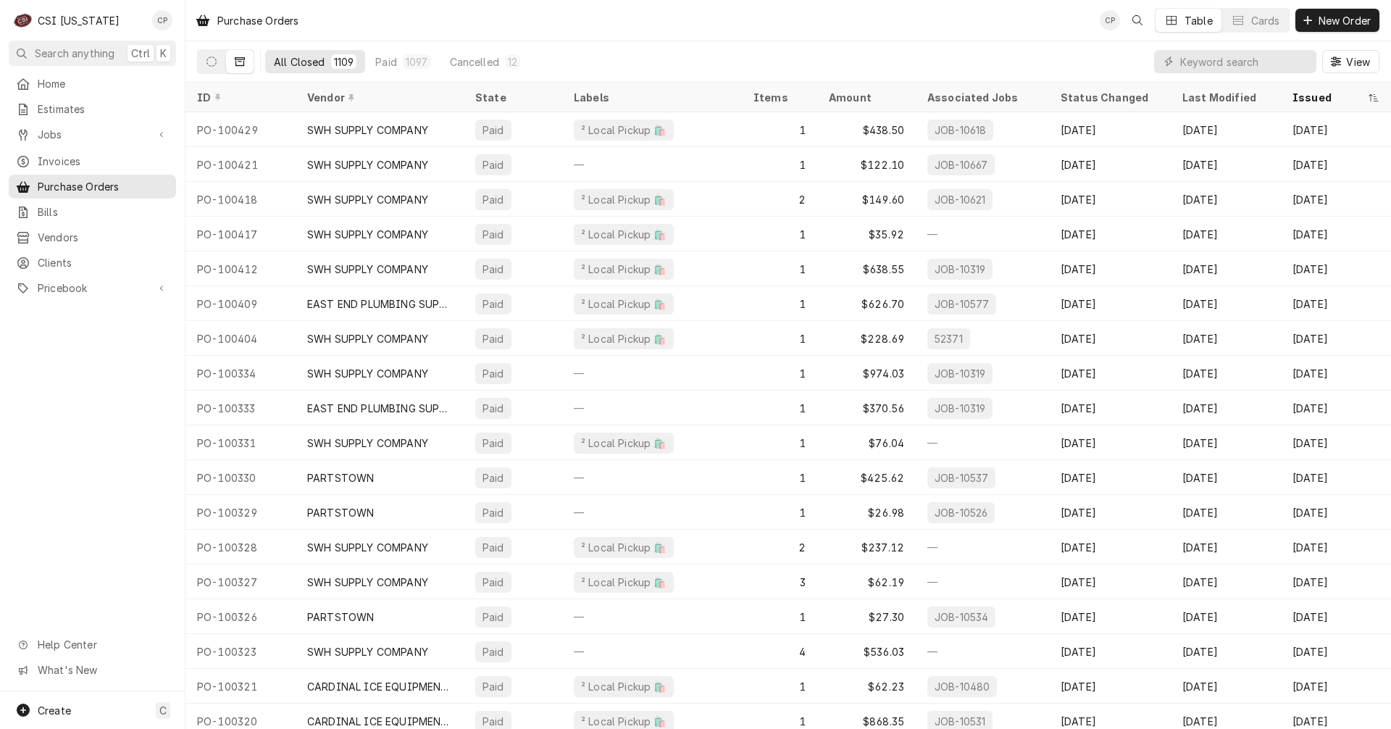
click at [239, 63] on icon "Dynamic Content Wrapper" at bounding box center [240, 62] width 10 height 10
click at [217, 63] on button "Dynamic Content Wrapper" at bounding box center [212, 61] width 28 height 23
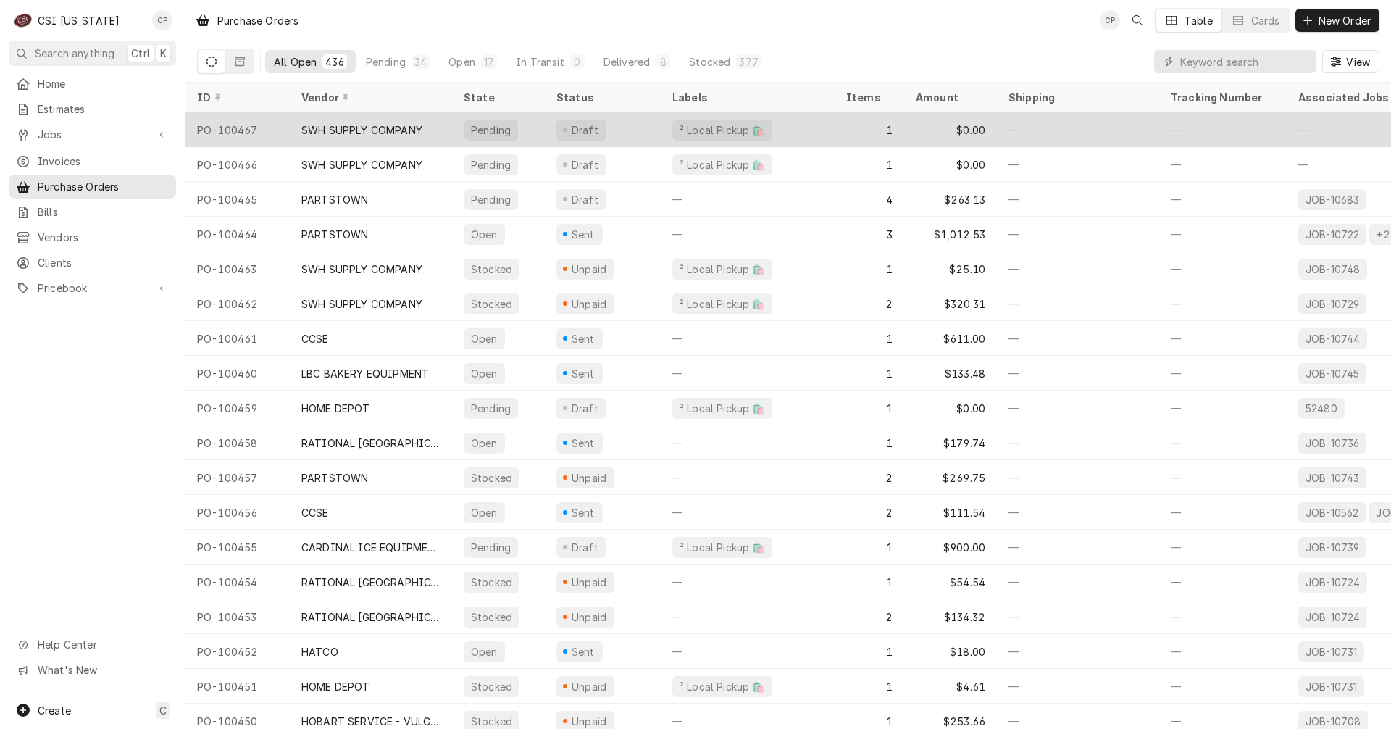
click at [232, 128] on div "PO-100467" at bounding box center [237, 129] width 104 height 35
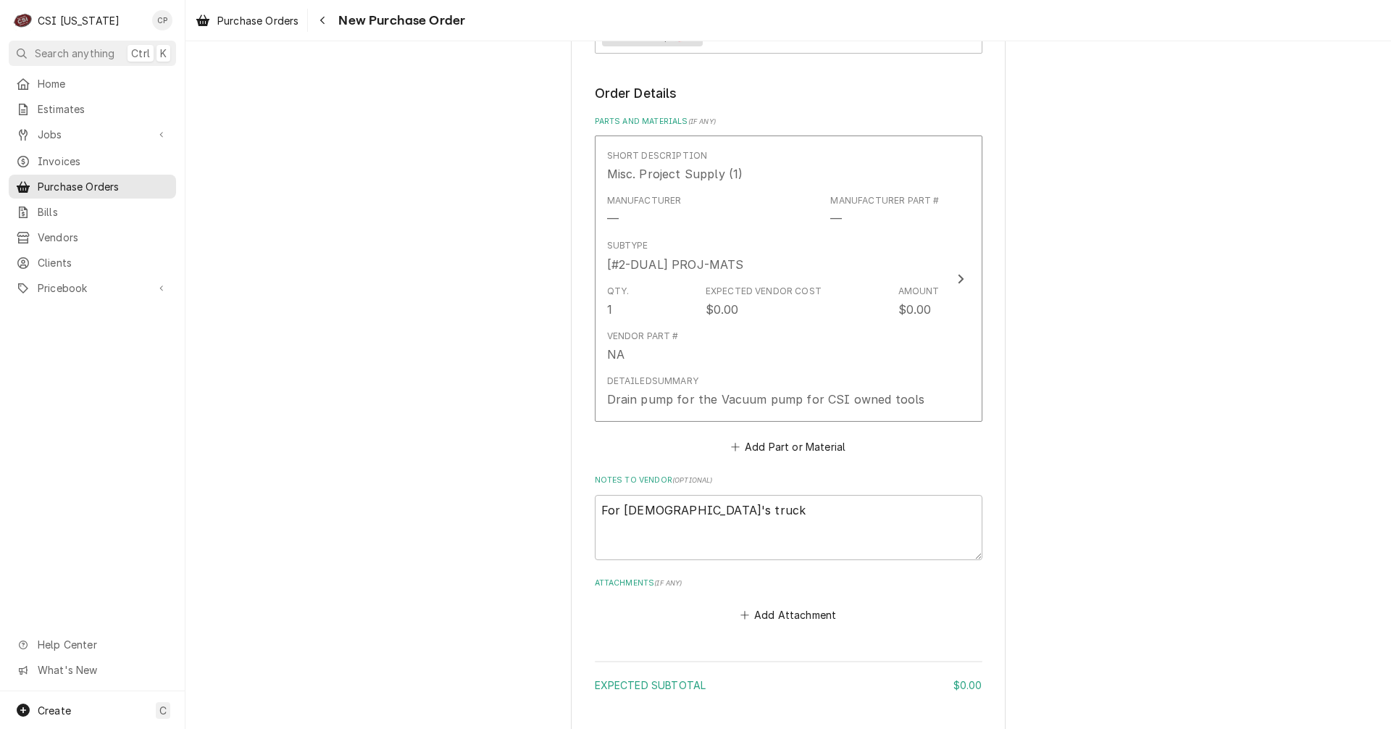
scroll to position [507, 0]
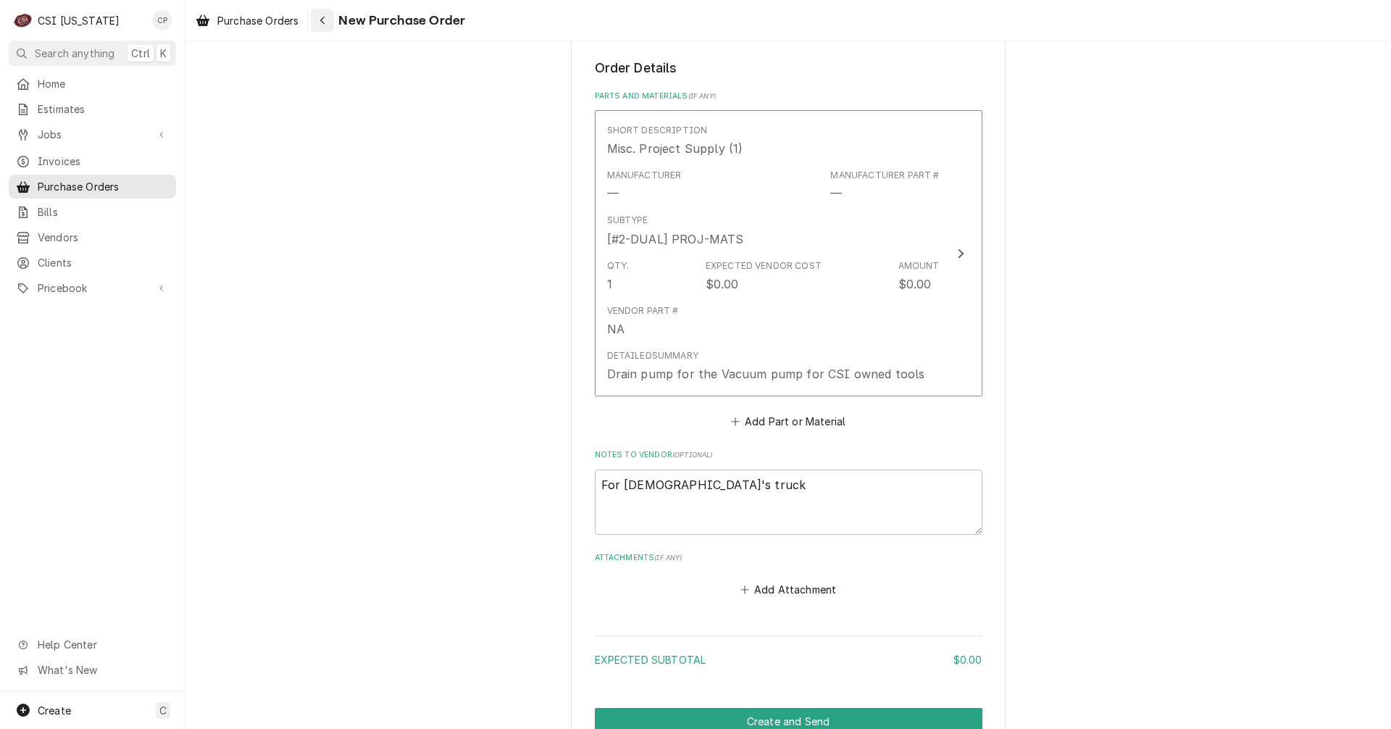
click at [328, 22] on div "Navigate back" at bounding box center [322, 20] width 14 height 14
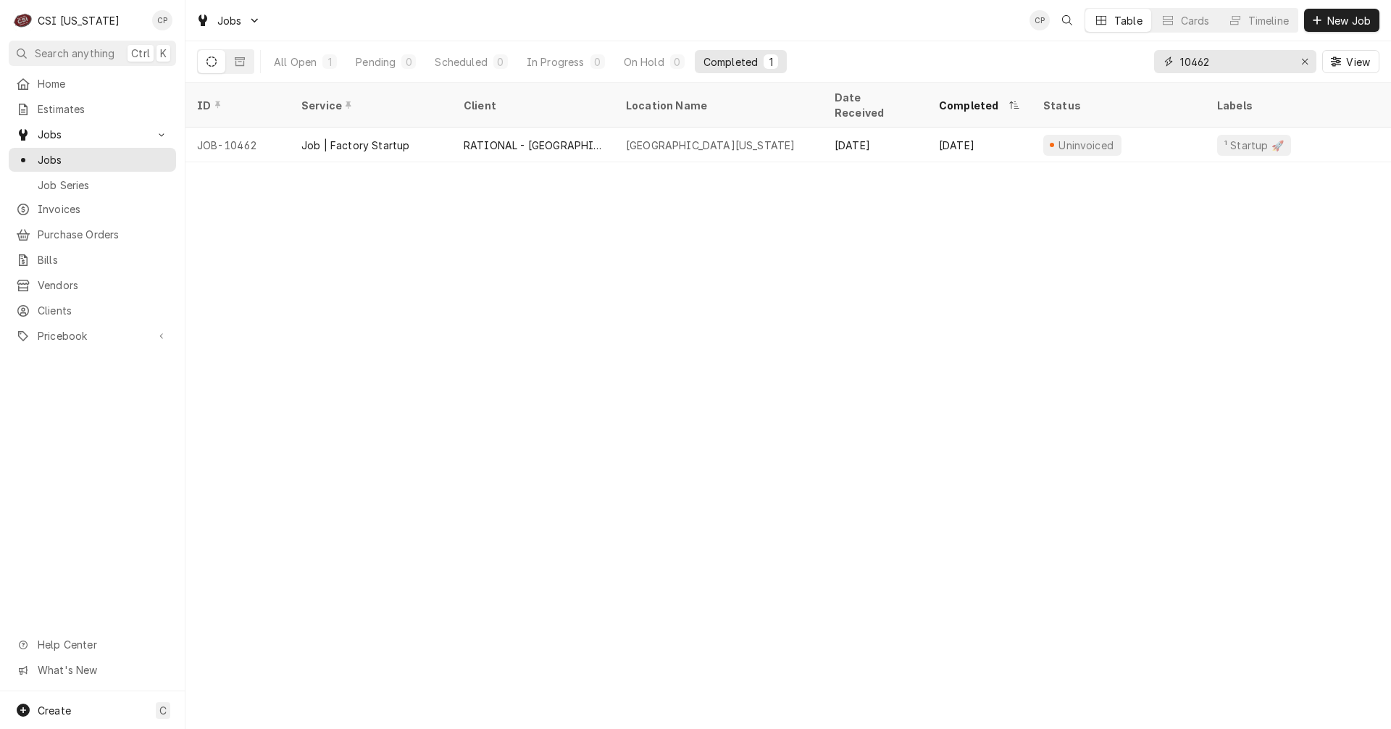
drag, startPoint x: 1186, startPoint y: 56, endPoint x: 1159, endPoint y: 56, distance: 27.5
click at [1159, 56] on div "10462" at bounding box center [1235, 61] width 162 height 23
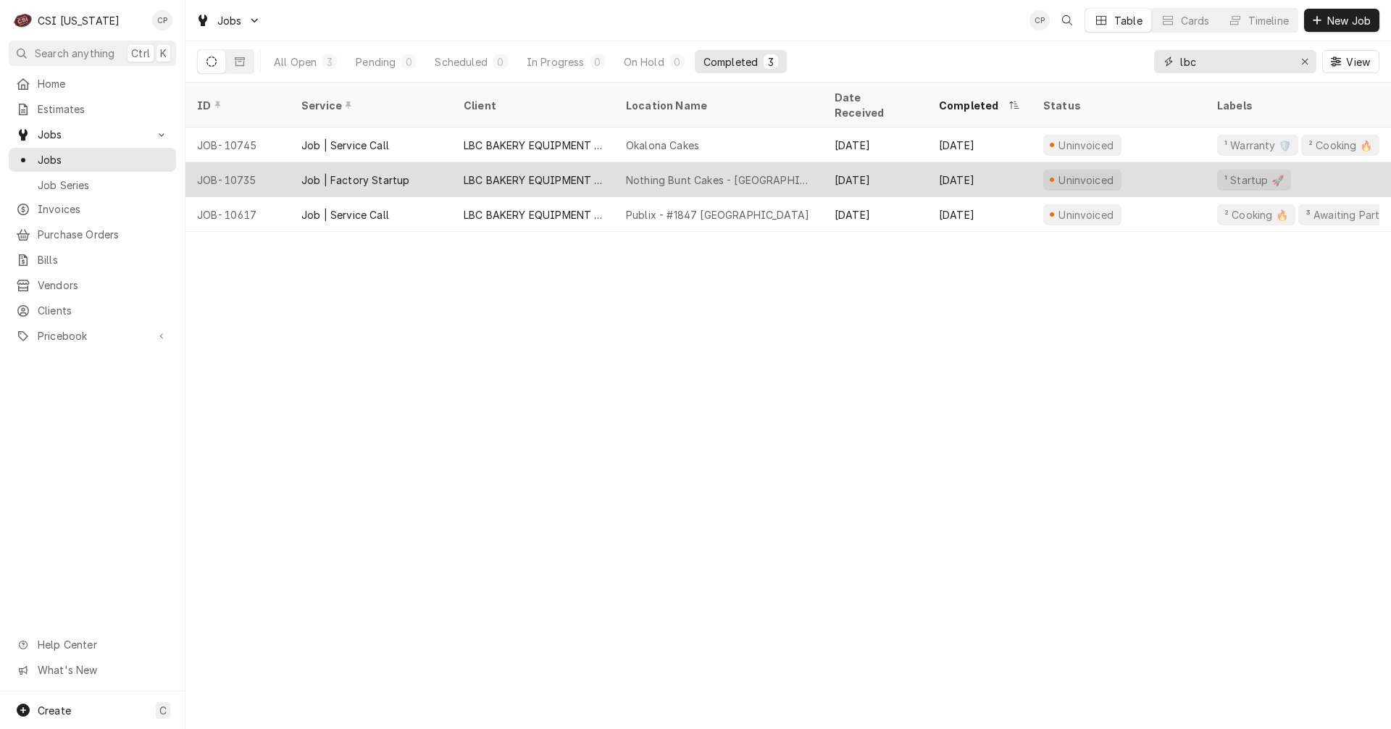
type input "lbc"
click at [554, 172] on div "LBC BAKERY EQUIPMENT WARRANTY" at bounding box center [533, 179] width 139 height 15
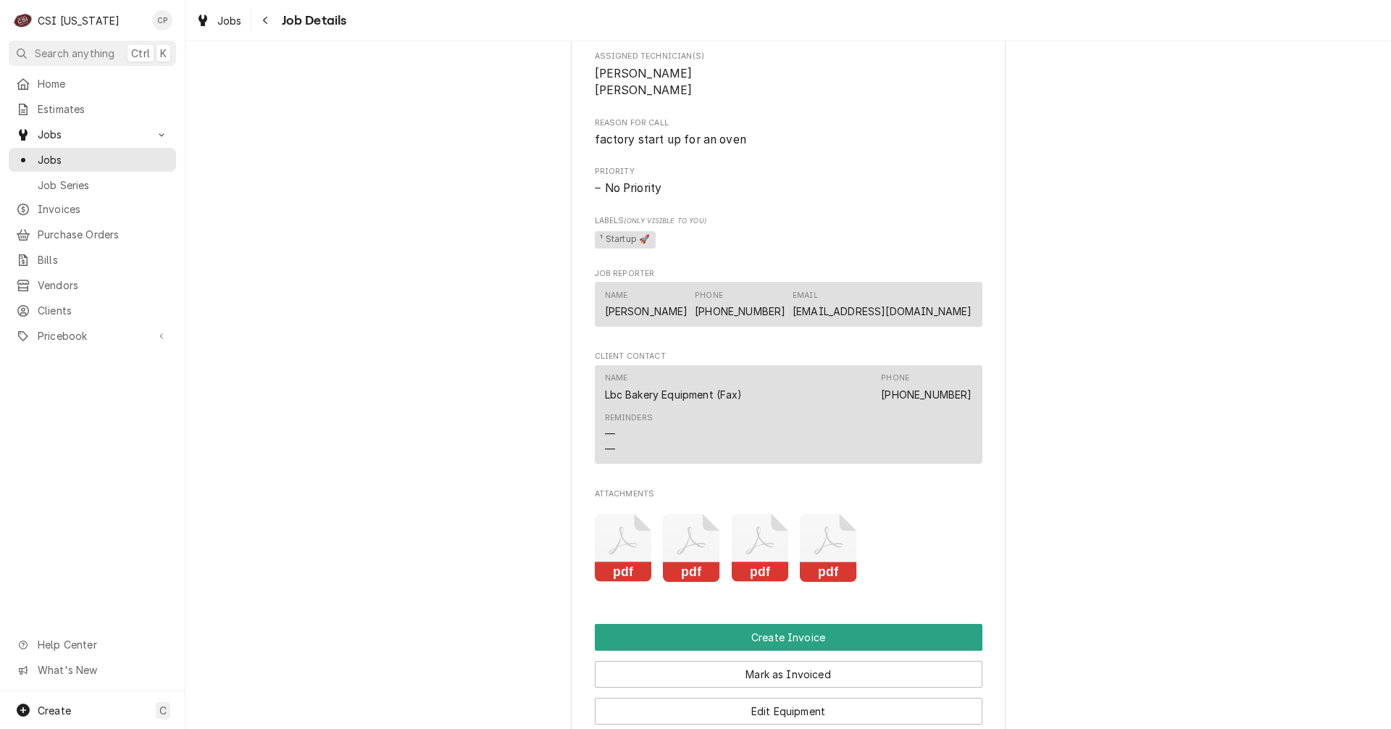
scroll to position [1014, 0]
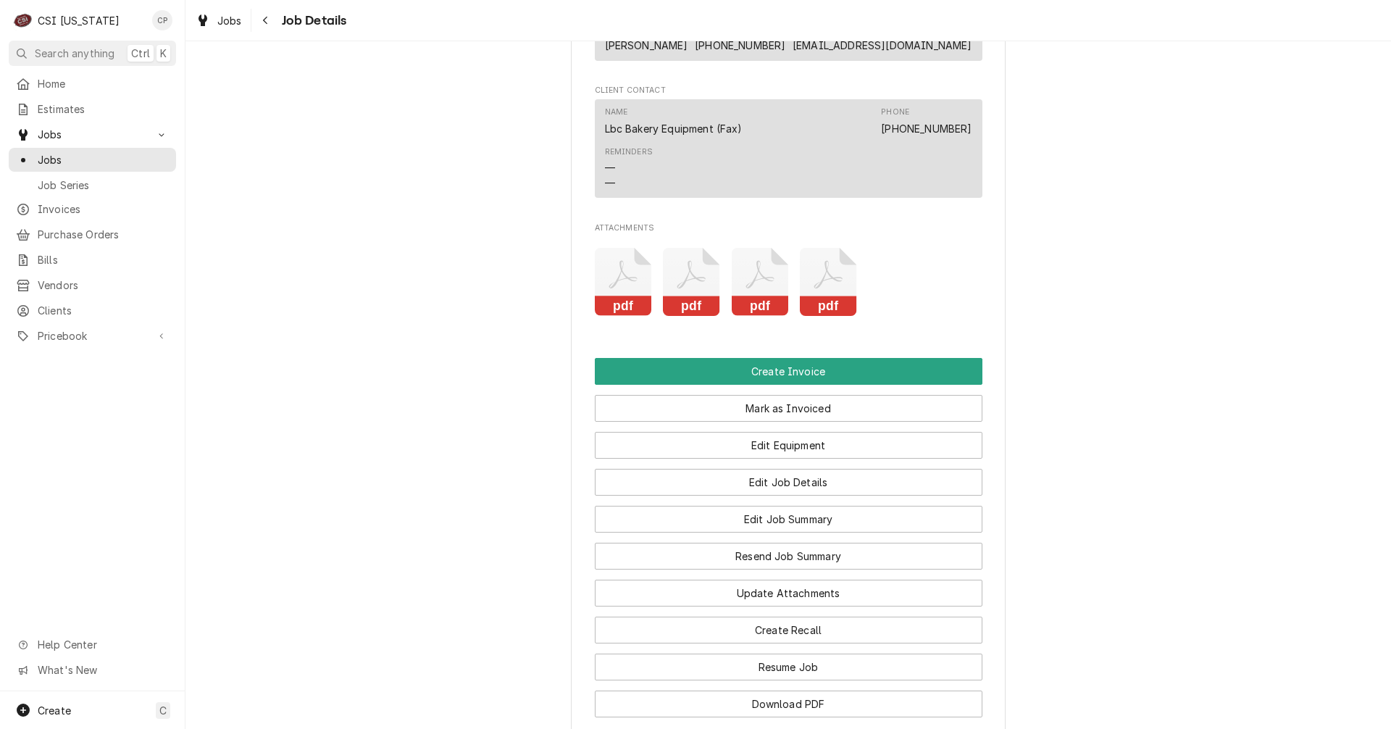
click at [612, 310] on icon "Attachments" at bounding box center [623, 282] width 57 height 69
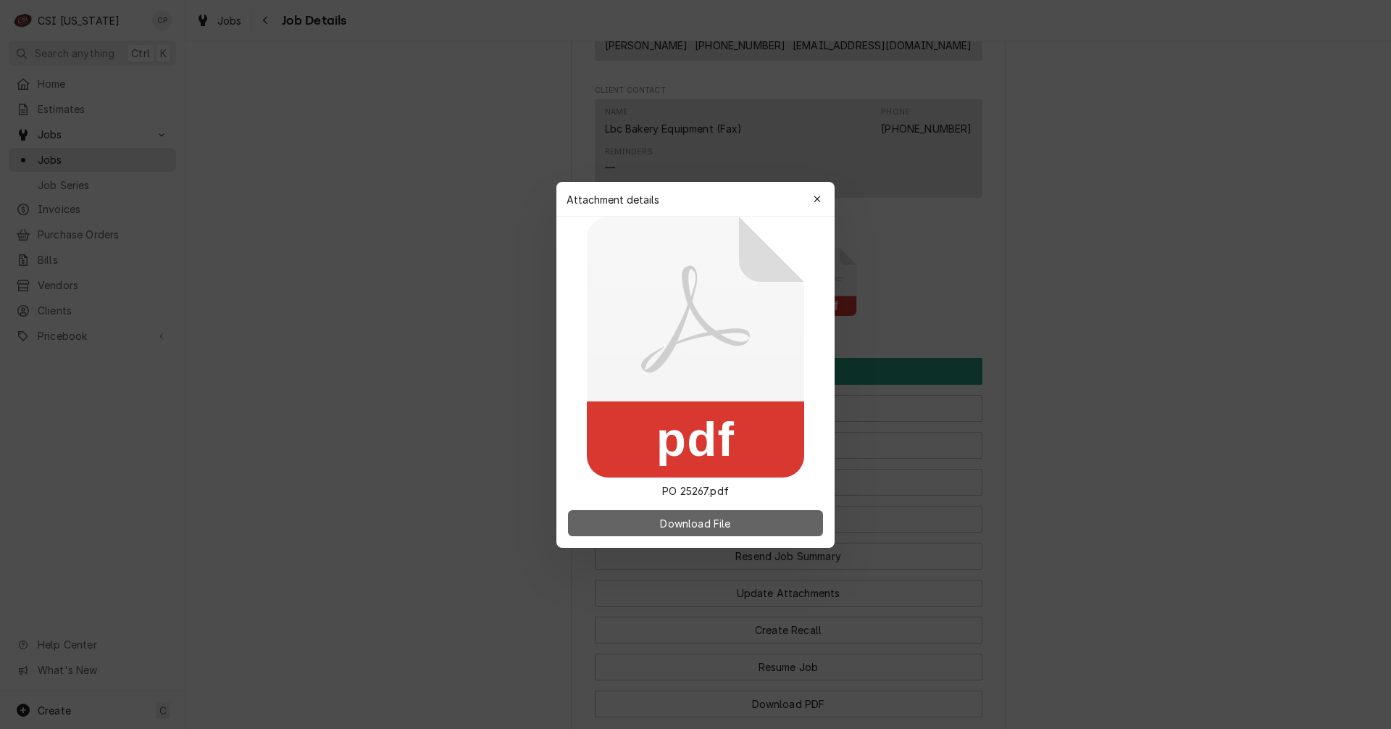
click at [702, 517] on span "Download File" at bounding box center [695, 522] width 76 height 15
click at [815, 201] on icon "button" at bounding box center [817, 199] width 7 height 7
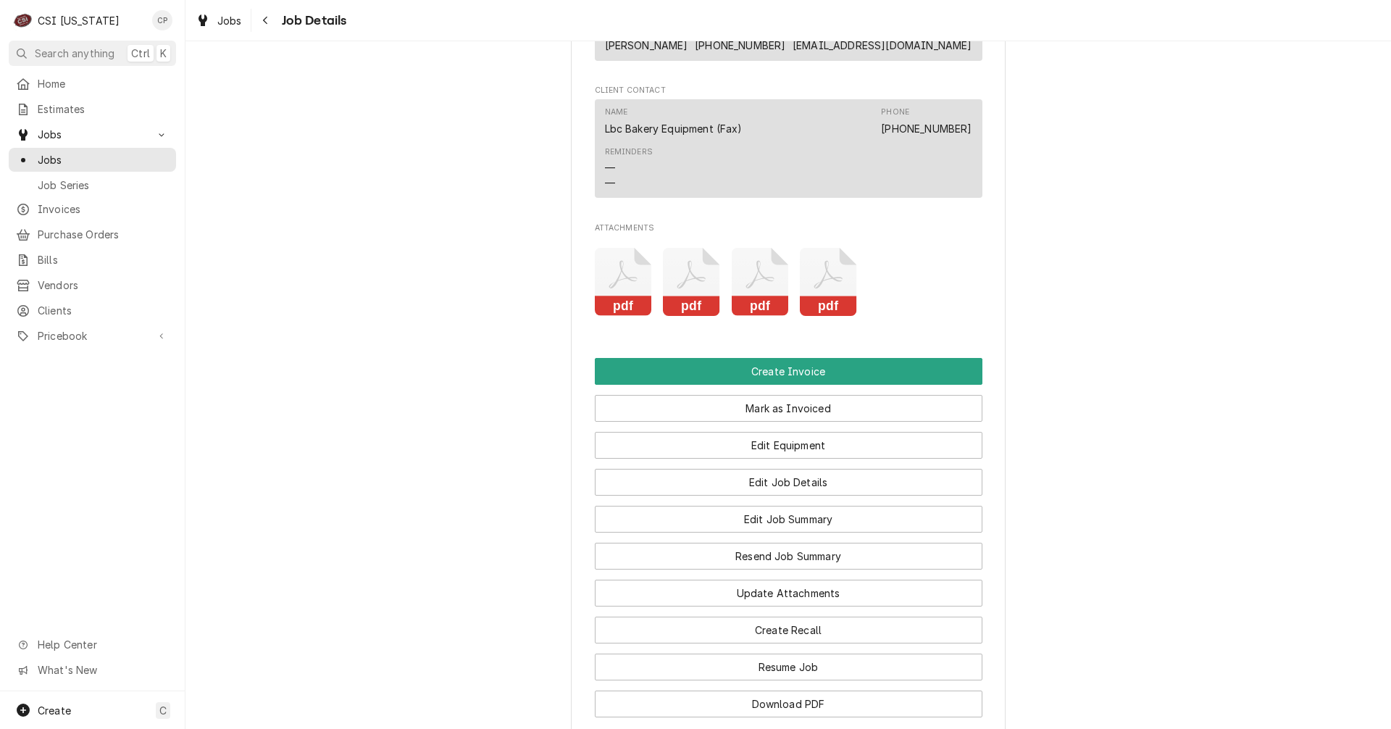
click at [680, 291] on icon "Attachments" at bounding box center [691, 282] width 57 height 69
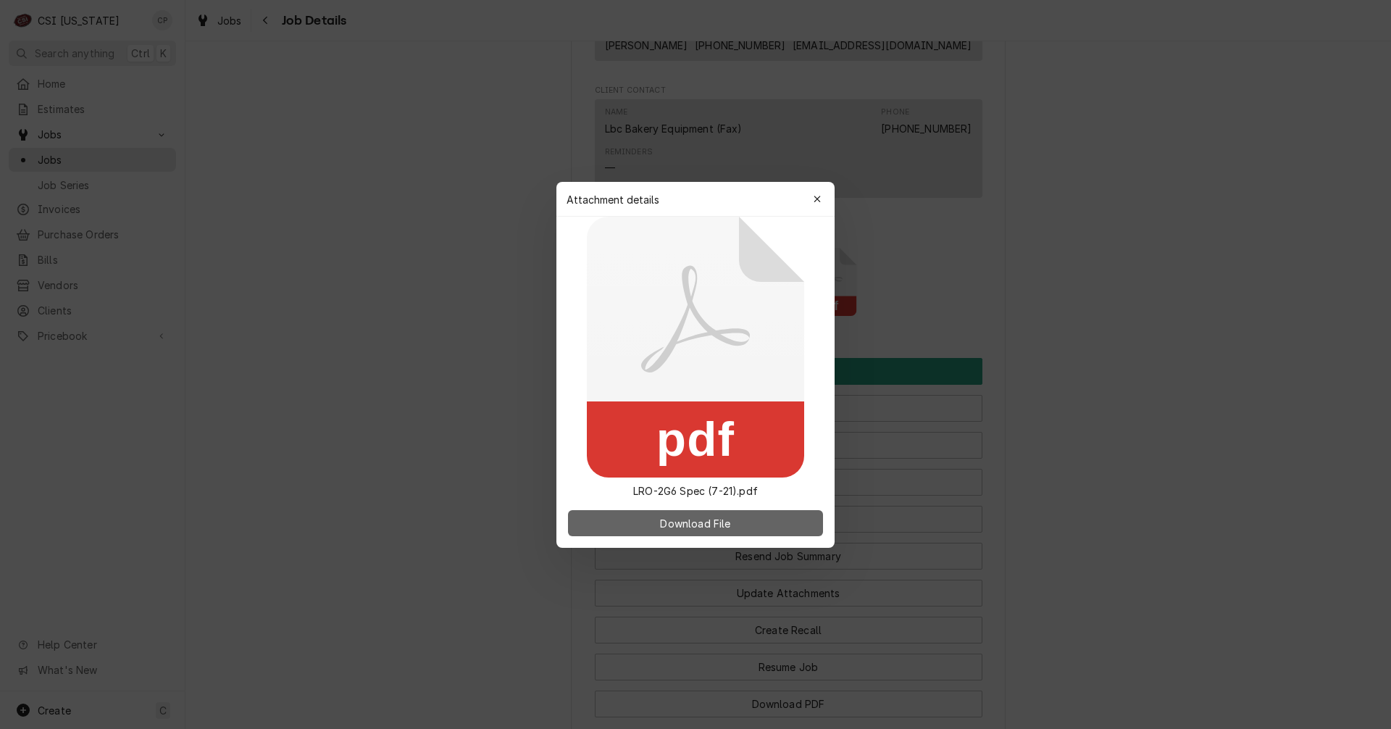
click at [762, 524] on button "Download File" at bounding box center [695, 523] width 255 height 26
click at [822, 201] on div "button" at bounding box center [817, 199] width 14 height 14
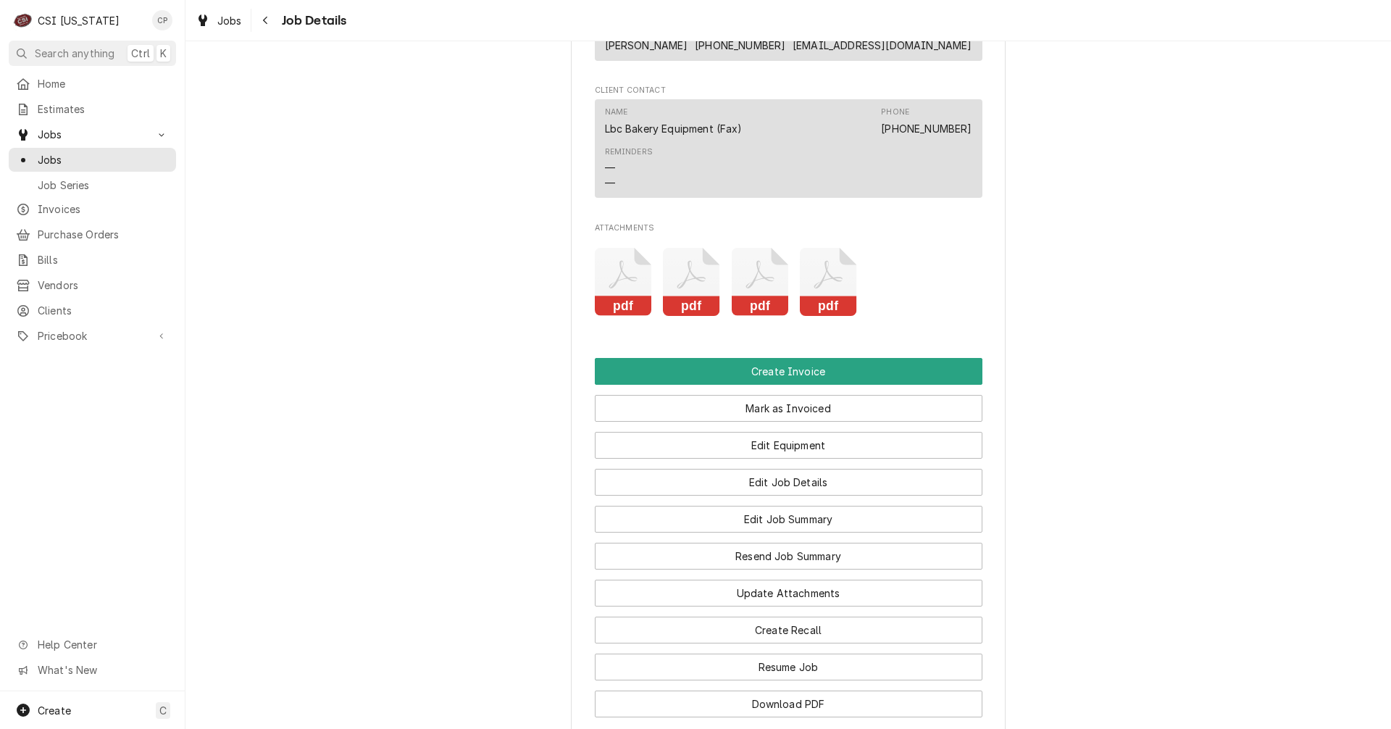
click at [773, 317] on rect "Attachments" at bounding box center [760, 306] width 57 height 20
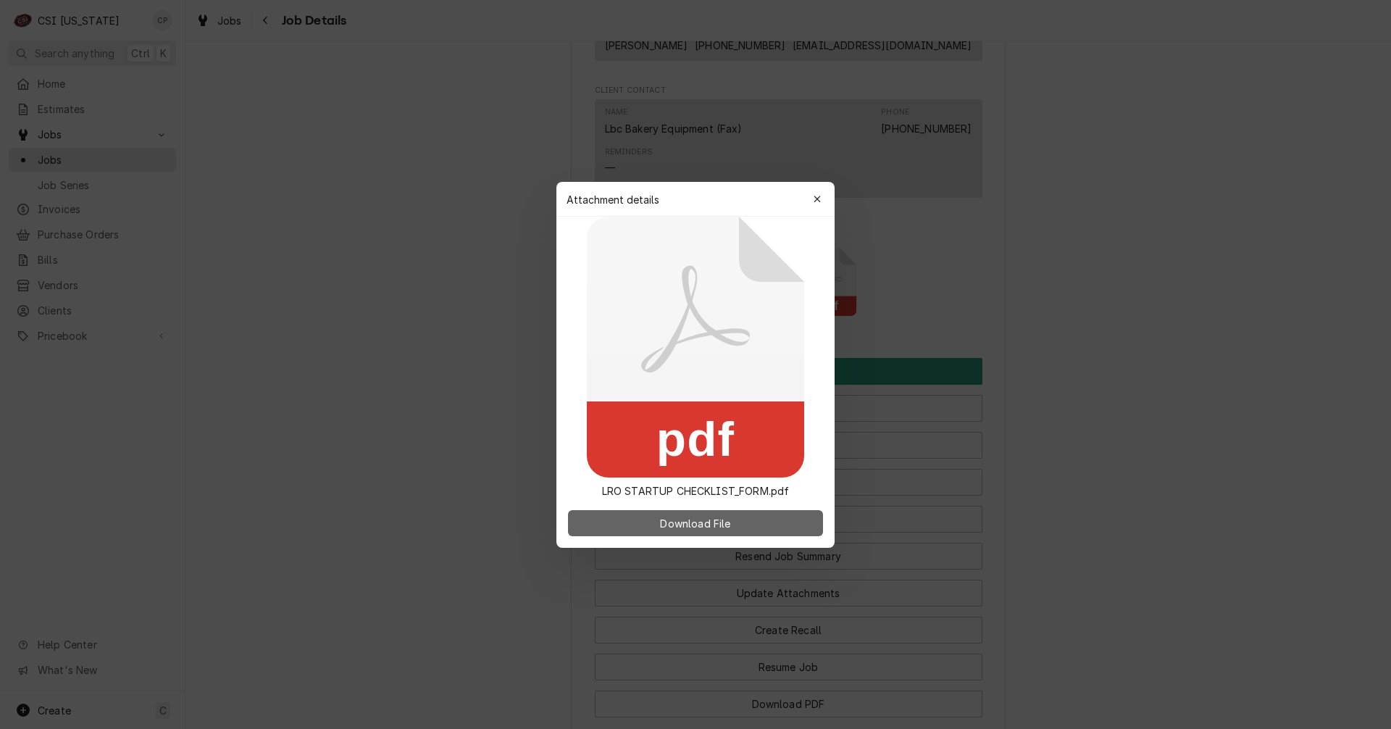
click at [722, 525] on span "Download File" at bounding box center [695, 522] width 76 height 15
click at [814, 198] on icon "button" at bounding box center [818, 199] width 8 height 10
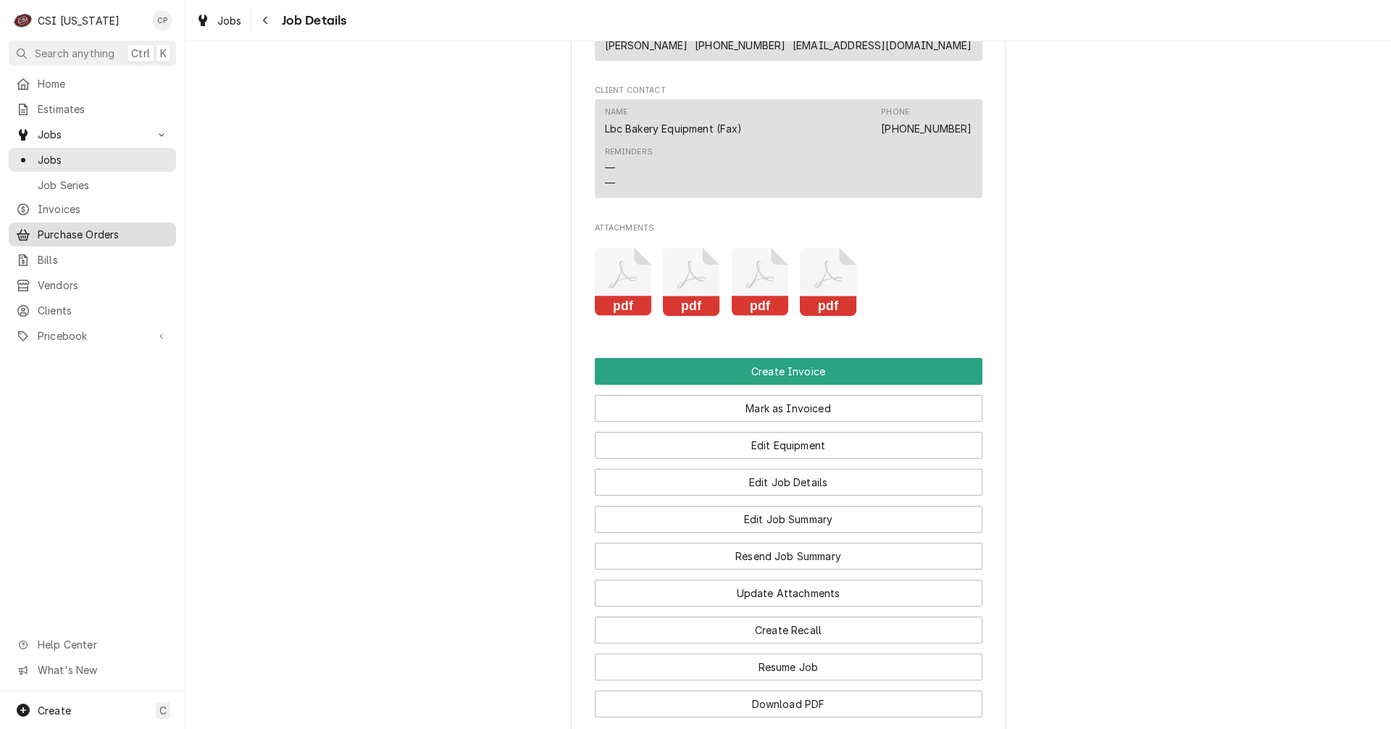
click at [111, 227] on span "Purchase Orders" at bounding box center [103, 234] width 131 height 15
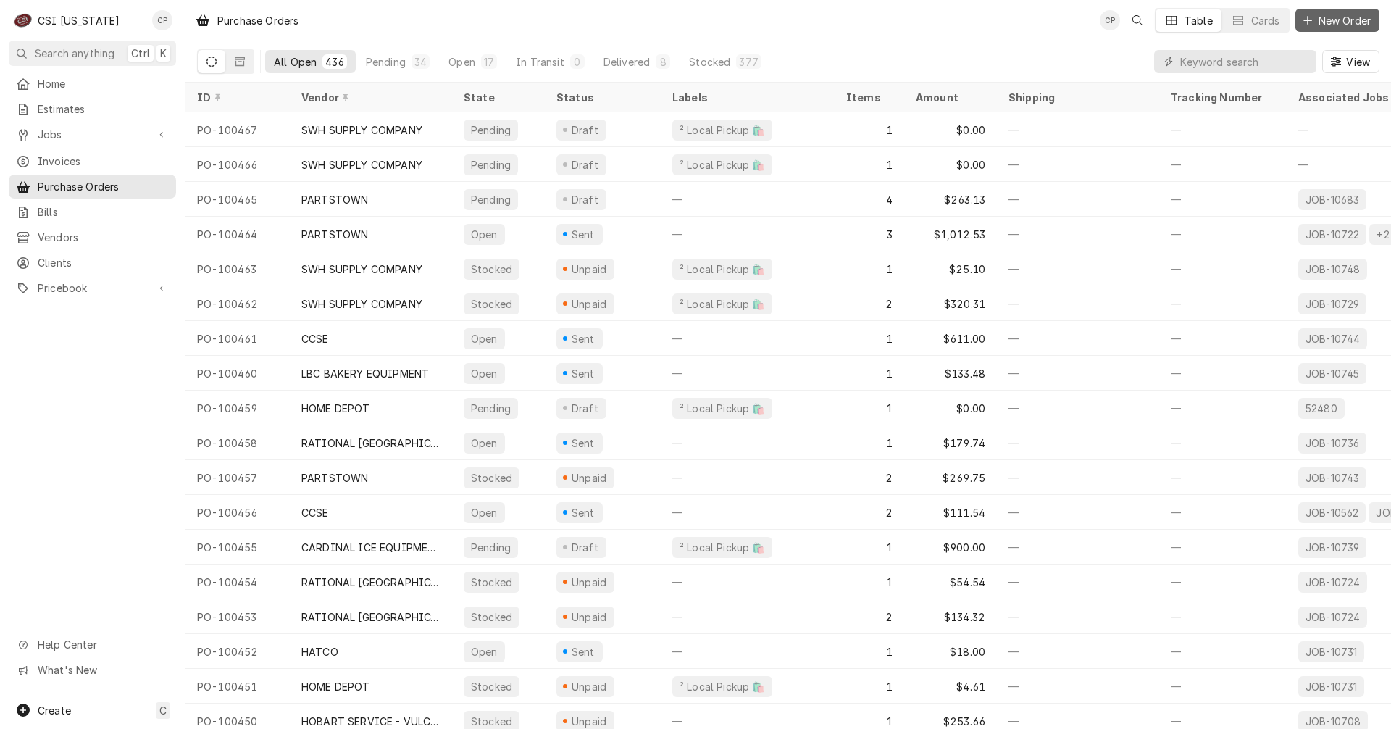
click at [1353, 23] on span "New Order" at bounding box center [1345, 20] width 58 height 15
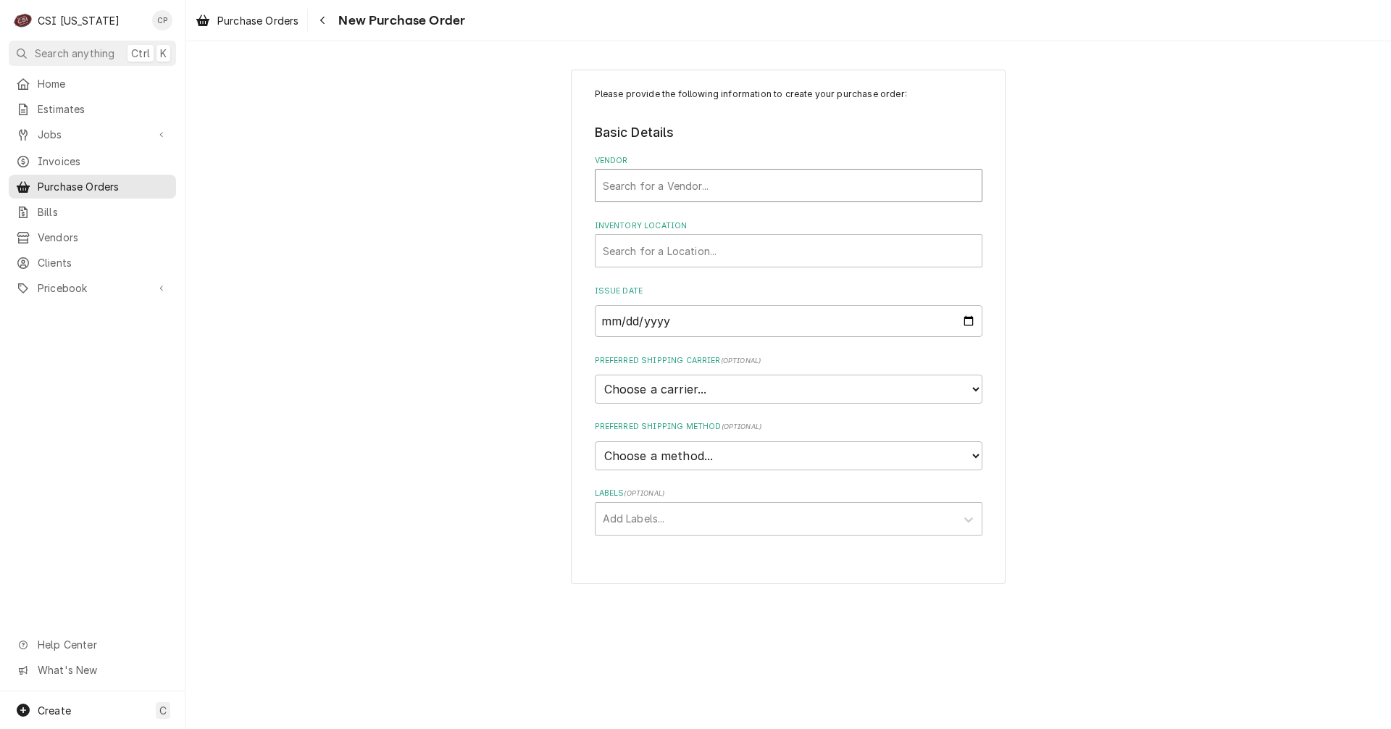
click at [770, 185] on div "Vendor" at bounding box center [789, 185] width 372 height 26
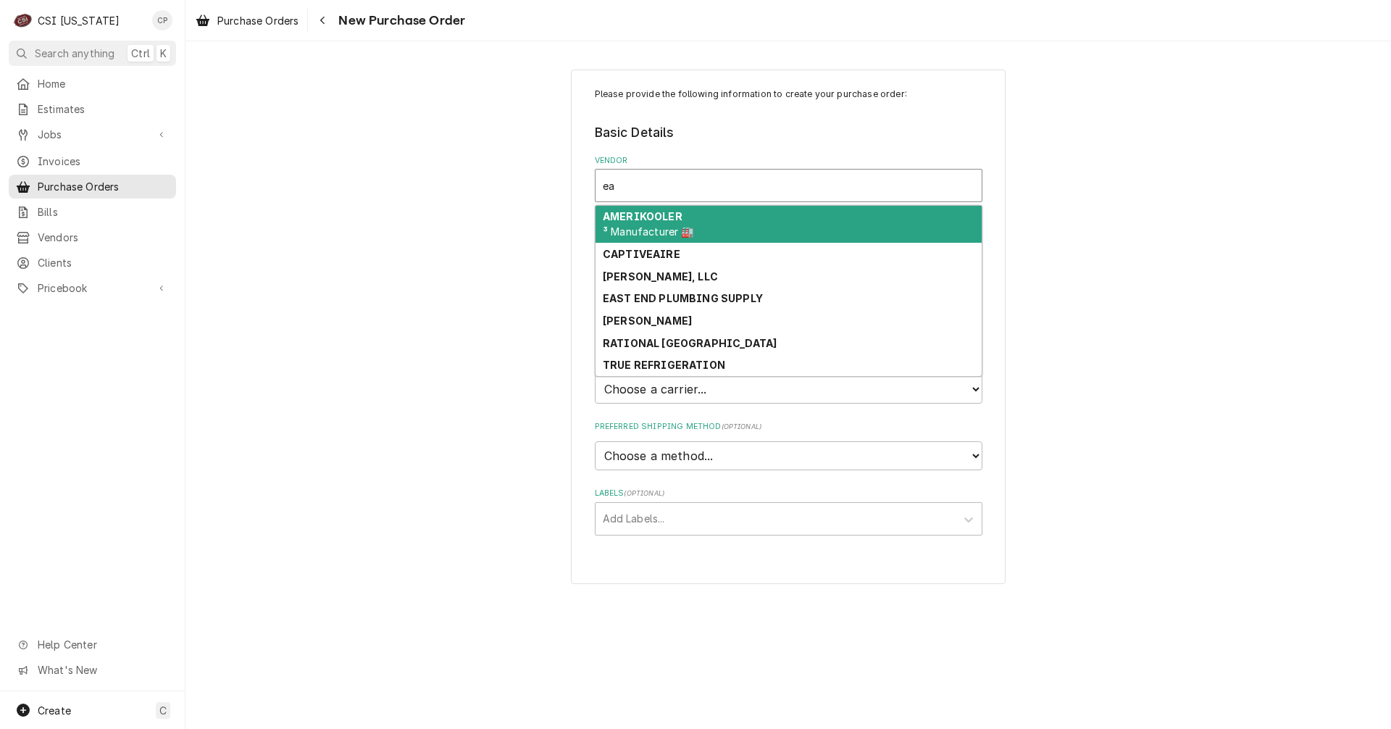
type input "eas"
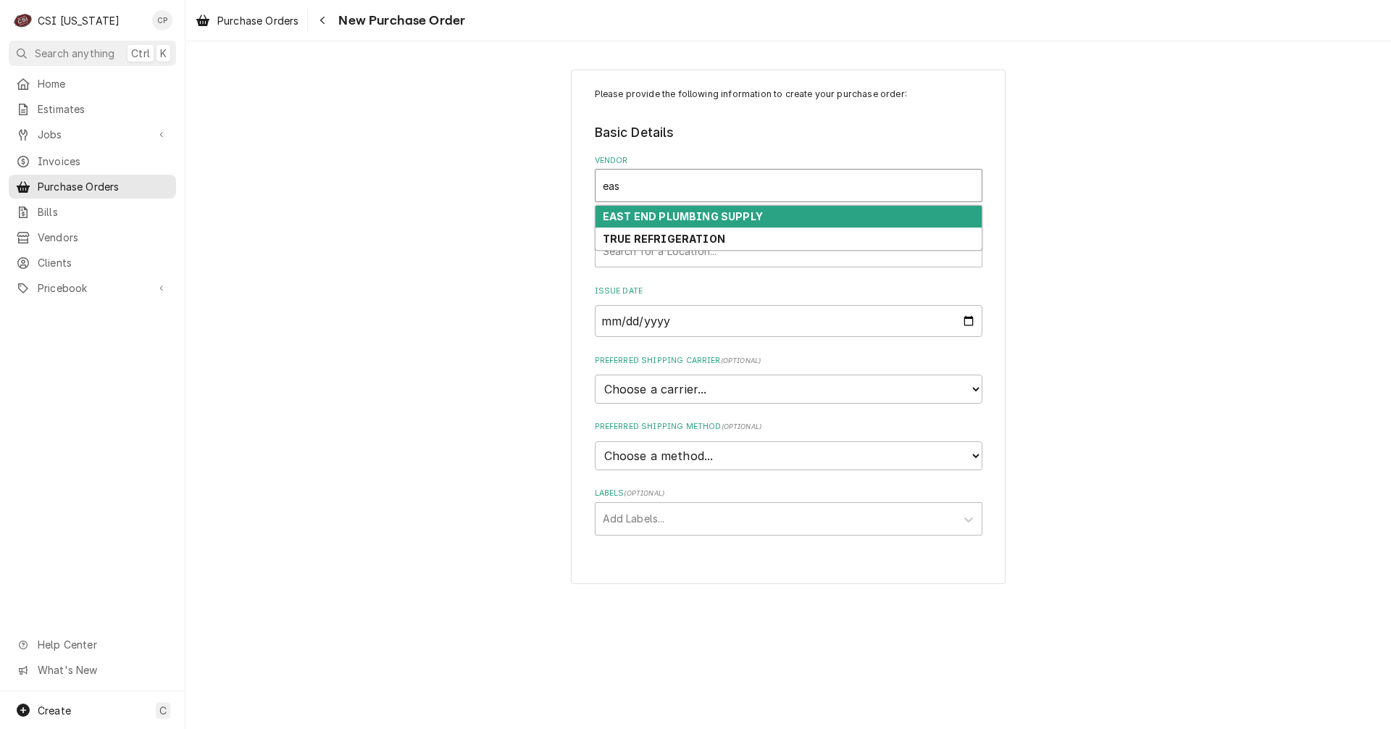
click at [731, 216] on strong "EAST END PLUMBING SUPPLY" at bounding box center [683, 216] width 160 height 12
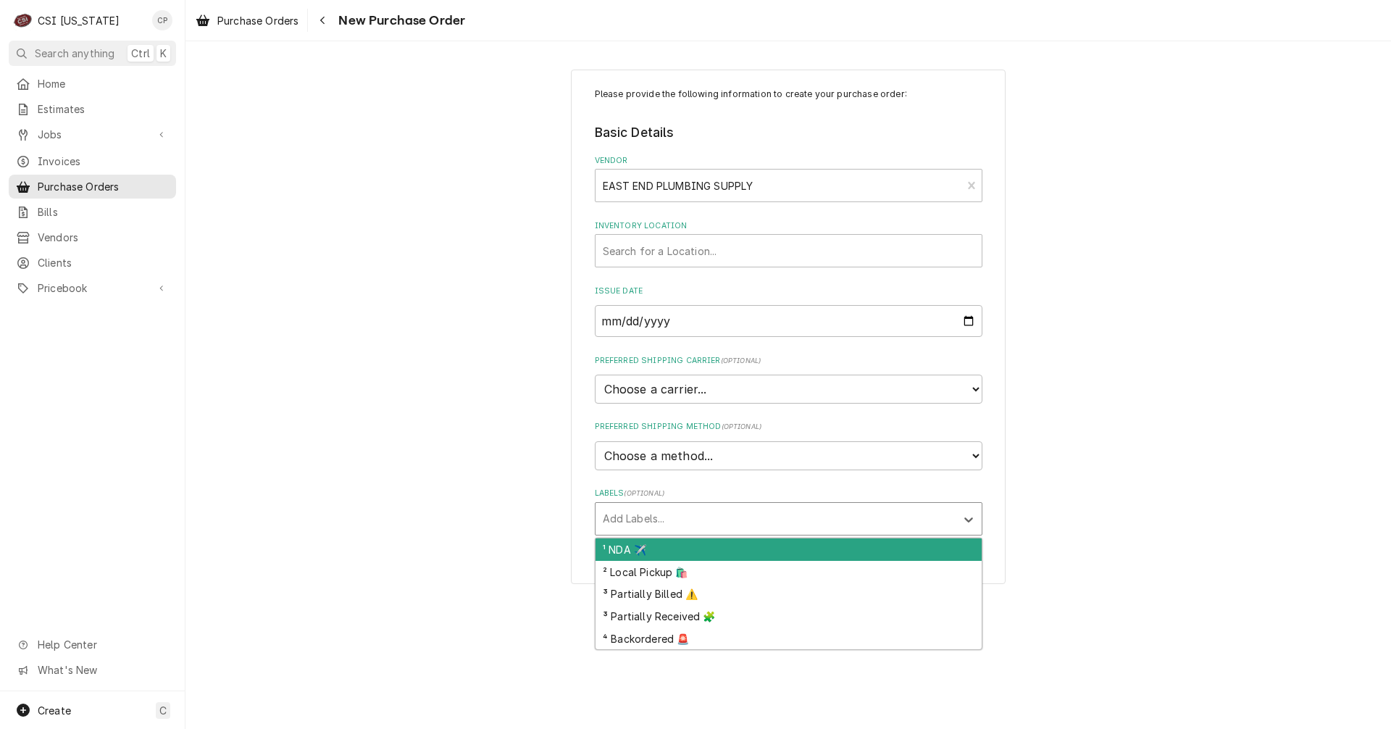
click at [674, 517] on div "Labels" at bounding box center [776, 519] width 346 height 26
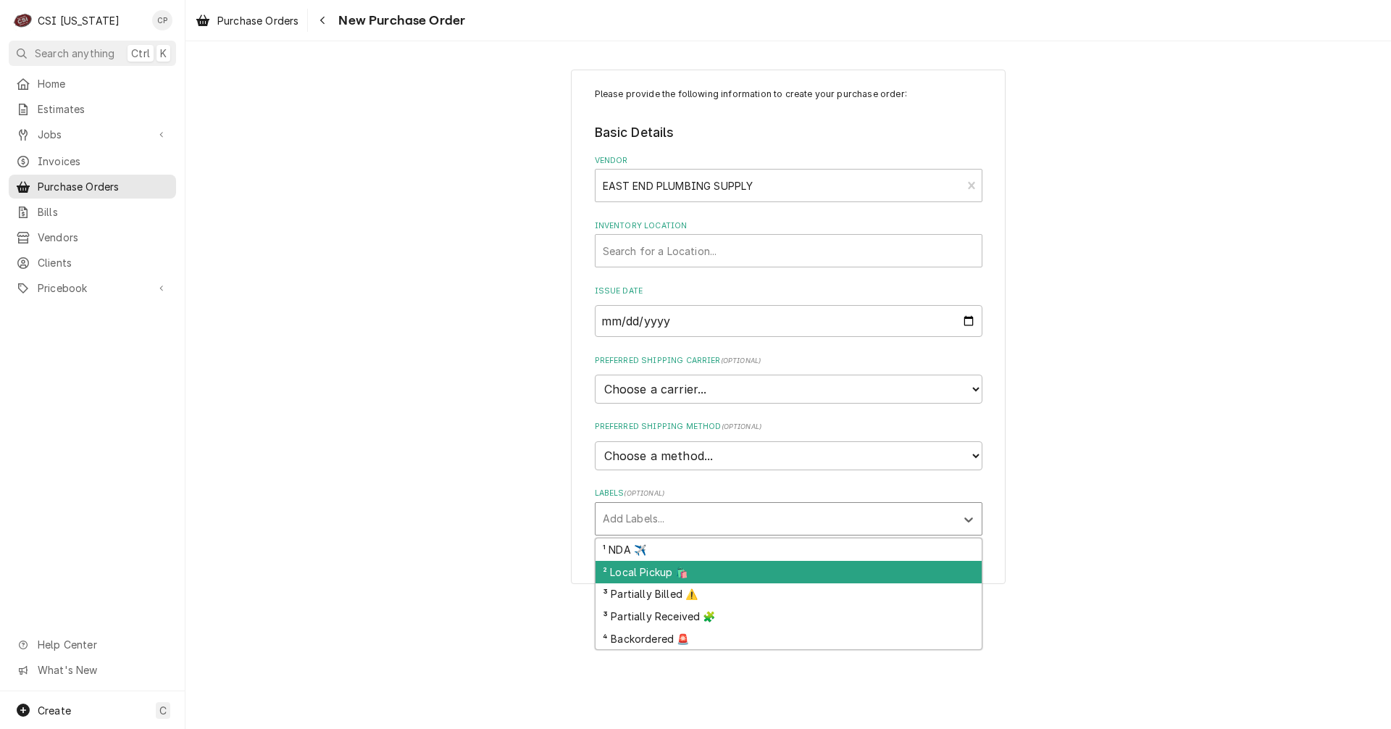
click at [663, 567] on div "² Local Pickup 🛍️" at bounding box center [789, 572] width 386 height 22
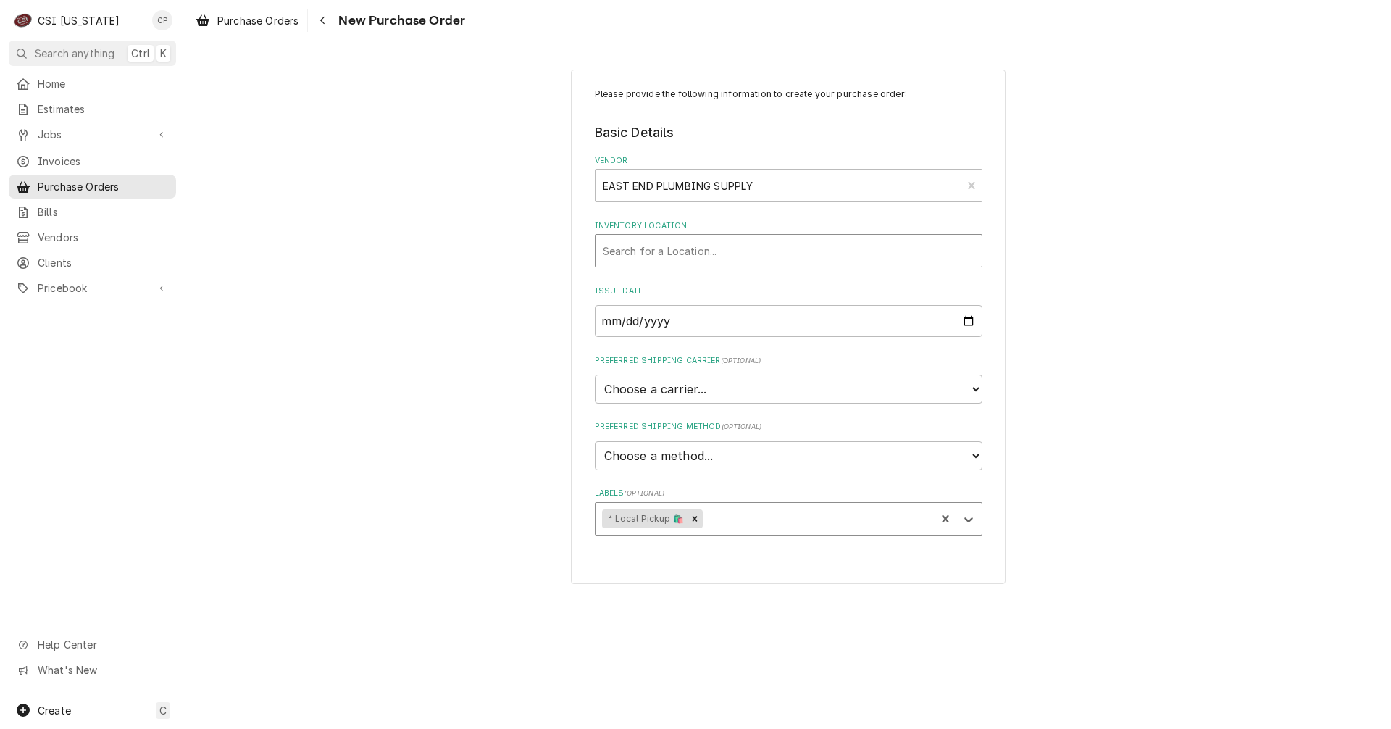
click at [641, 250] on div "Inventory Location" at bounding box center [789, 251] width 372 height 26
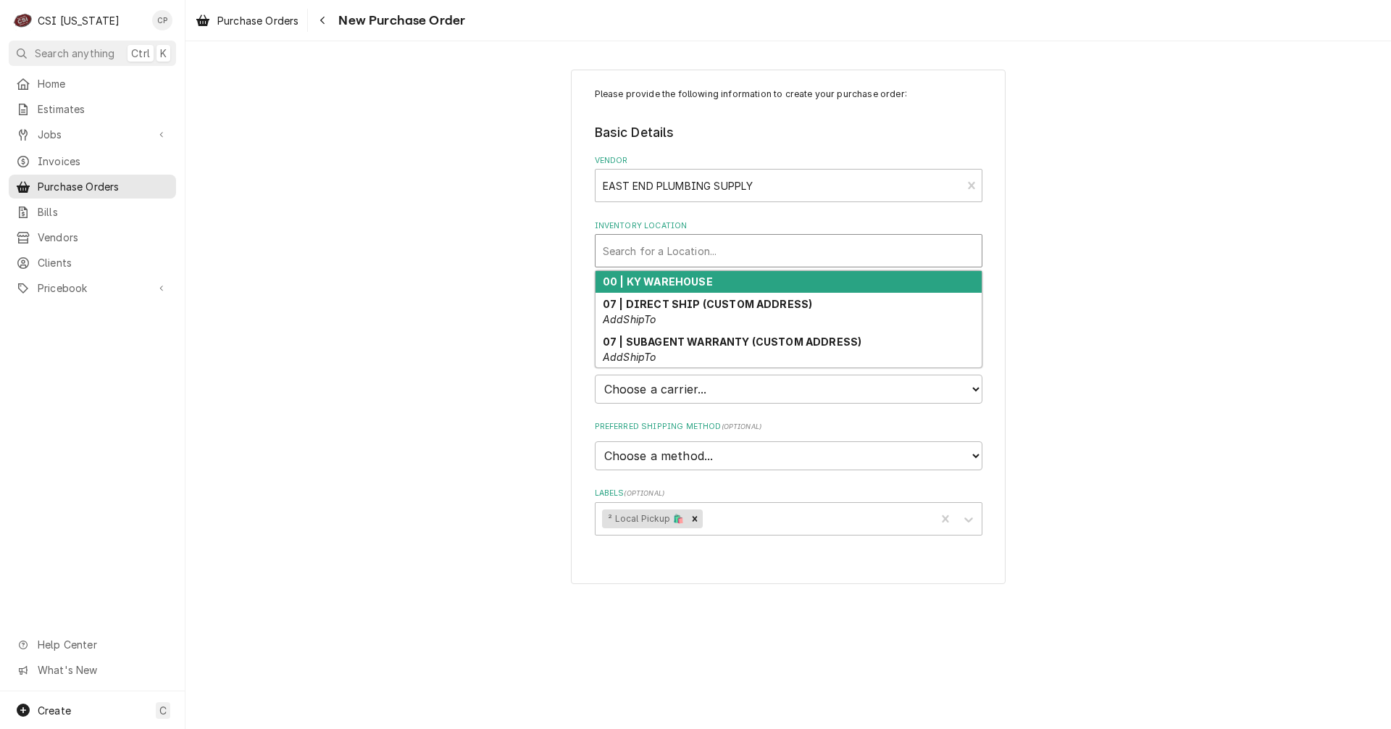
click at [651, 283] on strong "00 | KY WAREHOUSE" at bounding box center [658, 281] width 110 height 12
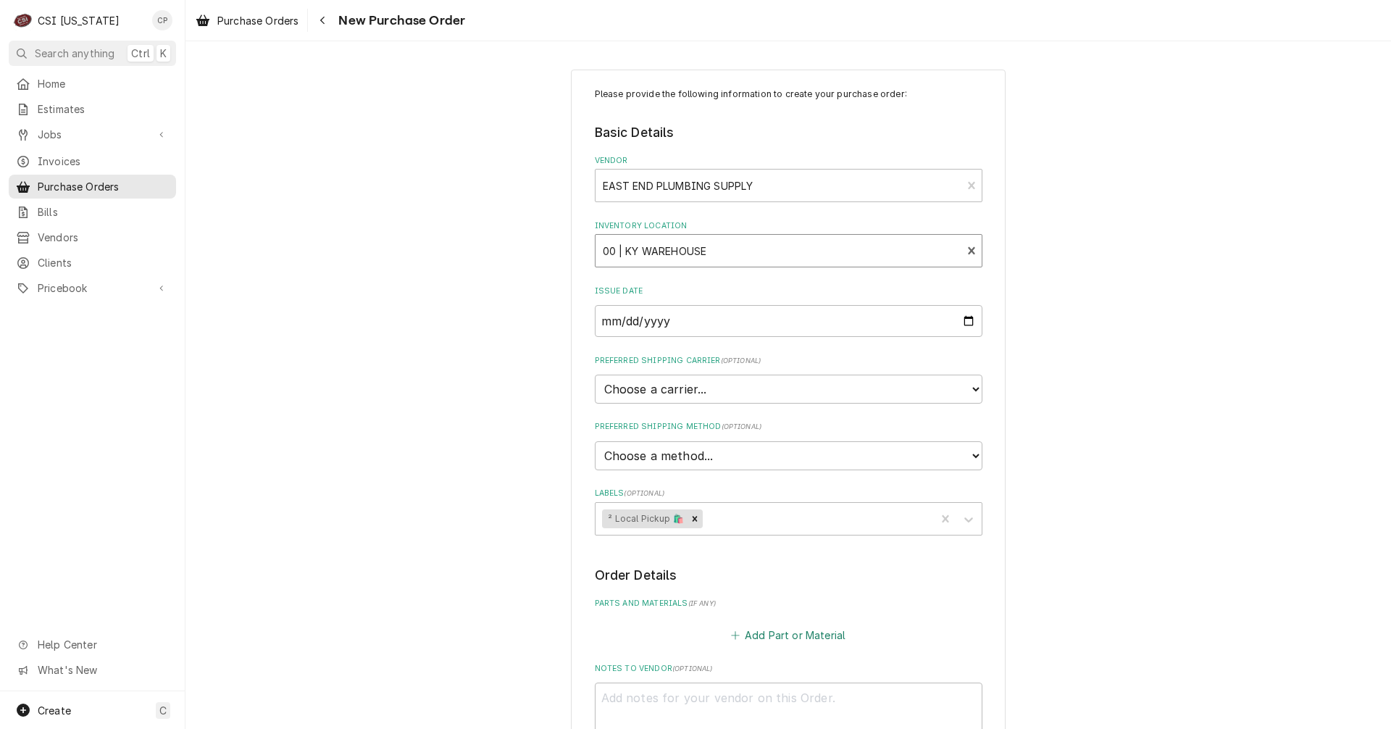
click at [776, 630] on button "Add Part or Material" at bounding box center [788, 635] width 120 height 20
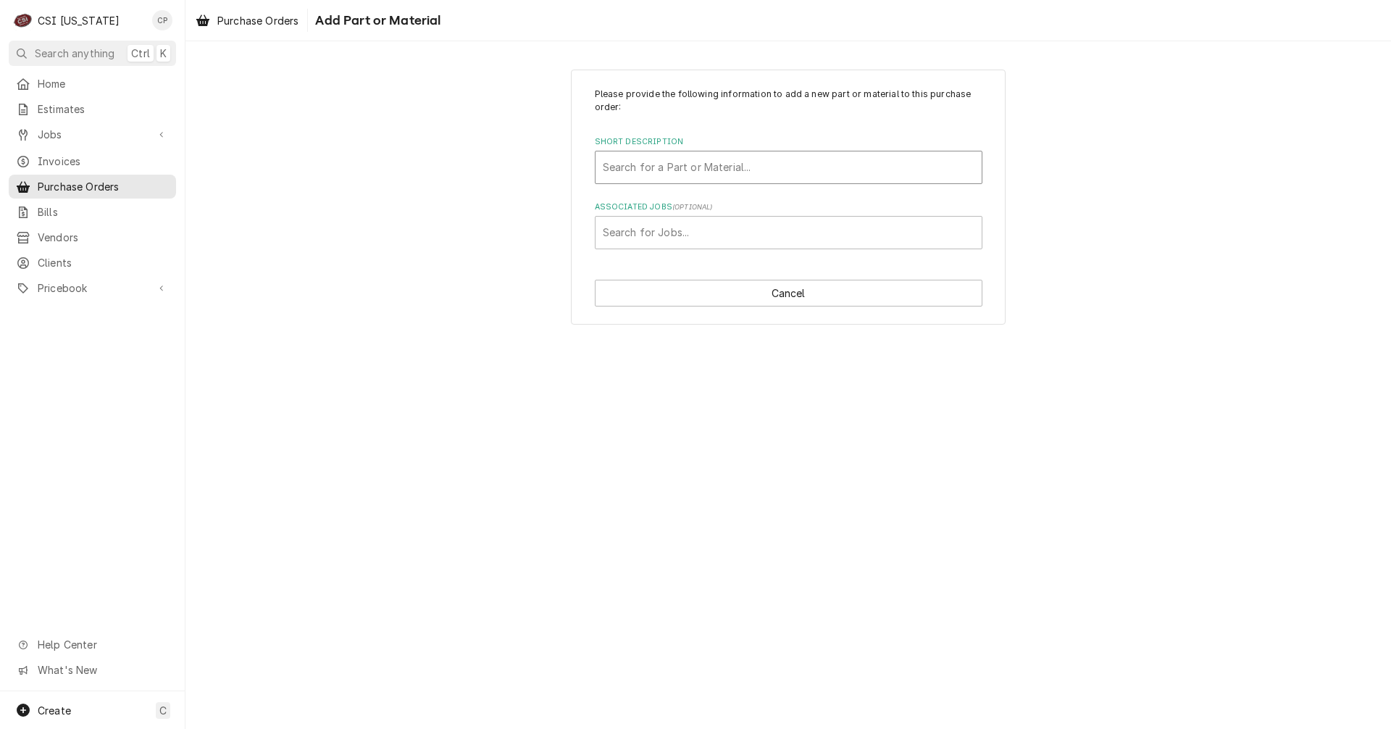
click at [649, 164] on div "Short Description" at bounding box center [789, 167] width 372 height 26
type input "misc"
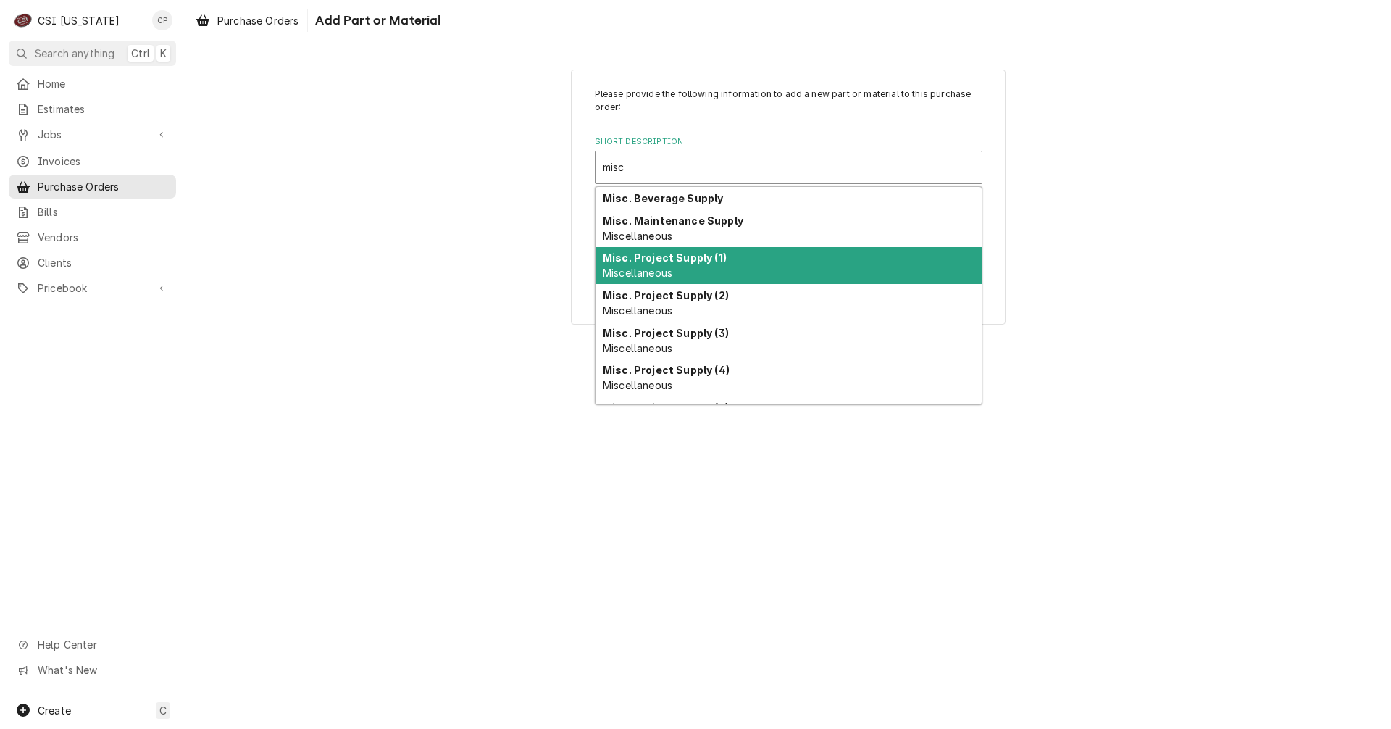
click at [681, 256] on strong "Misc. Project Supply (1)" at bounding box center [665, 257] width 124 height 12
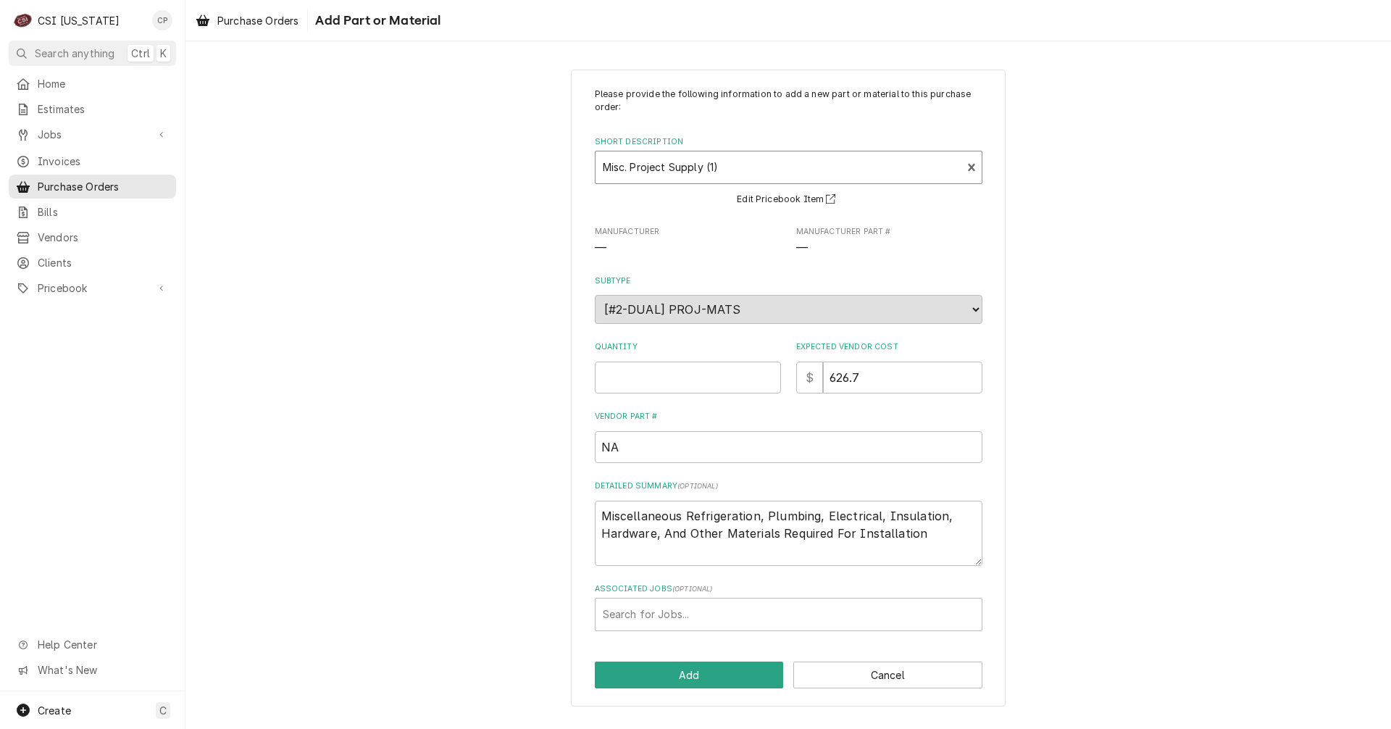
type textarea "x"
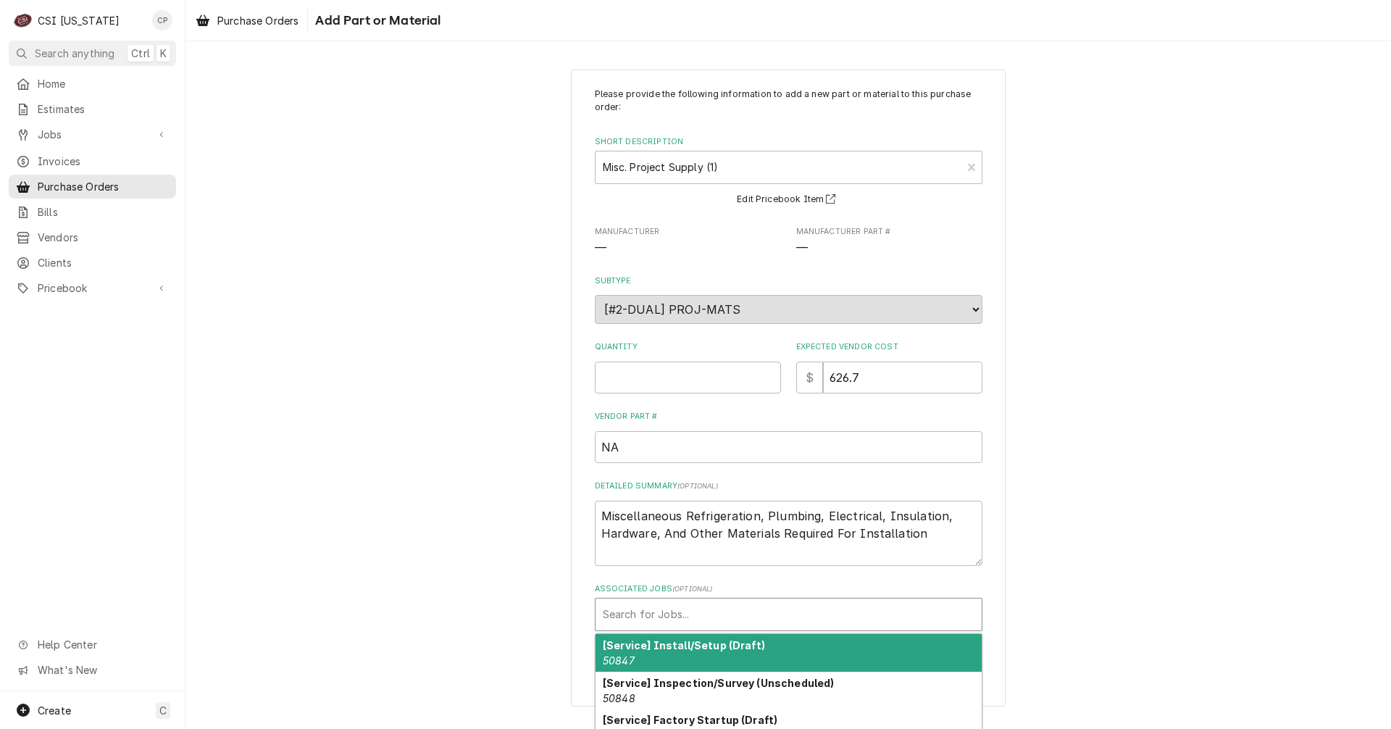
click at [697, 616] on div "Associated Jobs" at bounding box center [789, 614] width 372 height 26
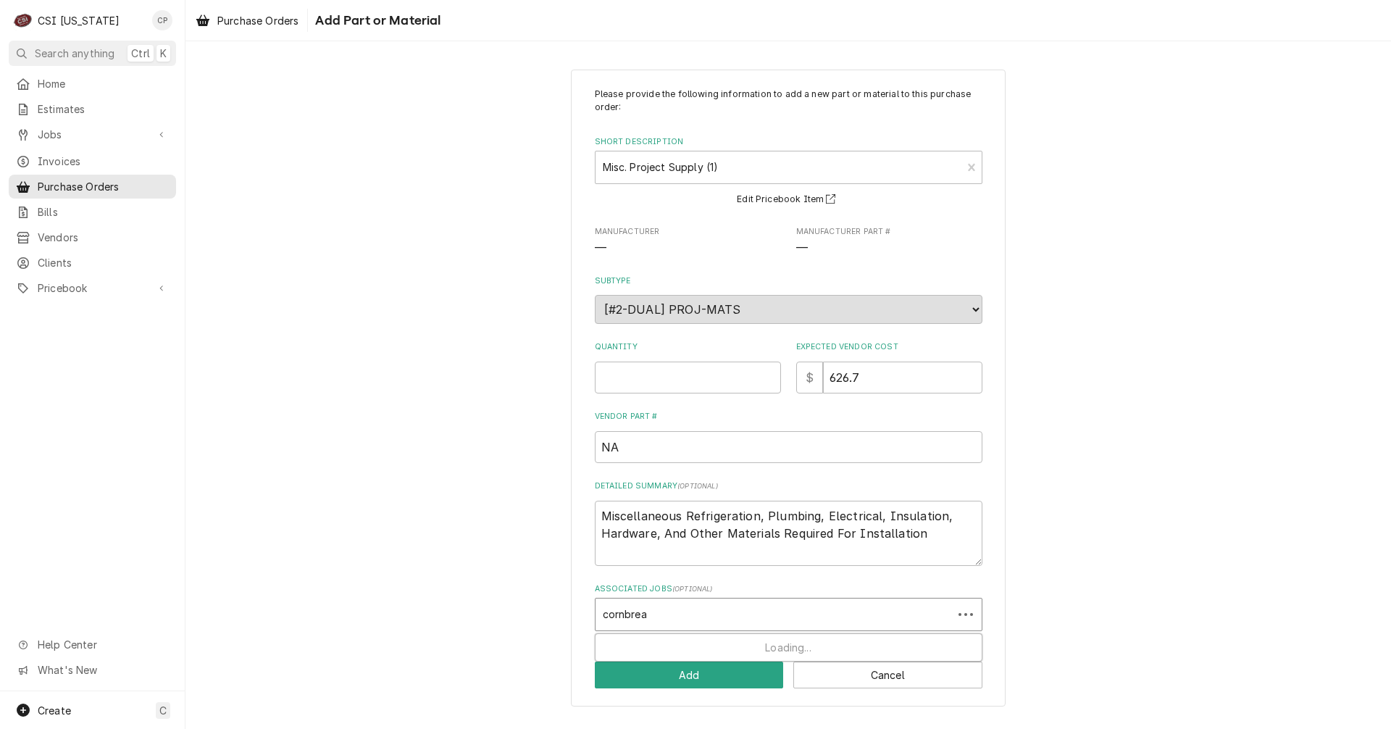
type input "cornbread"
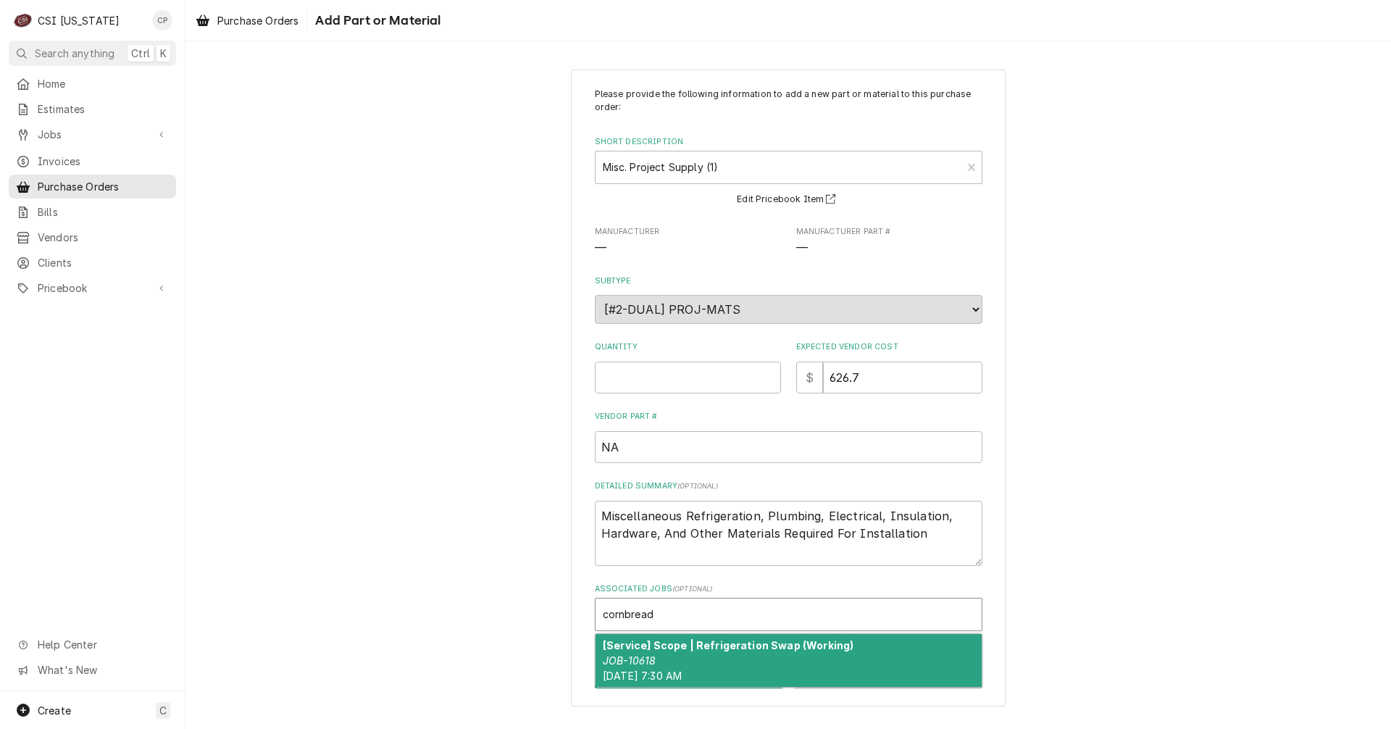
click at [691, 656] on div "[Service] Scope | Refrigeration Swap (Working) JOB-10618 Mon, Oct 13th, 2025 - …" at bounding box center [789, 660] width 386 height 53
type textarea "x"
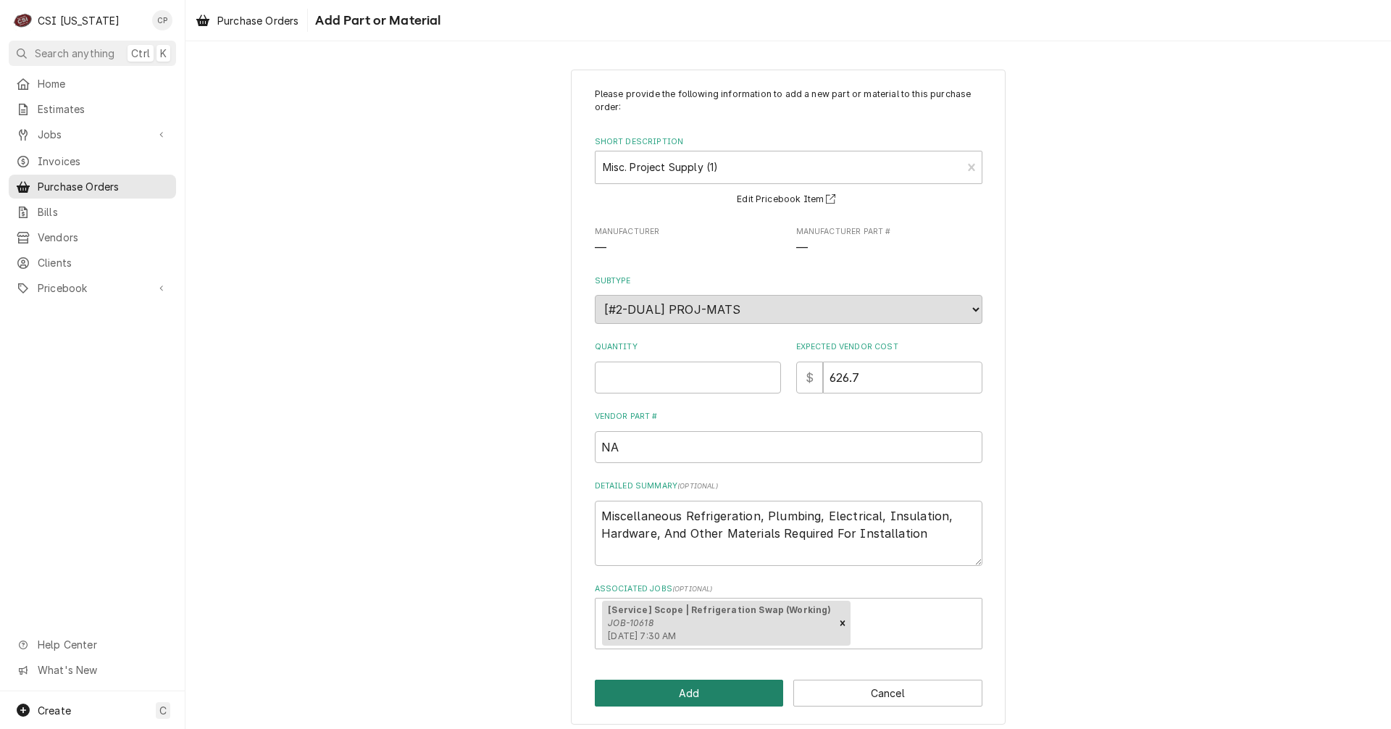
click at [707, 697] on button "Add" at bounding box center [689, 693] width 189 height 27
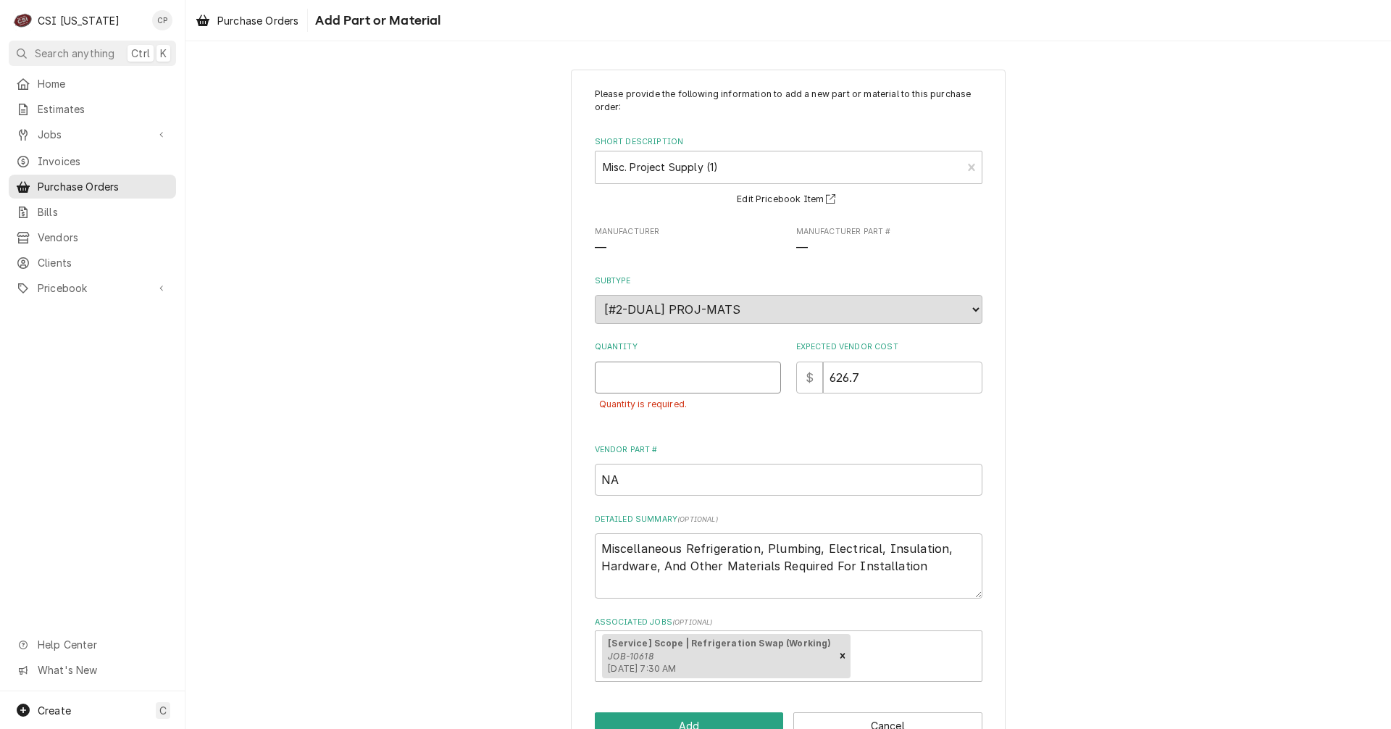
click at [646, 373] on input "Quantity" at bounding box center [688, 378] width 186 height 32
type textarea "x"
type input "1"
type textarea "x"
type input "0"
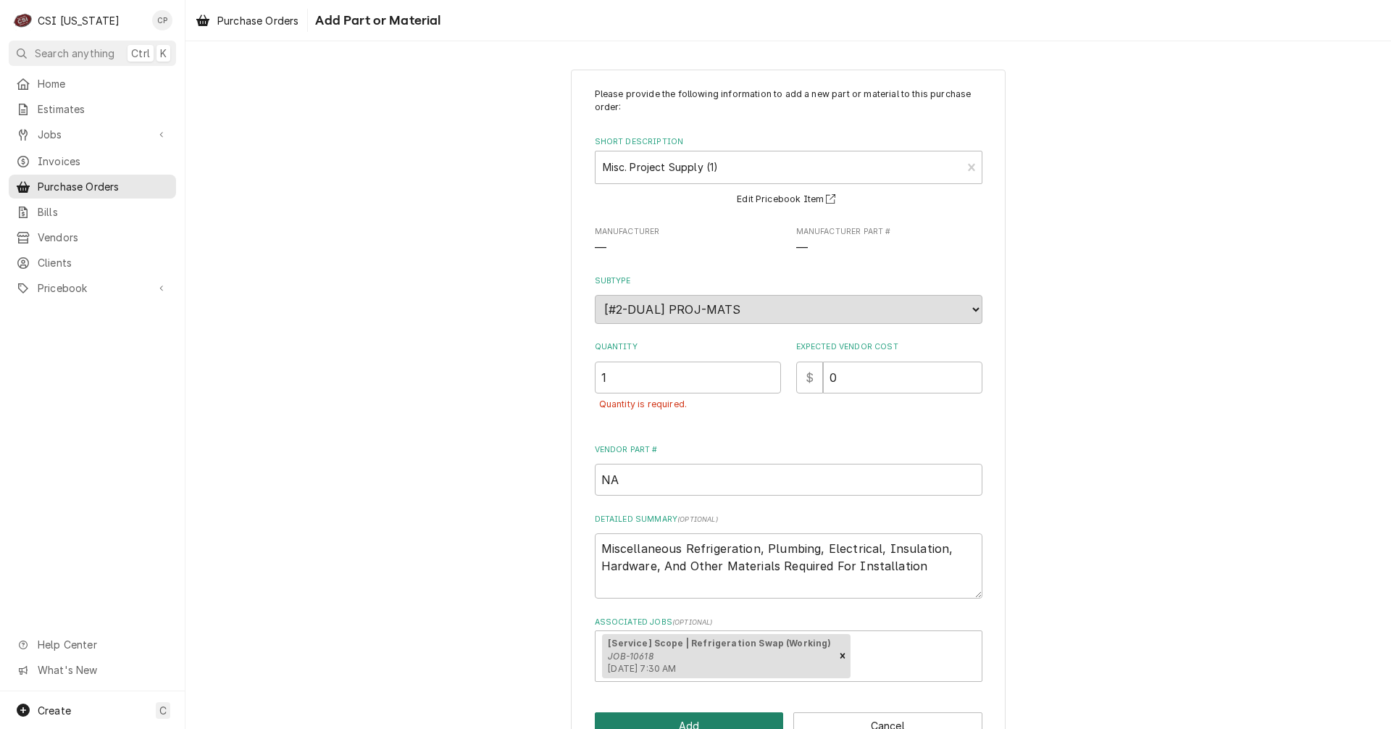
click at [698, 725] on button "Add" at bounding box center [689, 725] width 189 height 27
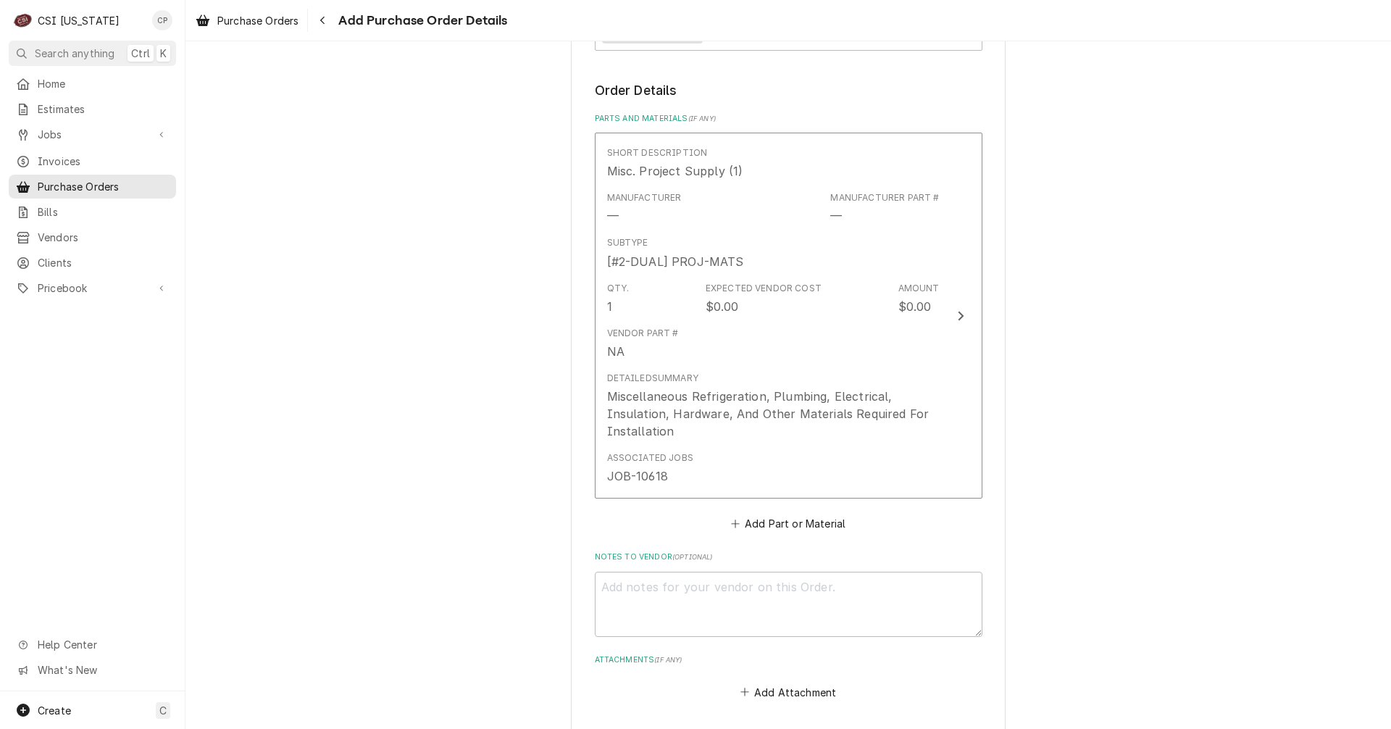
scroll to position [661, 0]
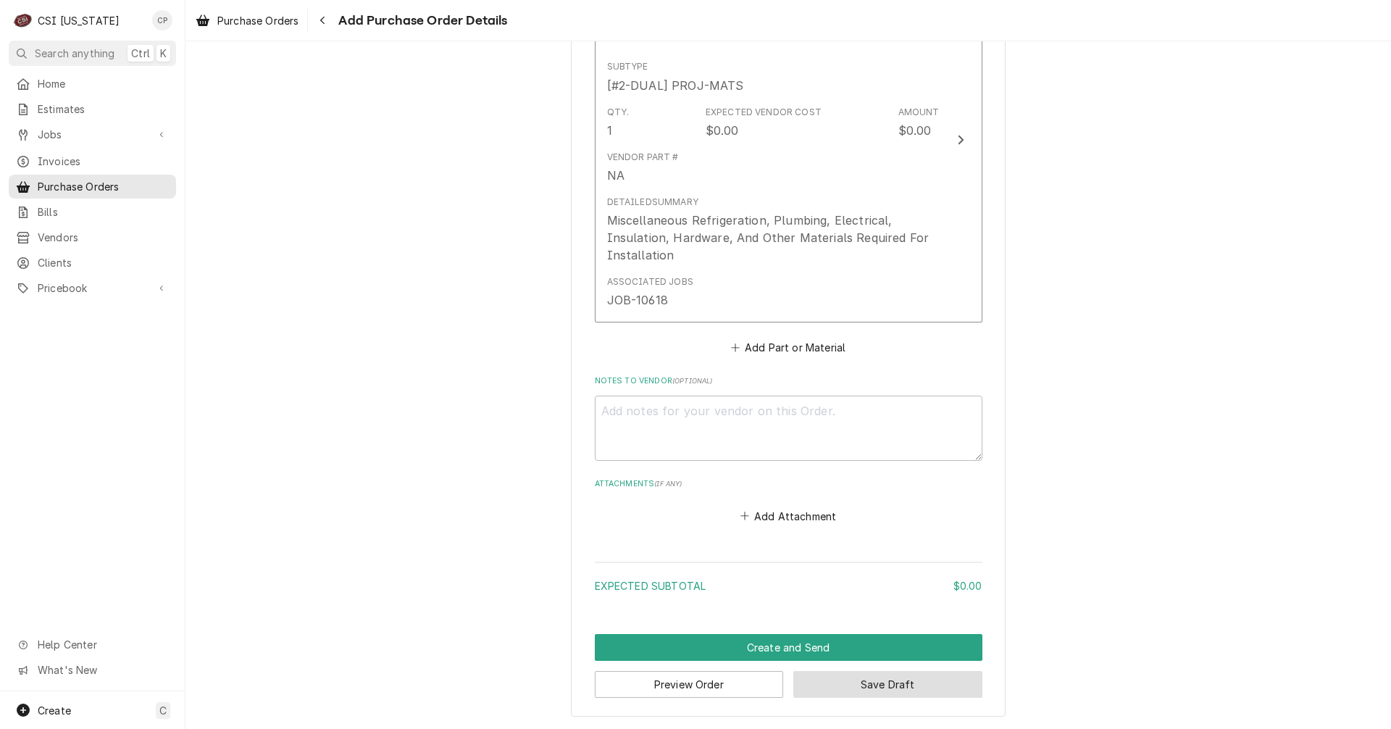
click at [906, 689] on button "Save Draft" at bounding box center [887, 684] width 189 height 27
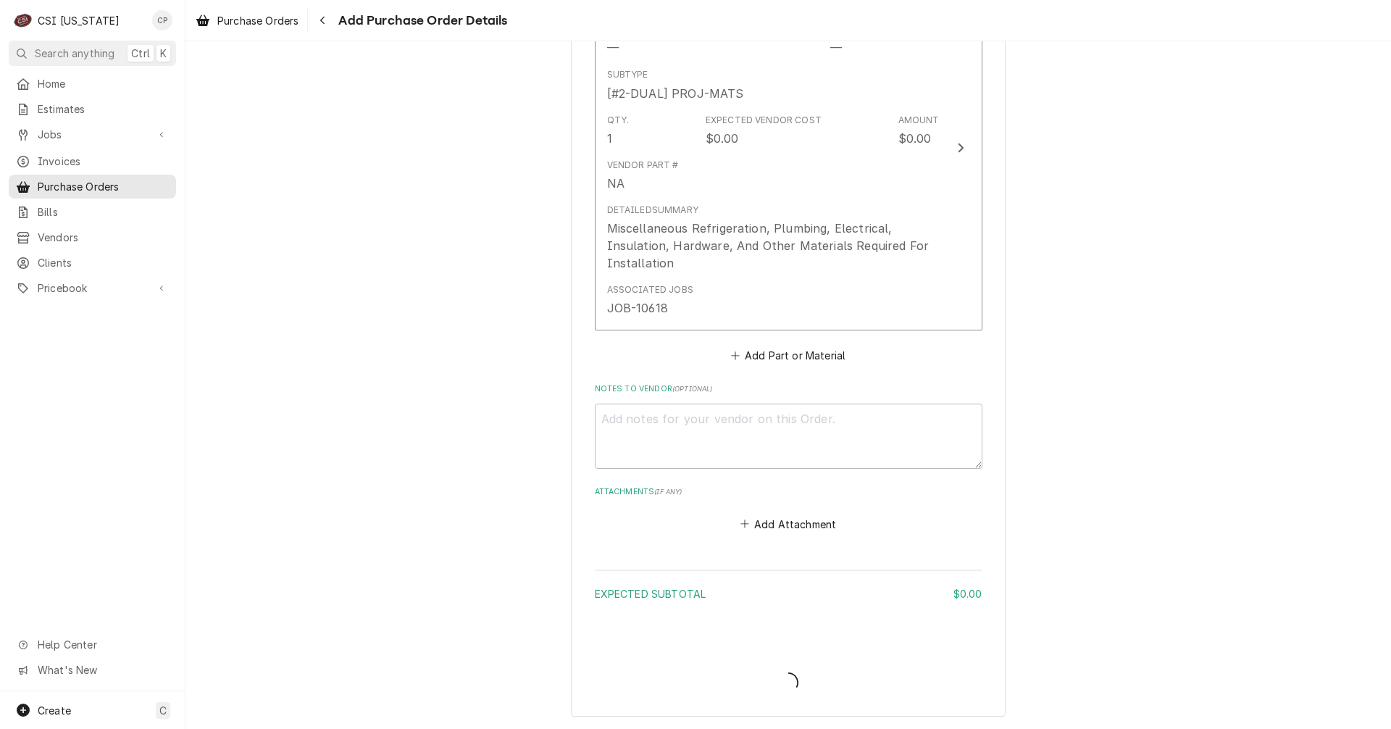
type textarea "x"
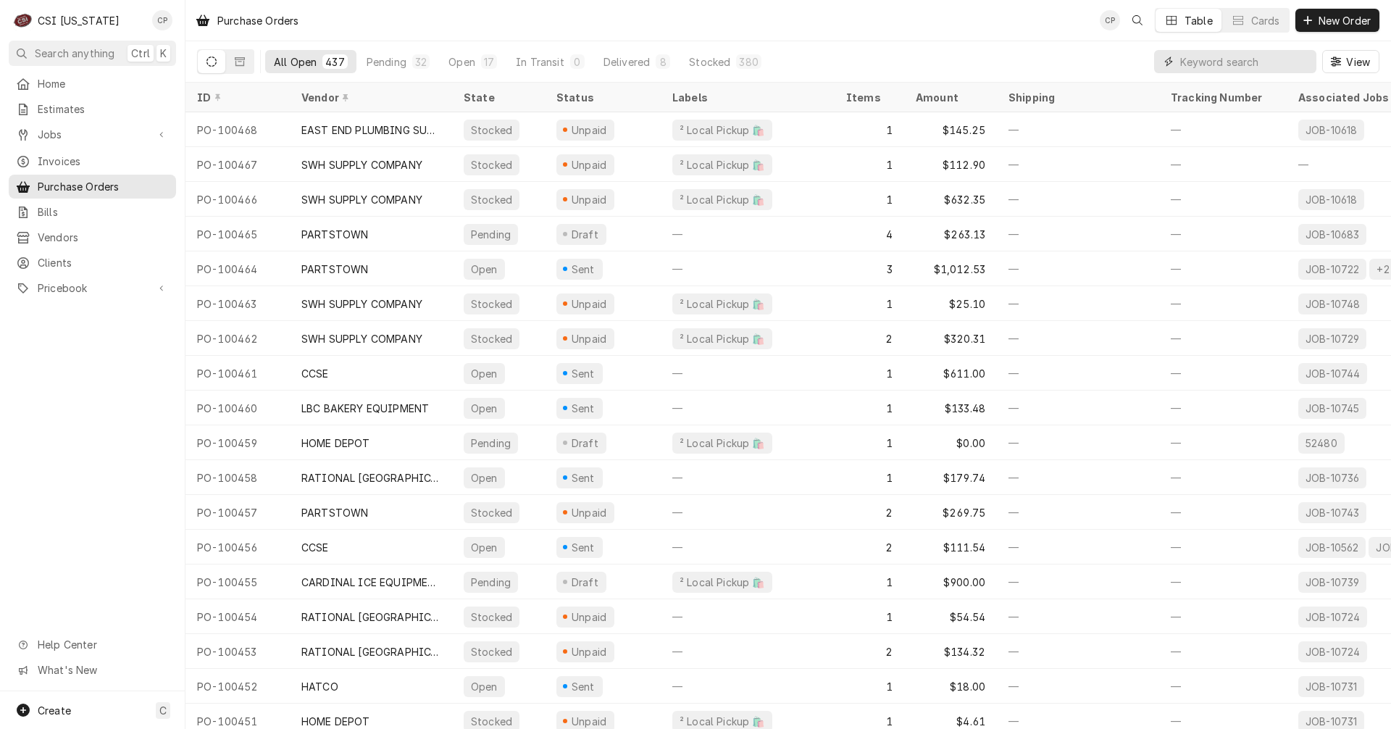
click at [1206, 68] on input "Dynamic Content Wrapper" at bounding box center [1244, 61] width 129 height 23
type input "5"
type input "0501"
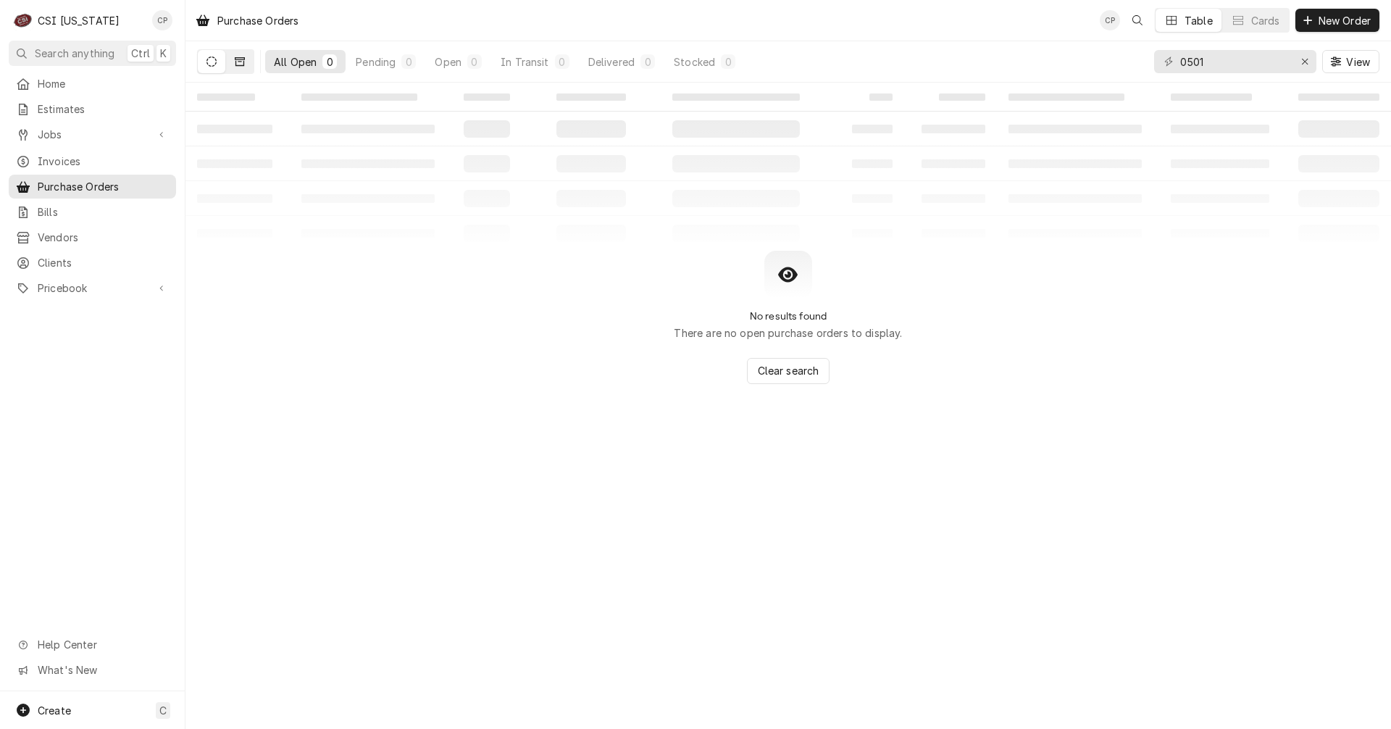
click at [244, 65] on icon "Dynamic Content Wrapper" at bounding box center [240, 61] width 10 height 9
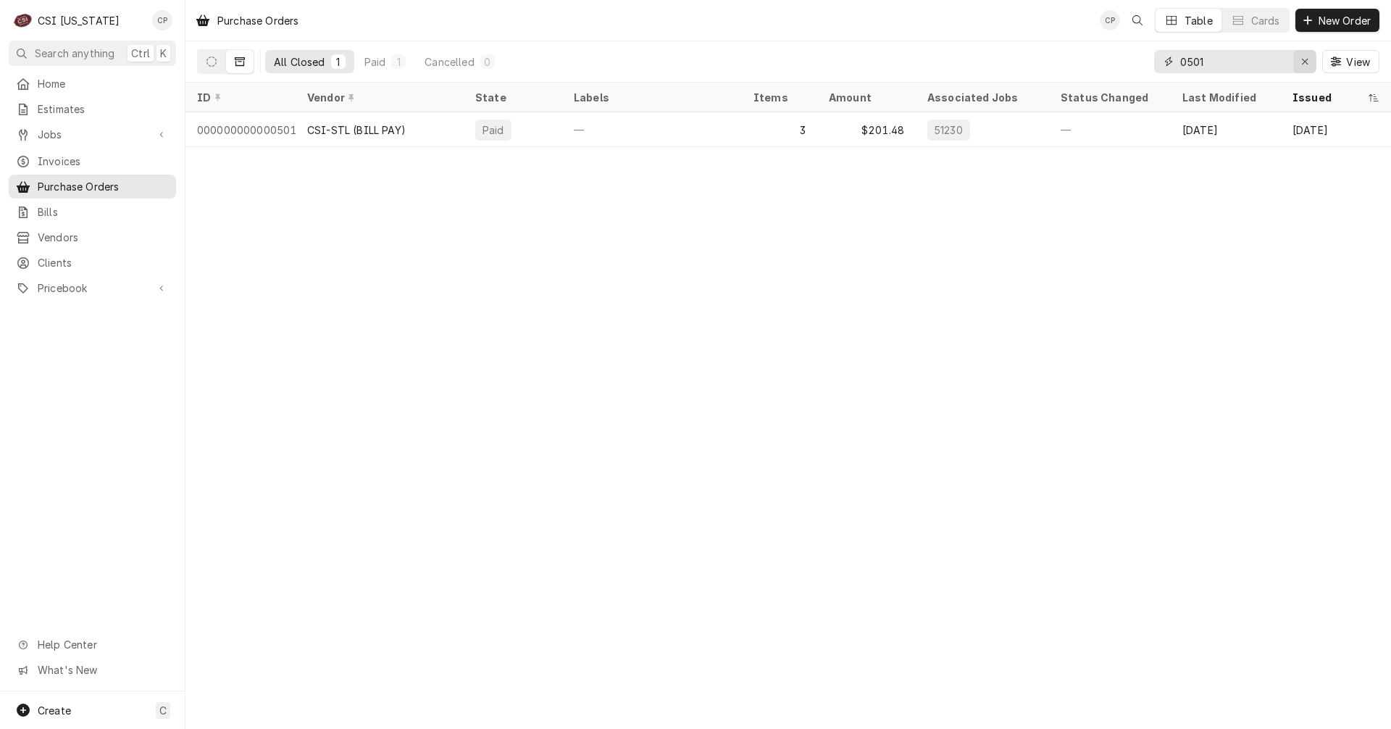
click at [1306, 62] on icon "Erase input" at bounding box center [1305, 62] width 8 height 10
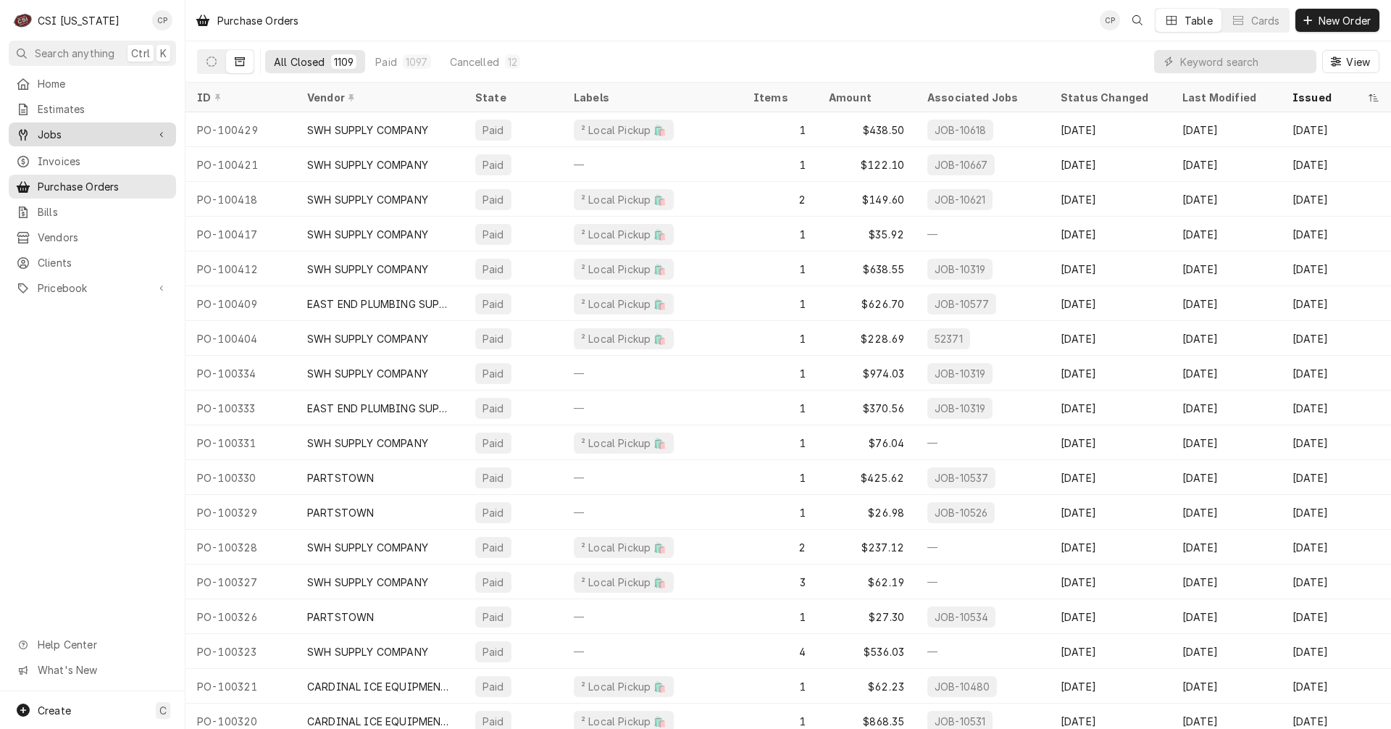
click at [59, 127] on span "Jobs" at bounding box center [92, 134] width 109 height 15
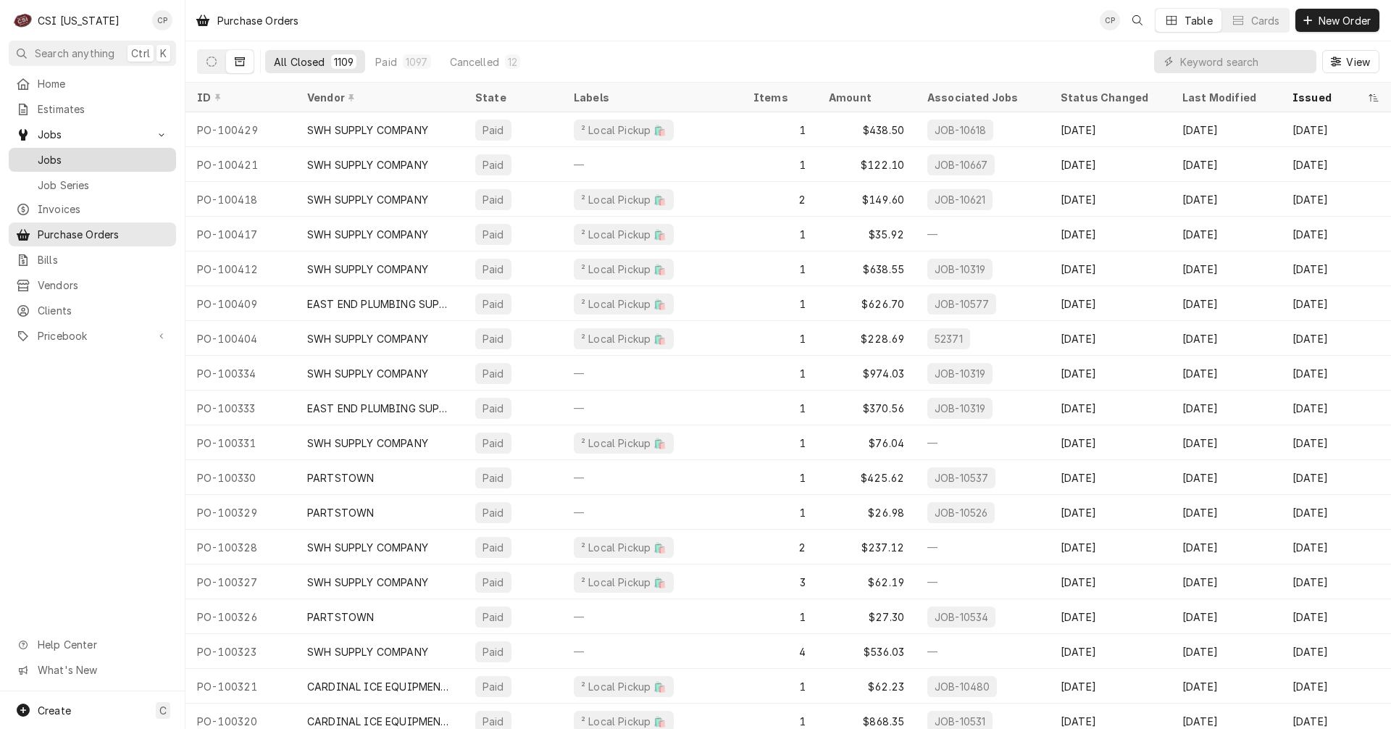
click at [65, 157] on span "Jobs" at bounding box center [103, 159] width 131 height 15
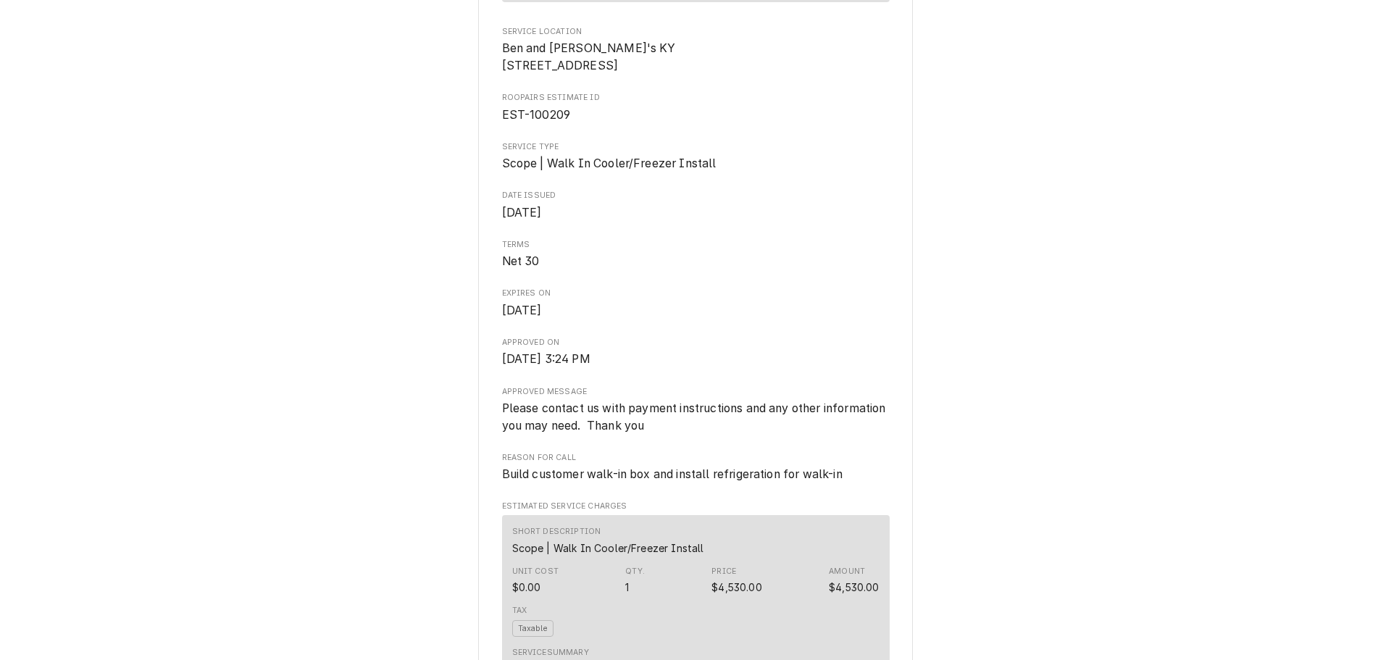
scroll to position [362, 0]
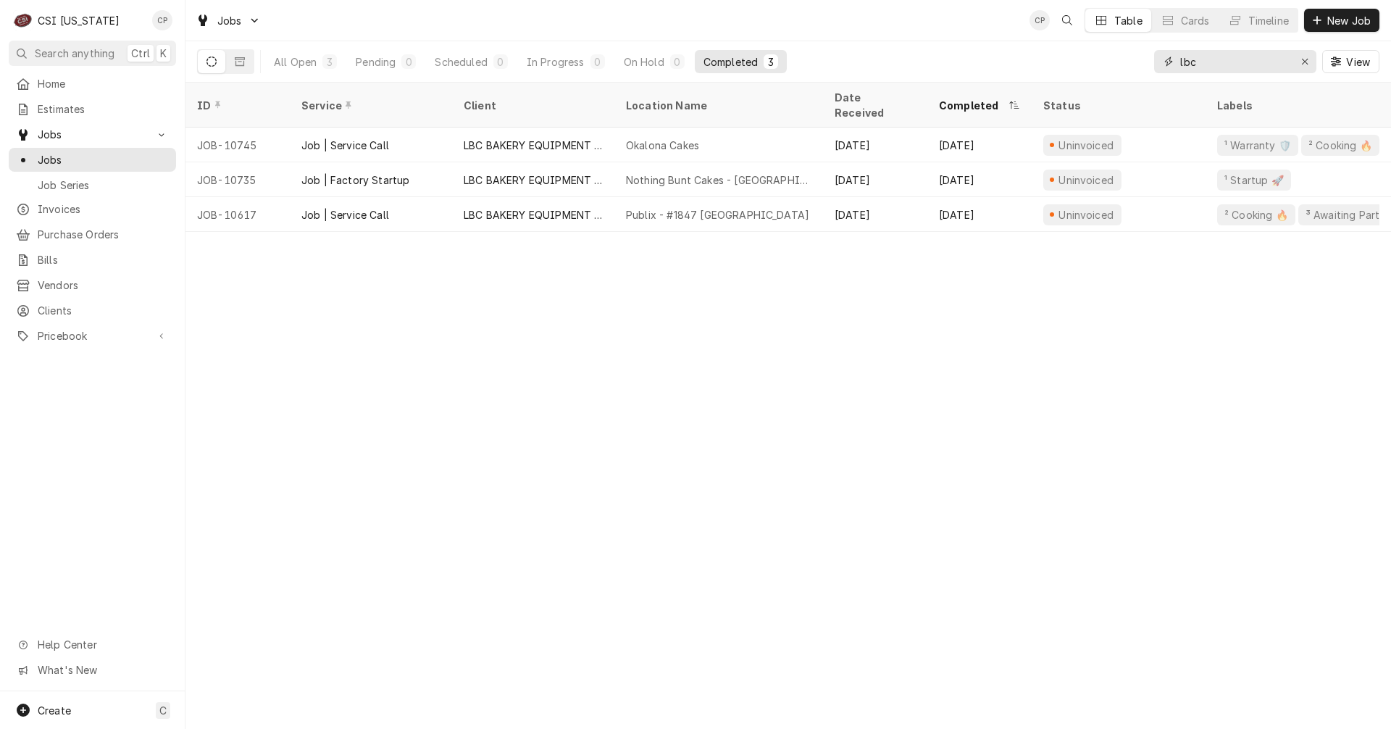
drag, startPoint x: 1224, startPoint y: 64, endPoint x: 1121, endPoint y: 59, distance: 103.0
click at [1130, 64] on div "All Open 3 Pending 0 Scheduled 0 In Progress 0 On Hold 0 Completed 3 lbc View" at bounding box center [788, 61] width 1183 height 41
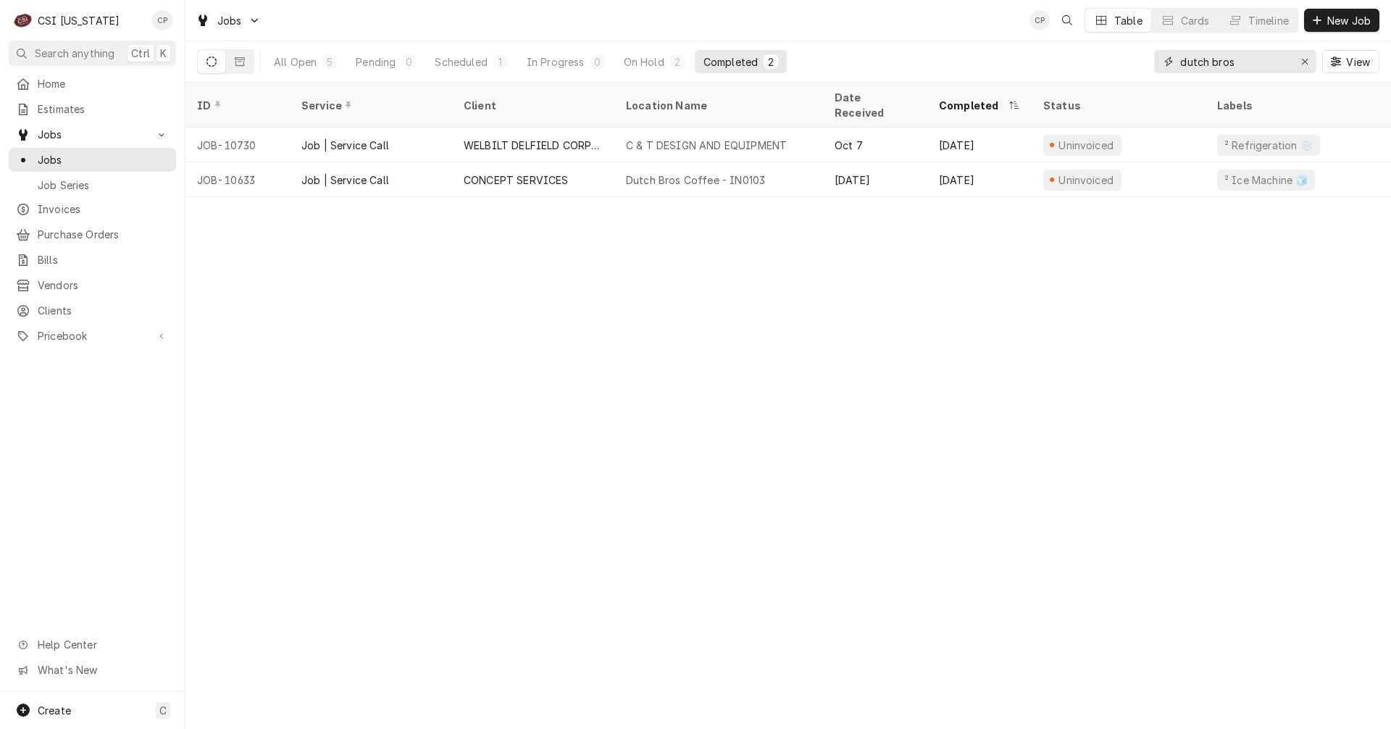
type input "dutch bros"
click at [291, 57] on div "All Open" at bounding box center [295, 61] width 43 height 15
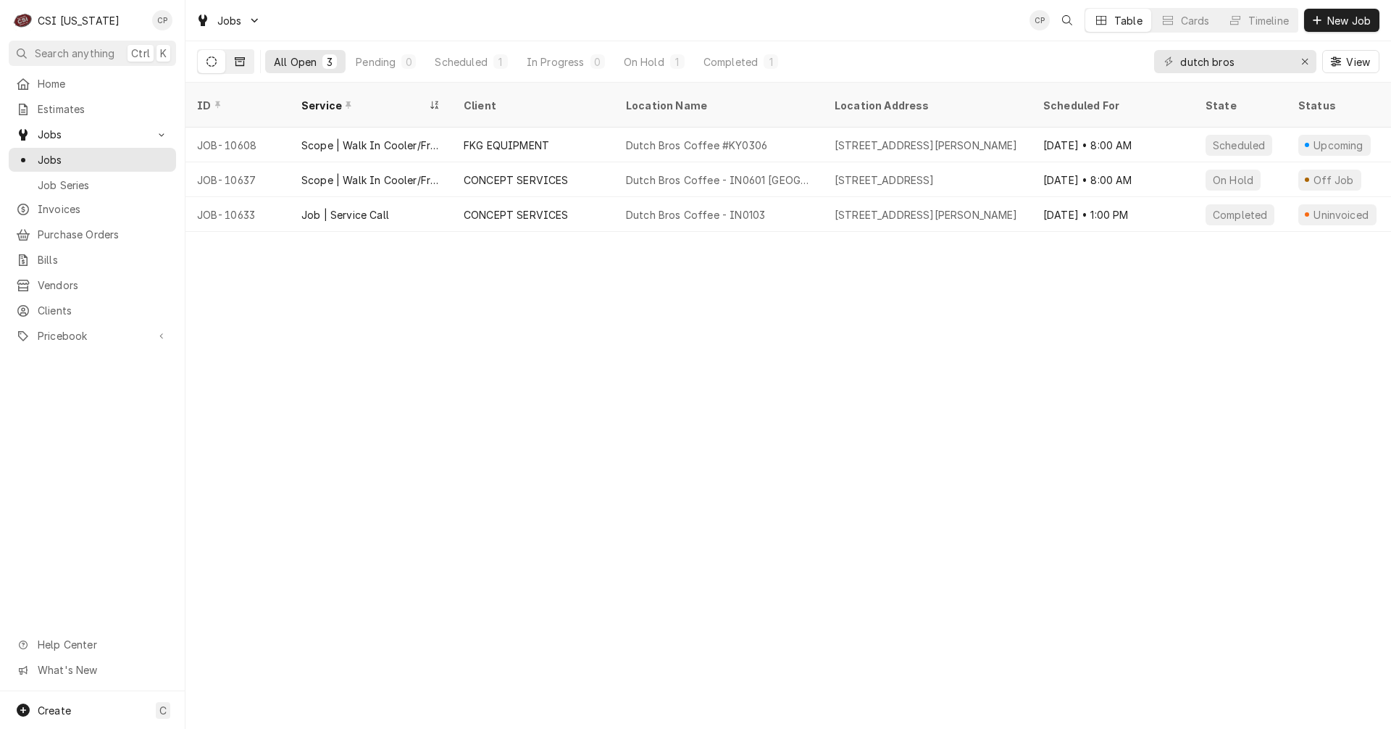
click at [246, 64] on button "Dynamic Content Wrapper" at bounding box center [240, 61] width 28 height 23
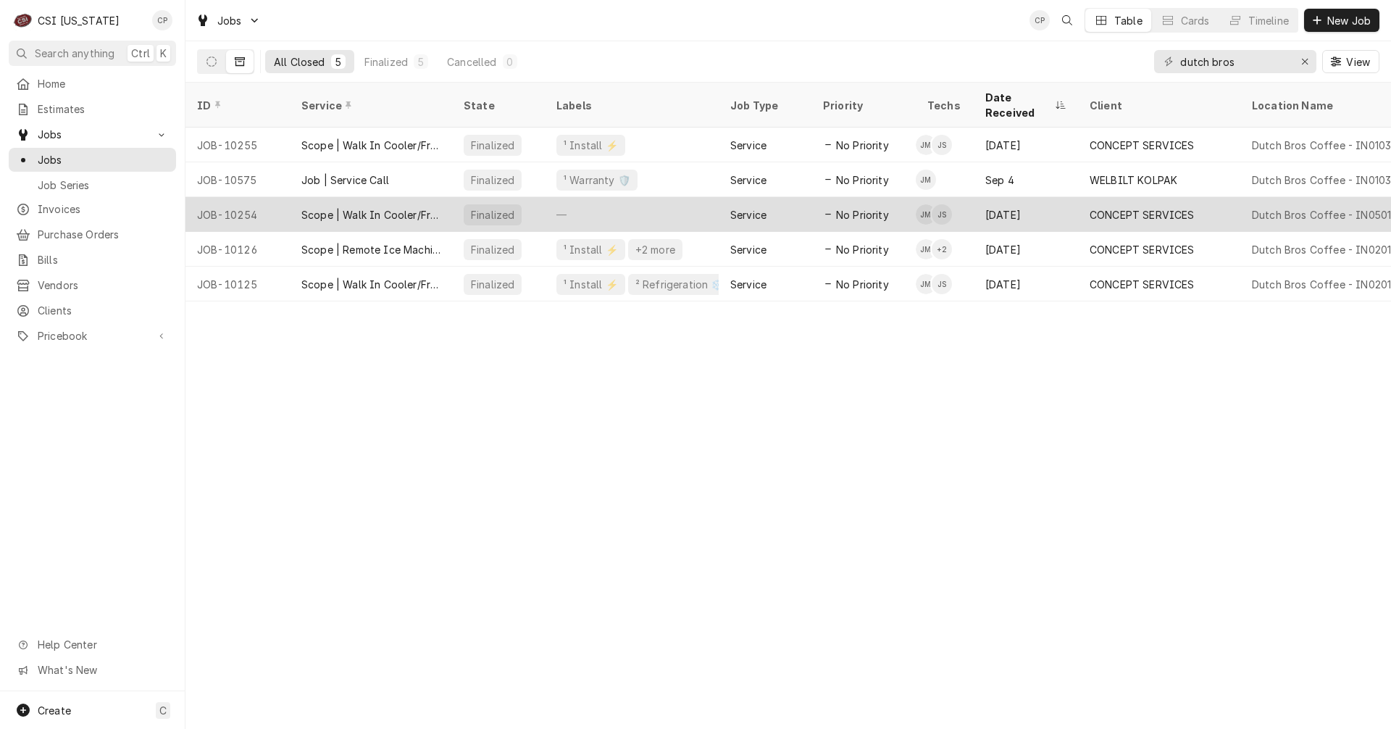
click at [838, 207] on span "No Priority" at bounding box center [862, 214] width 53 height 15
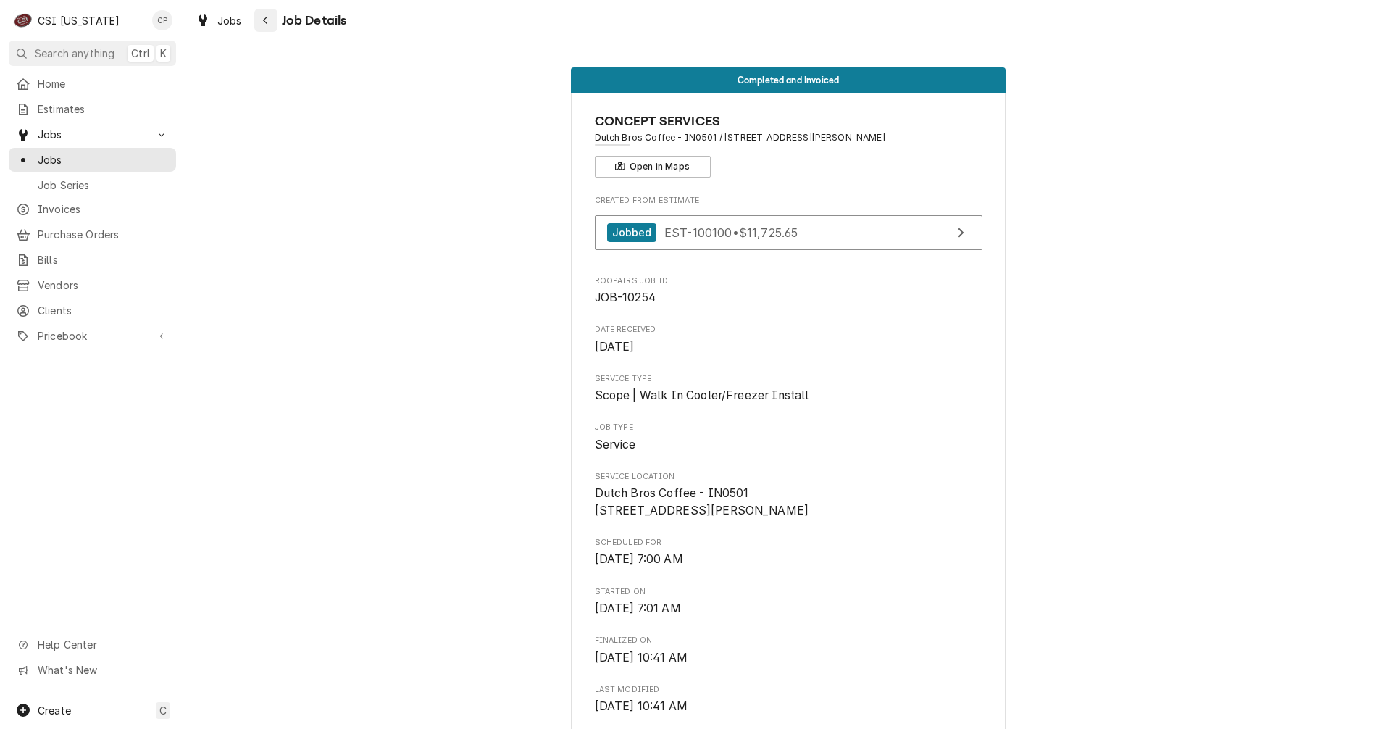
click at [268, 17] on icon "Navigate back" at bounding box center [265, 20] width 7 height 10
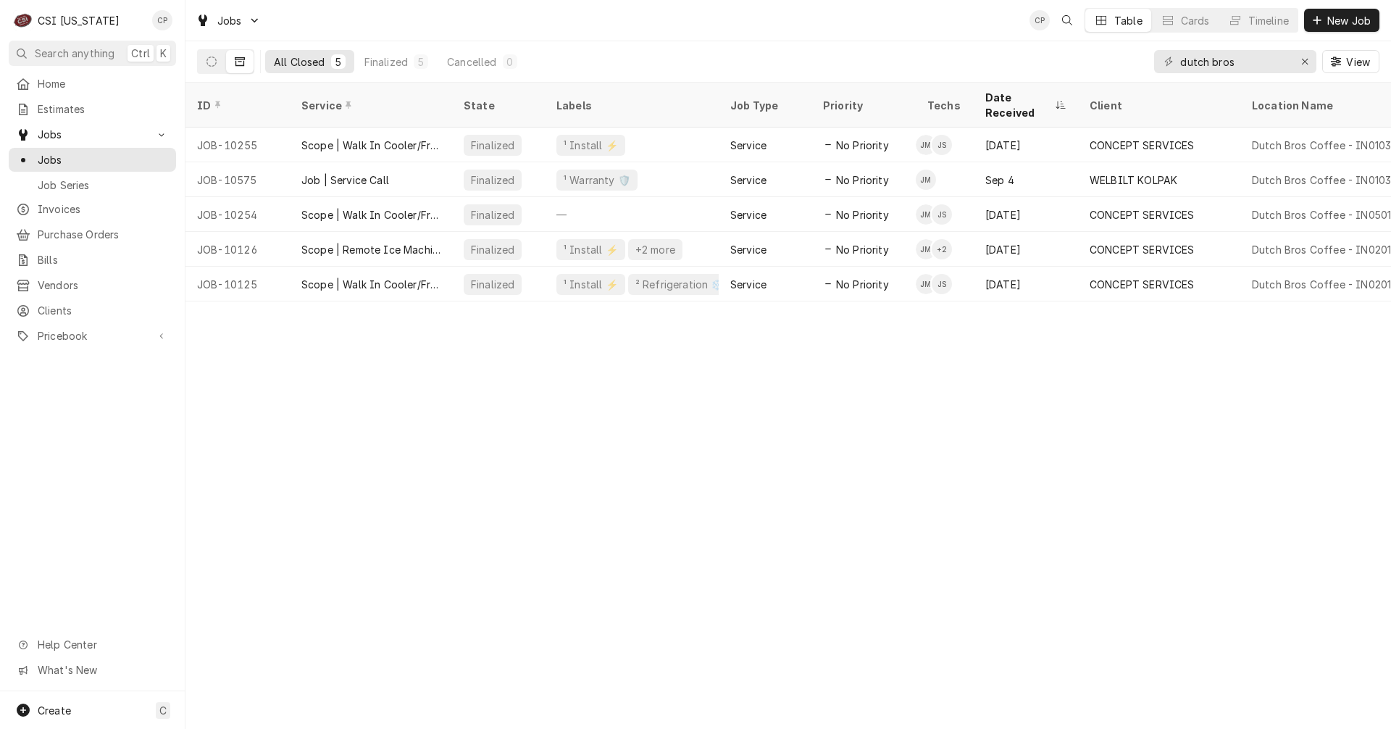
click at [245, 59] on button "Dynamic Content Wrapper" at bounding box center [240, 61] width 28 height 23
click at [221, 59] on button "Dynamic Content Wrapper" at bounding box center [212, 61] width 28 height 23
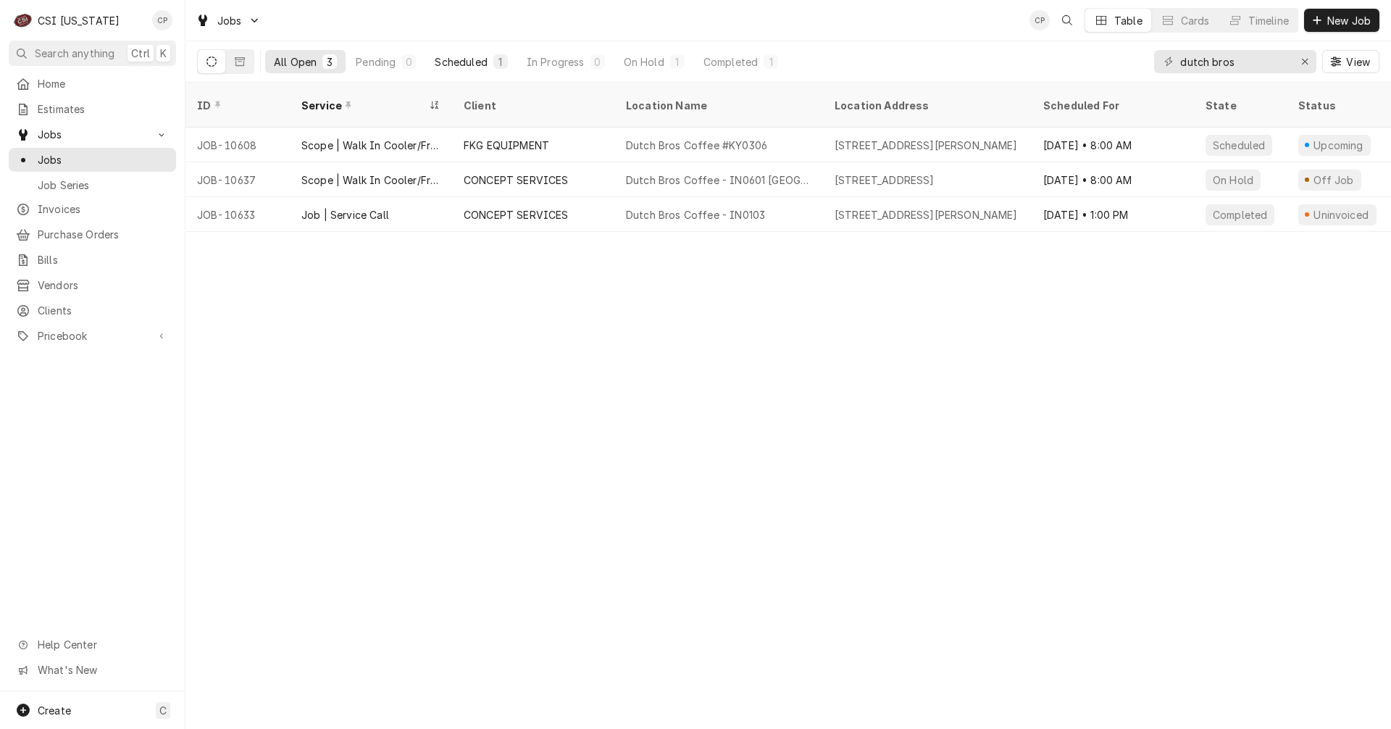
click at [469, 57] on div "Scheduled" at bounding box center [461, 61] width 52 height 15
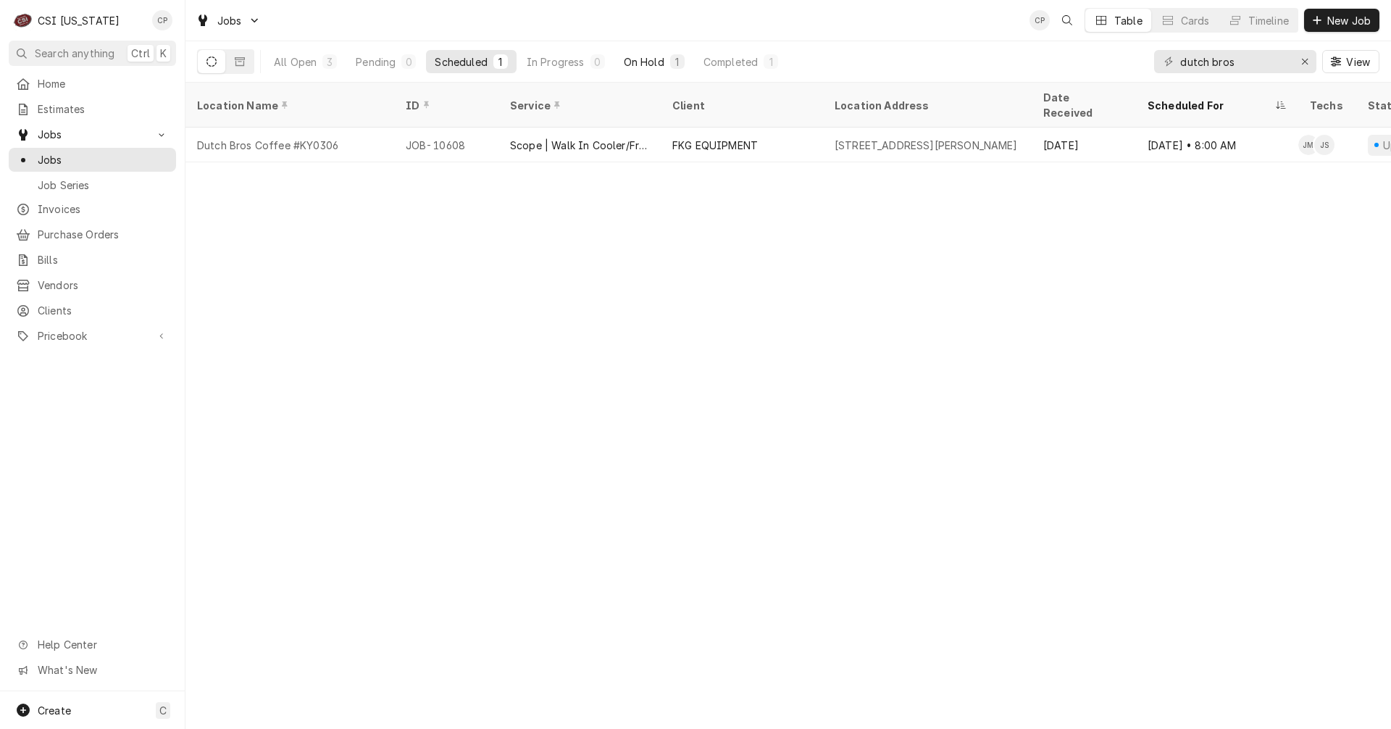
click at [651, 57] on div "On Hold" at bounding box center [644, 61] width 41 height 15
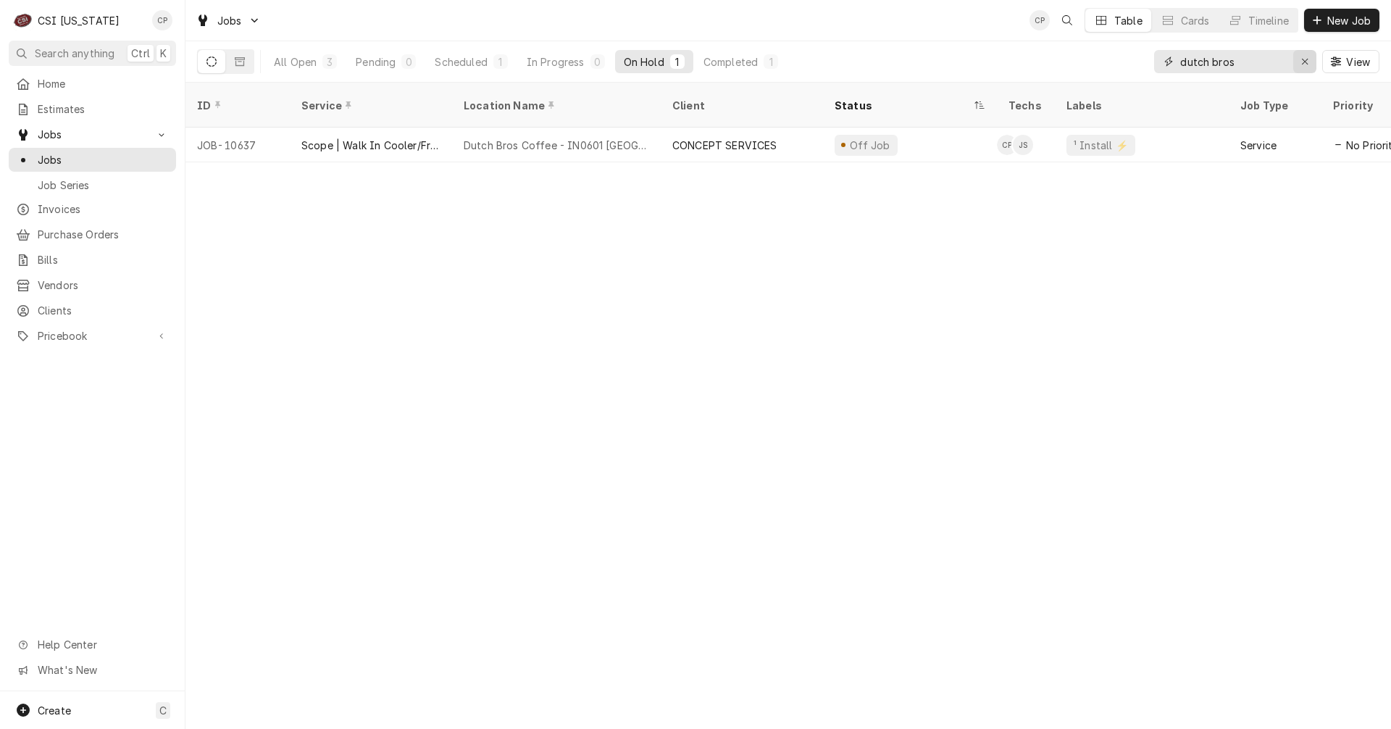
click at [1306, 66] on icon "Erase input" at bounding box center [1305, 62] width 8 height 10
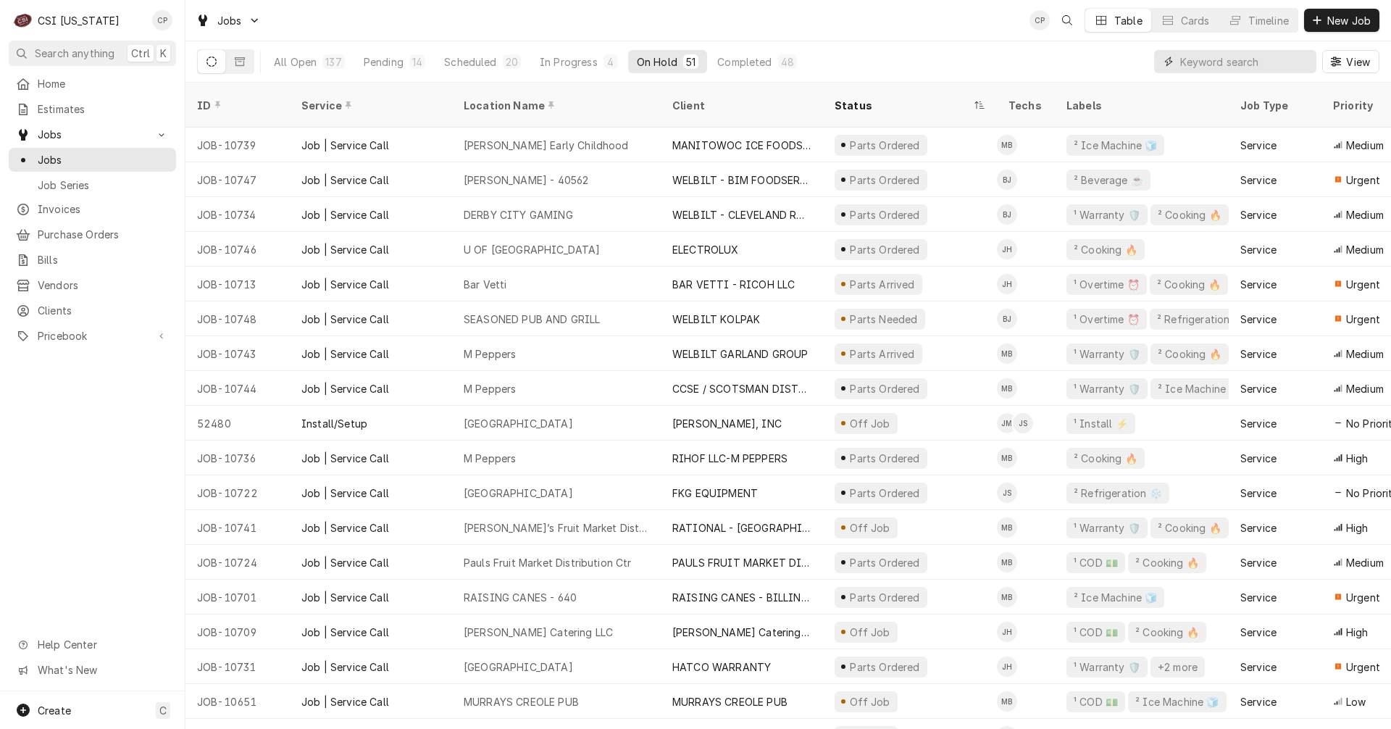
click at [1226, 62] on input "Dynamic Content Wrapper" at bounding box center [1244, 61] width 129 height 23
click at [1261, 60] on input "Dynamic Content Wrapper" at bounding box center [1244, 61] width 129 height 23
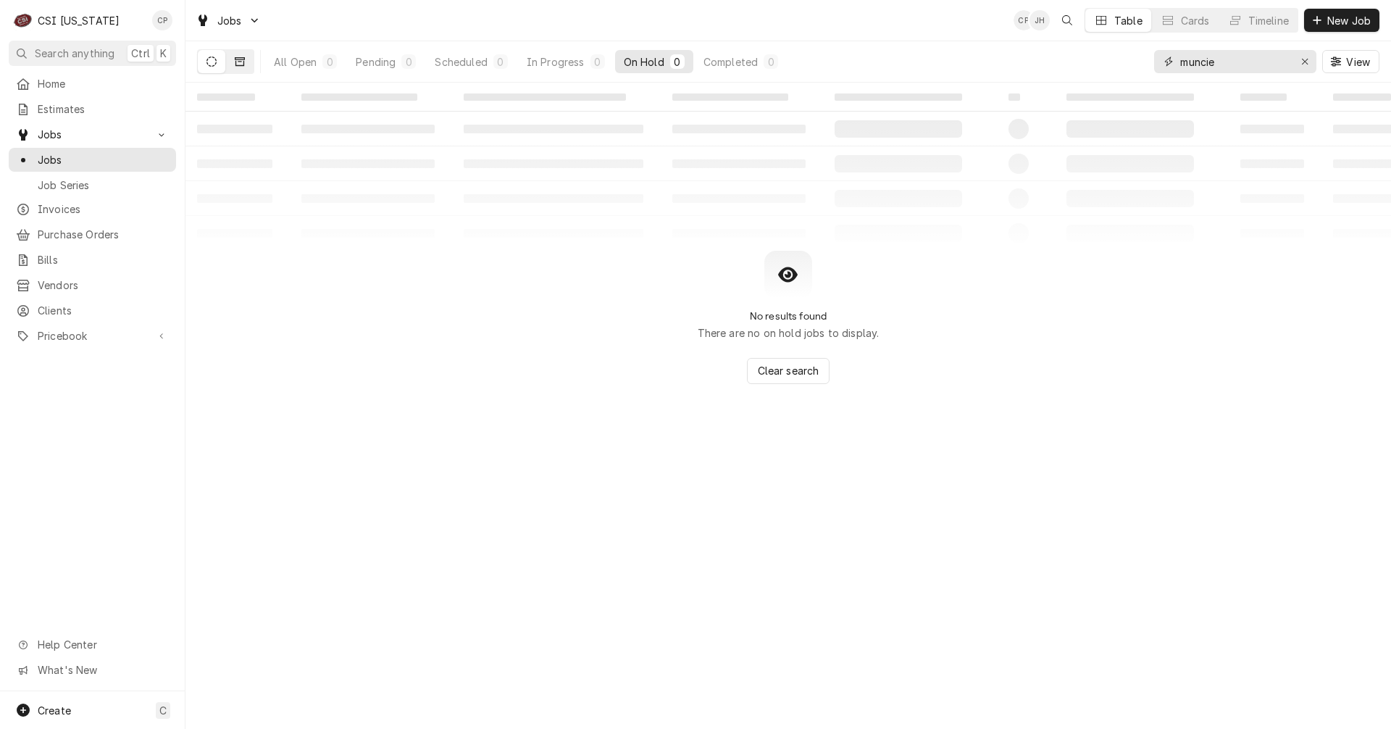
type input "muncie"
click at [240, 64] on icon "Dynamic Content Wrapper" at bounding box center [240, 62] width 10 height 10
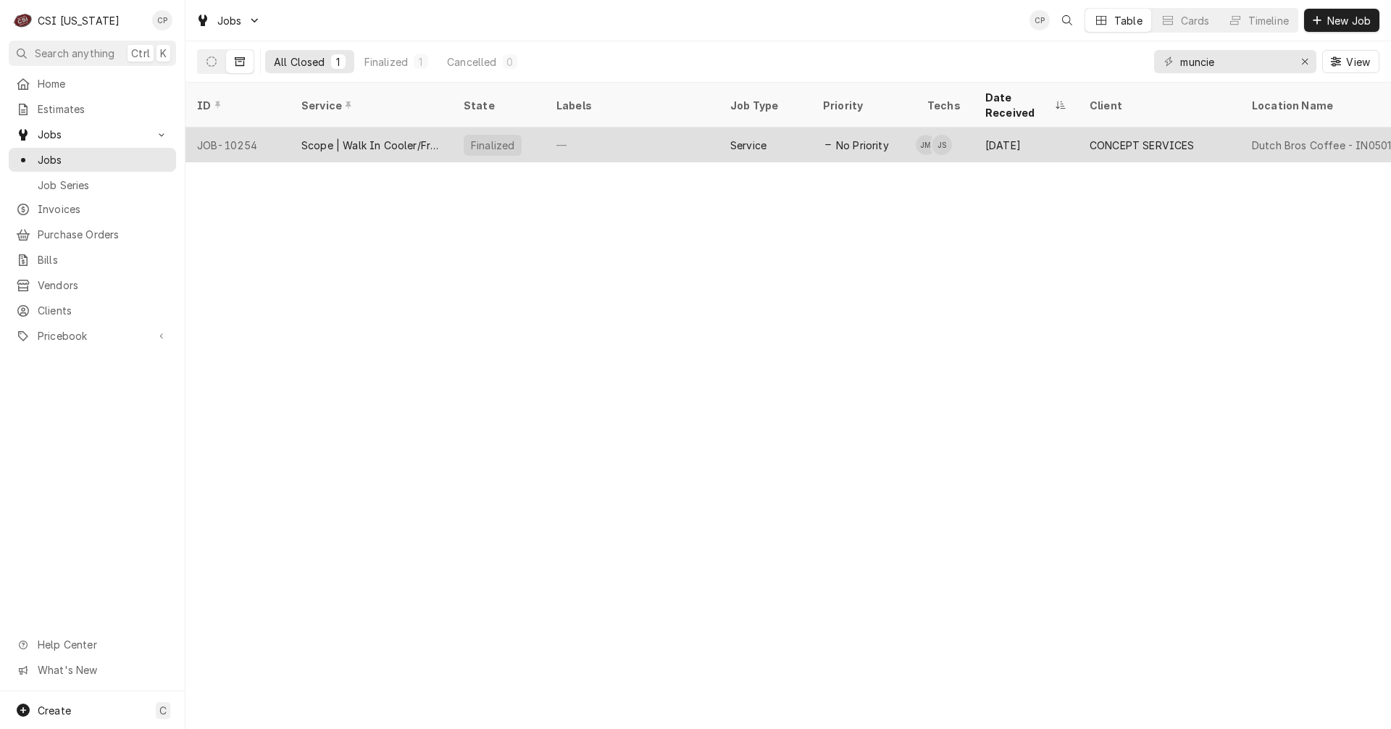
click at [372, 138] on div "Scope | Walk In Cooler/Freezer Install" at bounding box center [370, 145] width 139 height 15
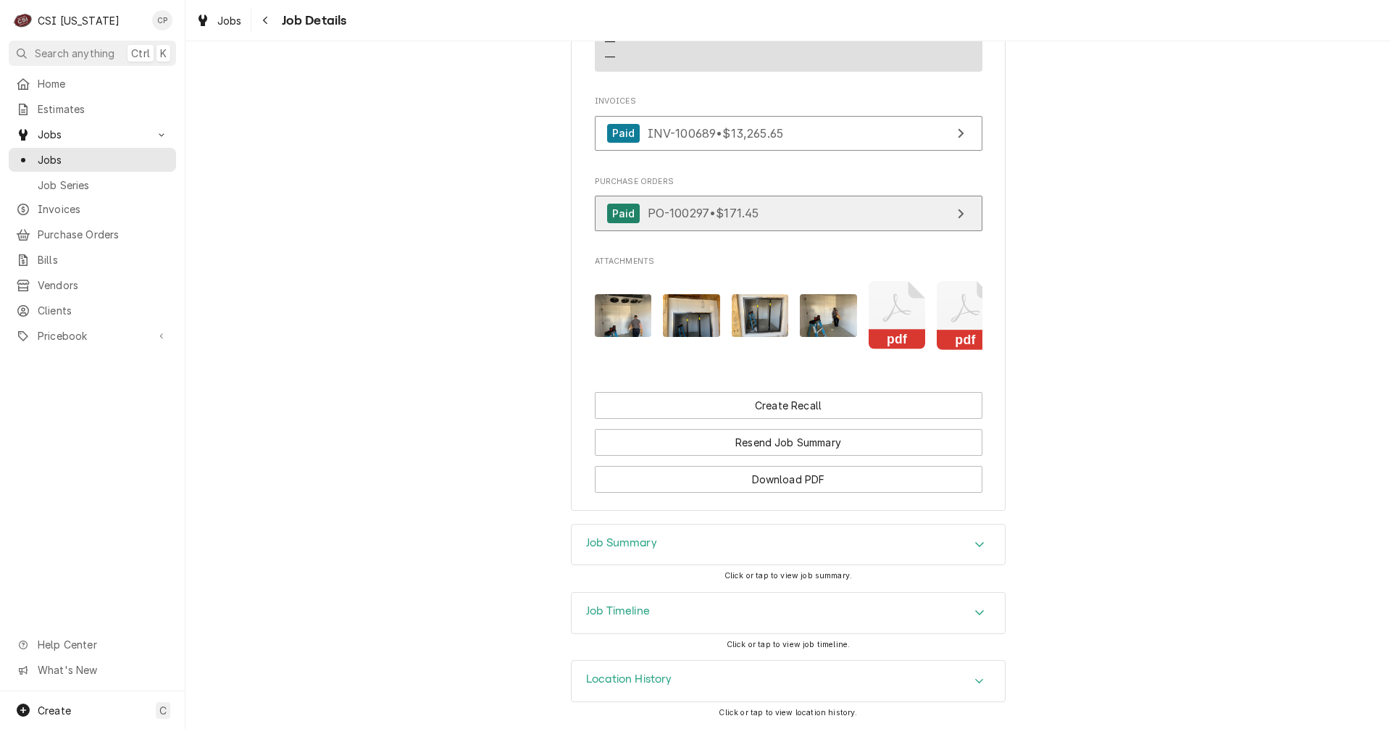
scroll to position [1114, 0]
click at [630, 546] on h3 "Job Summary" at bounding box center [621, 543] width 71 height 14
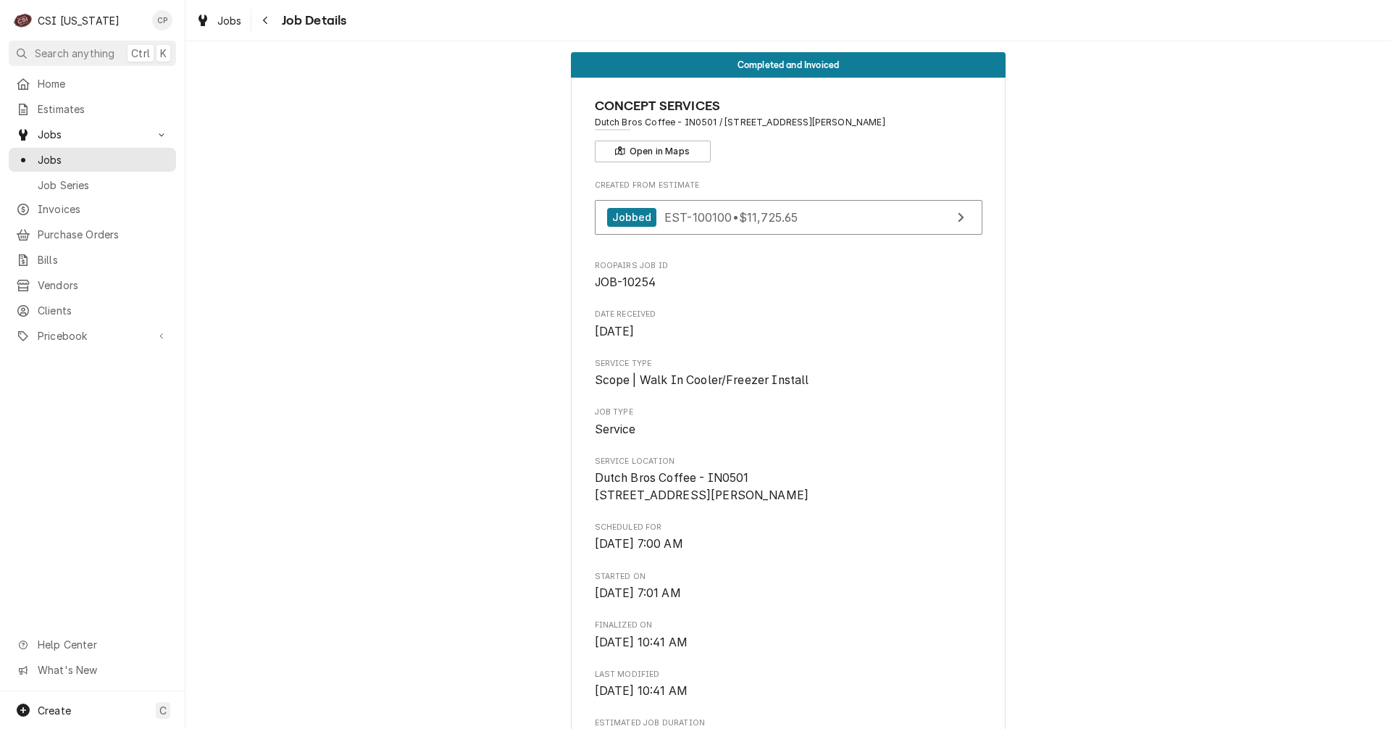
scroll to position [0, 0]
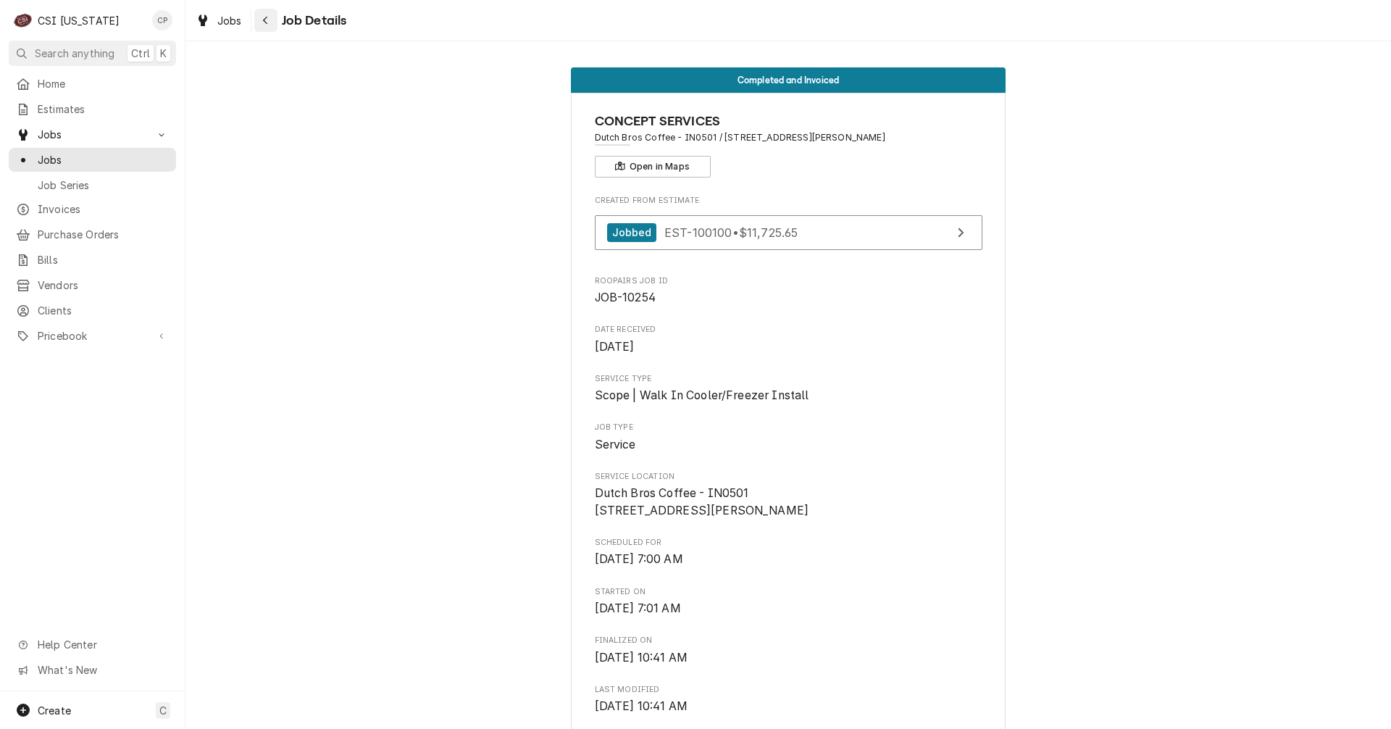
click at [262, 18] on icon "Navigate back" at bounding box center [265, 20] width 7 height 10
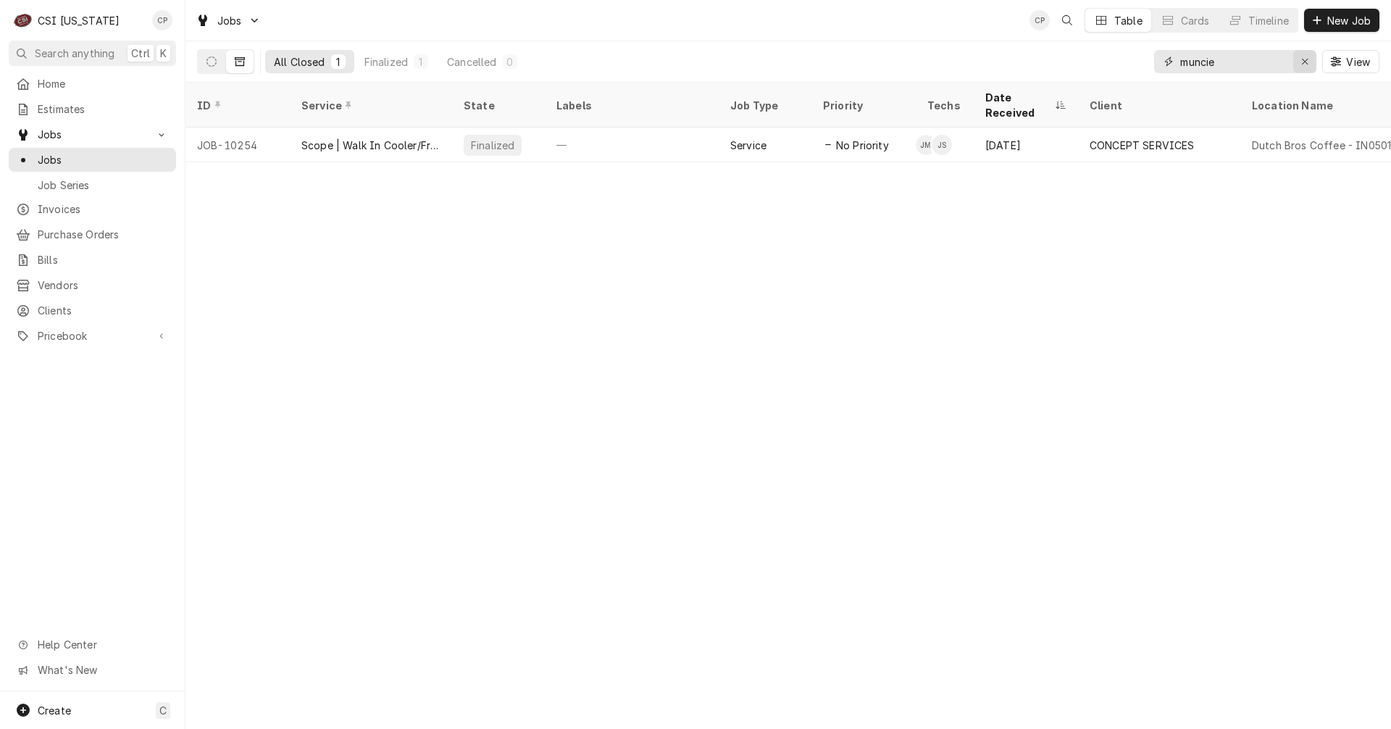
click at [1308, 64] on icon "Erase input" at bounding box center [1305, 62] width 8 height 10
